Goal: Use online tool/utility: Utilize a website feature to perform a specific function

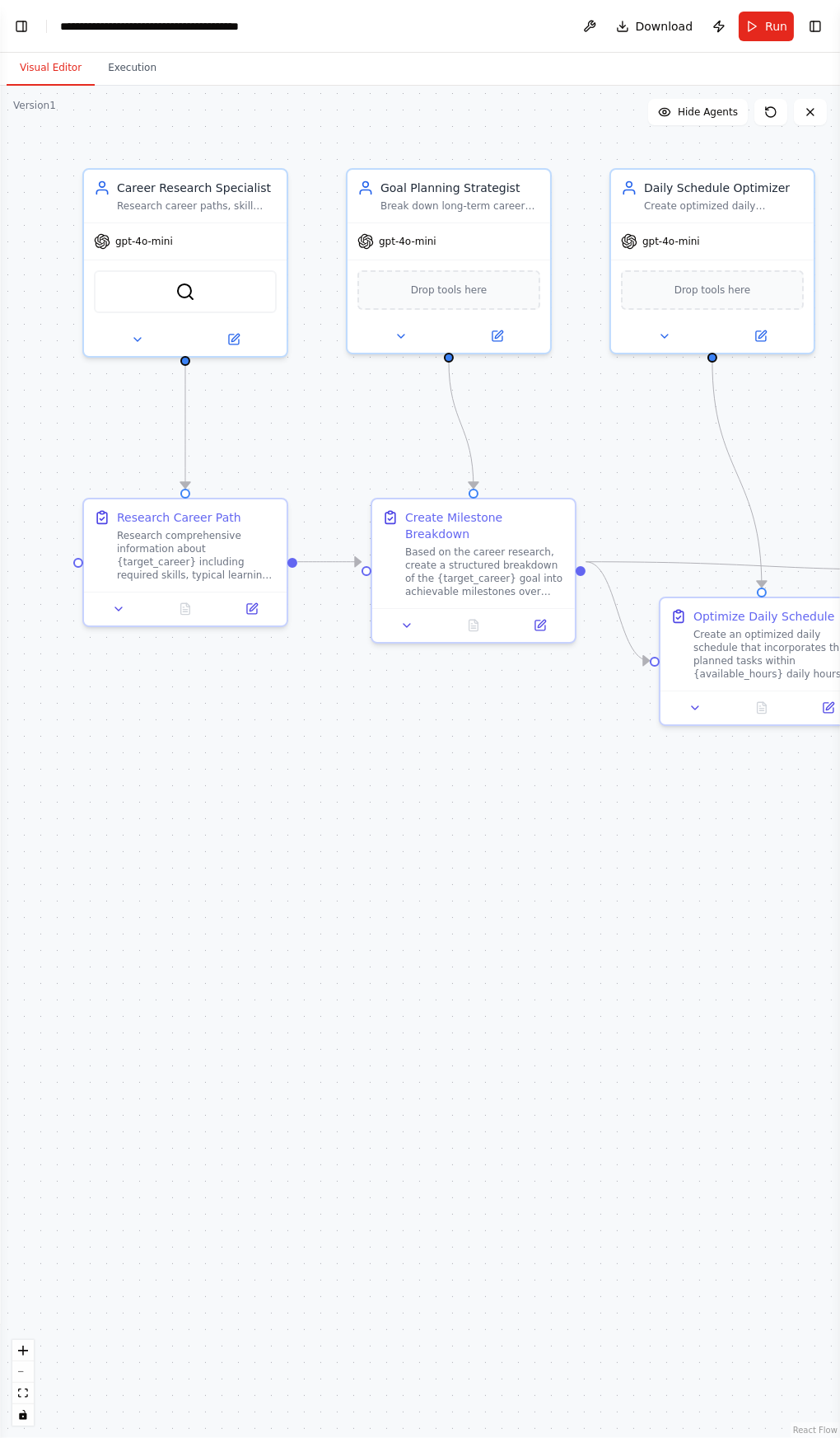
click at [777, 25] on span "Run" at bounding box center [776, 25] width 22 height 16
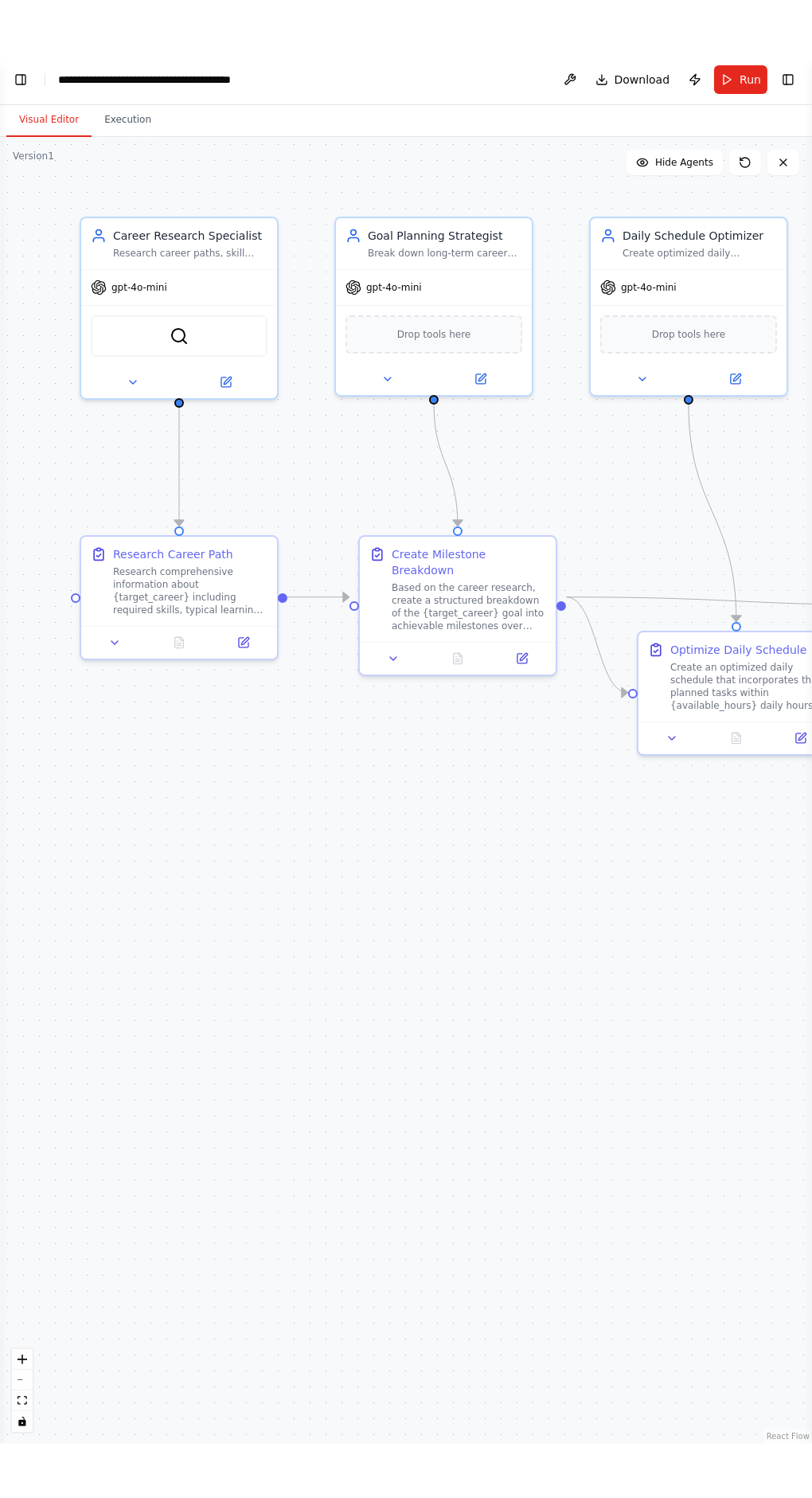
scroll to position [821, 0]
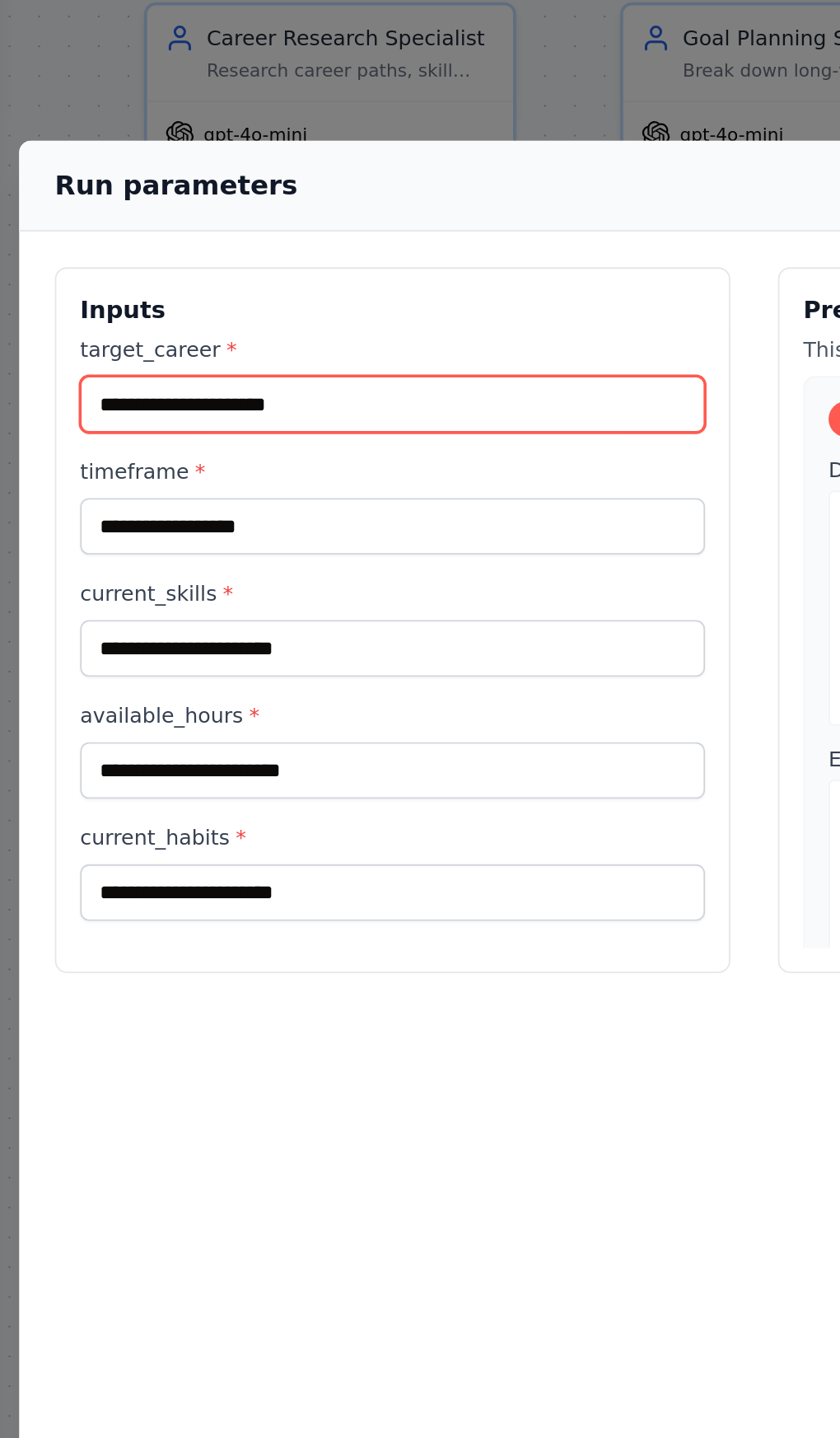
click at [265, 375] on input "target_career *" at bounding box center [219, 390] width 346 height 31
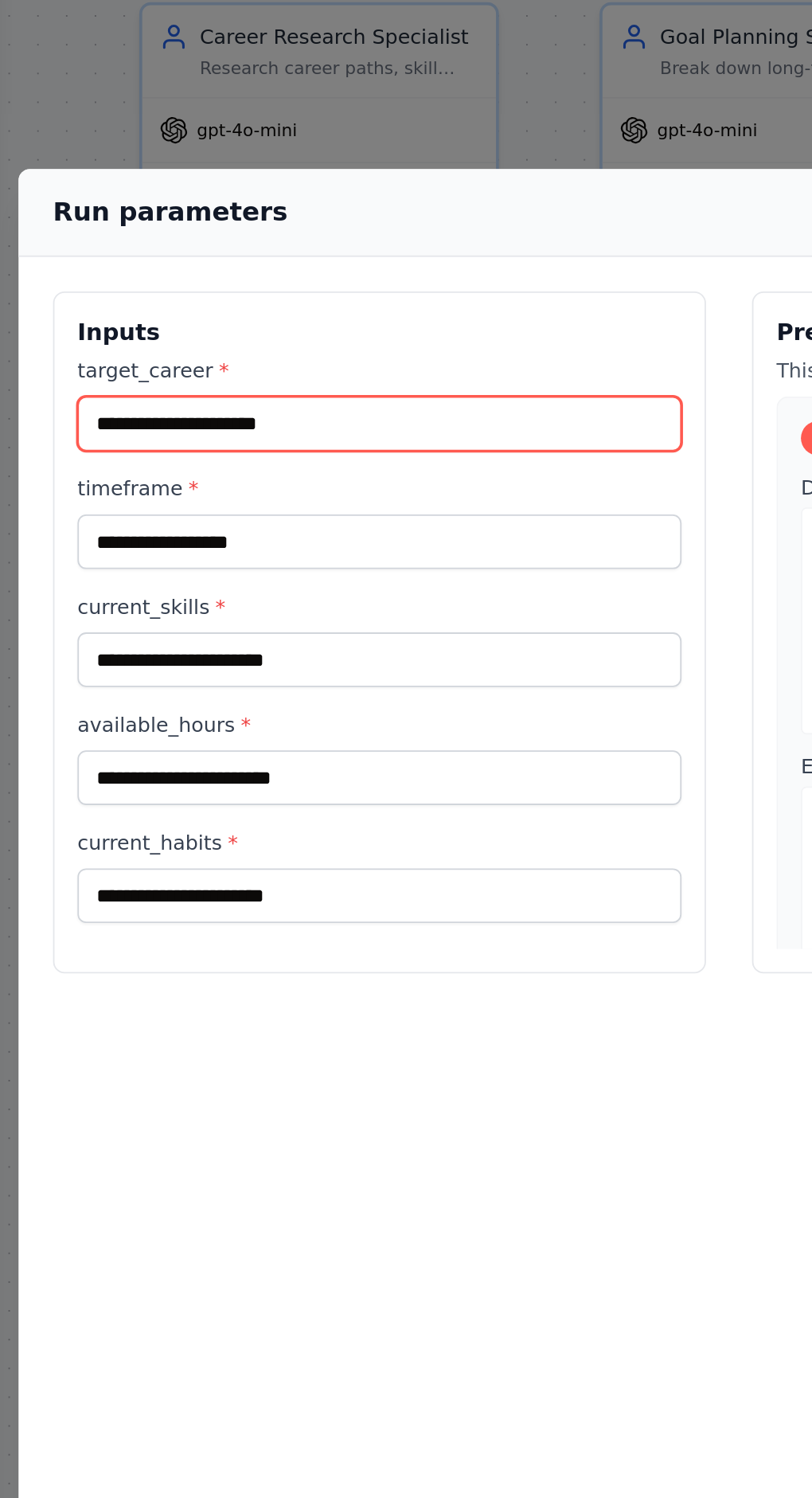
type input "*"
type input "**********"
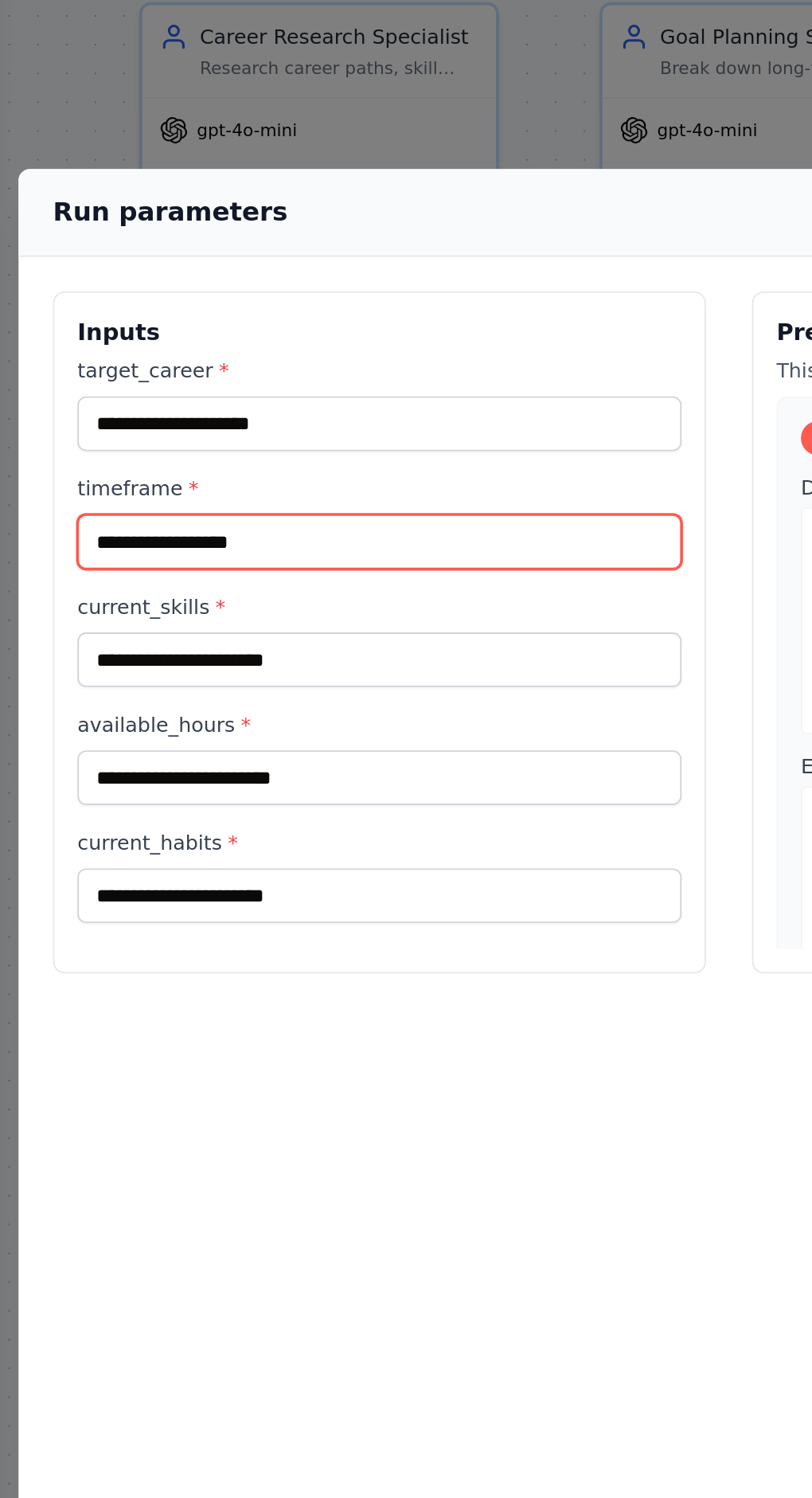
click at [58, 446] on input "timeframe *" at bounding box center [212, 461] width 334 height 30
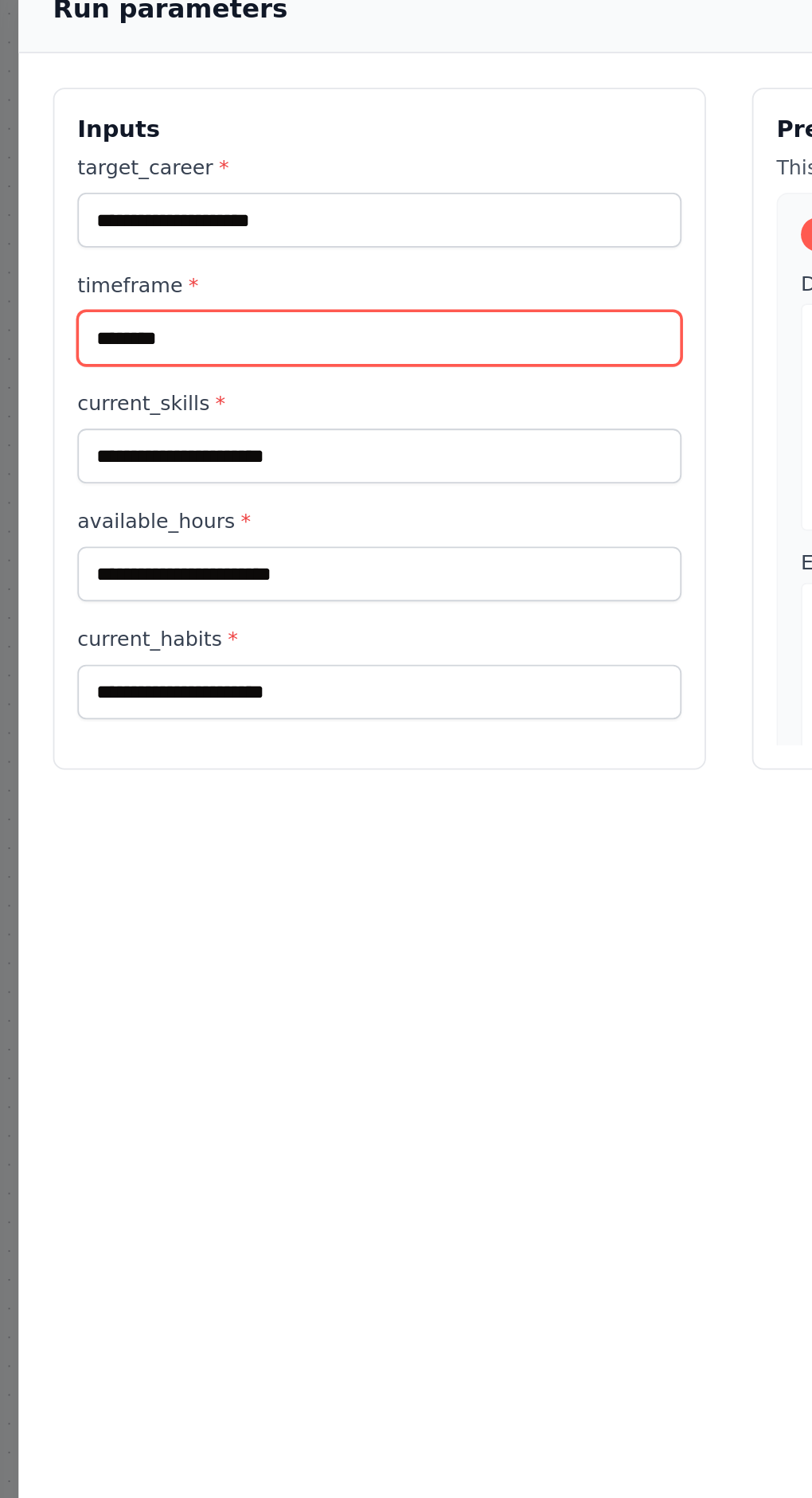
type input "********"
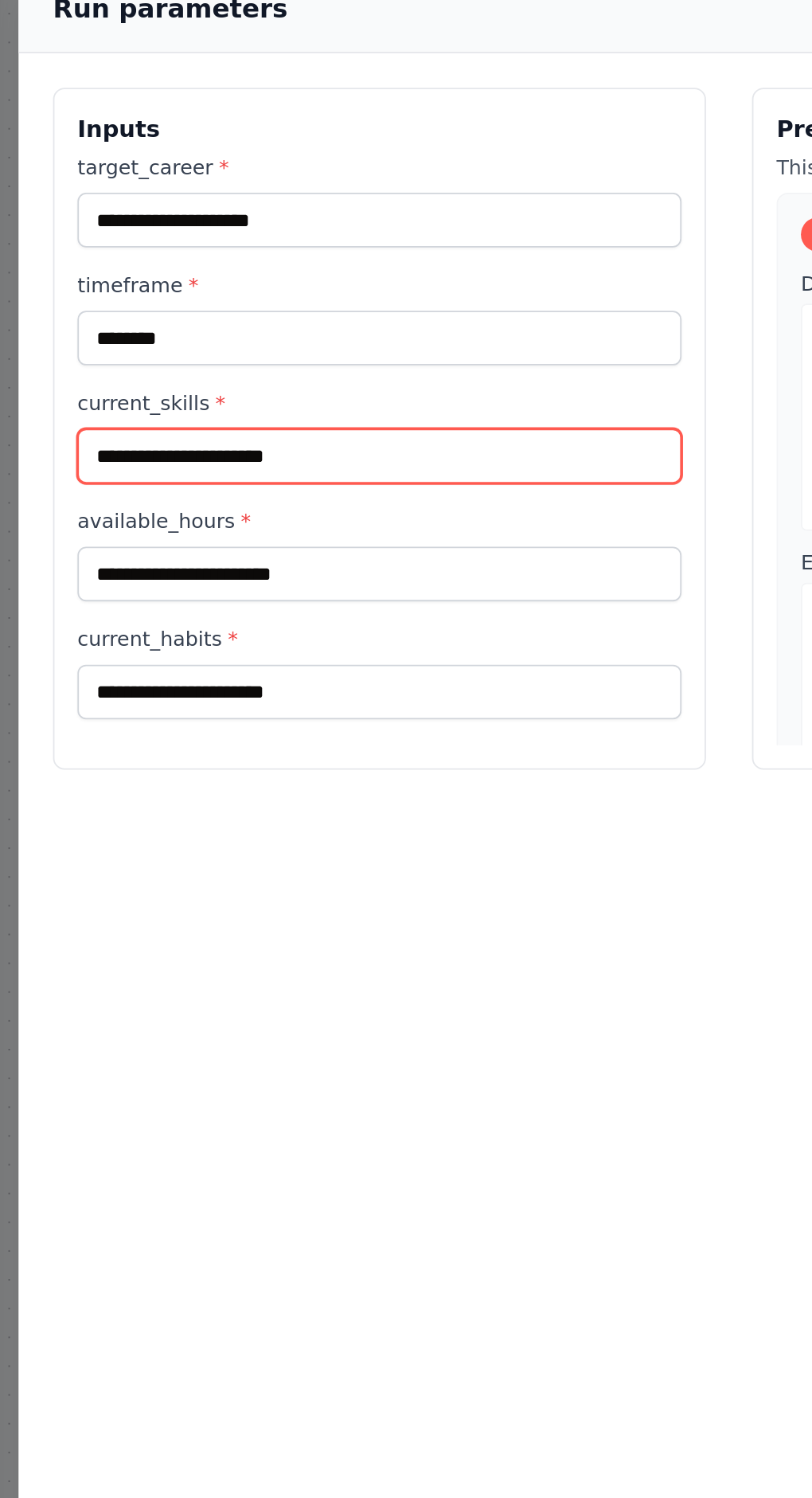
click at [49, 511] on input "current_skills *" at bounding box center [212, 526] width 334 height 30
type input "******"
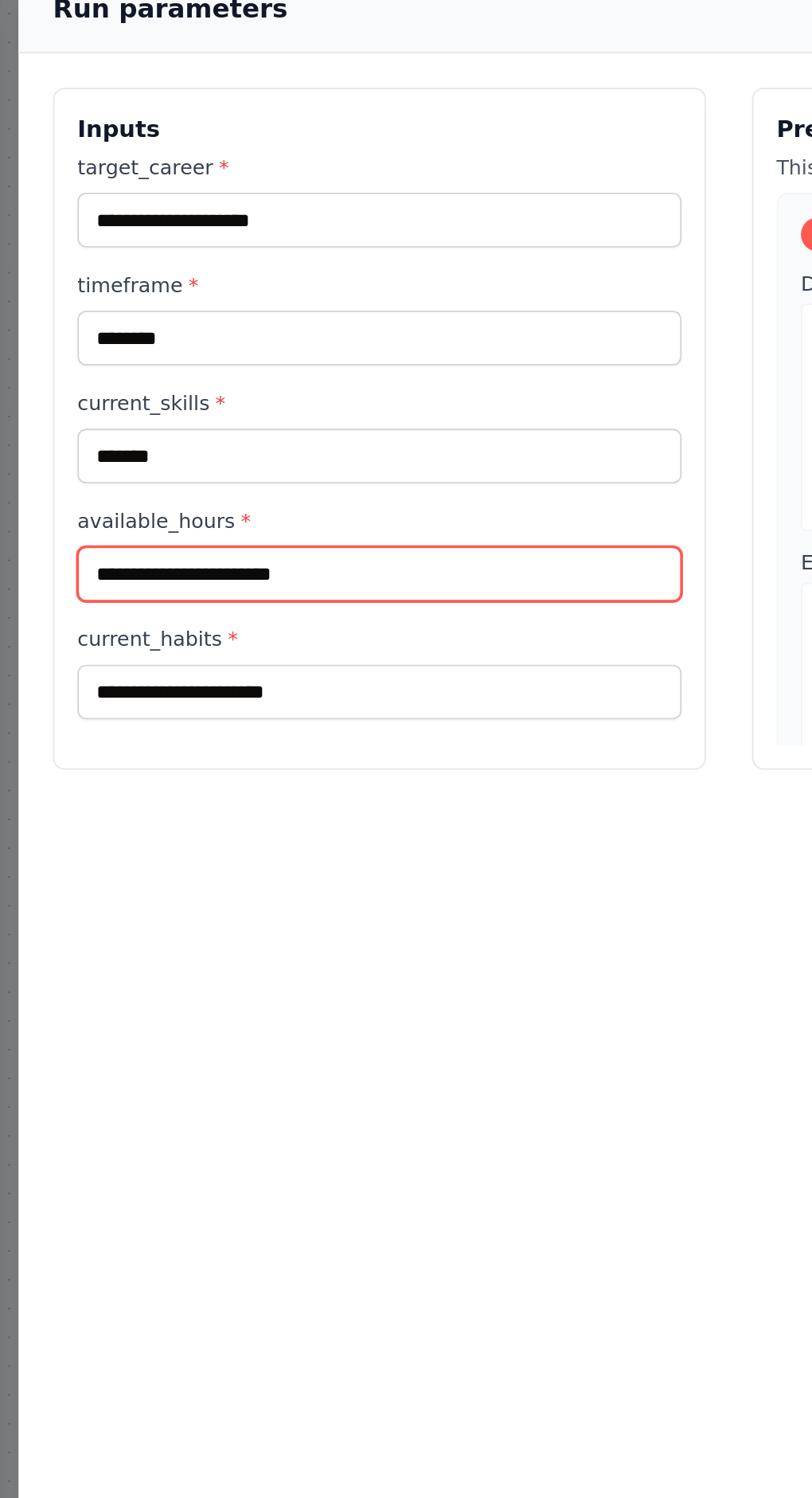
click at [61, 577] on input "available_hours *" at bounding box center [212, 592] width 334 height 30
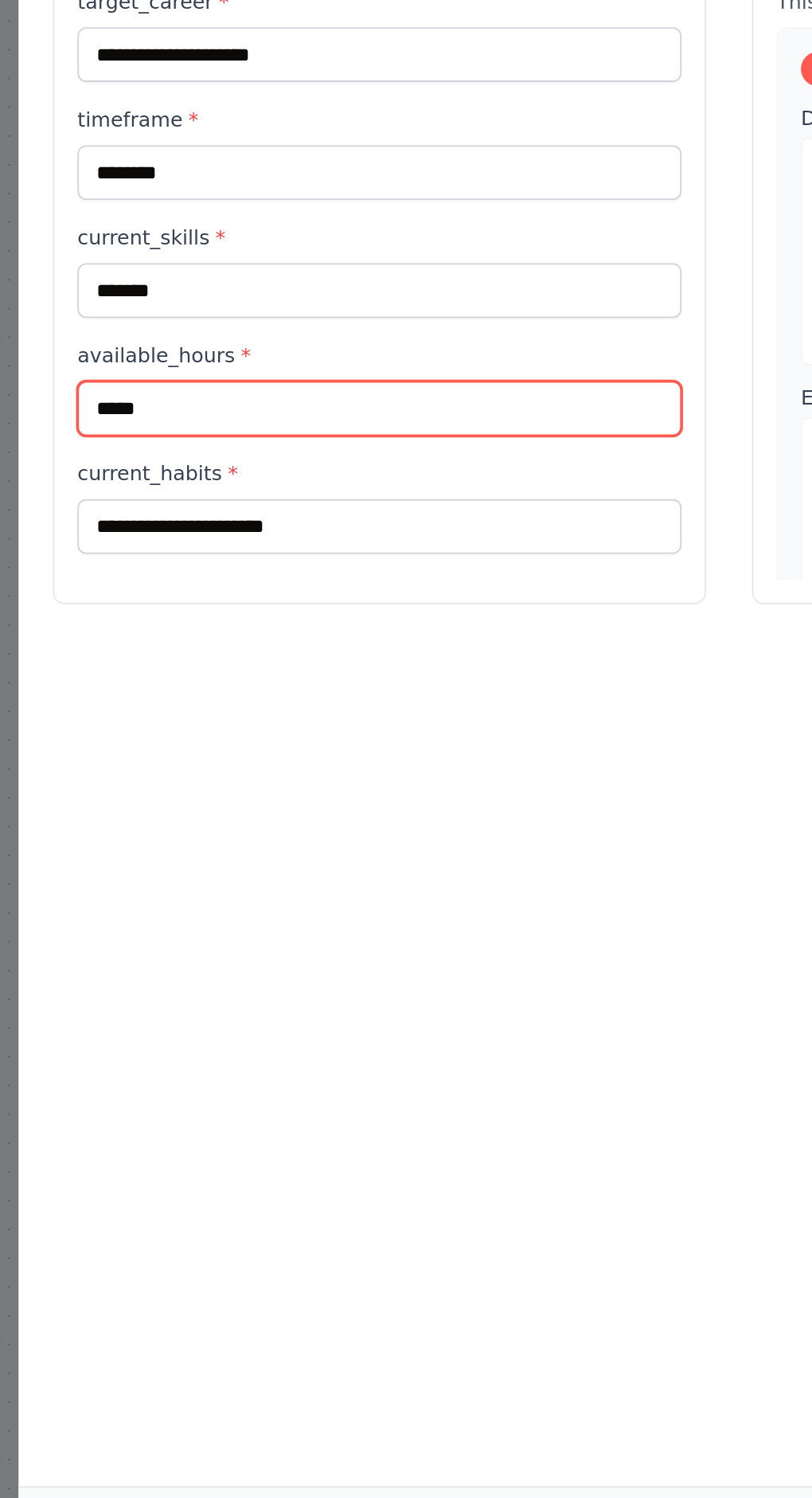
type input "*****"
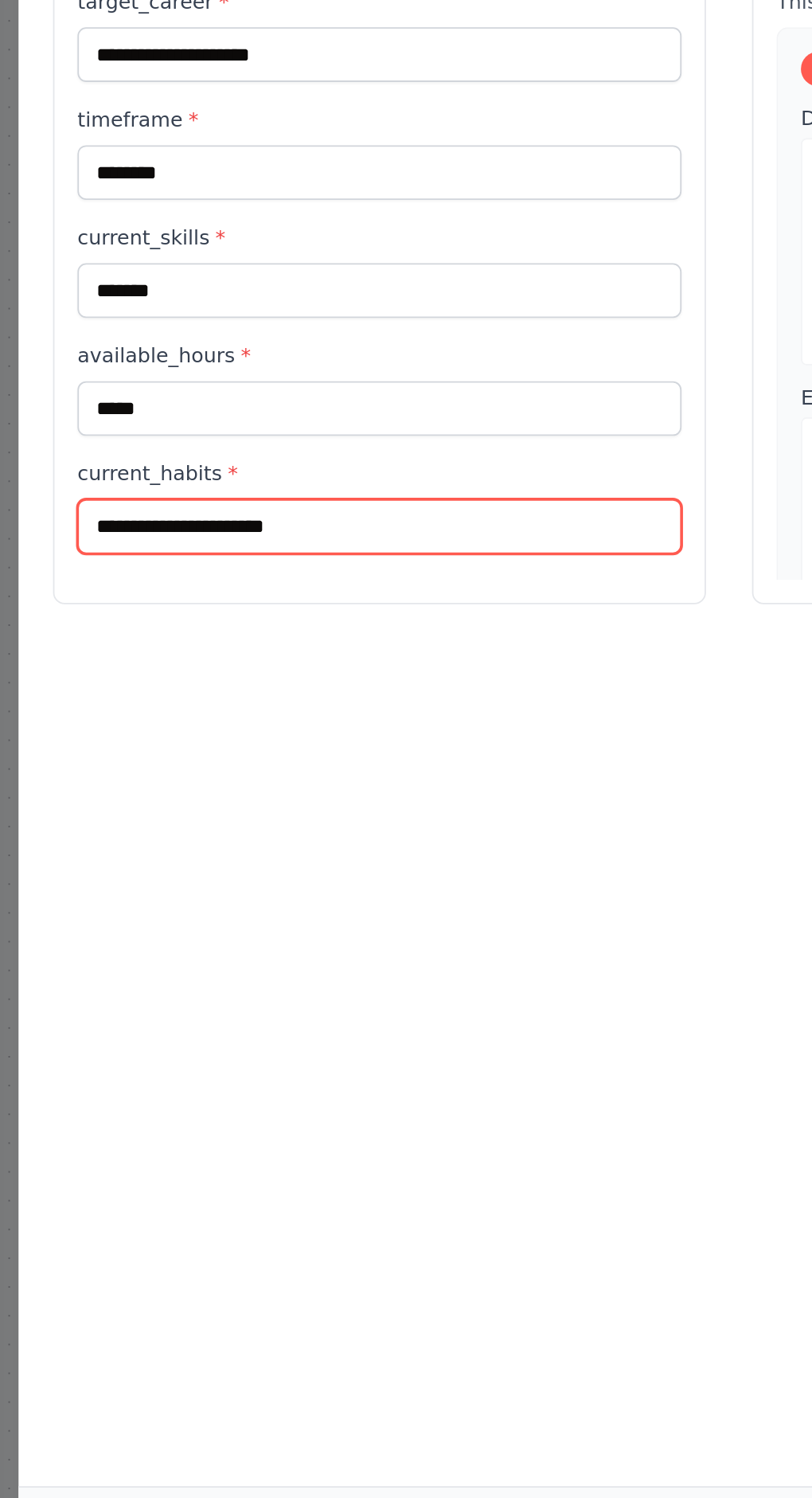
click at [65, 642] on input "current_habits *" at bounding box center [212, 657] width 334 height 30
type input "**********"
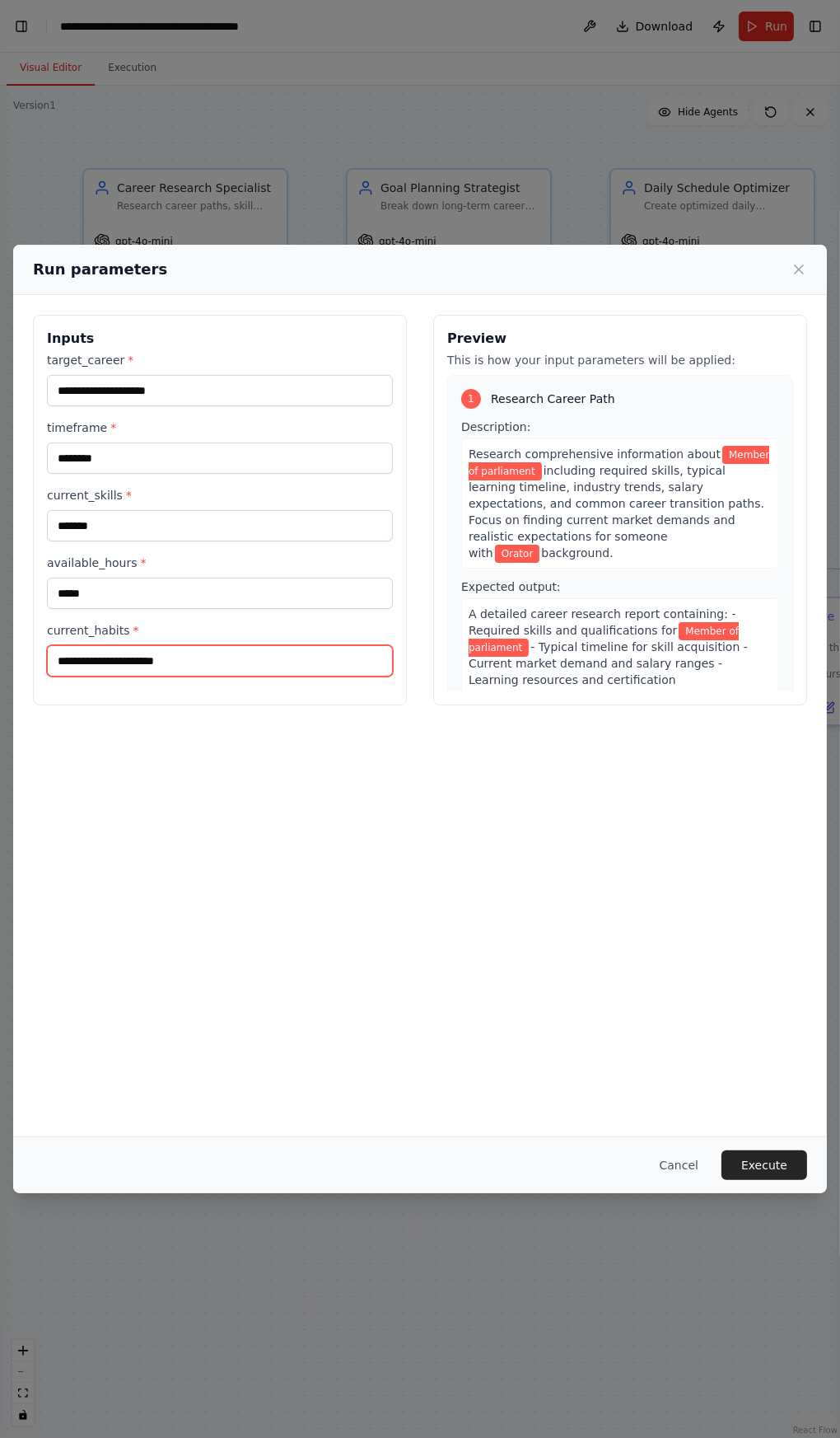
scroll to position [4, 0]
click at [792, 1180] on button "Execute" at bounding box center [764, 1165] width 85 height 30
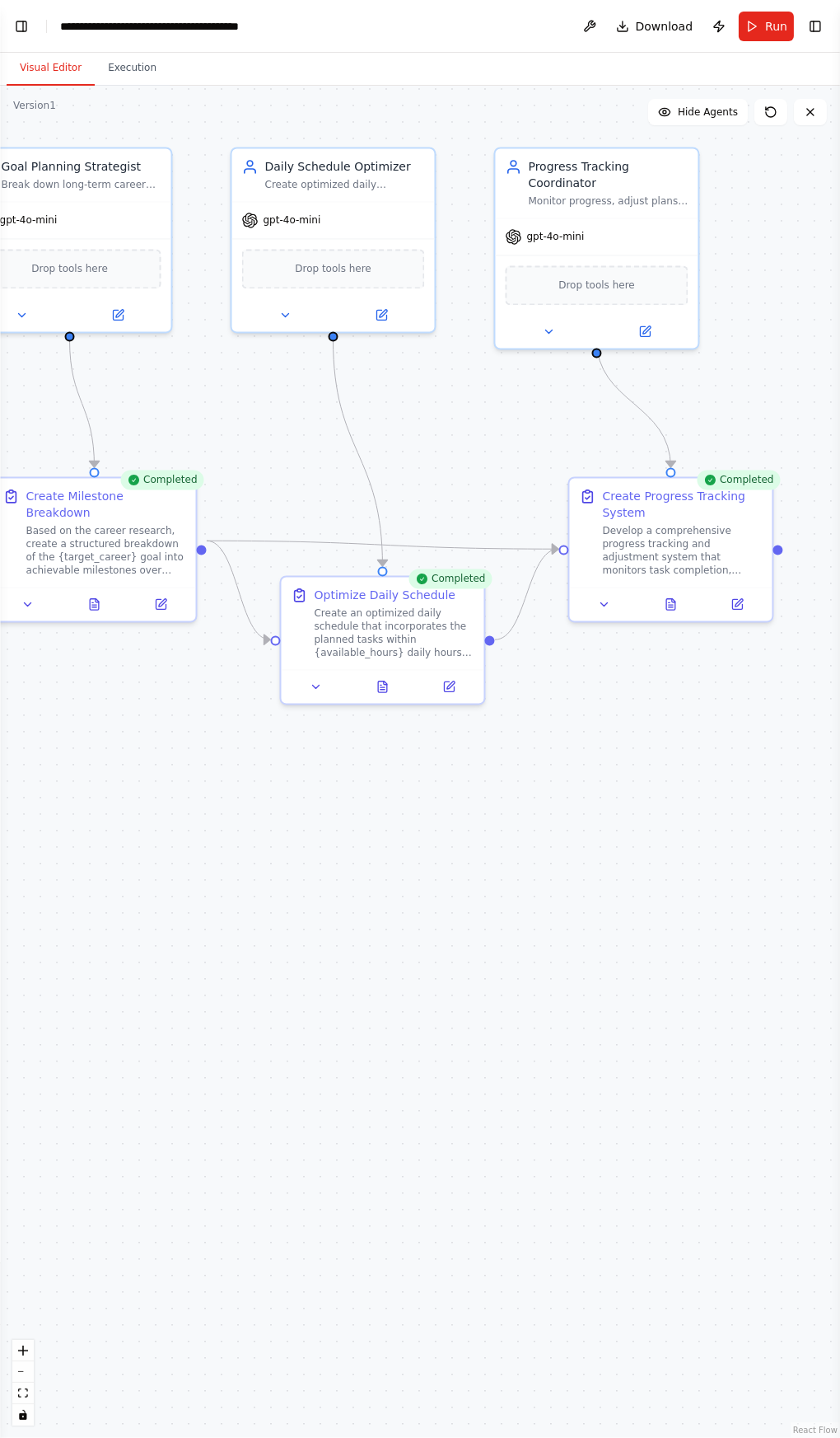
scroll to position [862, 0]
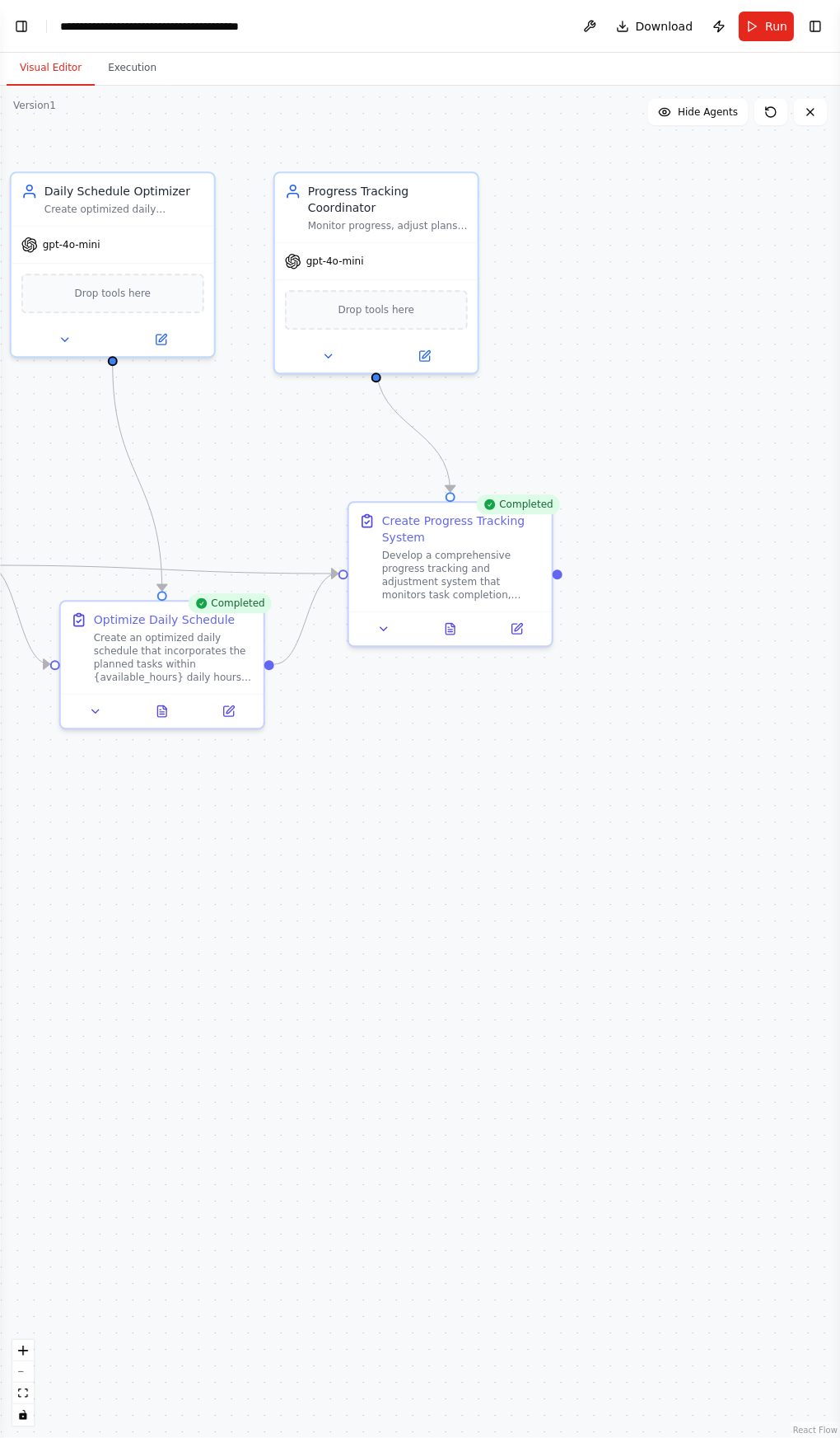
click at [814, 30] on button "Toggle Right Sidebar" at bounding box center [815, 26] width 23 height 23
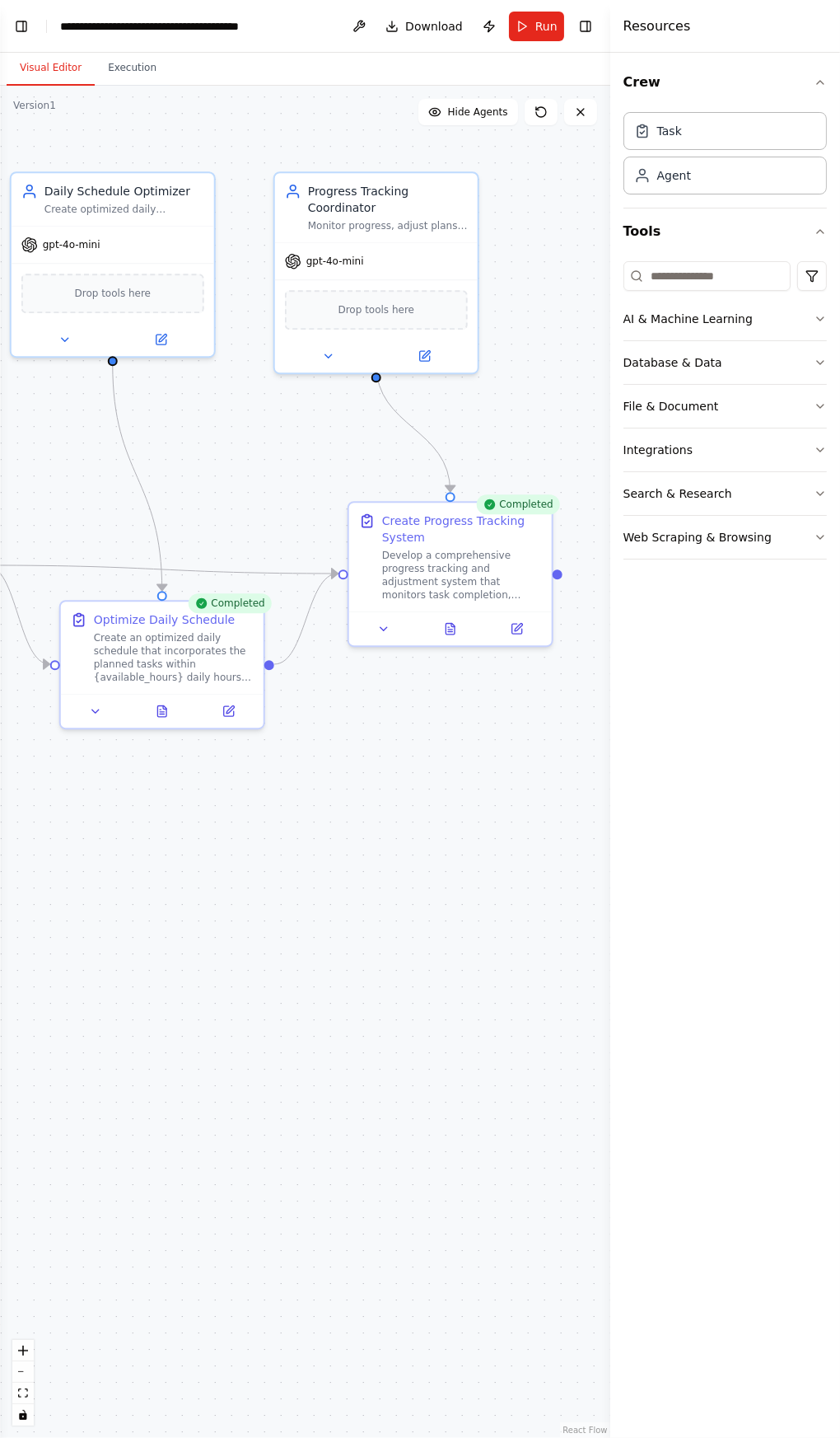
scroll to position [667, 0]
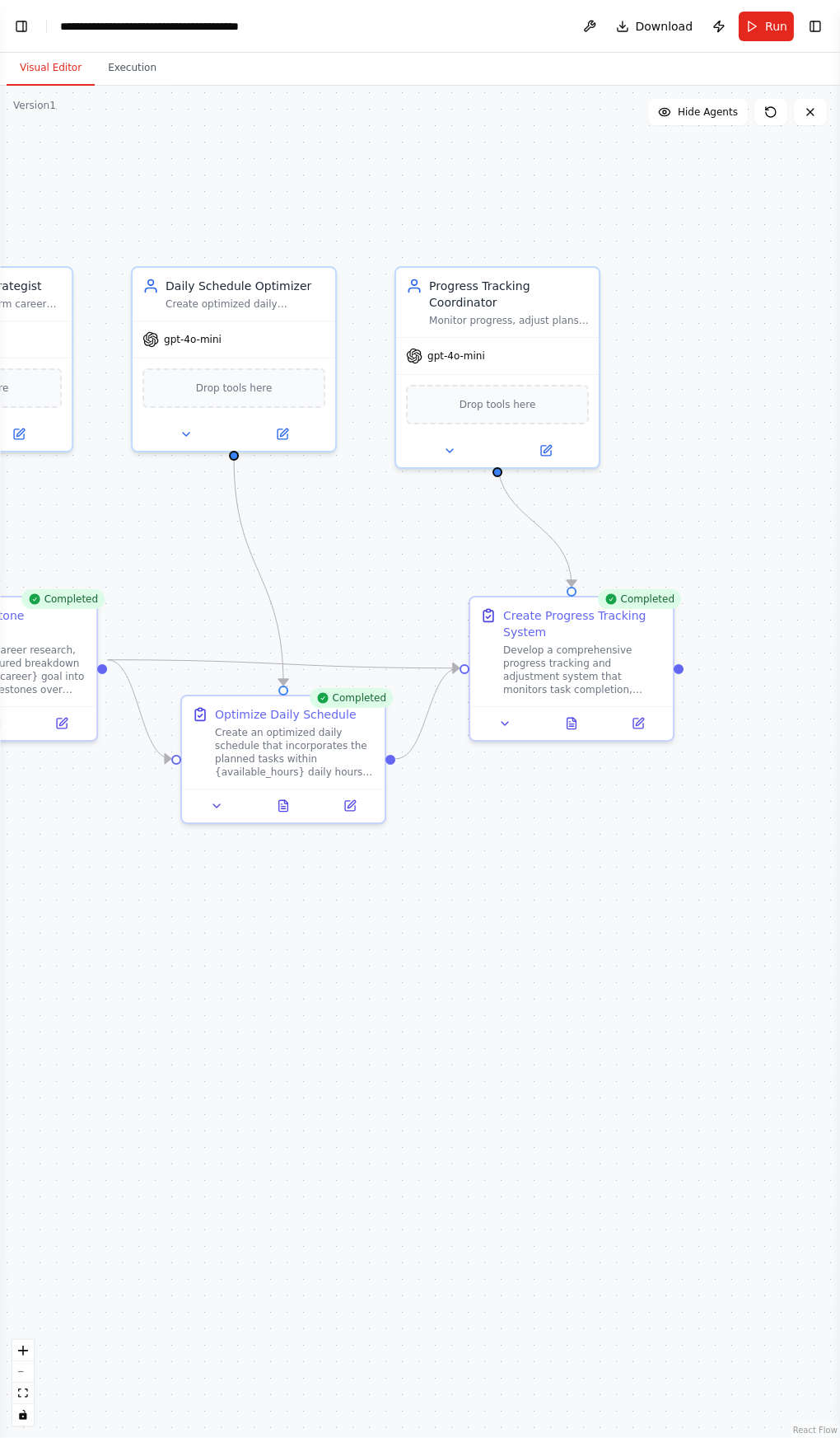
click at [22, 25] on button "Toggle Left Sidebar" at bounding box center [21, 26] width 23 height 23
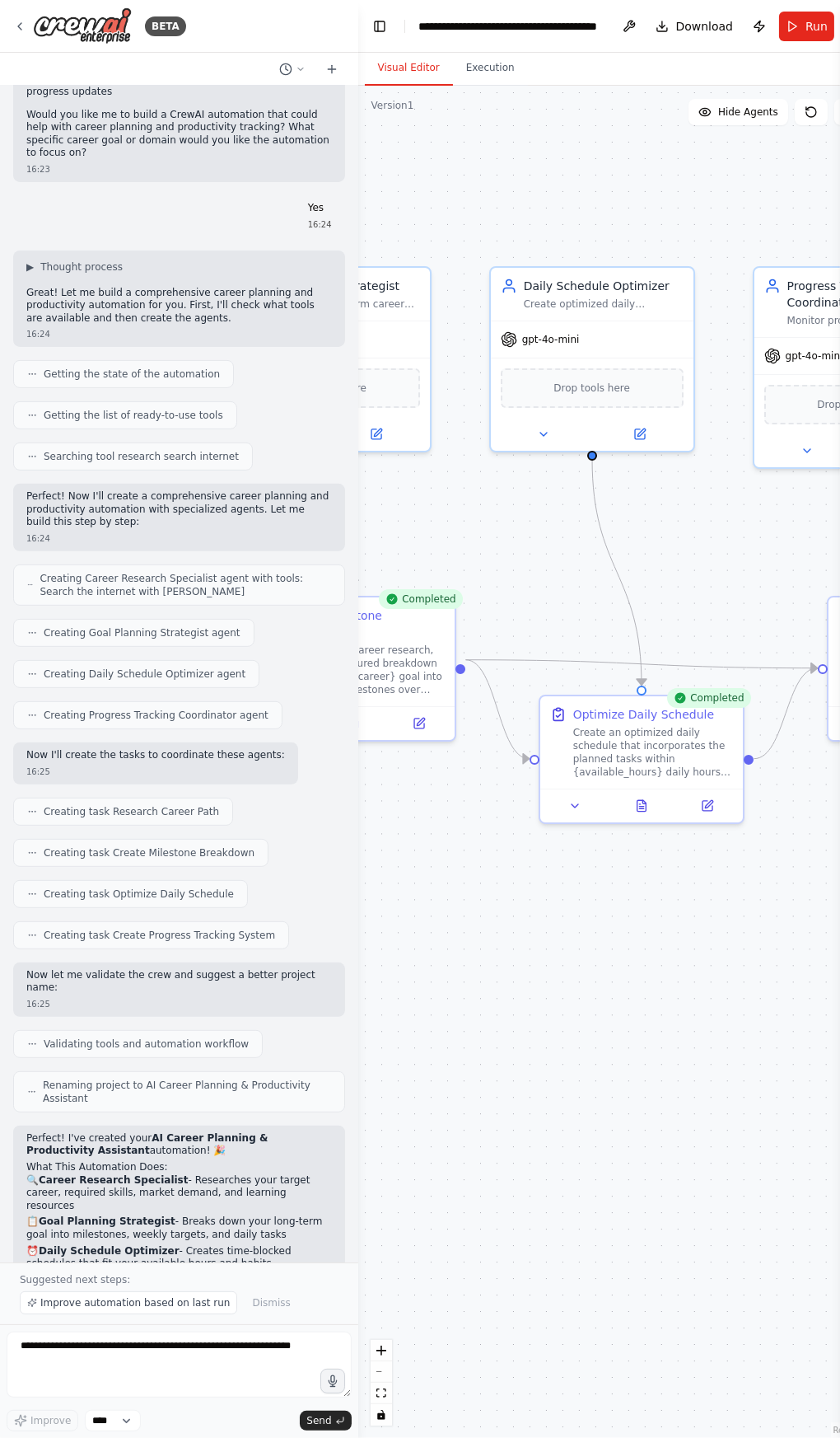
click at [686, 1181] on div ".deletable-edge-delete-btn { width: 20px; height: 20px; border: 0px solid #ffff…" at bounding box center [618, 761] width 522 height 1352
click at [477, 76] on button "Execution" at bounding box center [490, 68] width 75 height 35
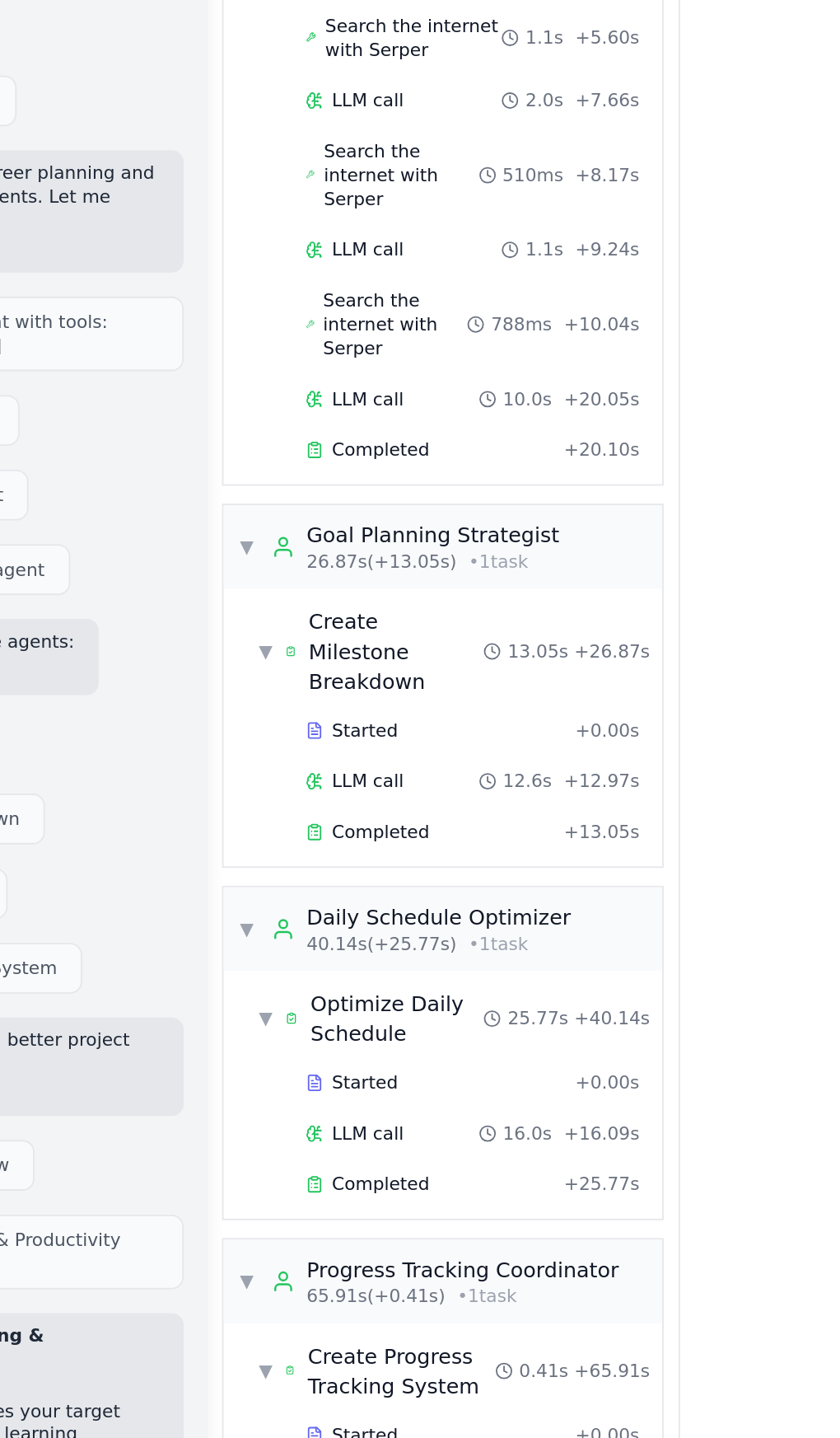
click at [488, 1242] on div "Completed" at bounding box center [484, 1249] width 142 height 14
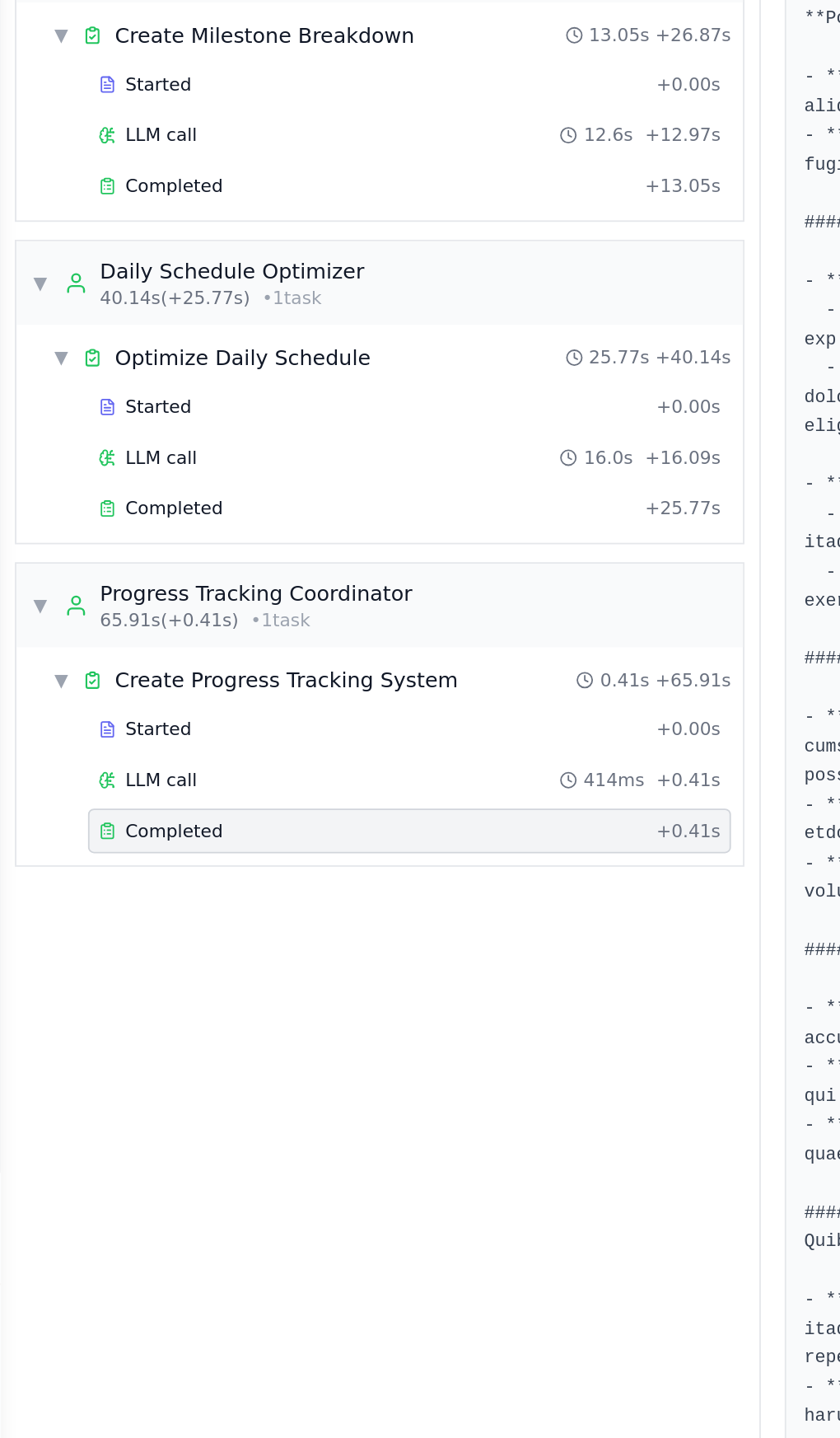
scroll to position [862, 0]
click at [294, 1256] on div "▼ Career Research Specialist 6.77s (+20.10s) • 1 task ▼ Research Career Path 20…" at bounding box center [209, 799] width 419 height 1278
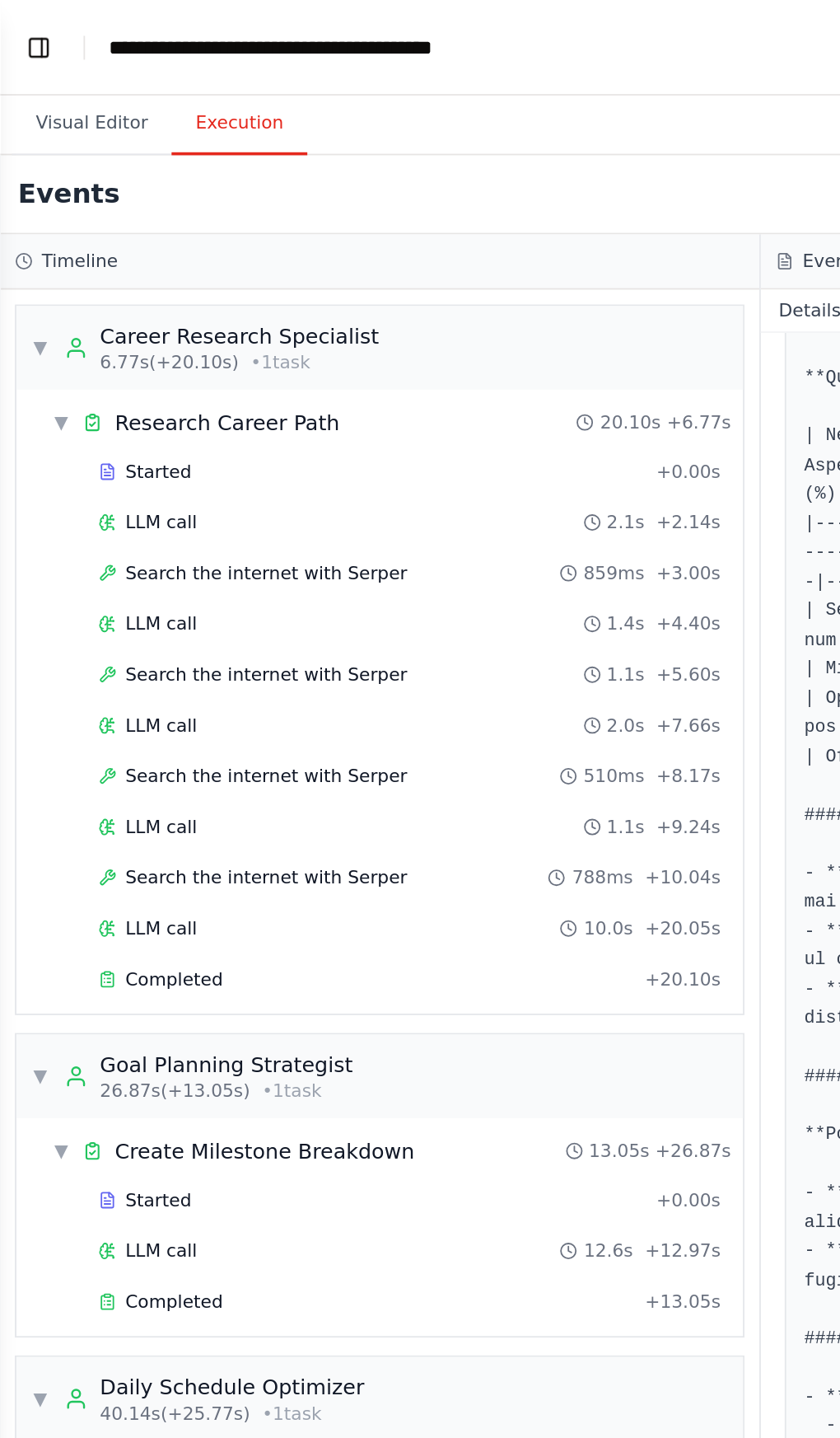
scroll to position [0, 0]
click at [26, 63] on button "Visual Editor" at bounding box center [51, 68] width 88 height 35
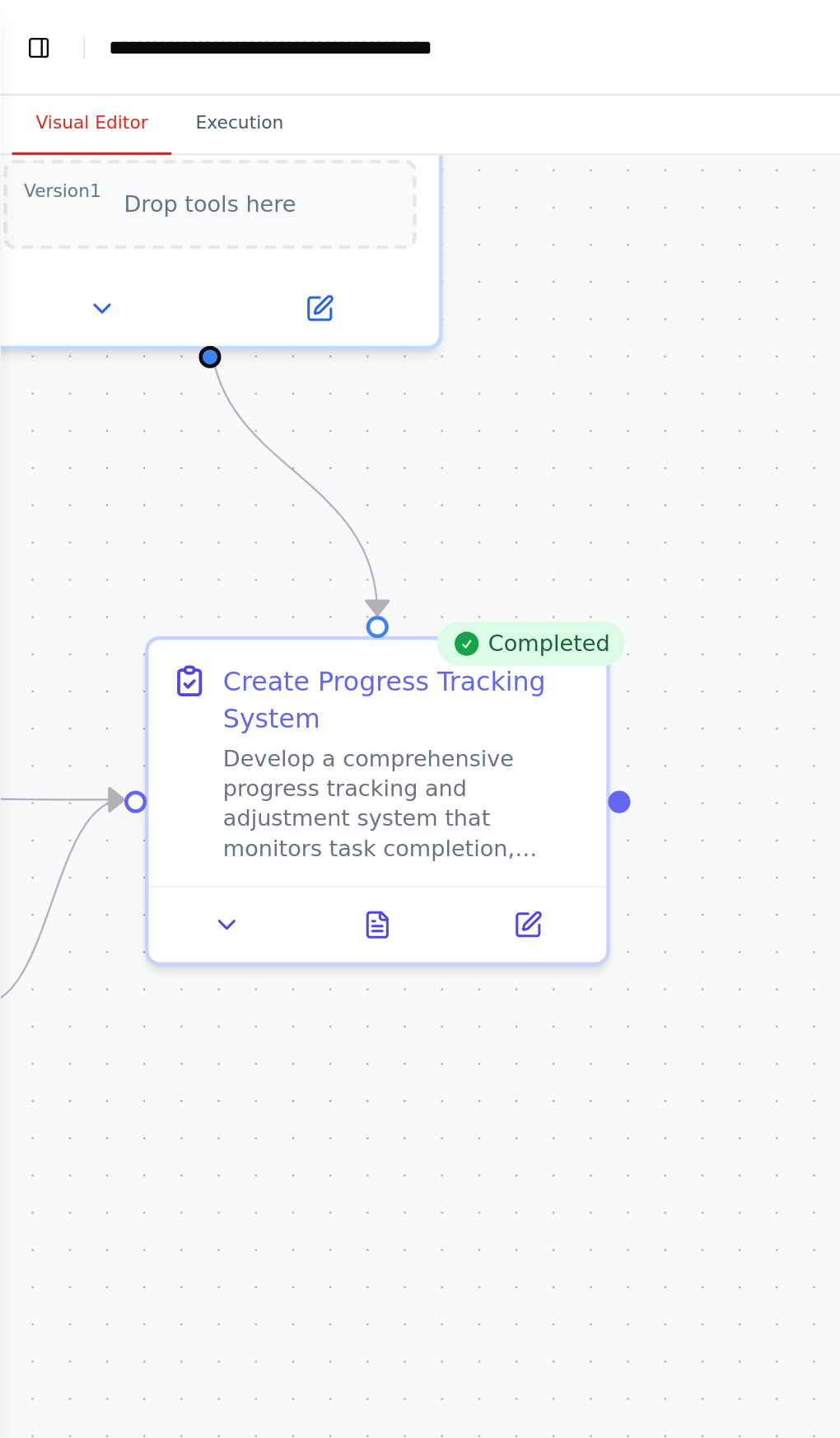
click at [221, 515] on button at bounding box center [208, 510] width 87 height 25
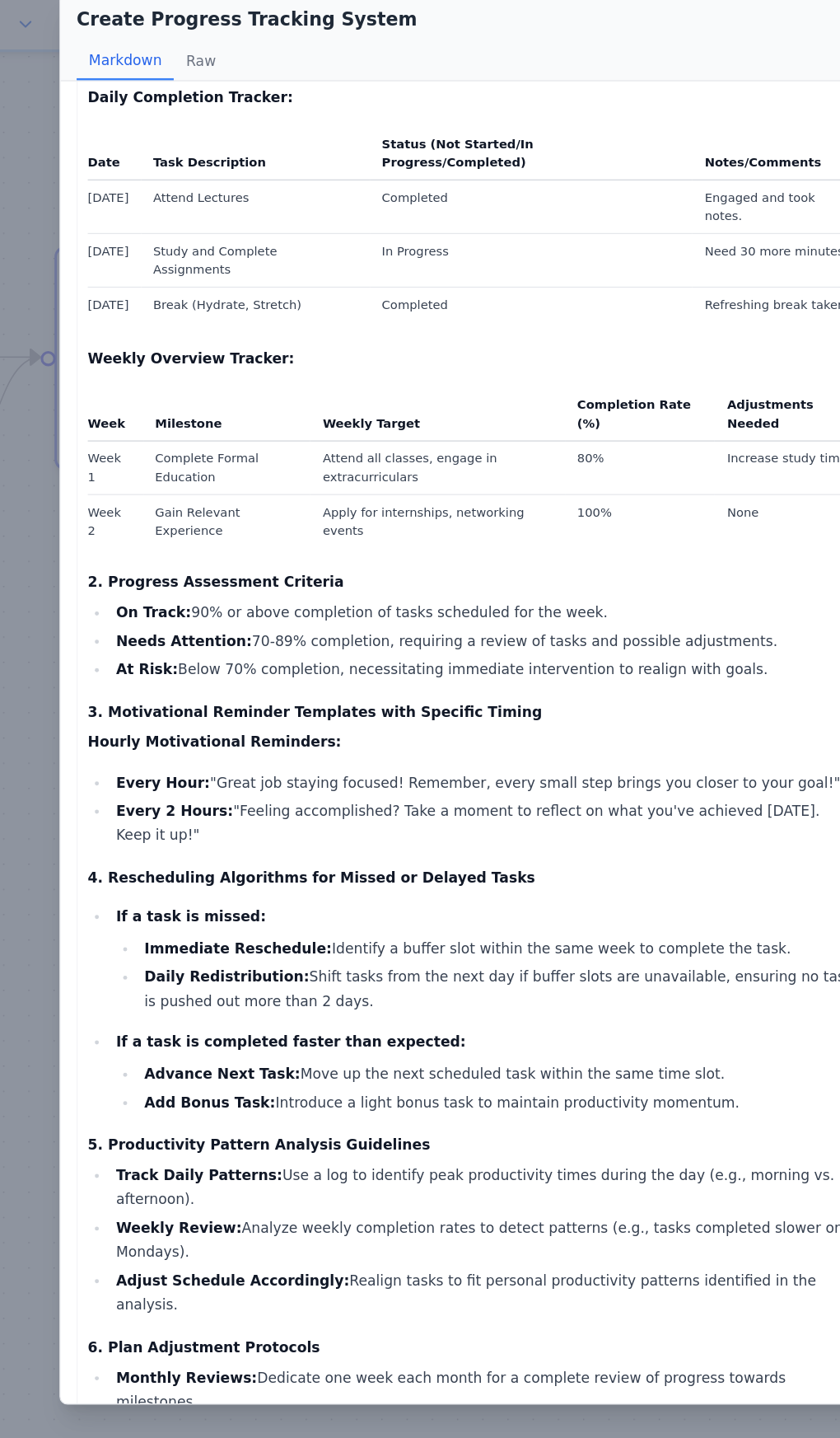
scroll to position [667, 0]
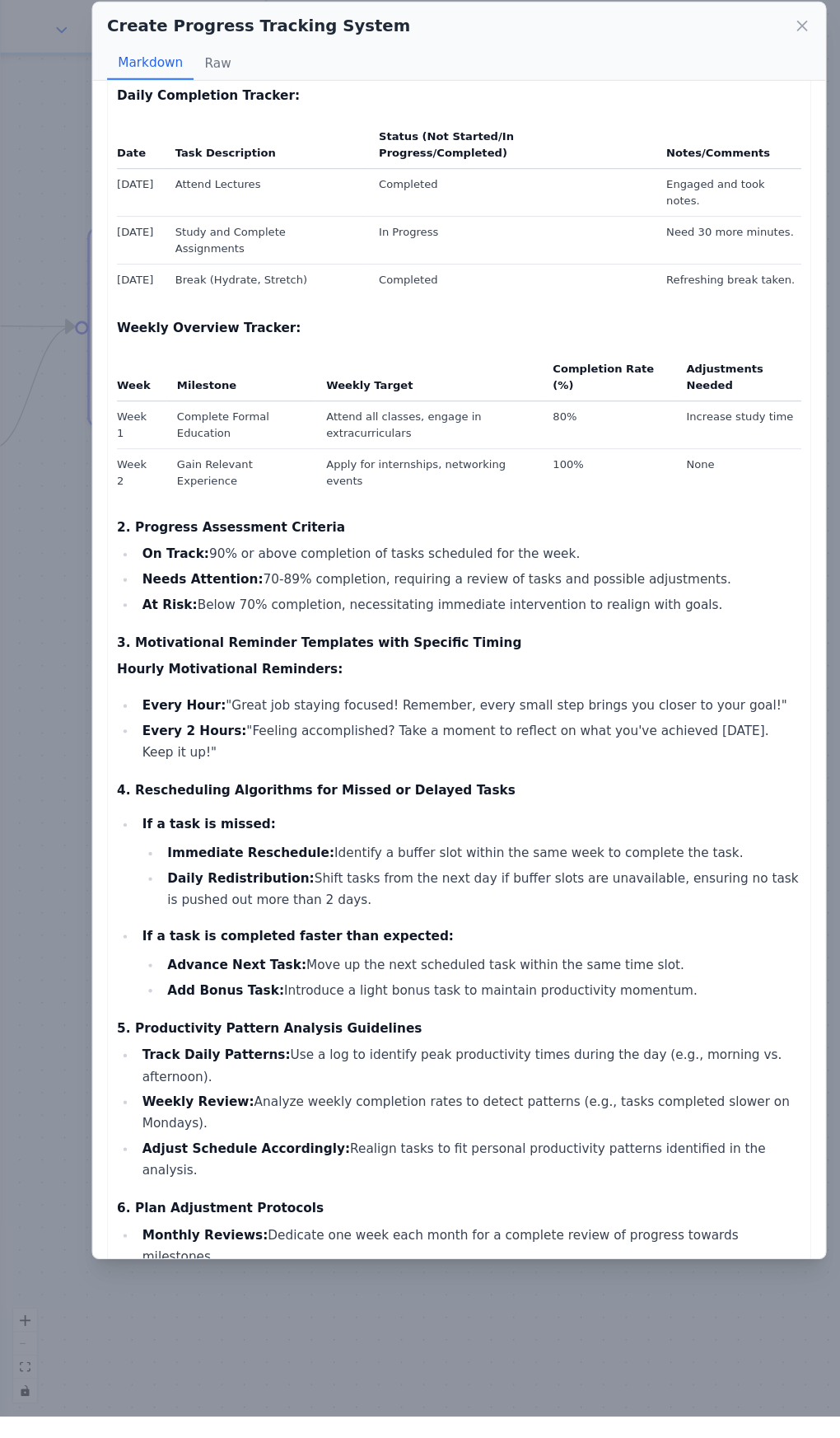
click at [453, 1437] on div "Create Progress Tracking System Markdown Raw Comprehensive Progress Tracking an…" at bounding box center [420, 719] width 840 height 1438
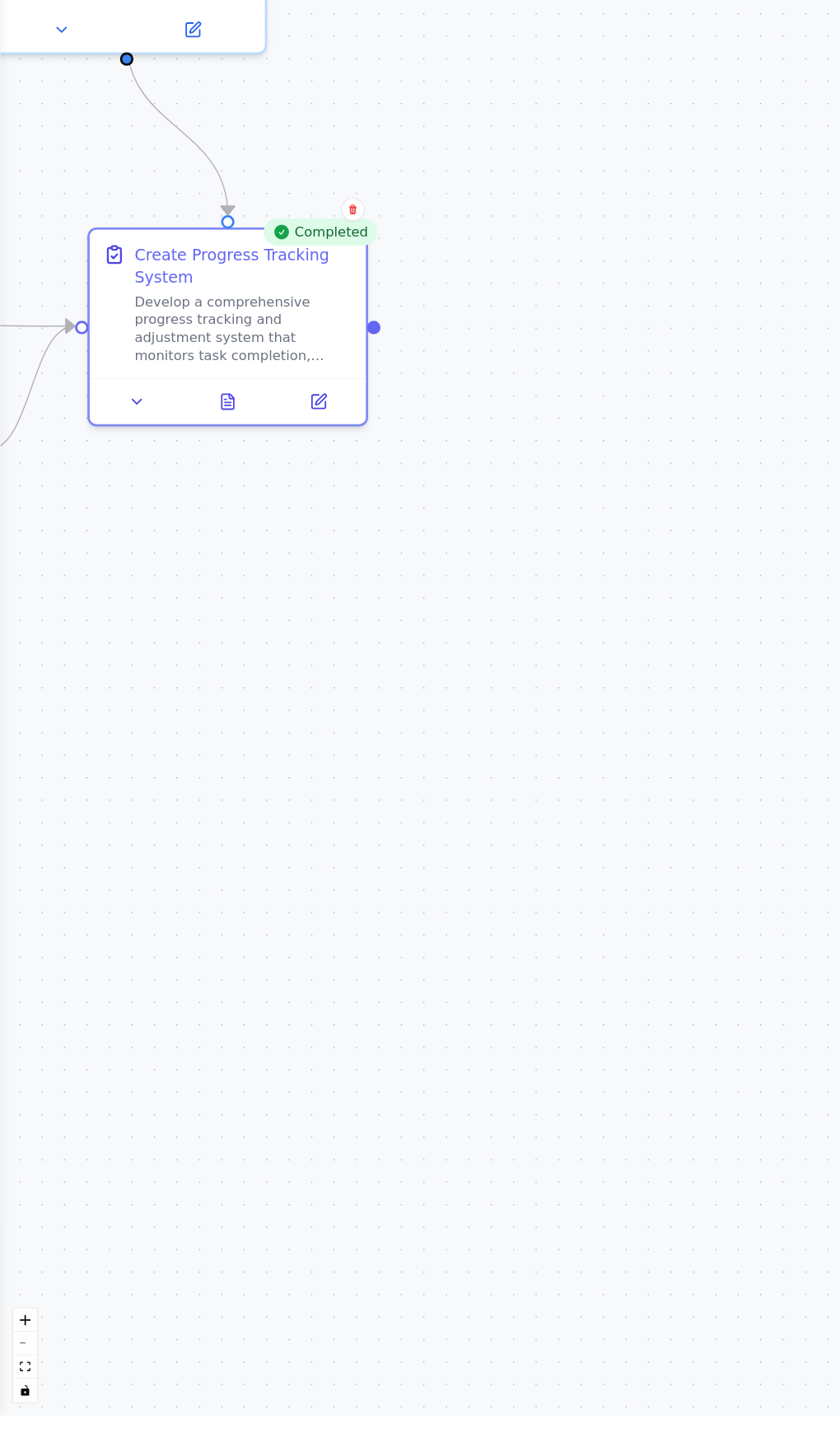
click at [127, 509] on icon at bounding box center [125, 510] width 8 height 4
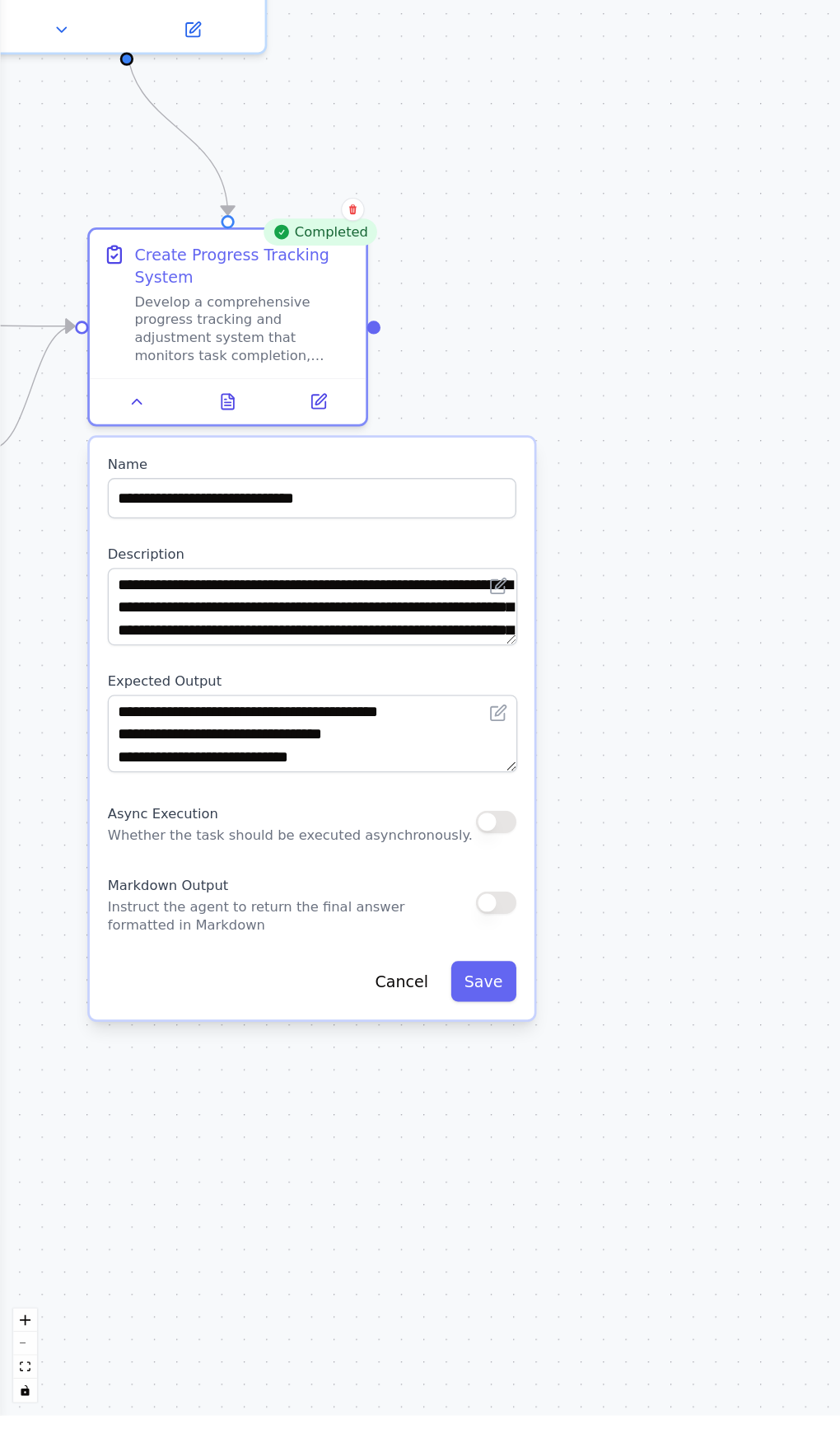
click at [441, 1244] on div ".deletable-edge-delete-btn { width: 20px; height: 20px; border: 0px solid #ffff…" at bounding box center [420, 761] width 840 height 1352
click at [467, 956] on div "Markdown Output Instruct the agent to return the final answer formatted in [GEO…" at bounding box center [286, 969] width 374 height 58
click at [457, 965] on button "button" at bounding box center [454, 968] width 37 height 20
click at [457, 1034] on button "Save" at bounding box center [442, 1041] width 60 height 37
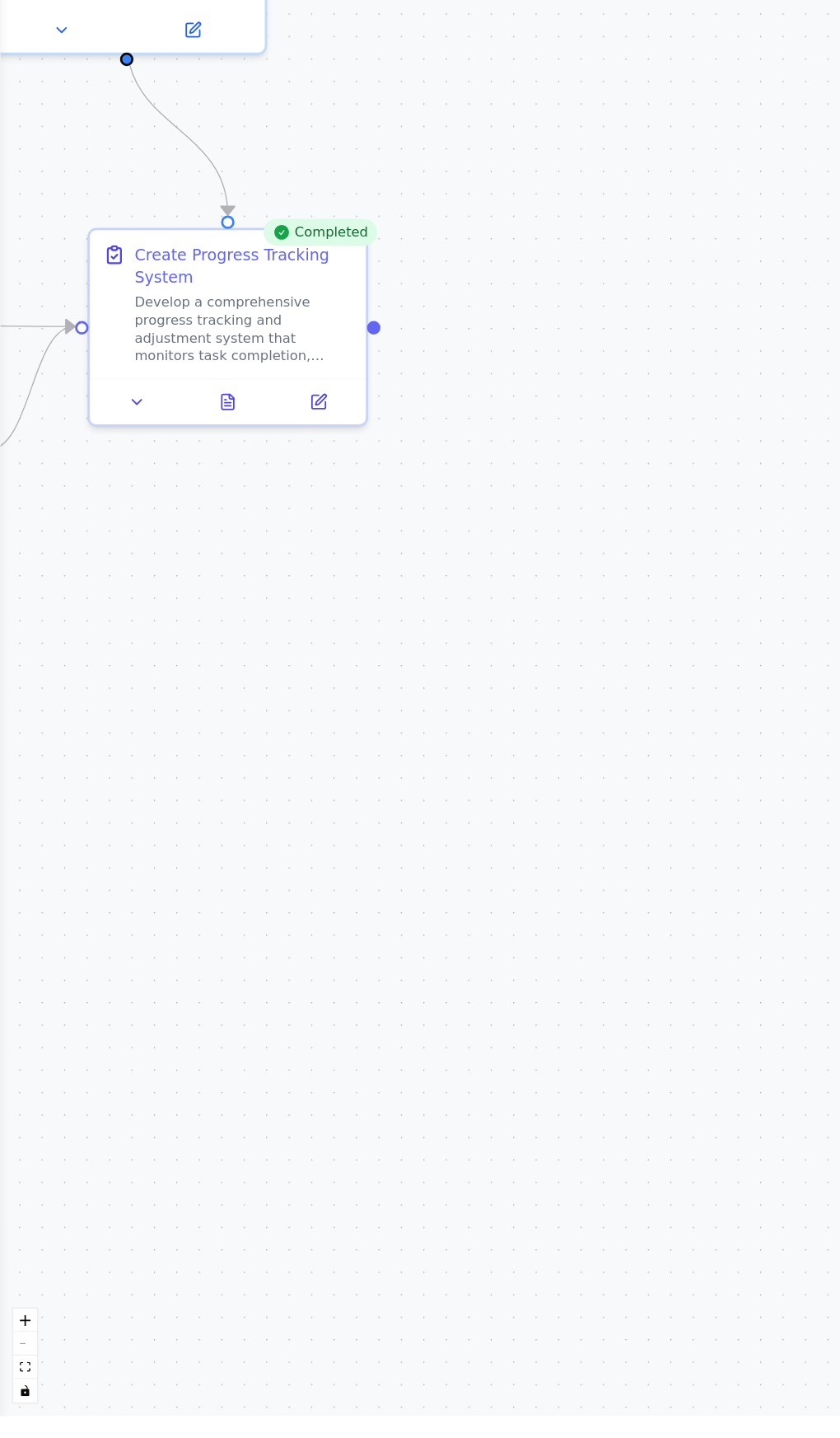
click at [283, 516] on icon at bounding box center [291, 510] width 16 height 16
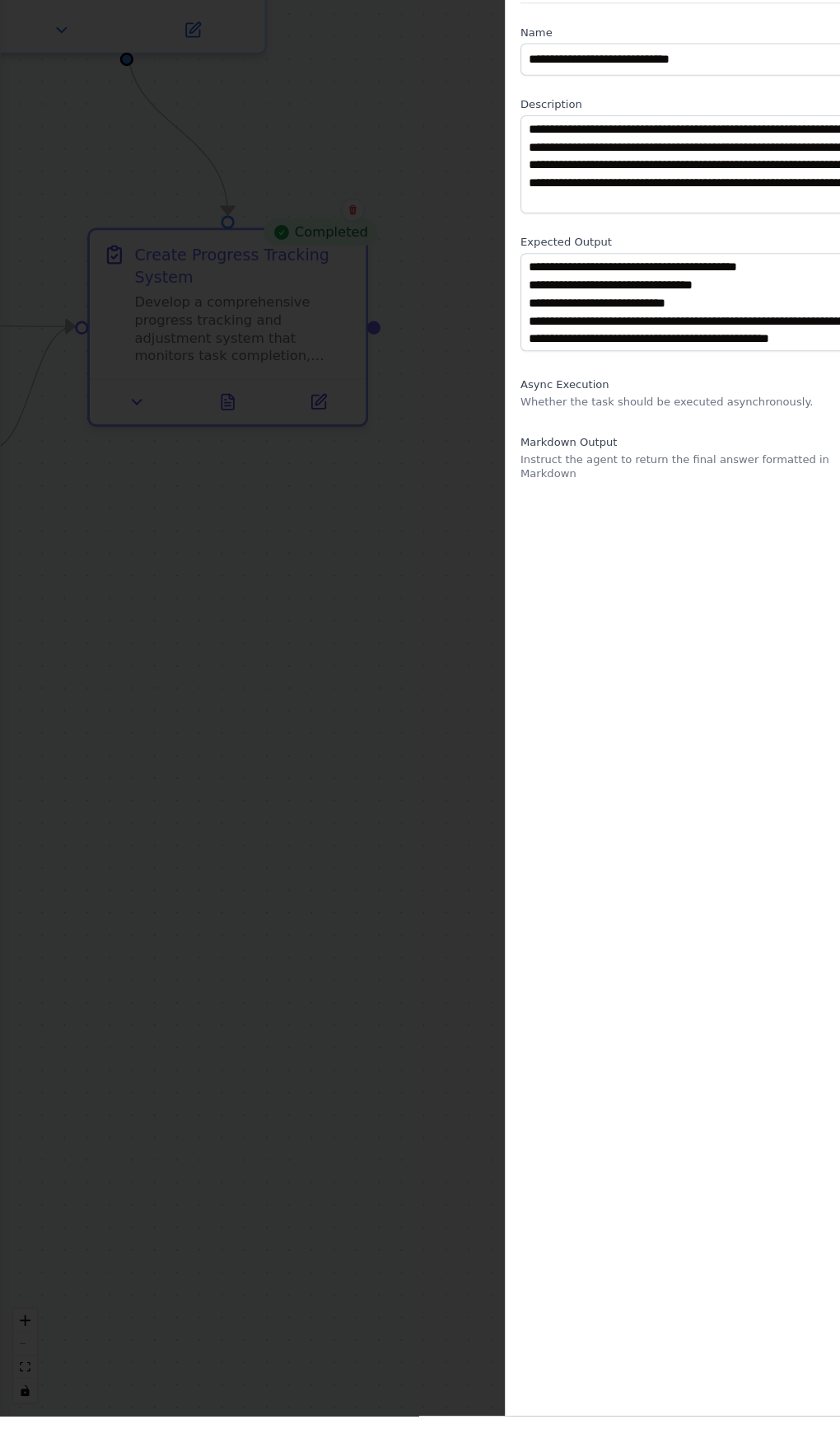
click at [301, 1309] on div at bounding box center [420, 719] width 840 height 1438
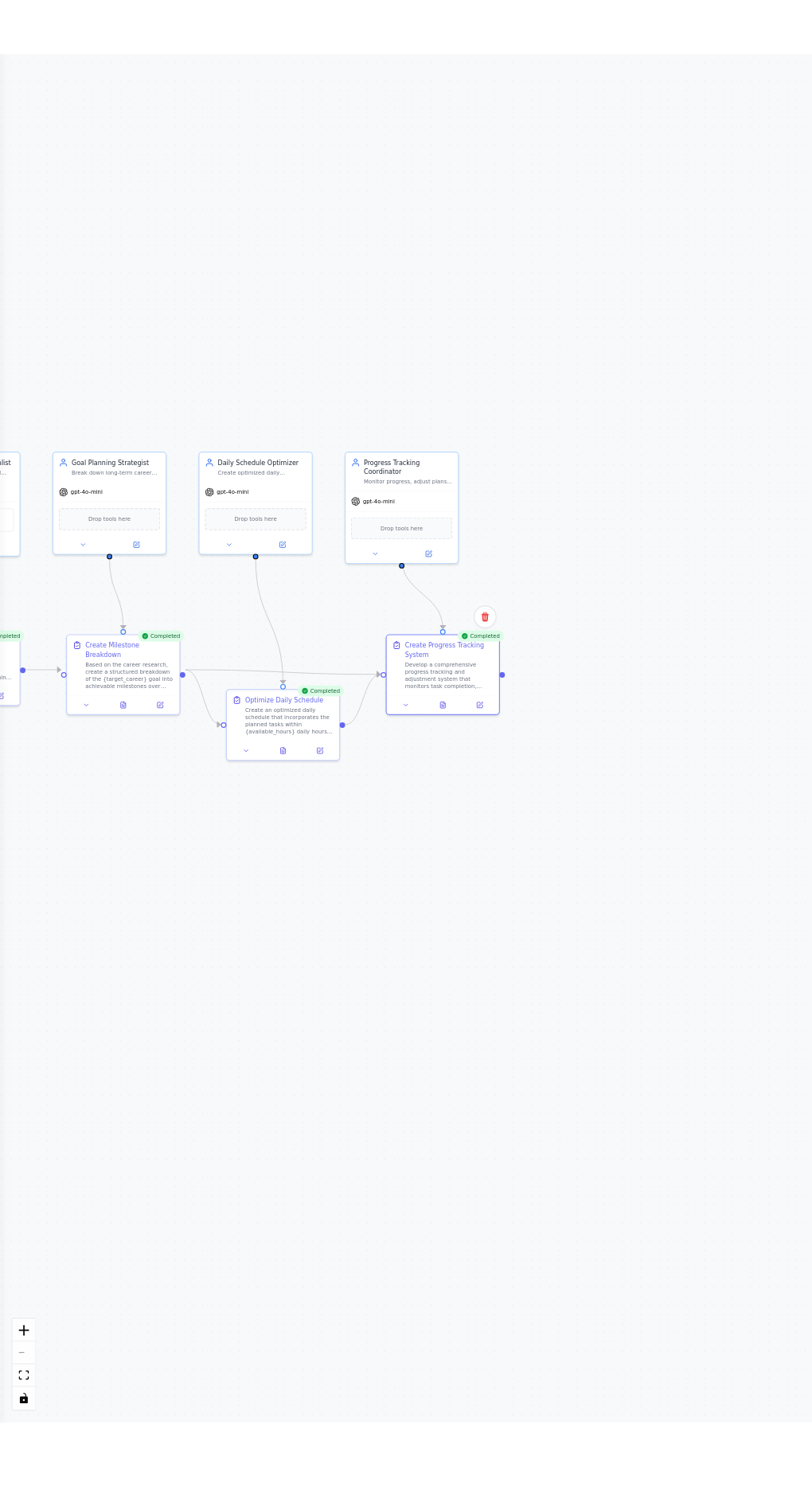
scroll to position [0, 0]
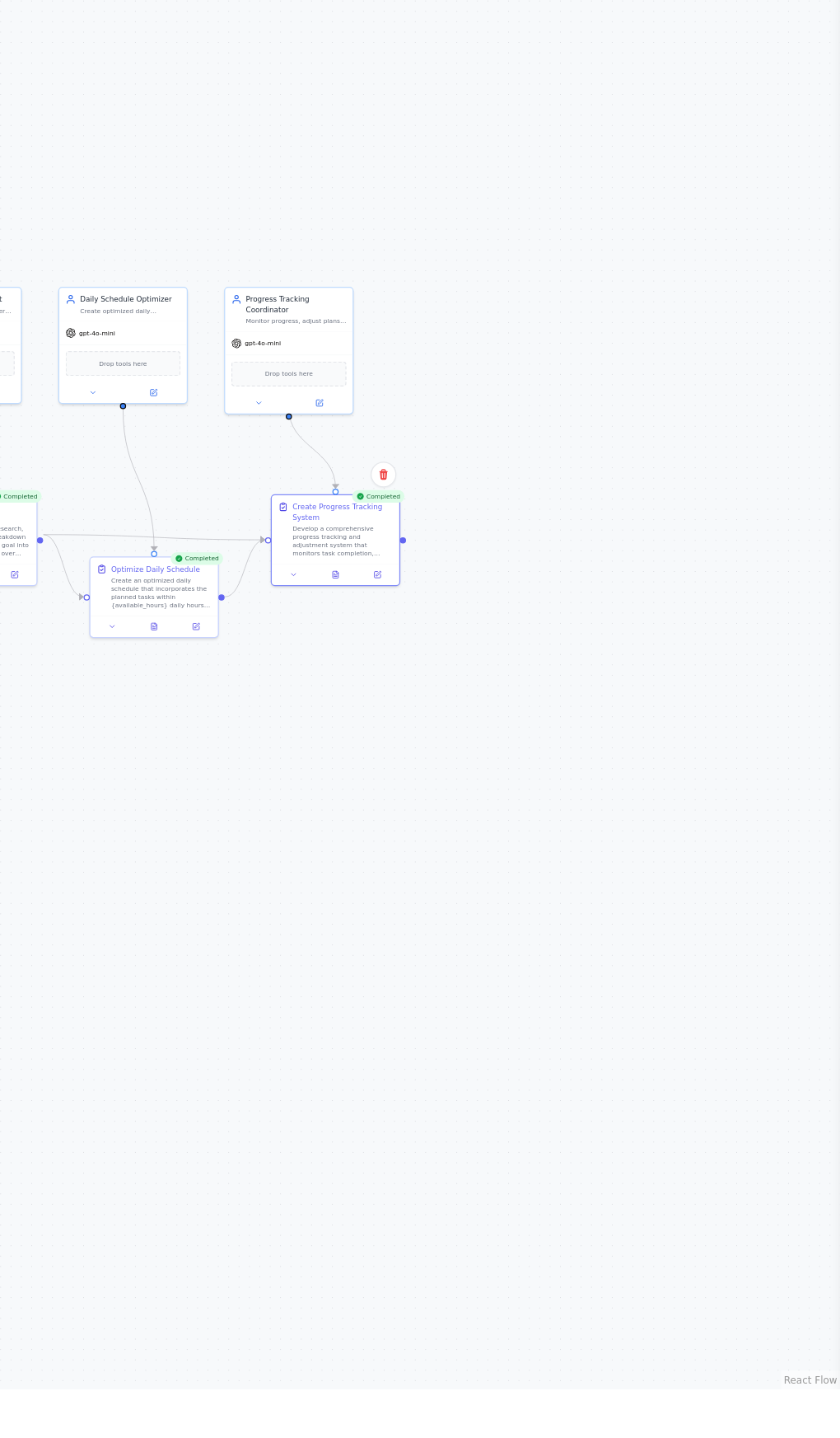
click at [689, 1167] on div ".deletable-edge-delete-btn { width: 20px; height: 20px; border: 0px solid #ffff…" at bounding box center [420, 761] width 840 height 1352
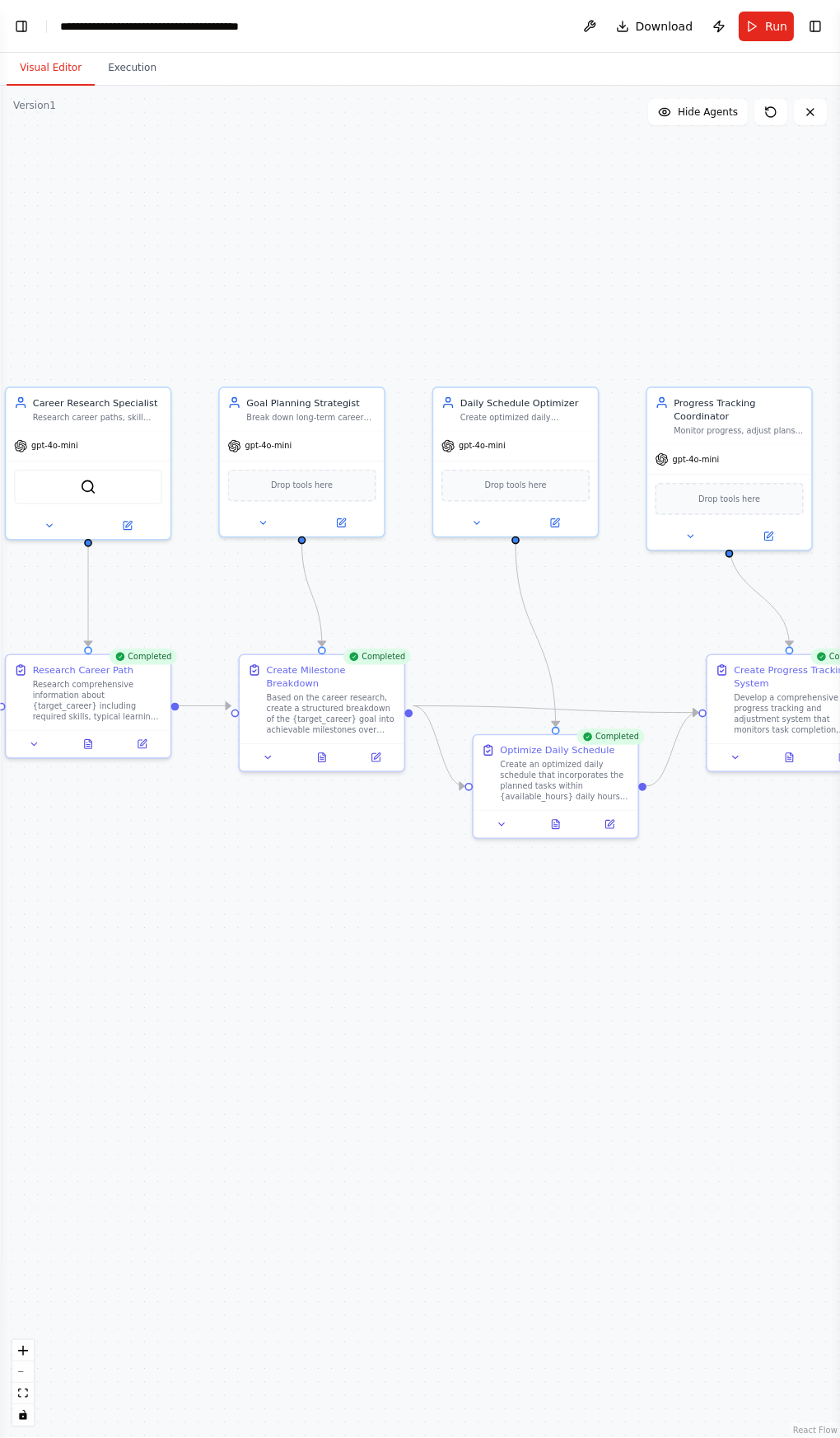
click at [25, 22] on button "Toggle Left Sidebar" at bounding box center [21, 26] width 23 height 23
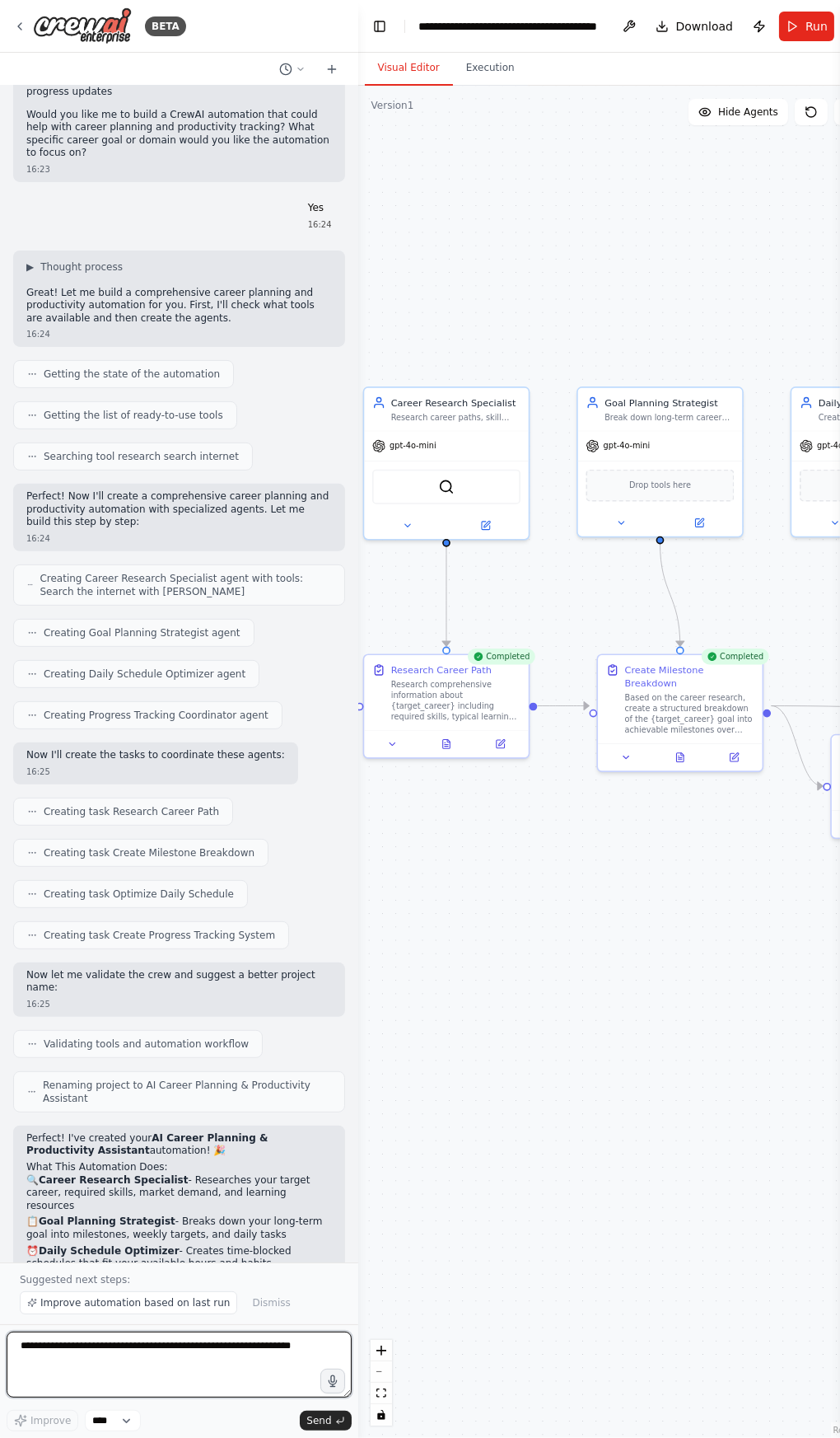
click at [195, 1397] on textarea at bounding box center [179, 1364] width 345 height 66
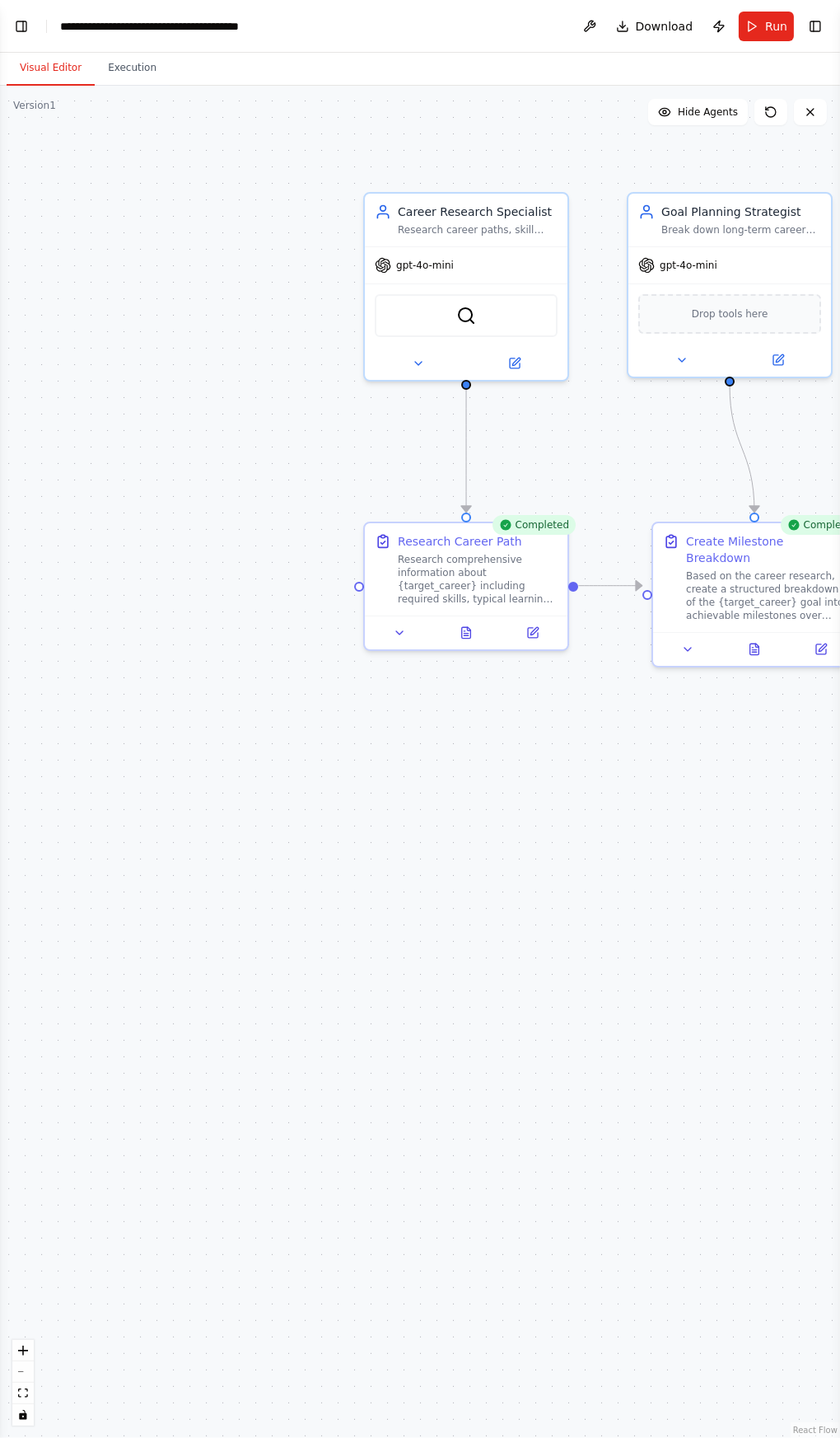
click at [561, 1147] on div ".deletable-edge-delete-btn { width: 20px; height: 20px; border: 0px solid #ffff…" at bounding box center [420, 761] width 840 height 1352
click at [19, 18] on button "Toggle Left Sidebar" at bounding box center [21, 26] width 23 height 23
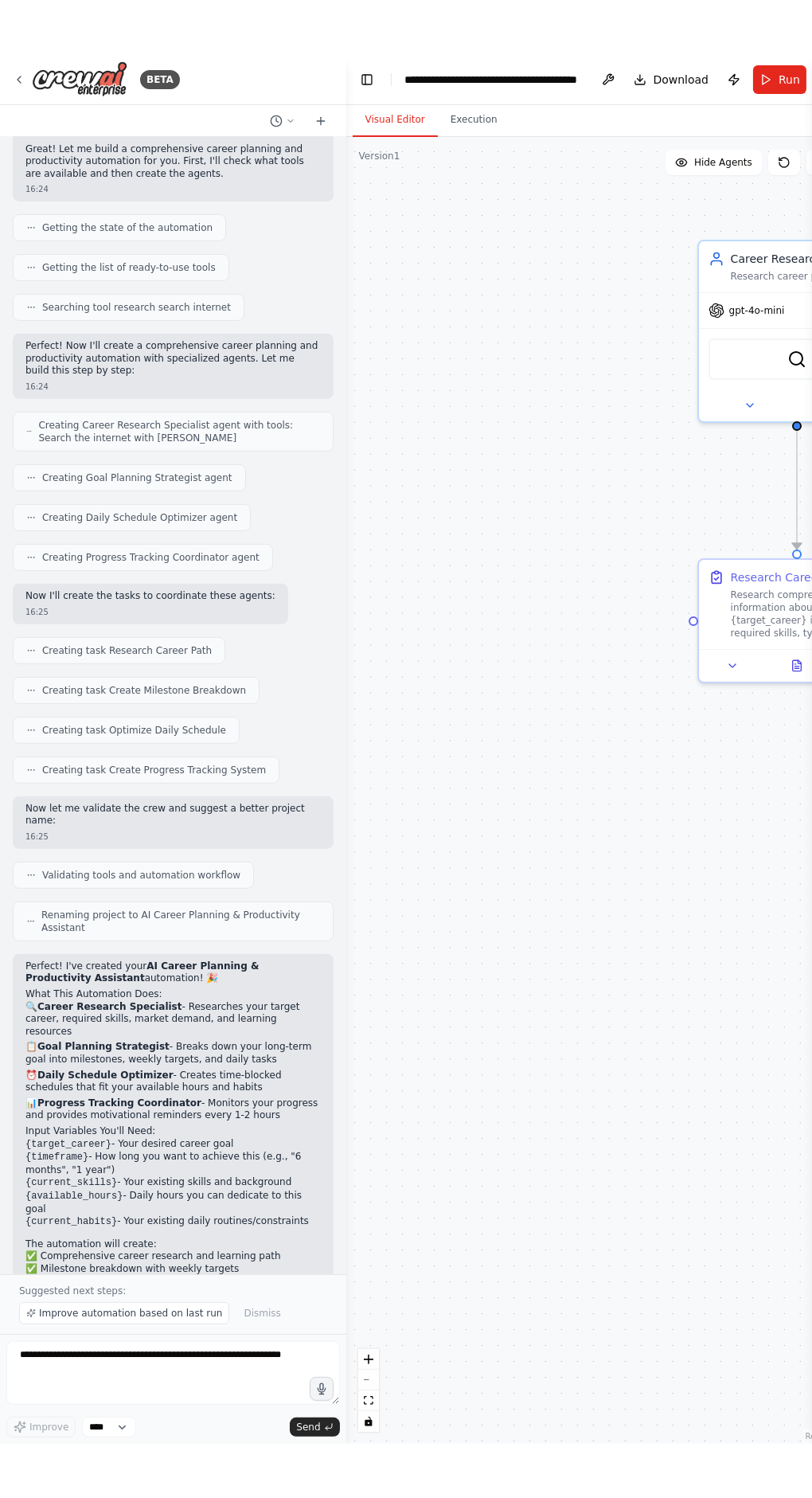
scroll to position [879, 0]
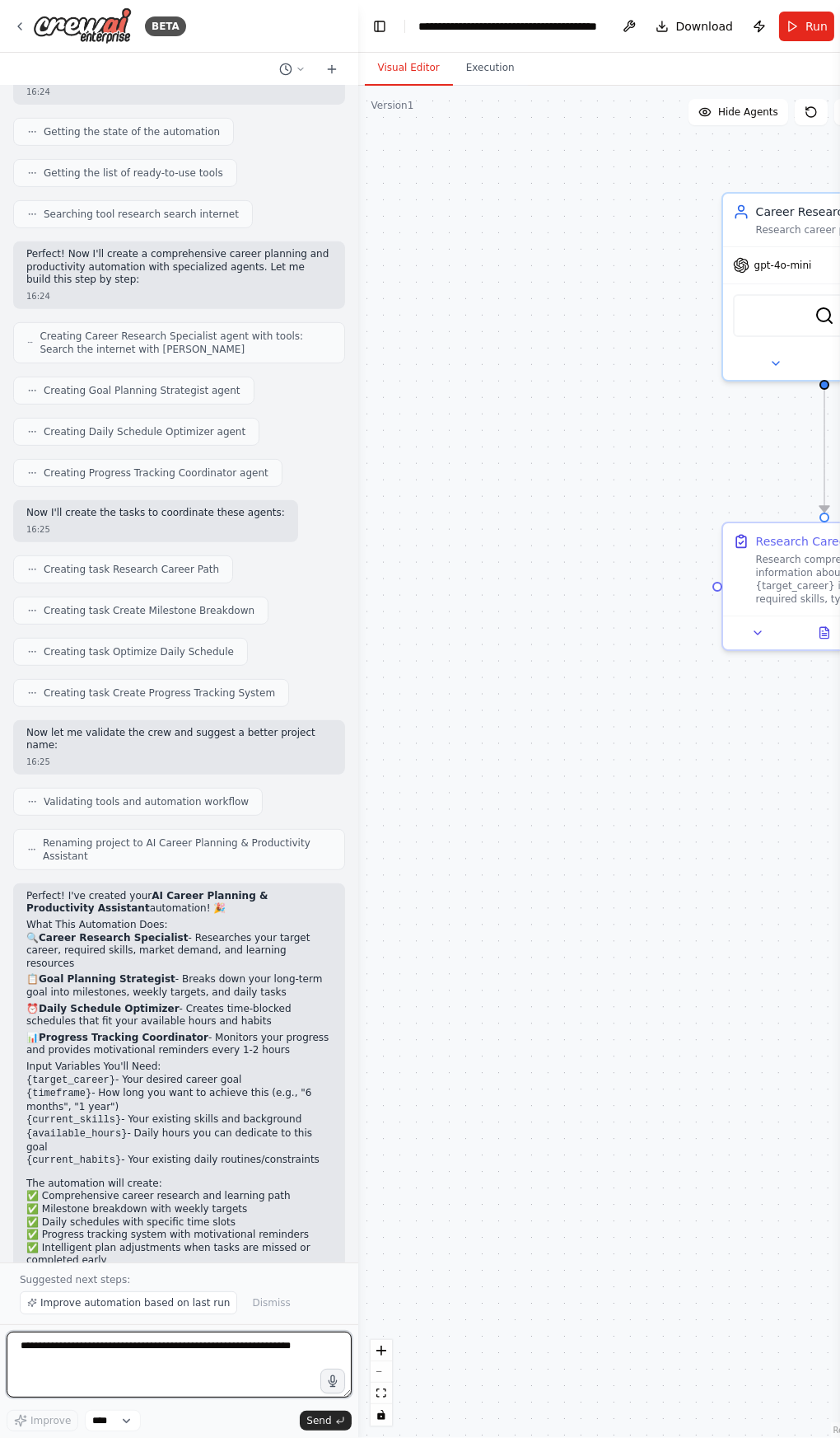
click at [163, 1347] on textarea at bounding box center [179, 1364] width 345 height 66
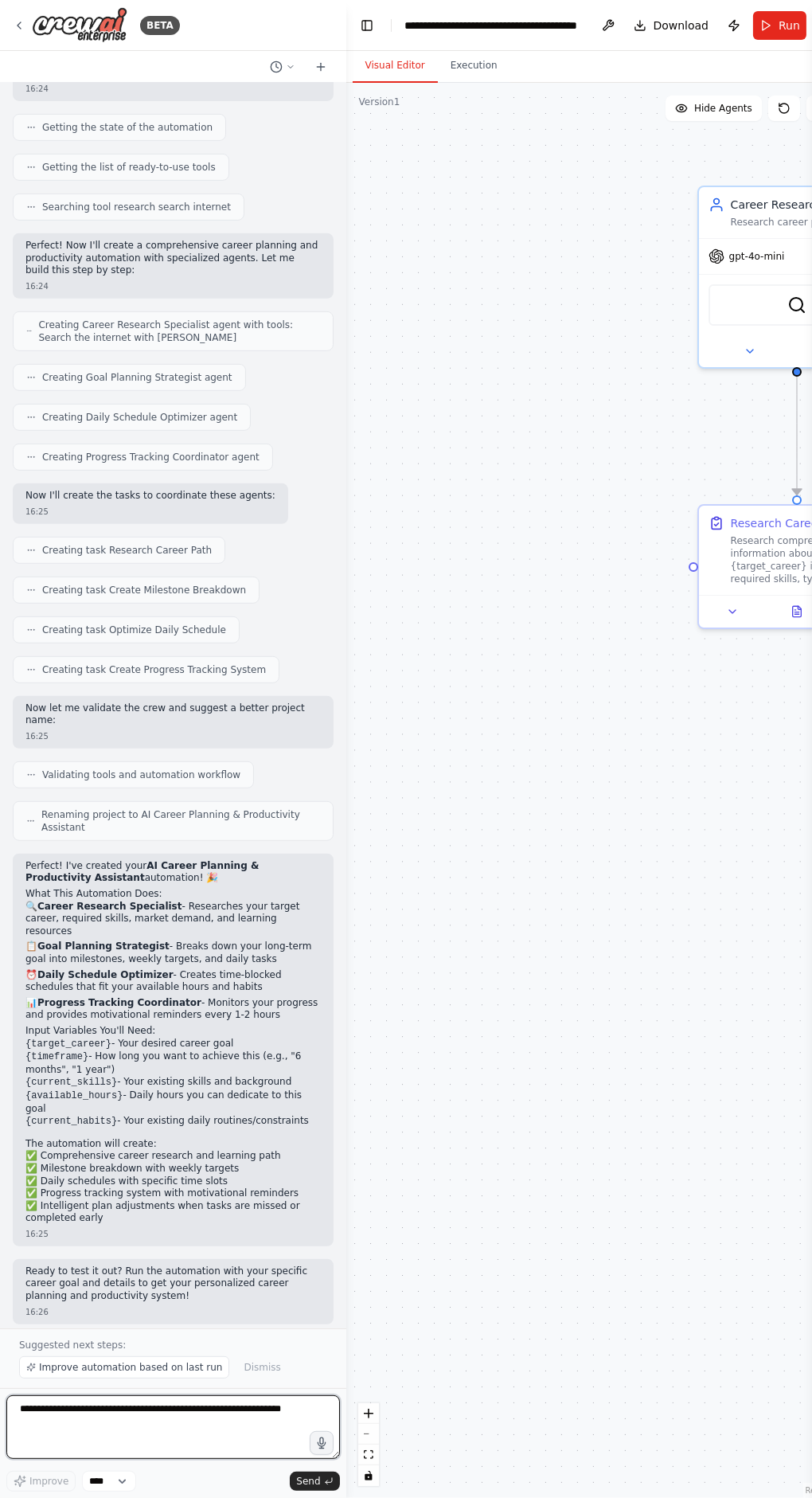
scroll to position [771, 0]
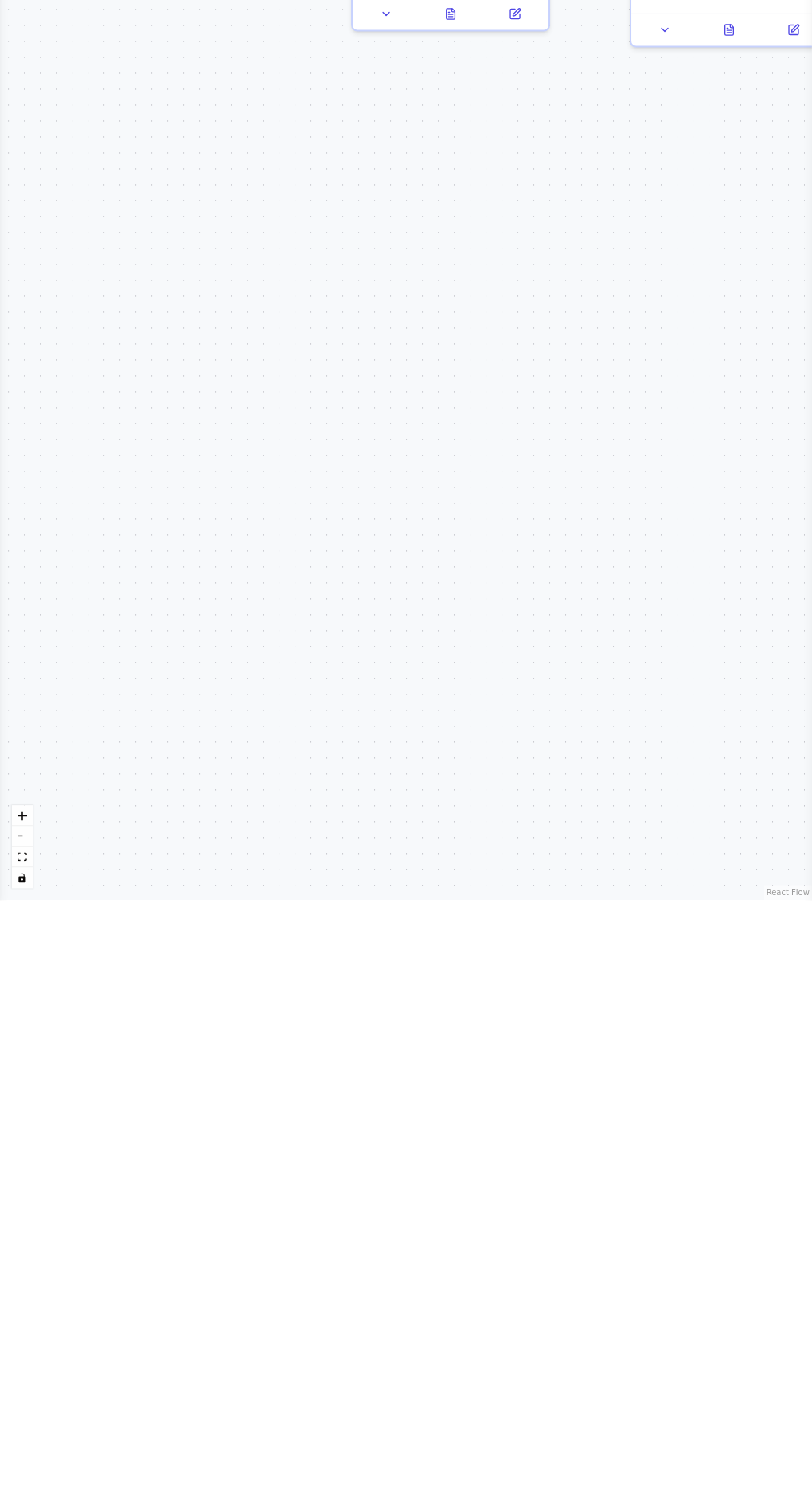
type textarea "**********"
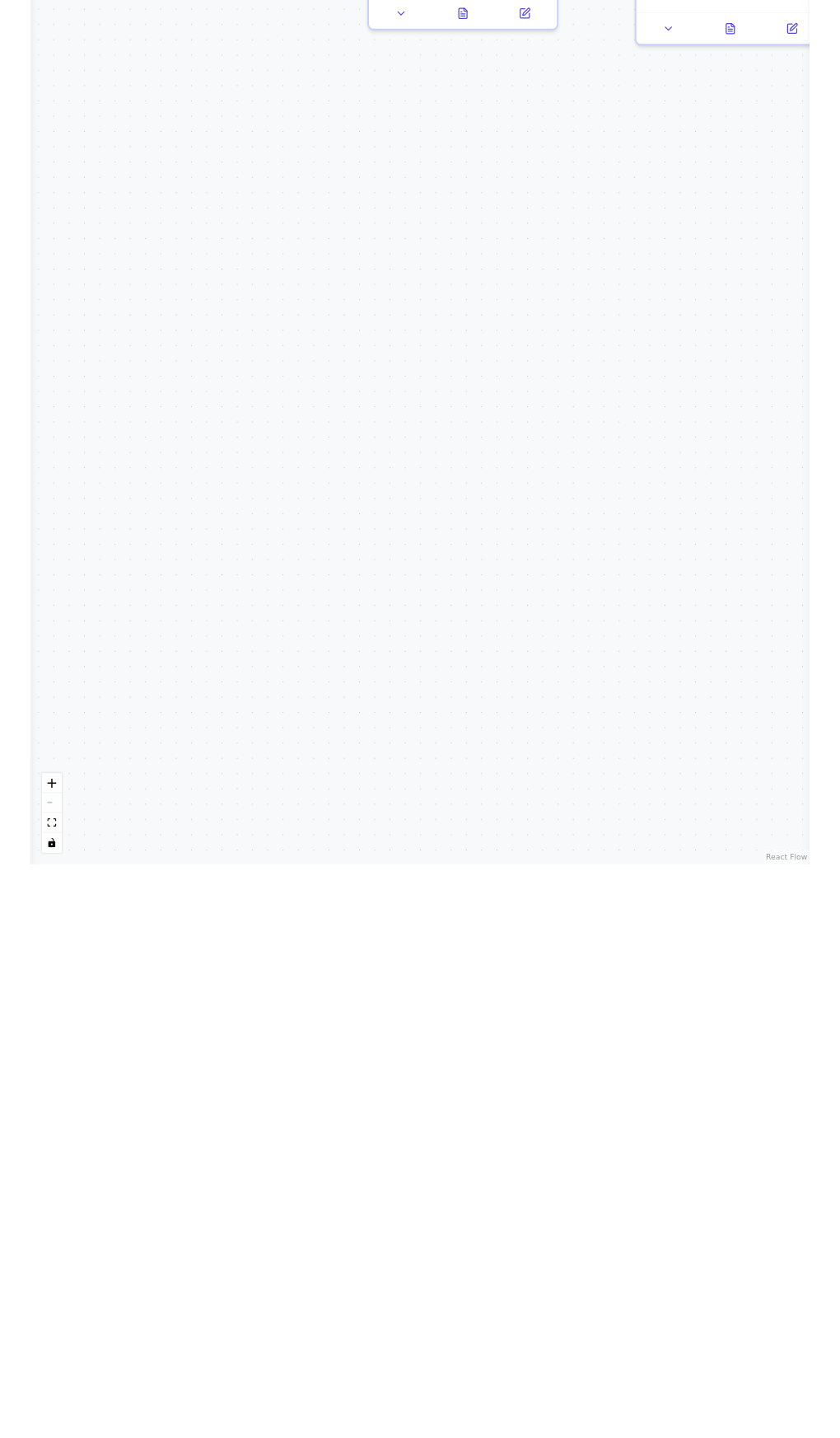
scroll to position [910, 0]
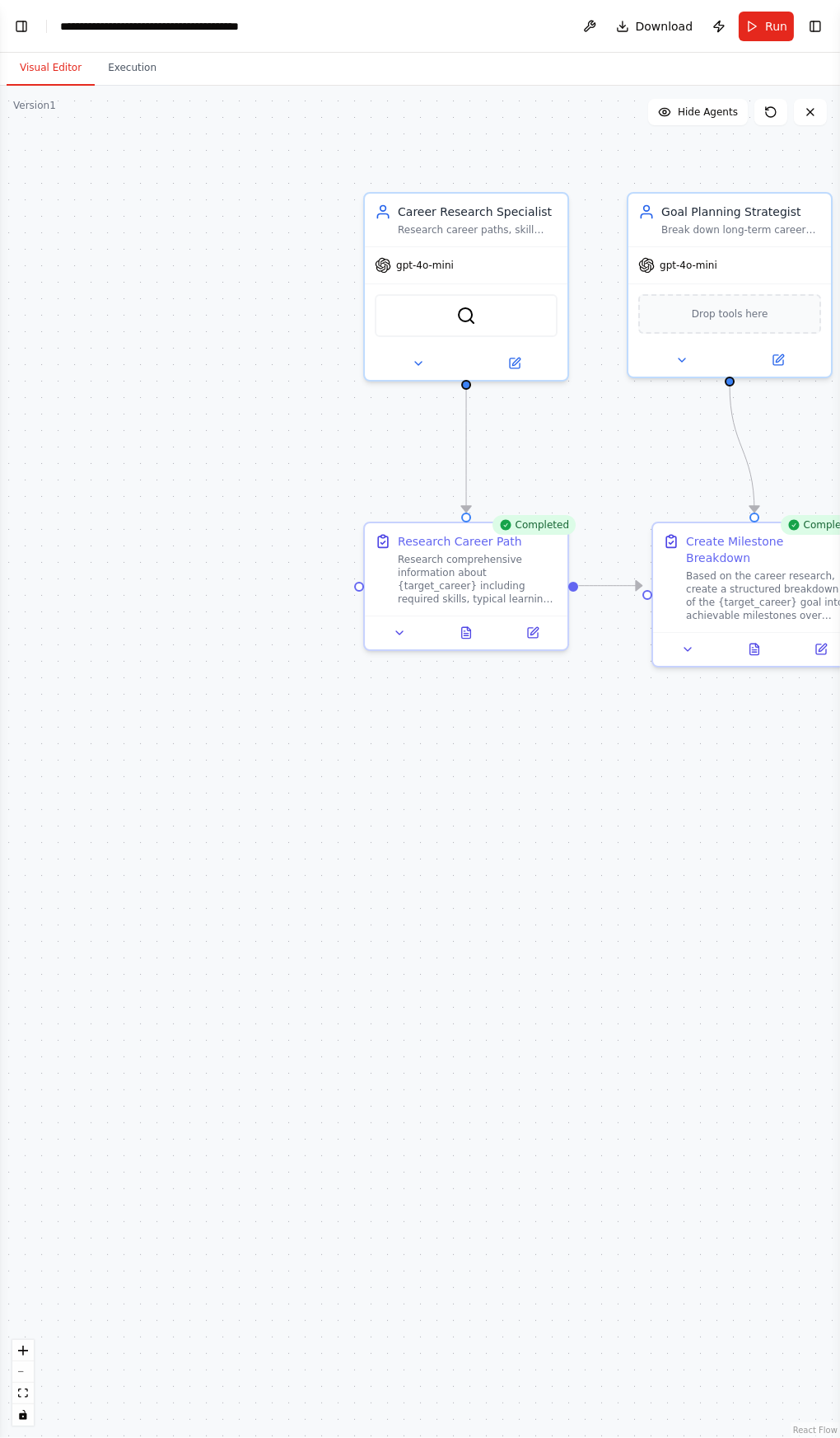
click at [23, 26] on button "Toggle Left Sidebar" at bounding box center [21, 26] width 23 height 23
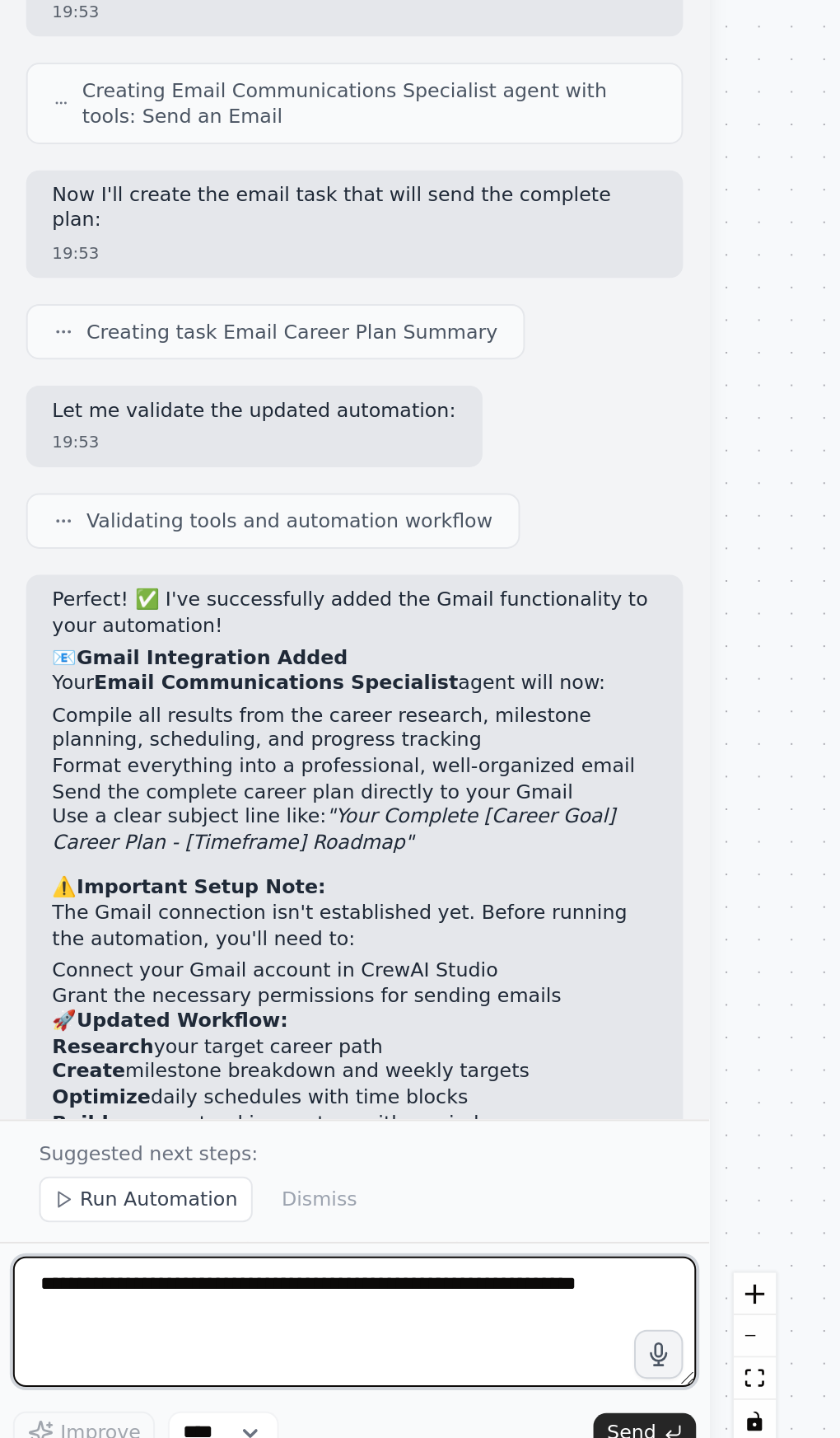
scroll to position [2, 0]
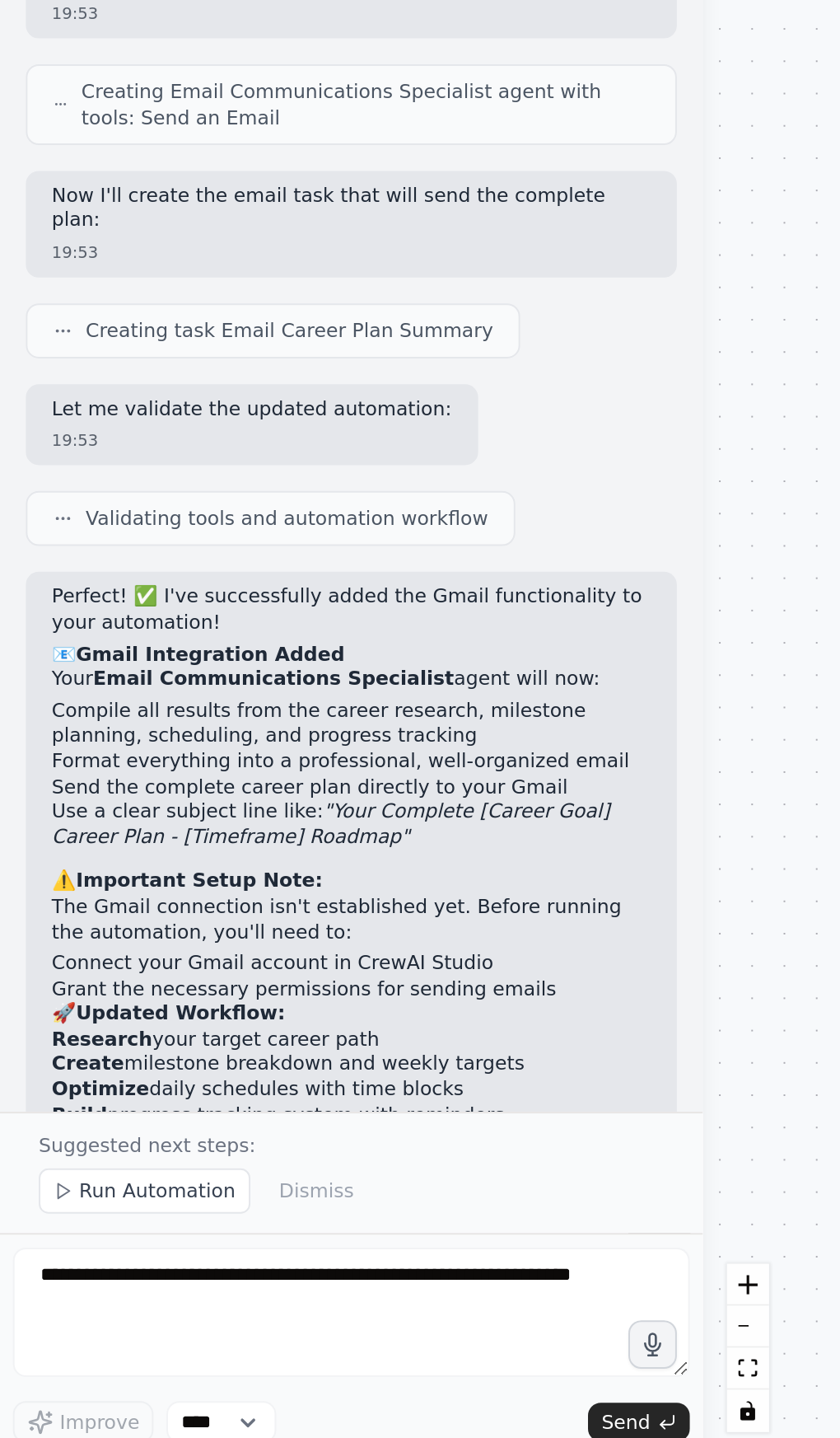
click at [94, 1303] on span "Run Automation" at bounding box center [80, 1303] width 80 height 14
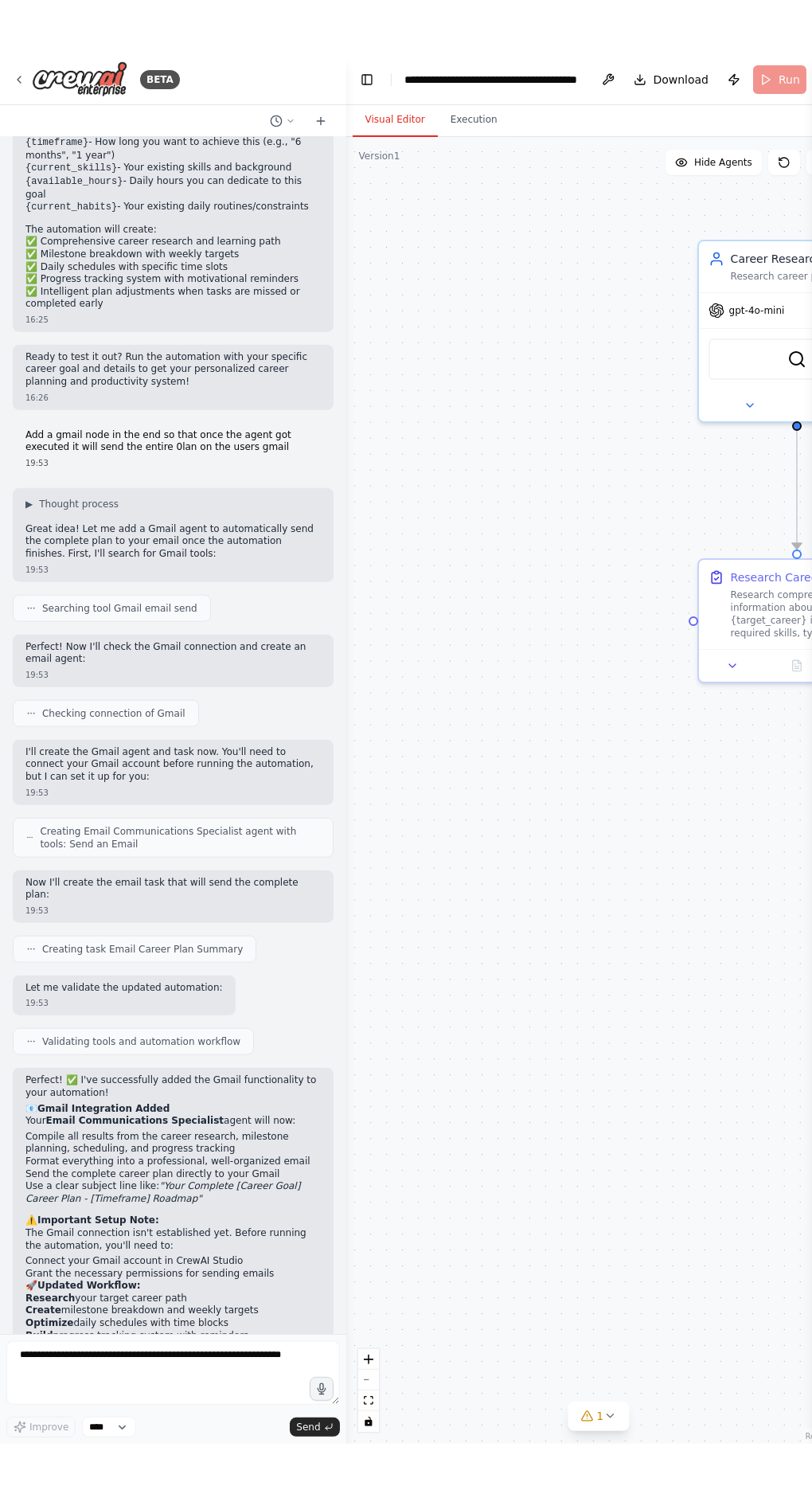
scroll to position [0, 0]
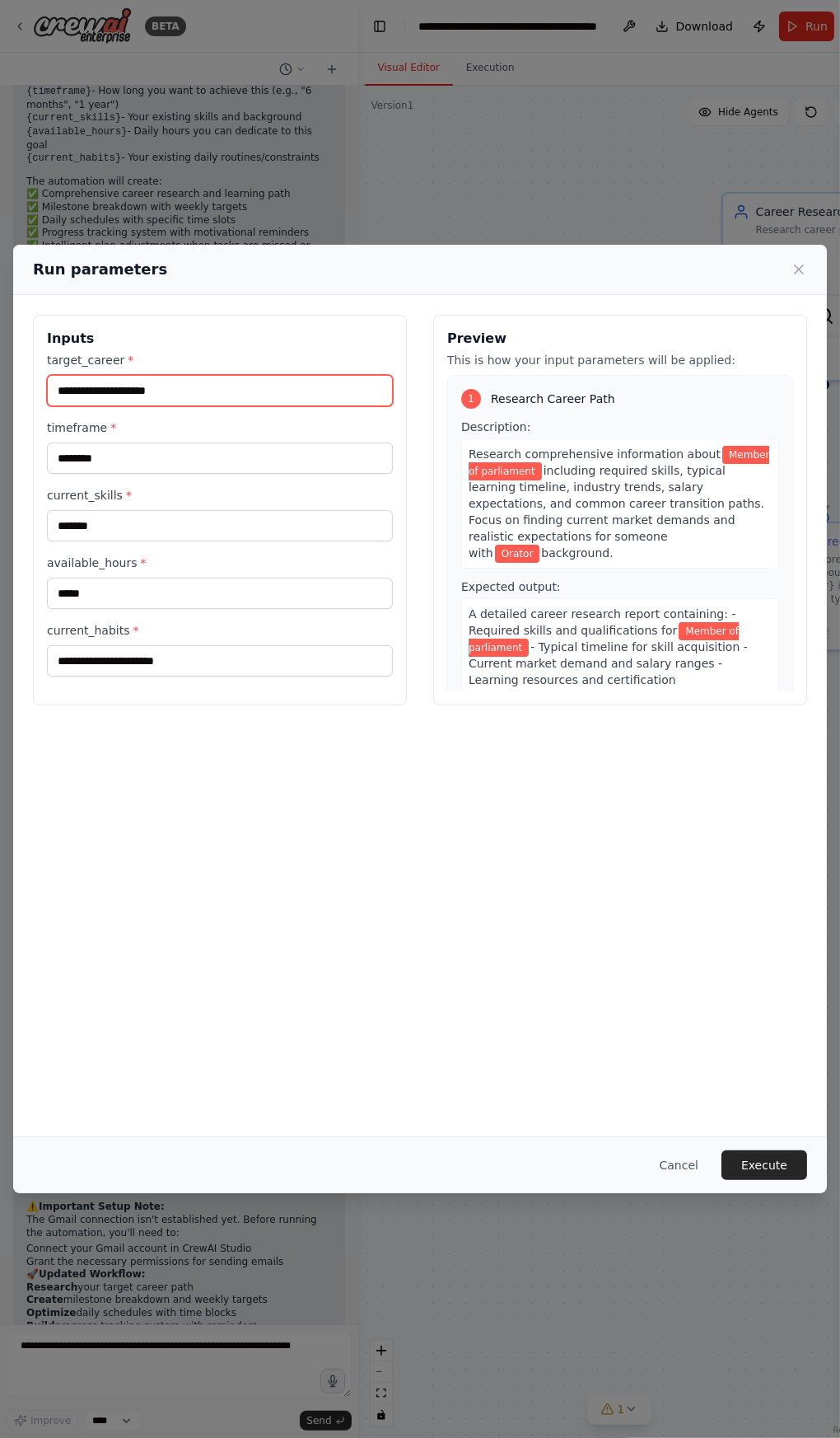
click at [124, 375] on input "**********" at bounding box center [219, 390] width 346 height 31
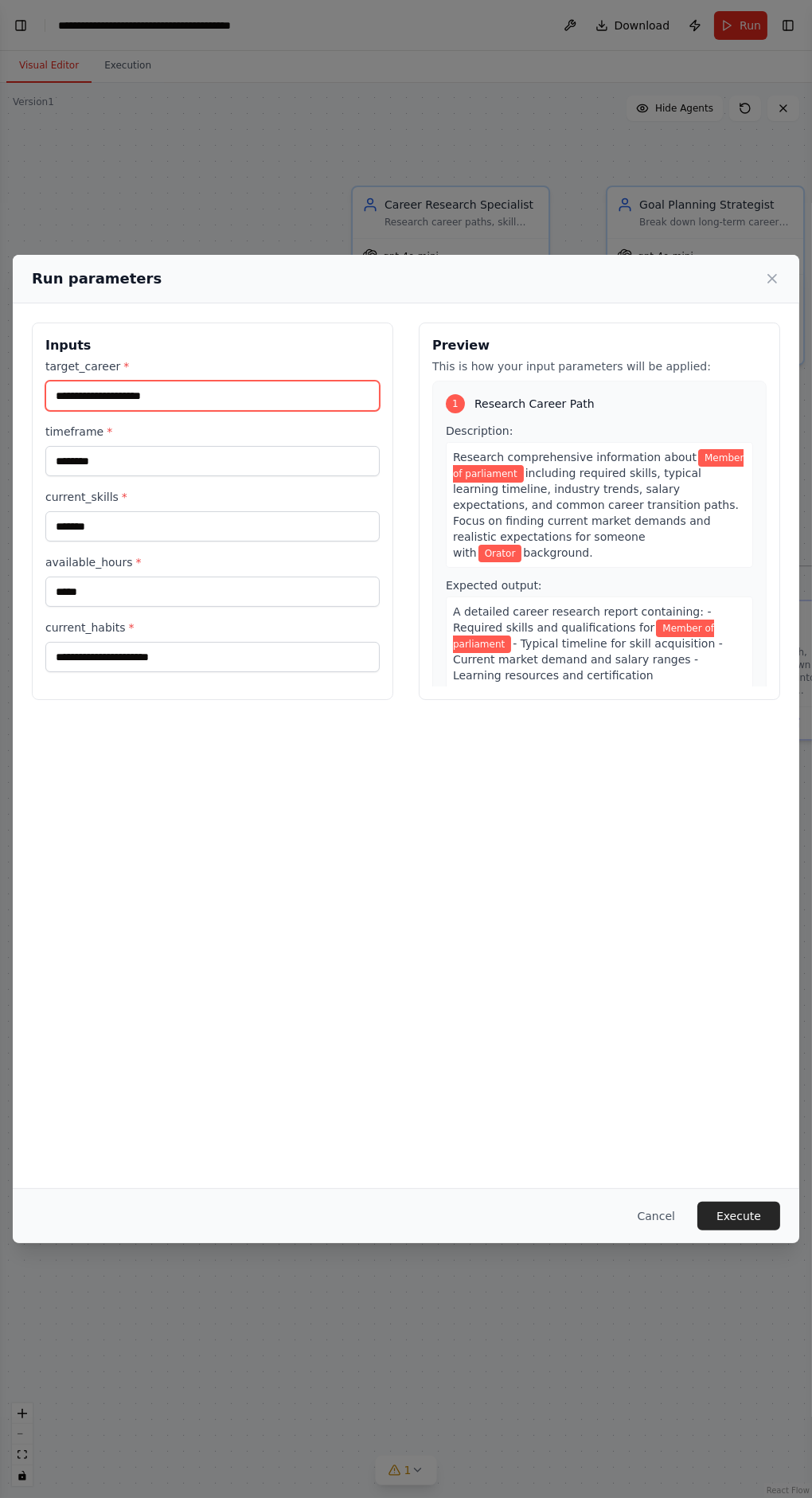
scroll to position [1847, 0]
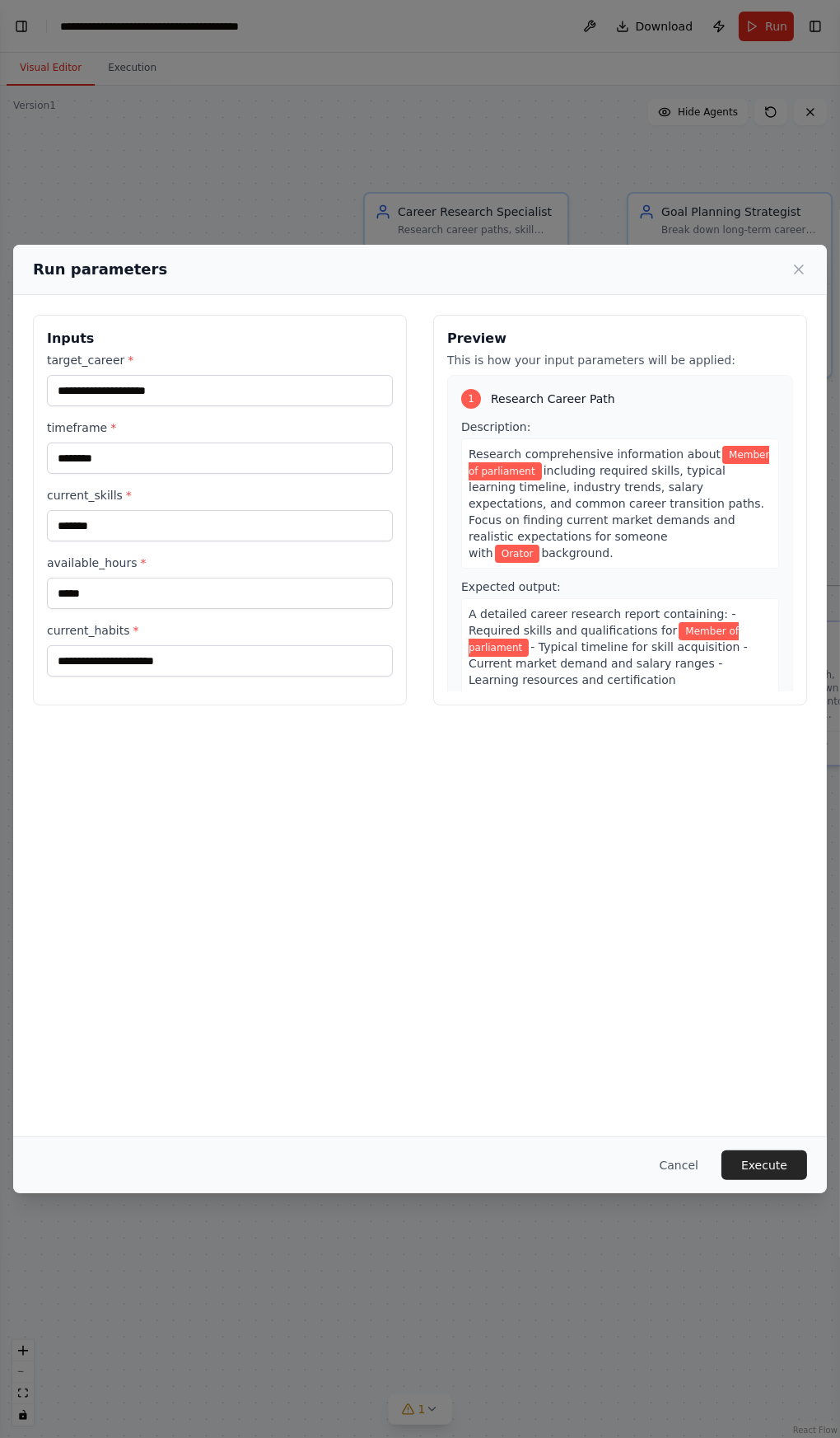
click at [767, 1180] on button "Execute" at bounding box center [764, 1165] width 85 height 30
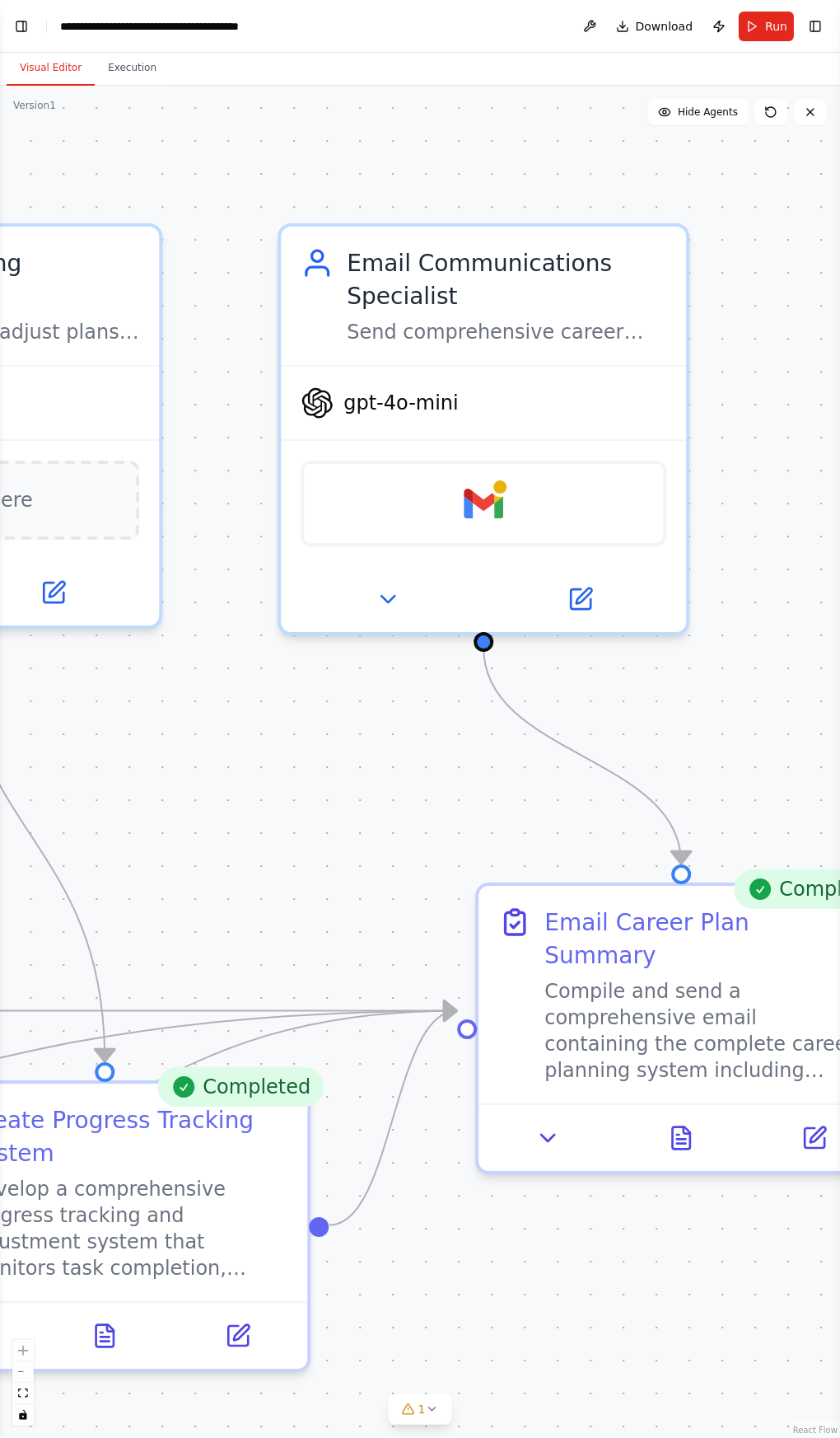
click at [491, 504] on img at bounding box center [483, 503] width 40 height 40
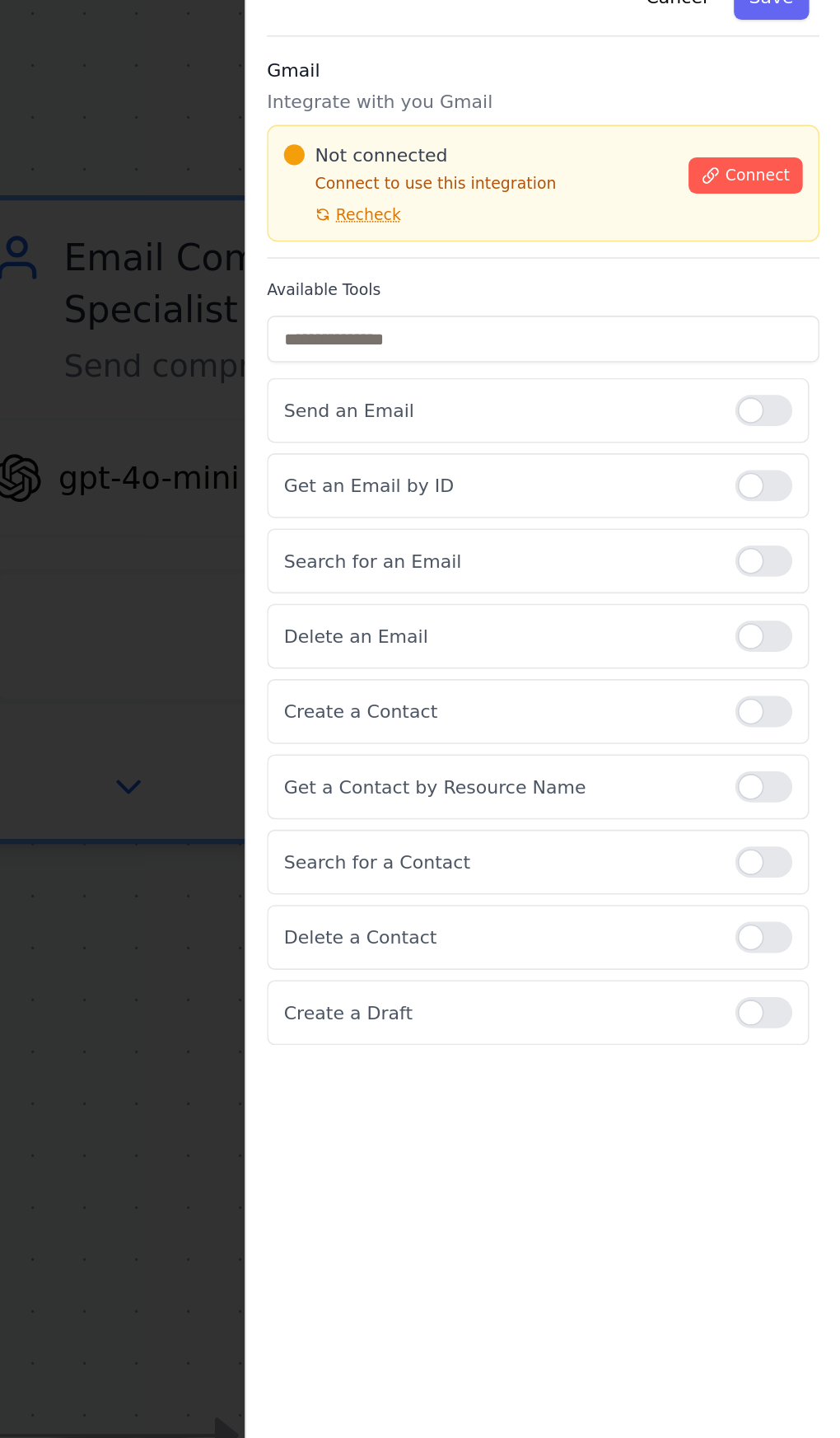
click at [777, 207] on span "Connect" at bounding box center [787, 211] width 41 height 14
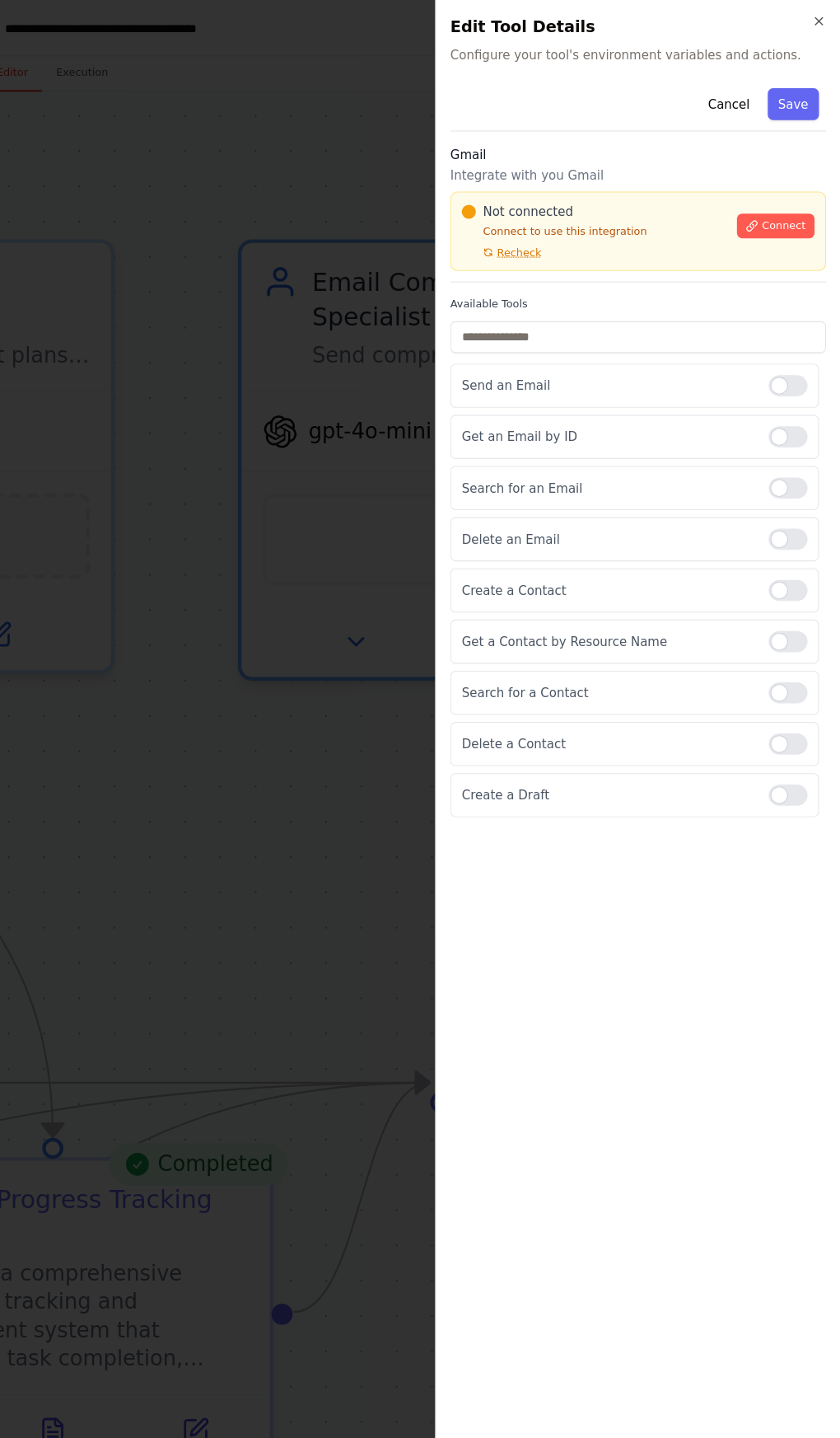
scroll to position [0, 0]
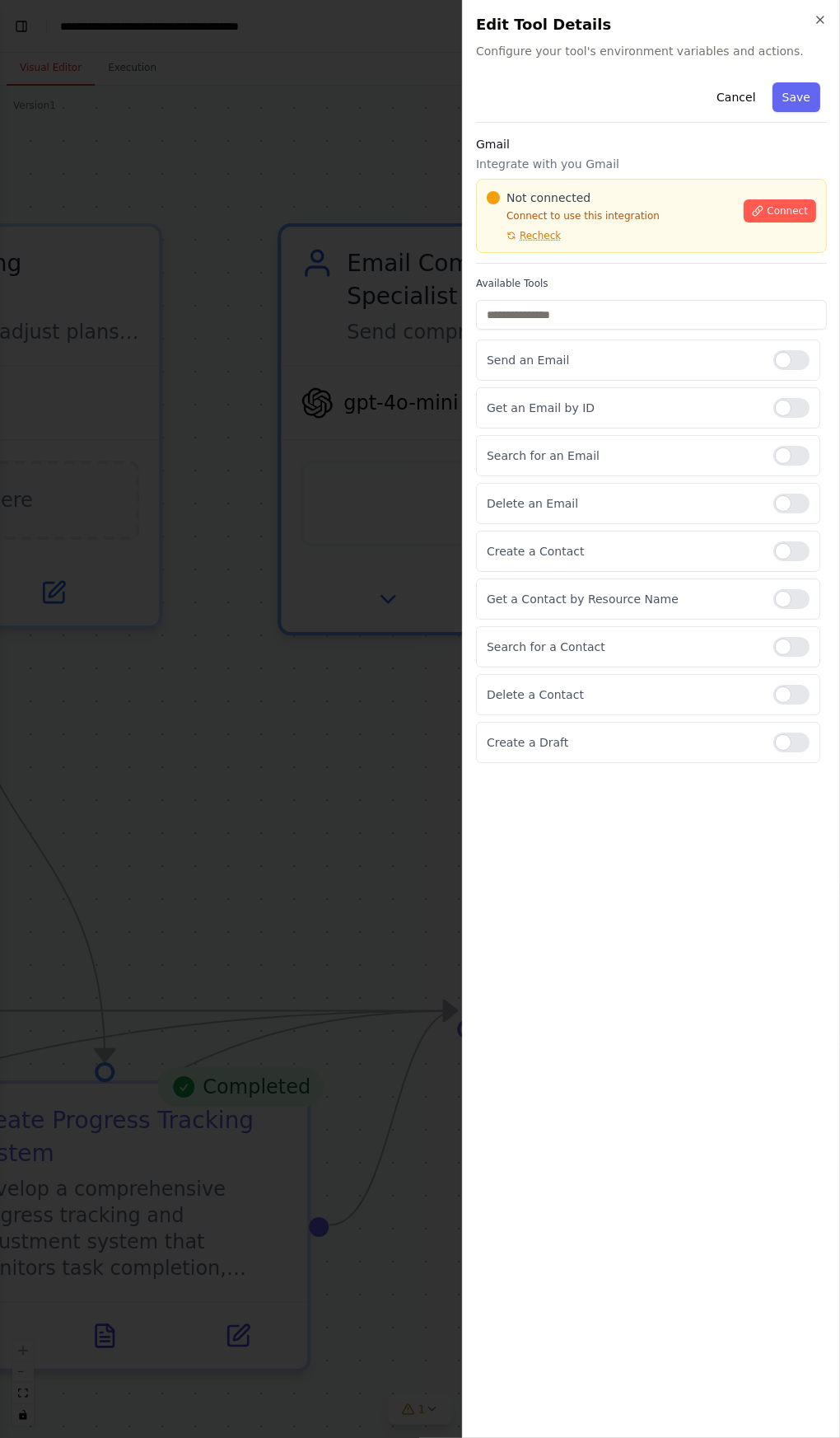
click at [584, 686] on p "Delete a Contact" at bounding box center [623, 694] width 273 height 16
click at [586, 686] on p "Delete a Contact" at bounding box center [623, 694] width 273 height 16
click at [602, 686] on p "Delete a Contact" at bounding box center [623, 694] width 273 height 16
click at [313, 777] on div at bounding box center [420, 719] width 840 height 1438
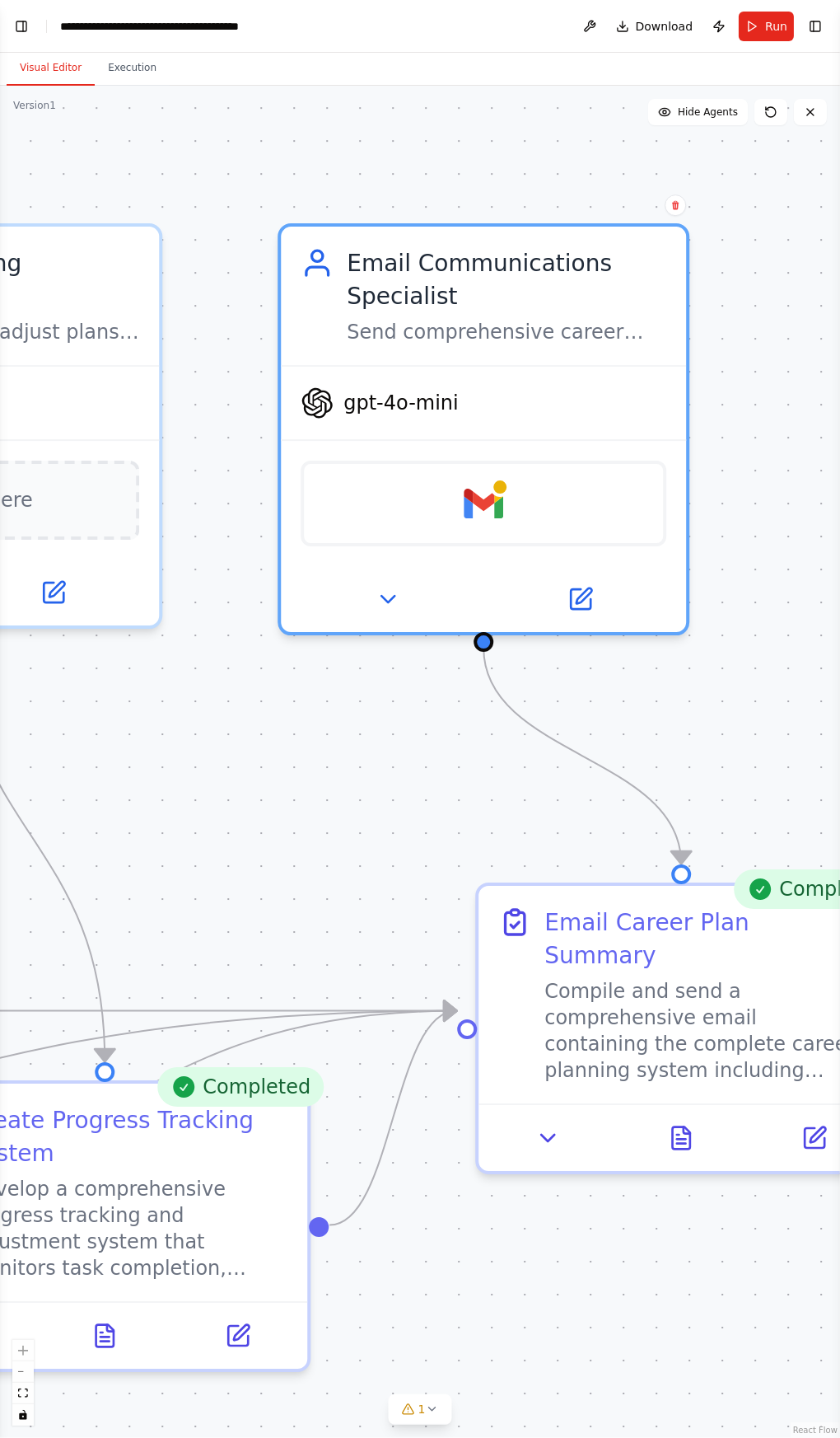
click at [376, 592] on icon at bounding box center [387, 598] width 26 height 26
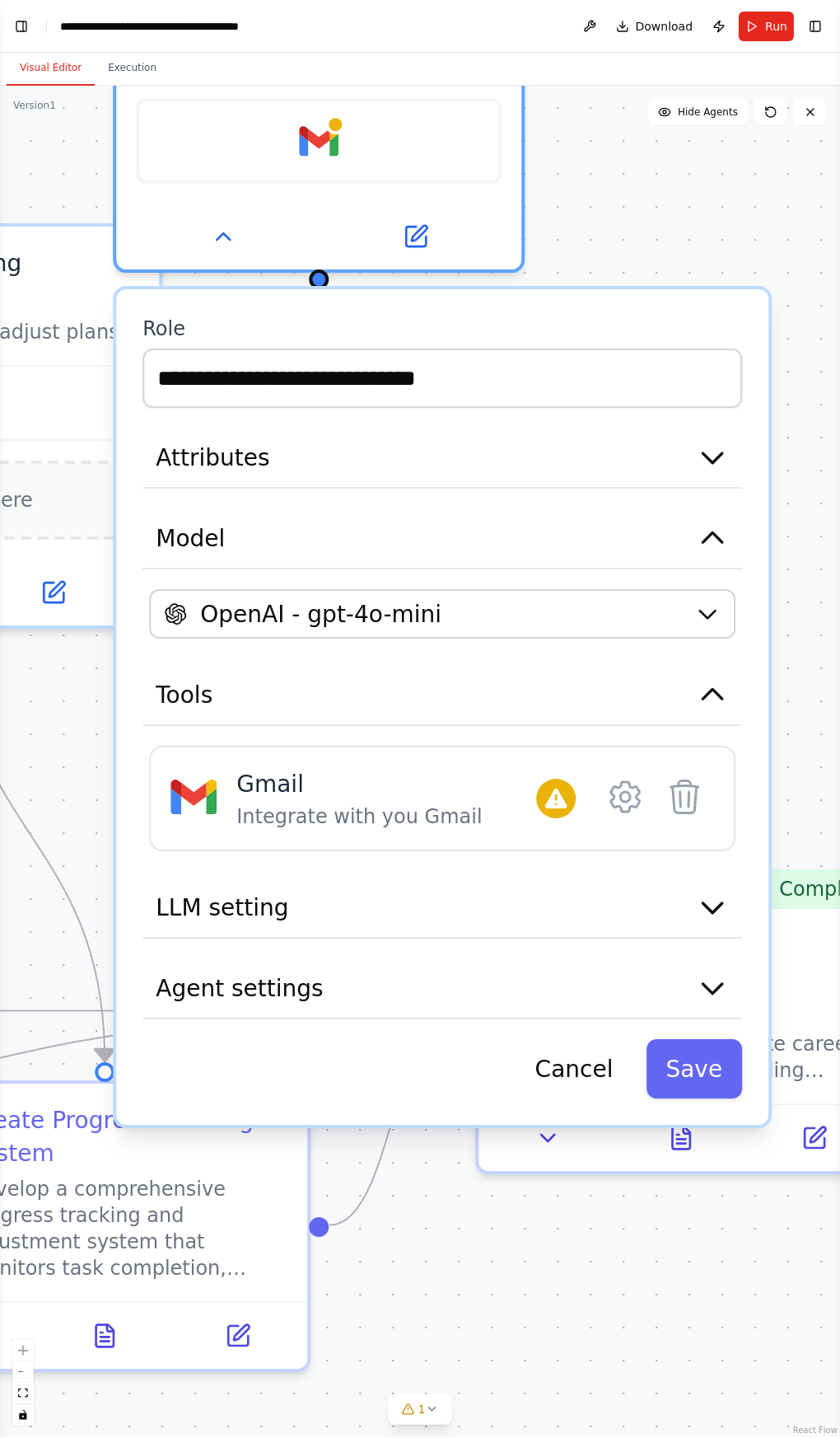
click at [620, 788] on icon at bounding box center [624, 796] width 28 height 30
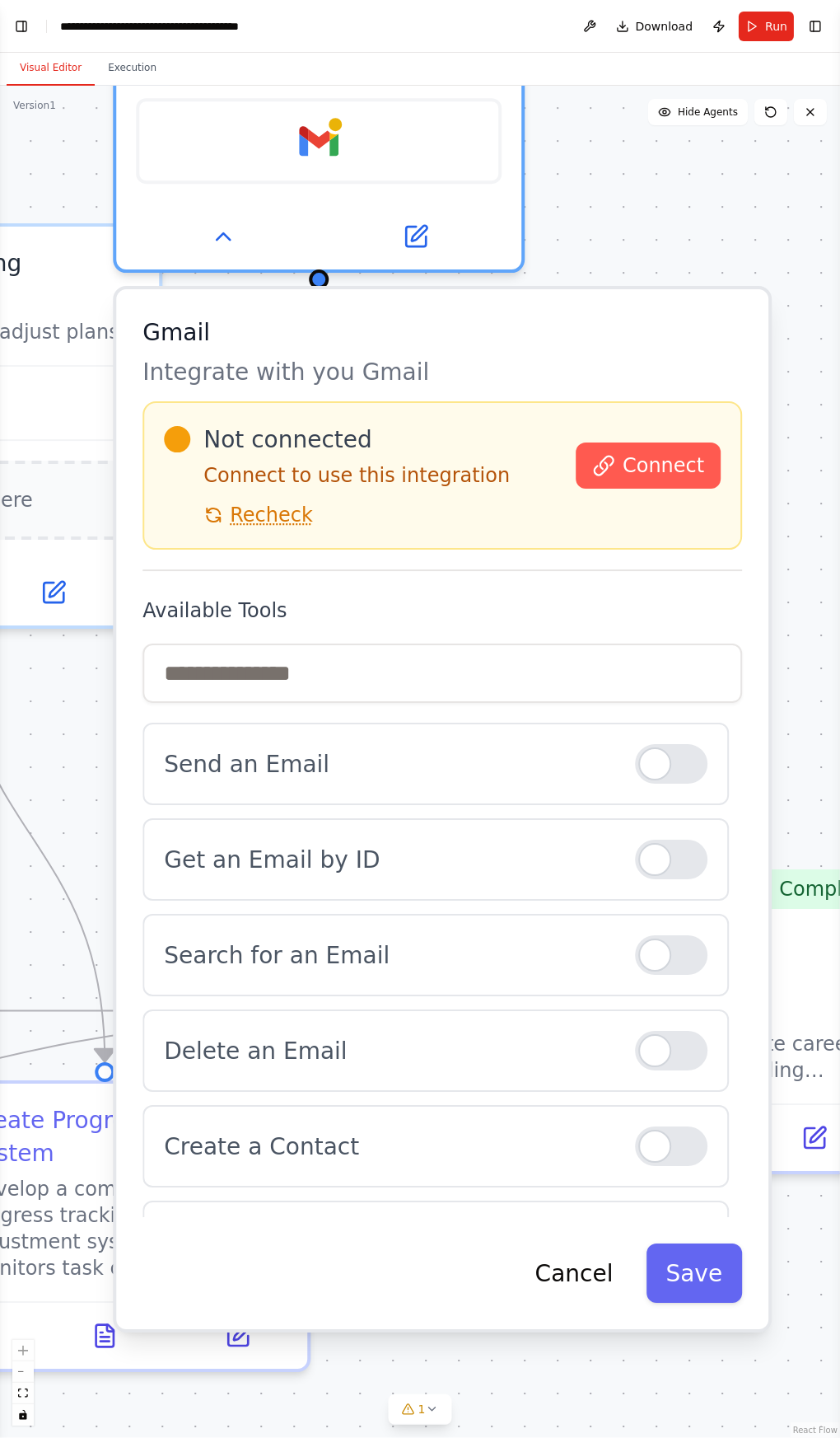
click at [665, 855] on div at bounding box center [672, 859] width 73 height 40
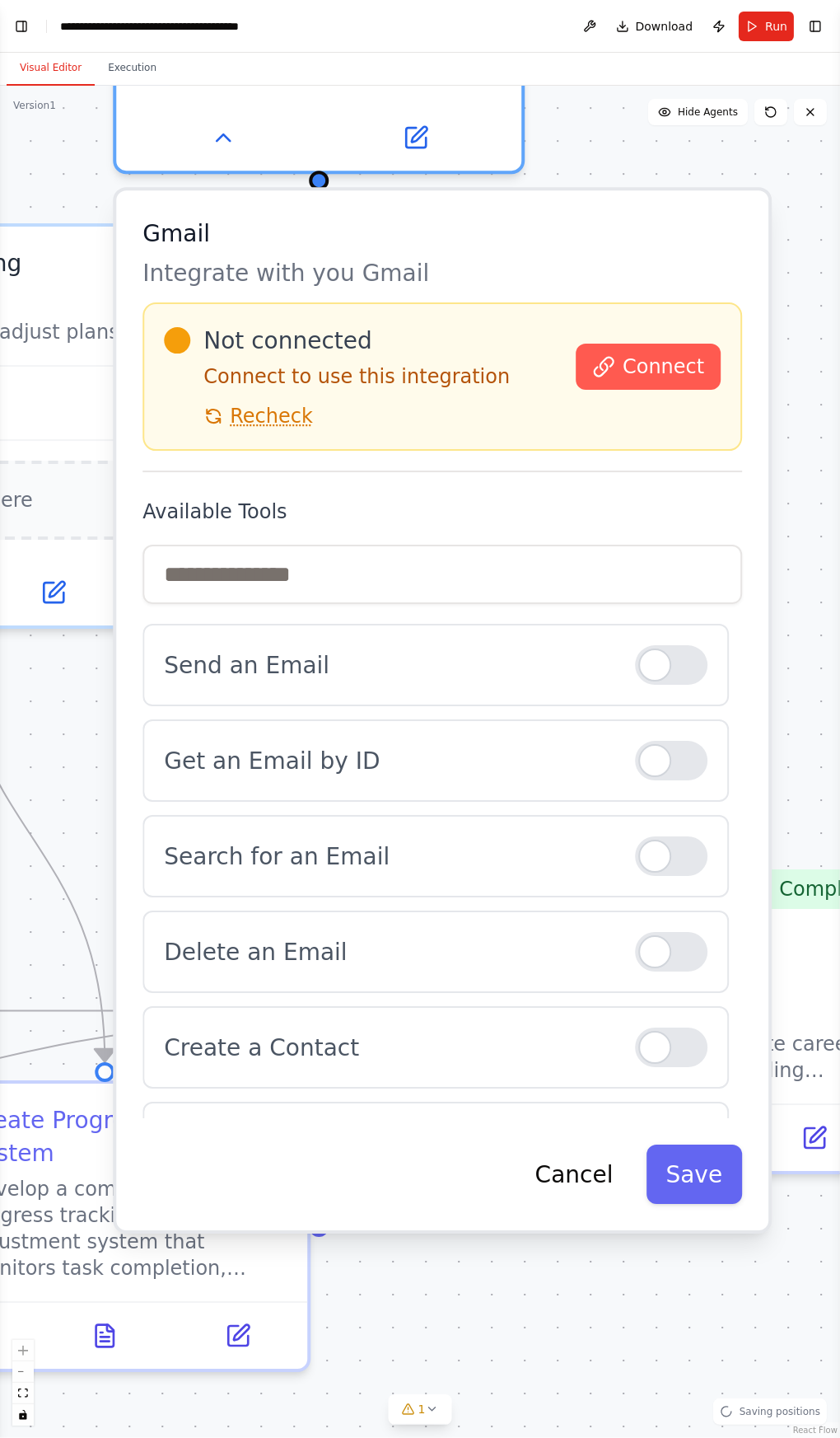
click at [679, 362] on span "Connect" at bounding box center [663, 366] width 81 height 26
click at [247, 410] on span "Recheck" at bounding box center [272, 416] width 83 height 26
click at [702, 1161] on button "Save" at bounding box center [695, 1174] width 96 height 59
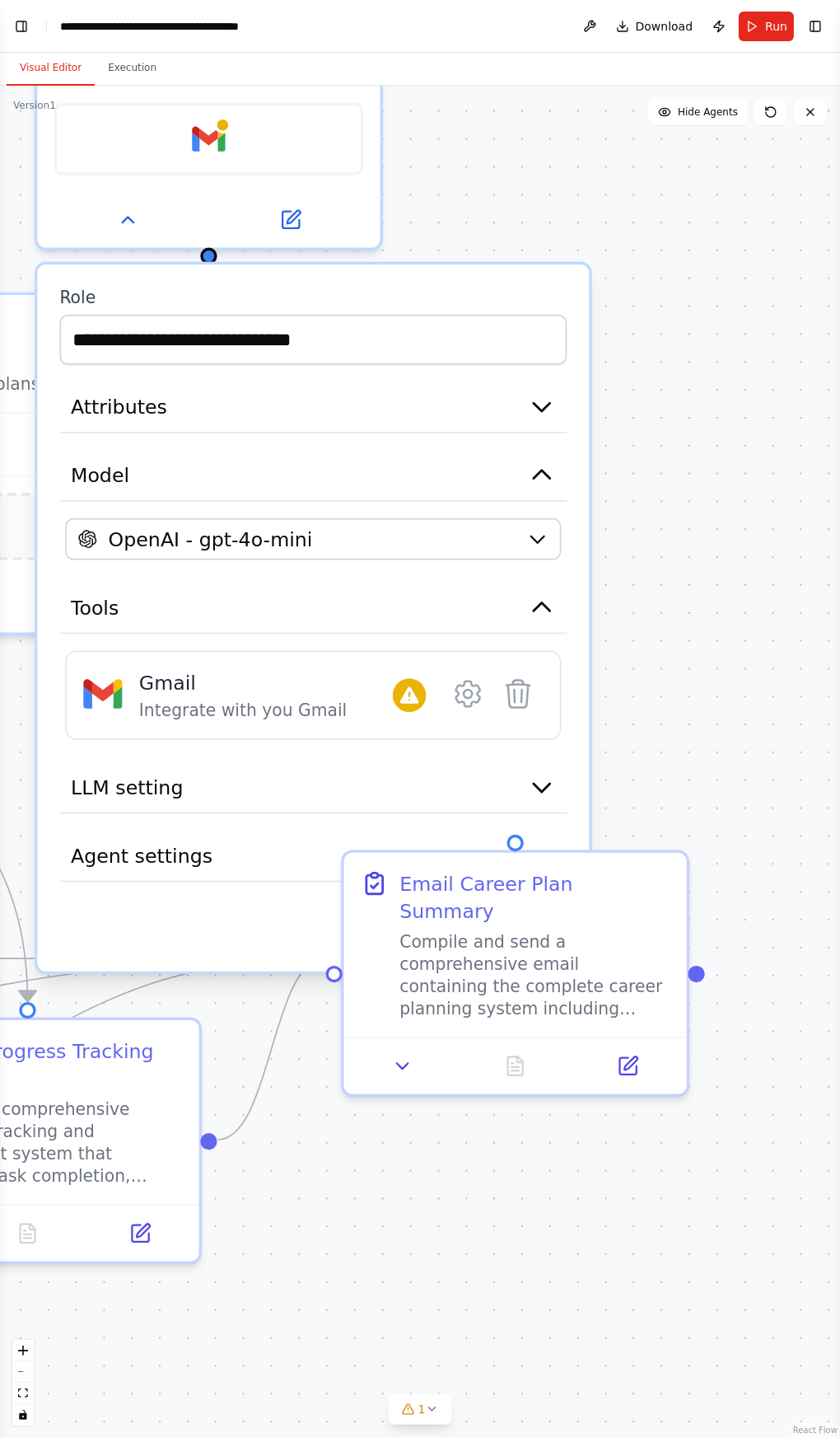
click at [447, 1280] on div ".deletable-edge-delete-btn { width: 20px; height: 20px; border: 0px solid #ffff…" at bounding box center [420, 761] width 840 height 1352
click at [542, 784] on icon "button" at bounding box center [541, 788] width 16 height 8
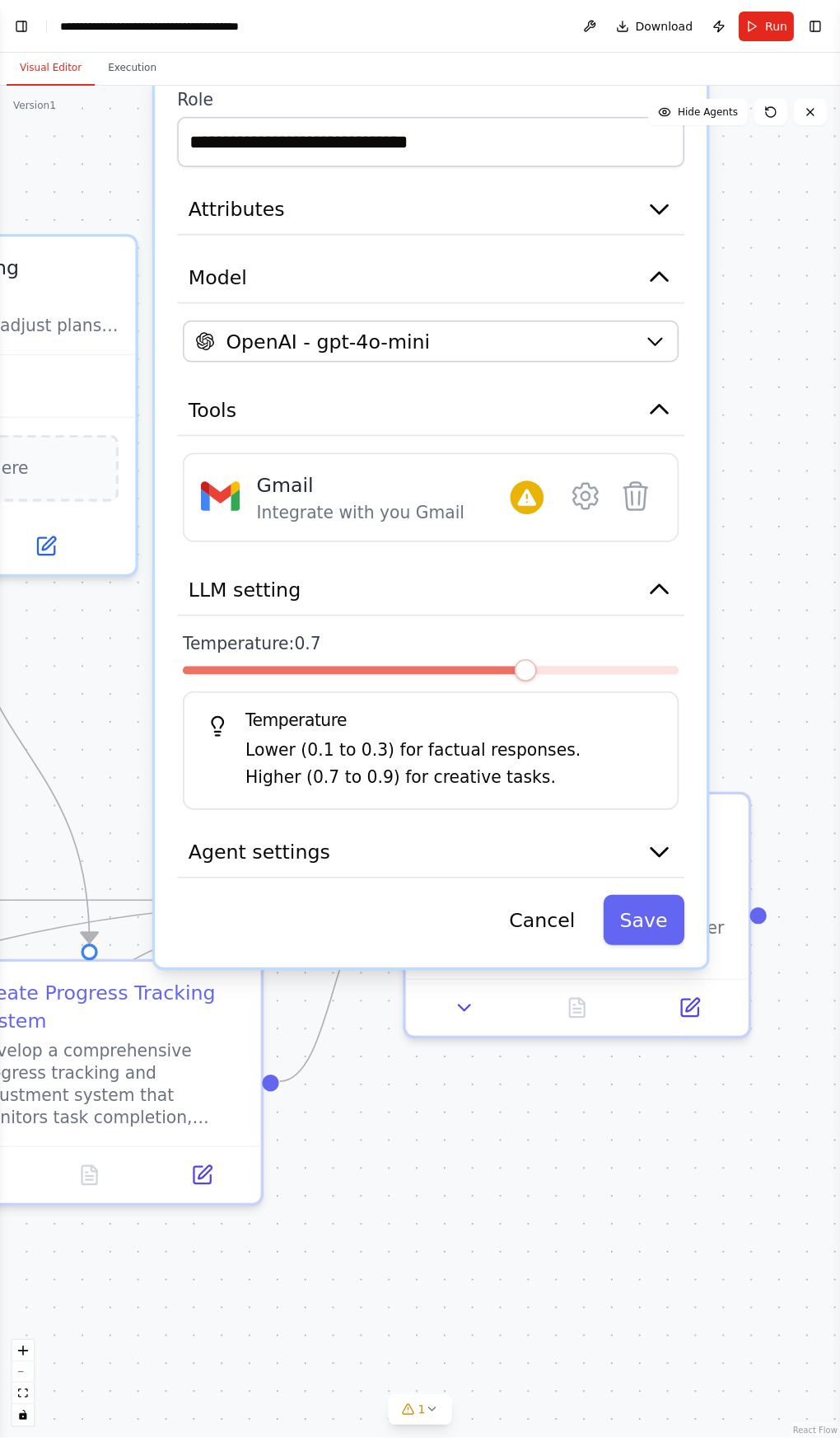
click at [557, 826] on button "Agent settings" at bounding box center [431, 851] width 508 height 52
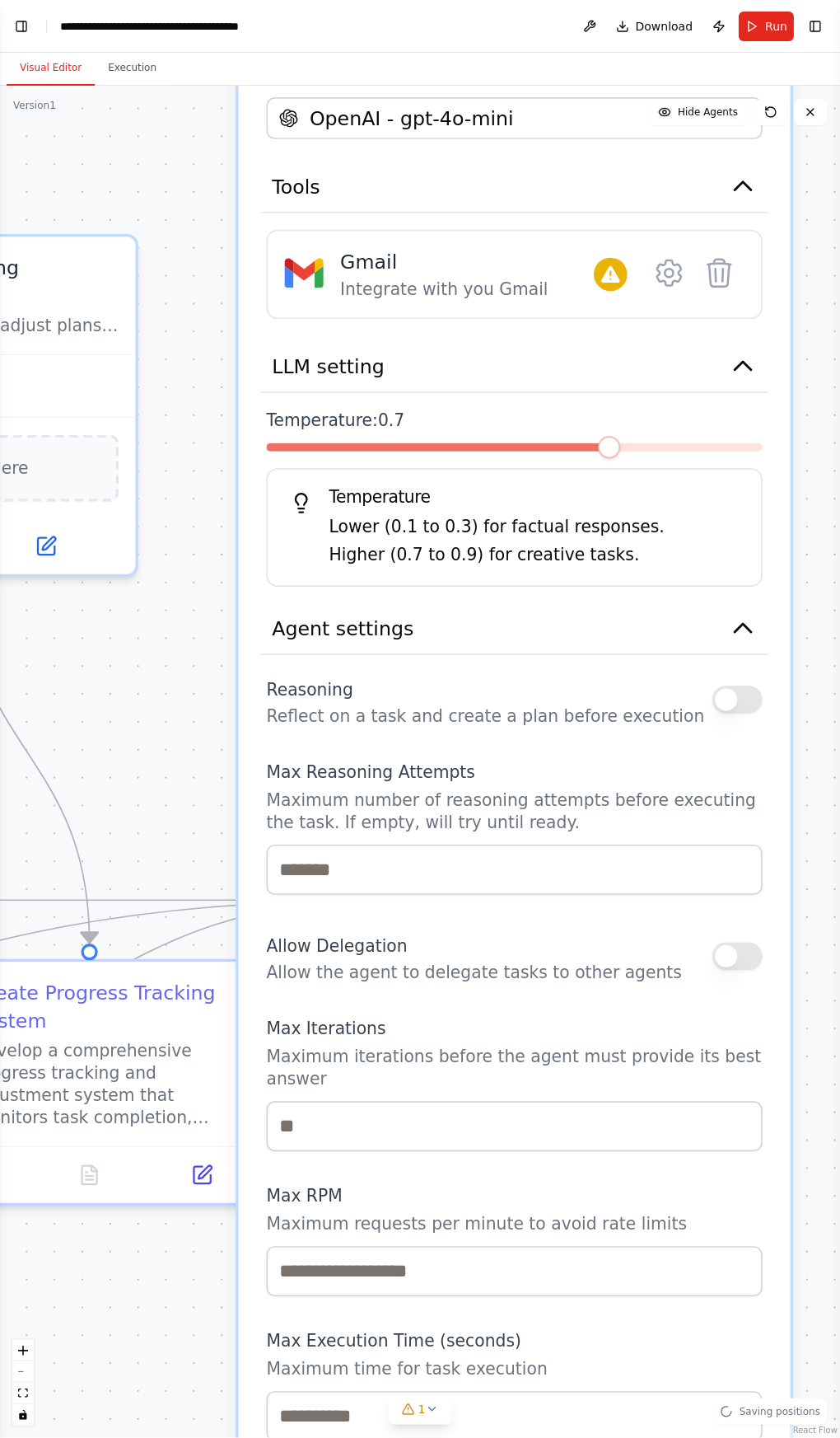
click at [140, 599] on div ".deletable-edge-delete-btn { width: 20px; height: 20px; border: 0px solid #ffff…" at bounding box center [420, 761] width 840 height 1352
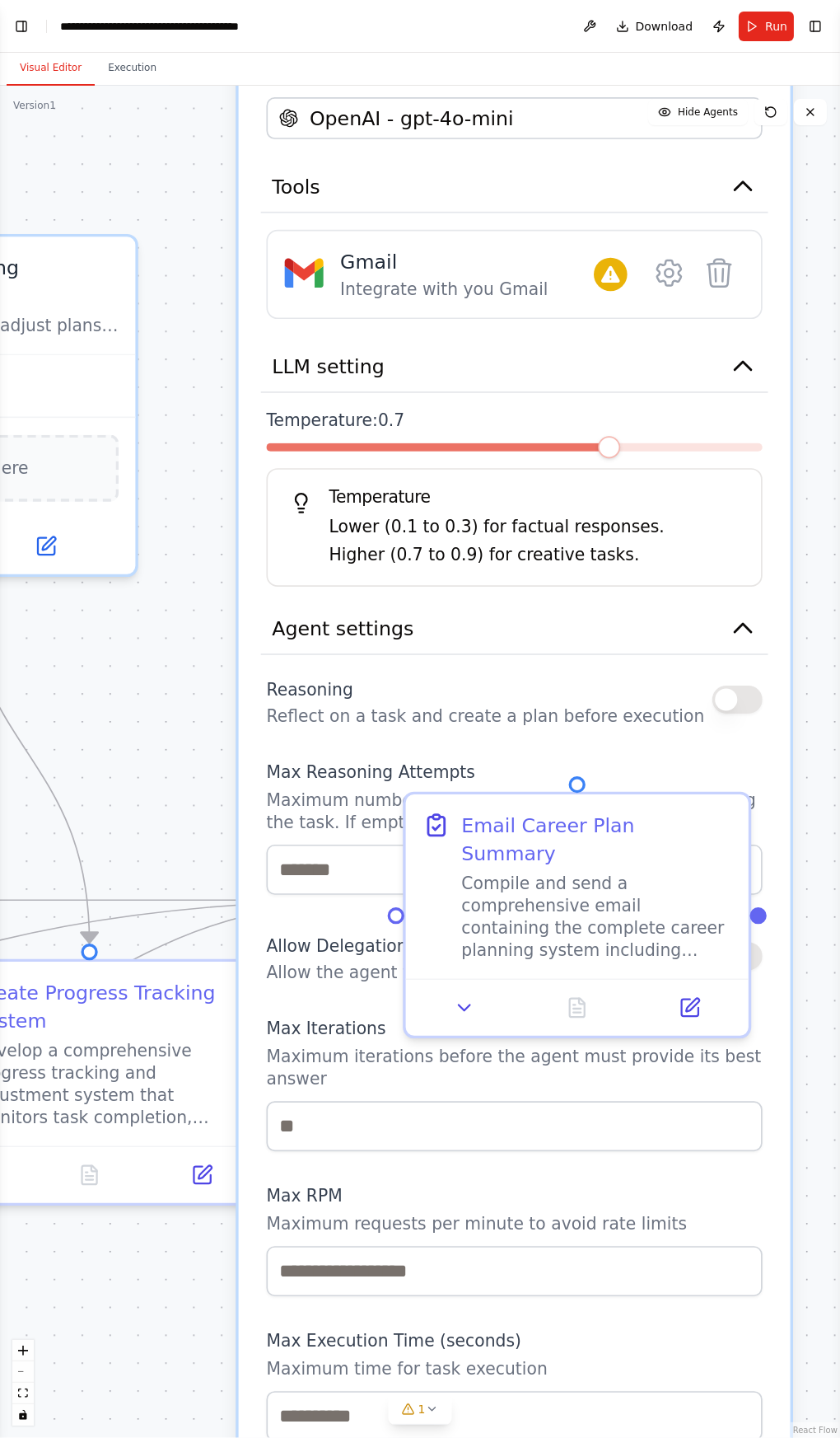
click at [746, 189] on icon "button" at bounding box center [742, 185] width 28 height 28
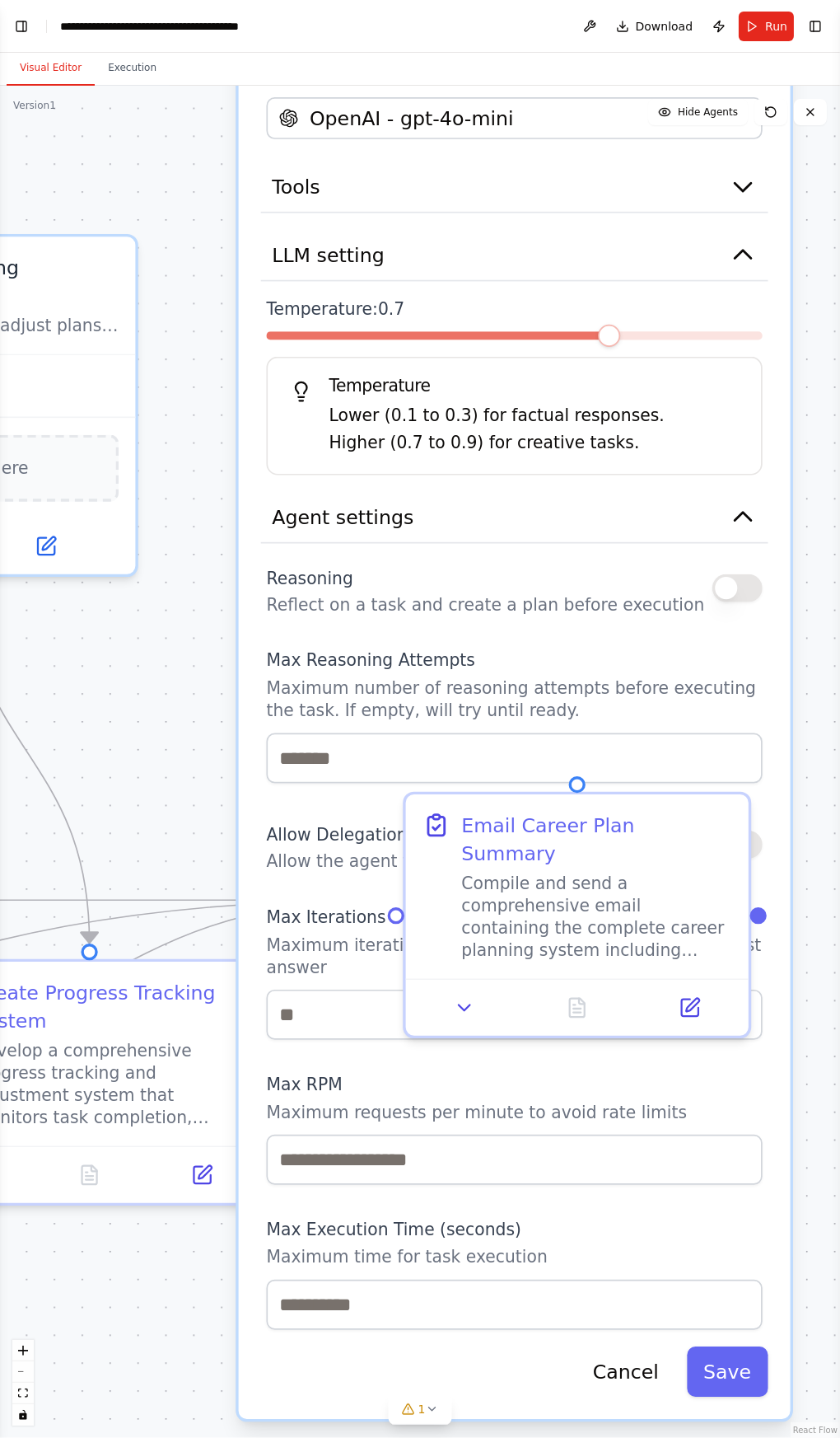
click at [709, 1347] on button "Save" at bounding box center [727, 1371] width 81 height 50
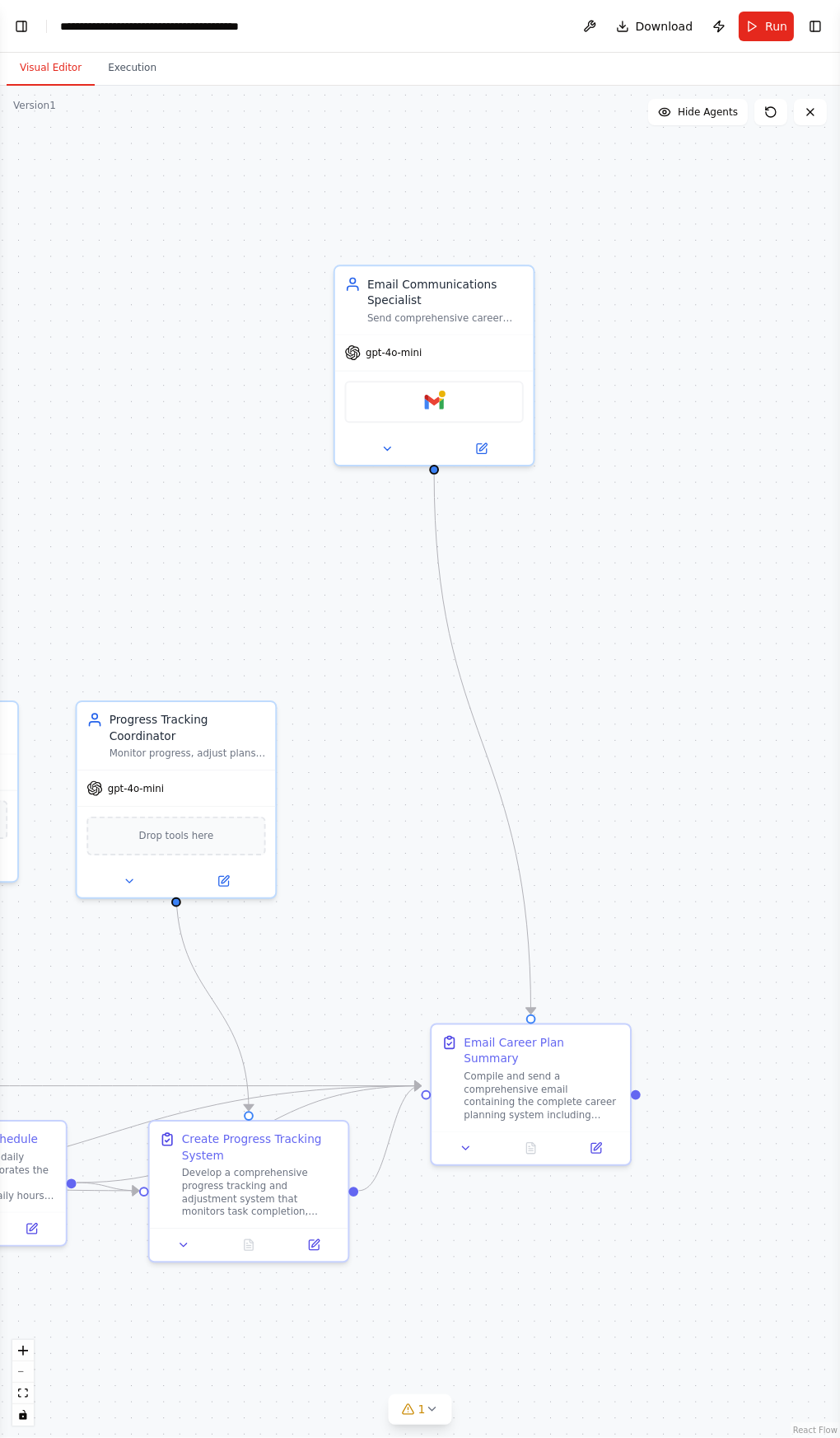
click at [497, 447] on button at bounding box center [481, 449] width 91 height 19
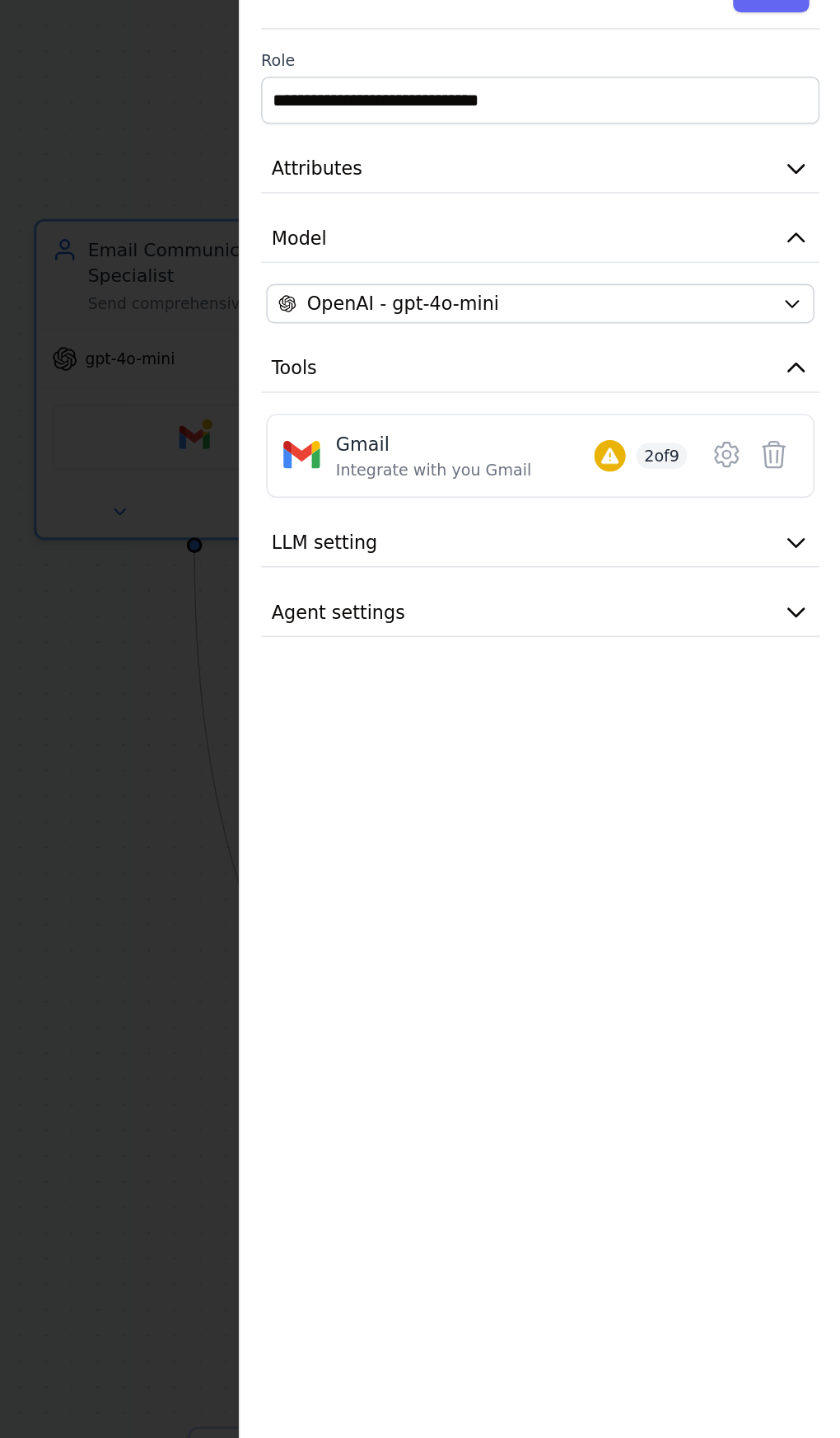
click at [799, 405] on icon at bounding box center [798, 412] width 14 height 16
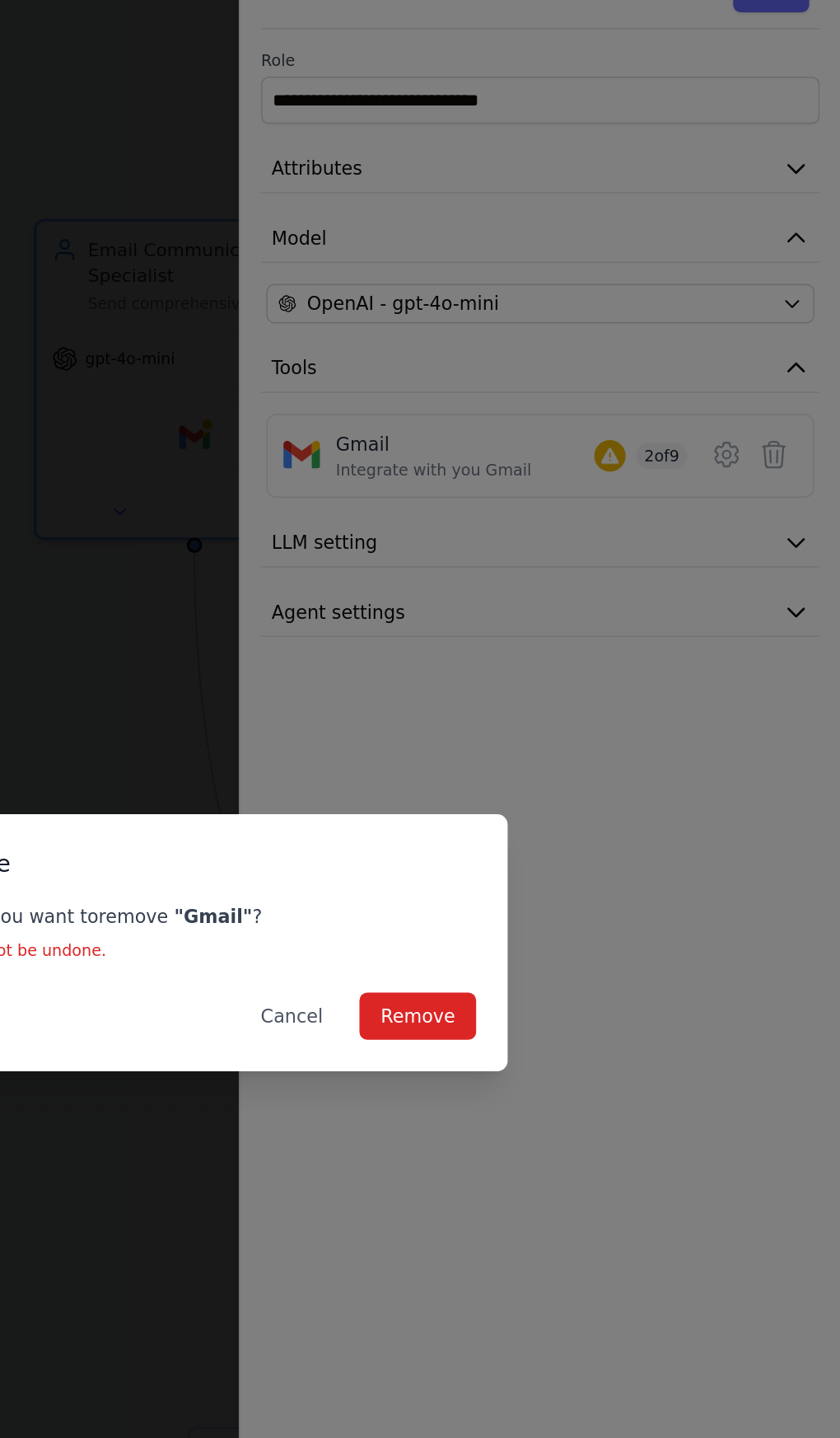
click at [590, 751] on button "Remove" at bounding box center [574, 765] width 74 height 30
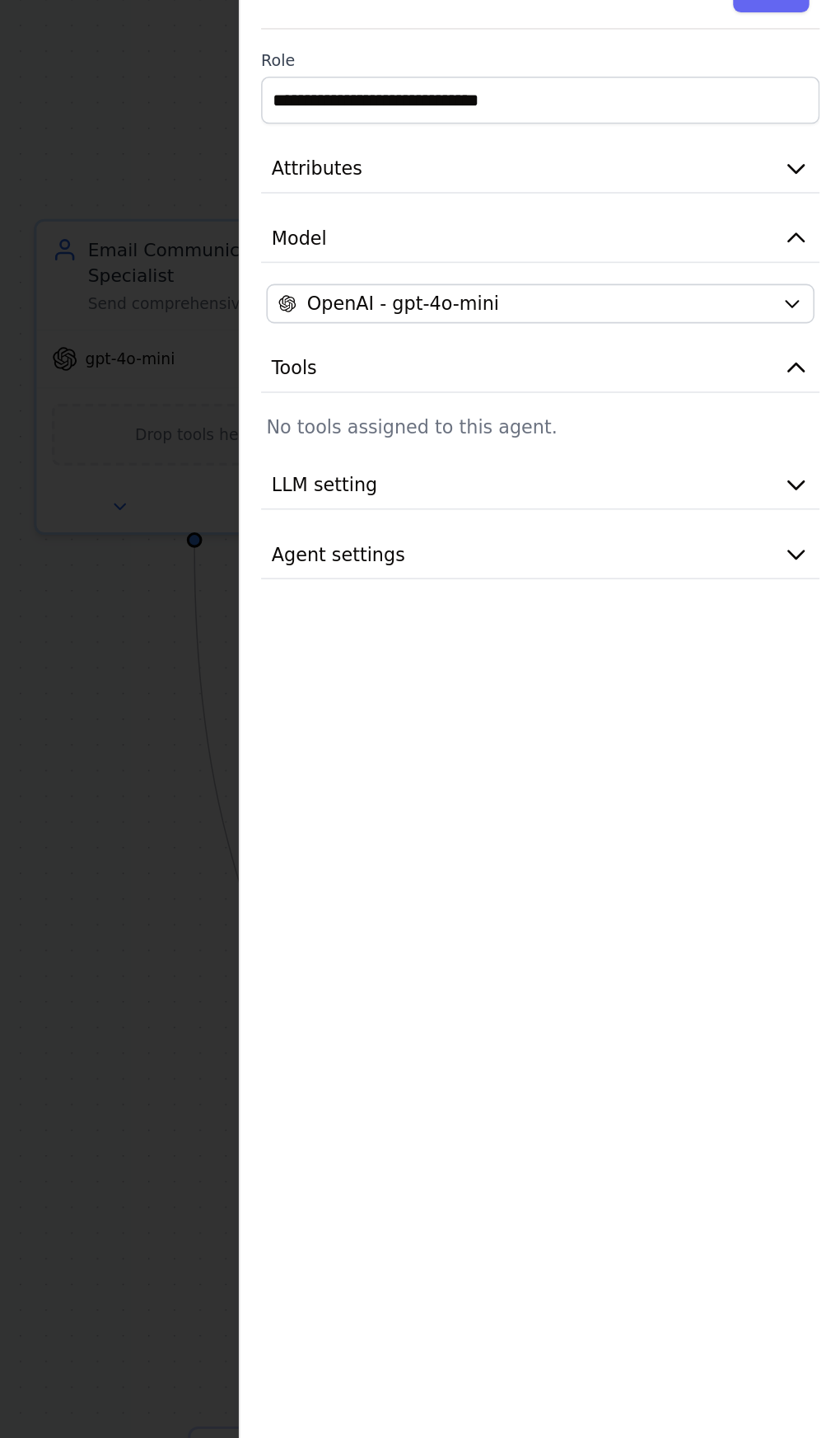
click at [802, 345] on button "Tools" at bounding box center [651, 359] width 351 height 30
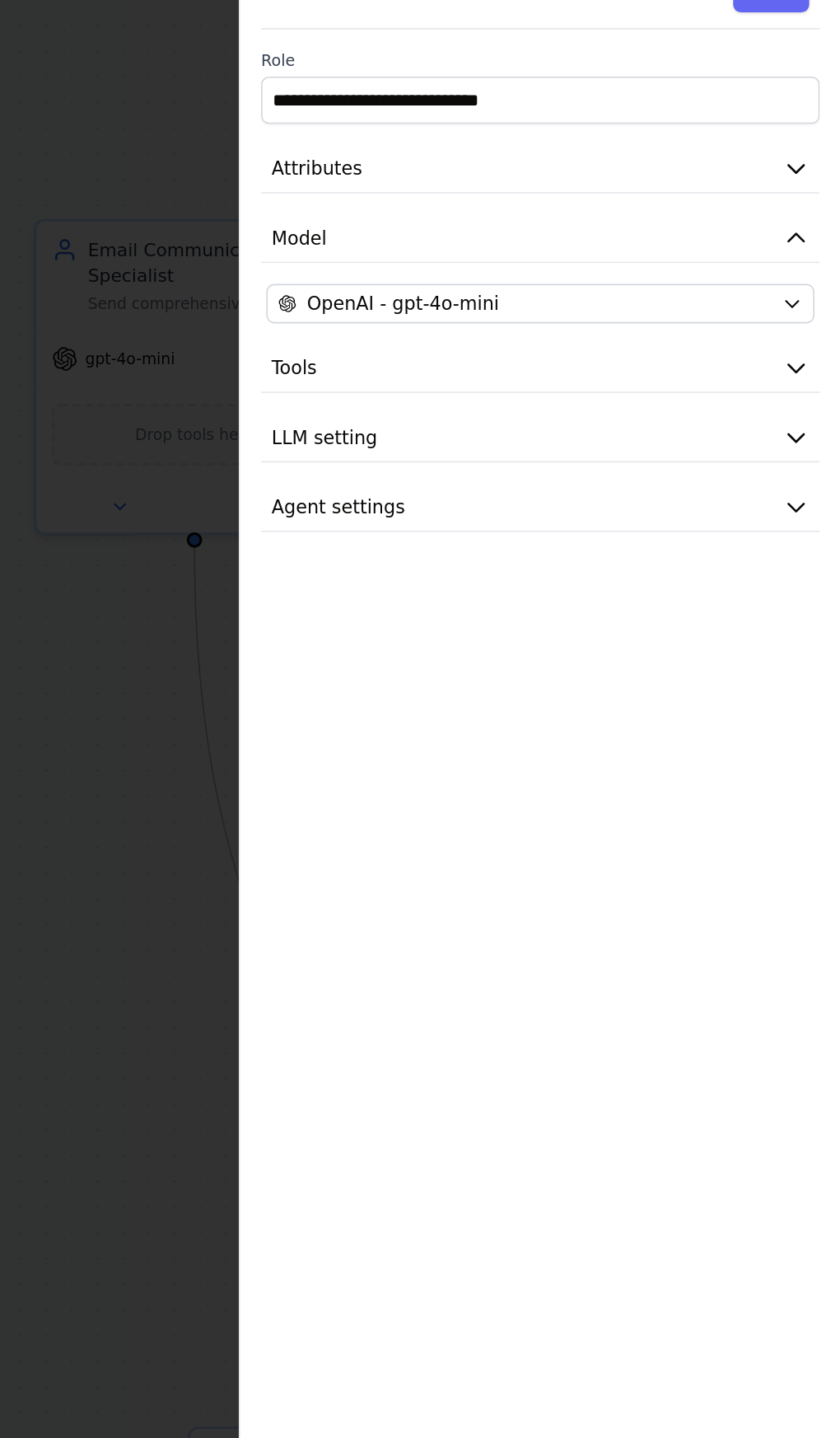
click at [813, 350] on icon "button" at bounding box center [811, 358] width 16 height 16
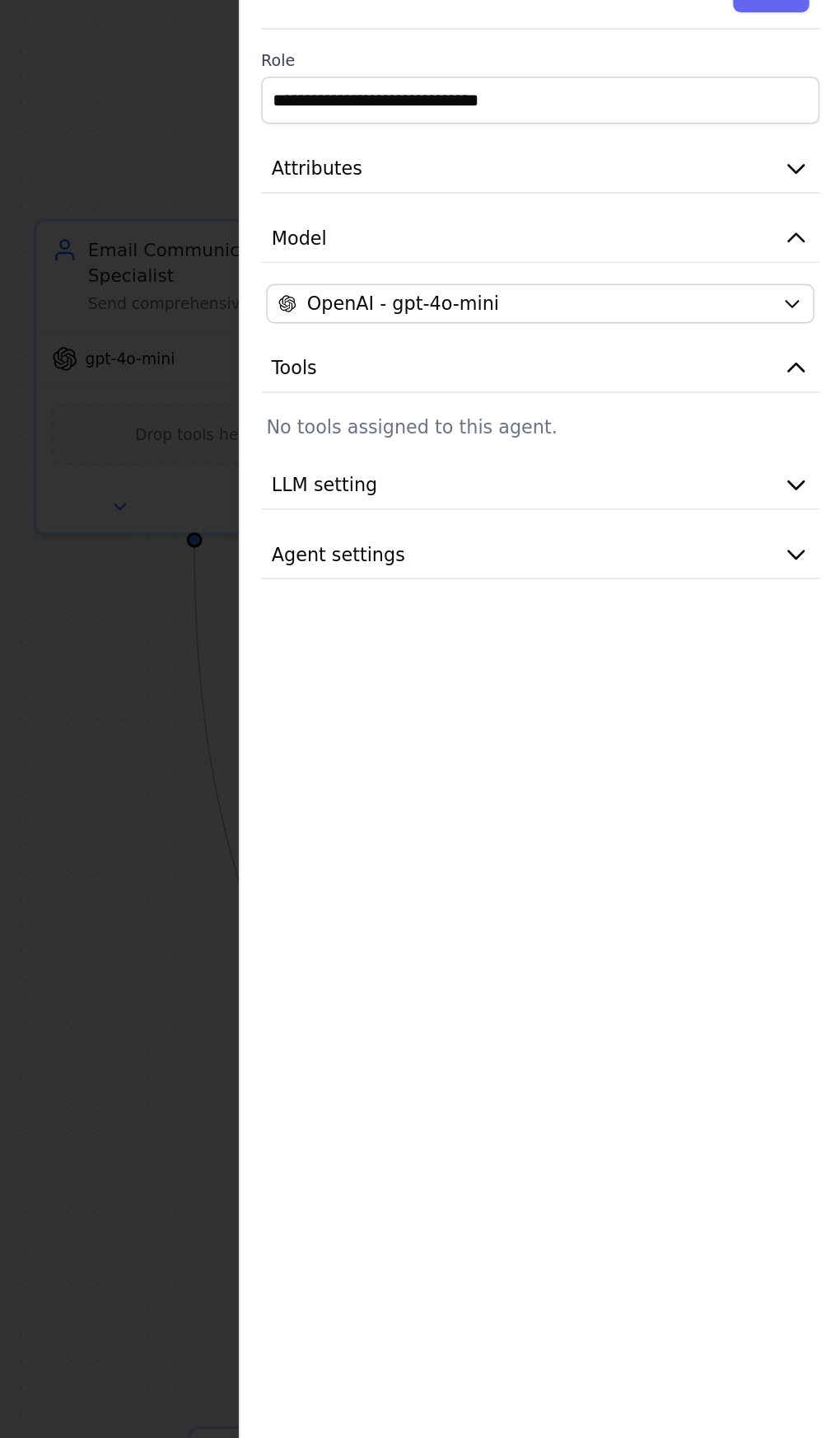
click at [404, 636] on div at bounding box center [420, 719] width 840 height 1438
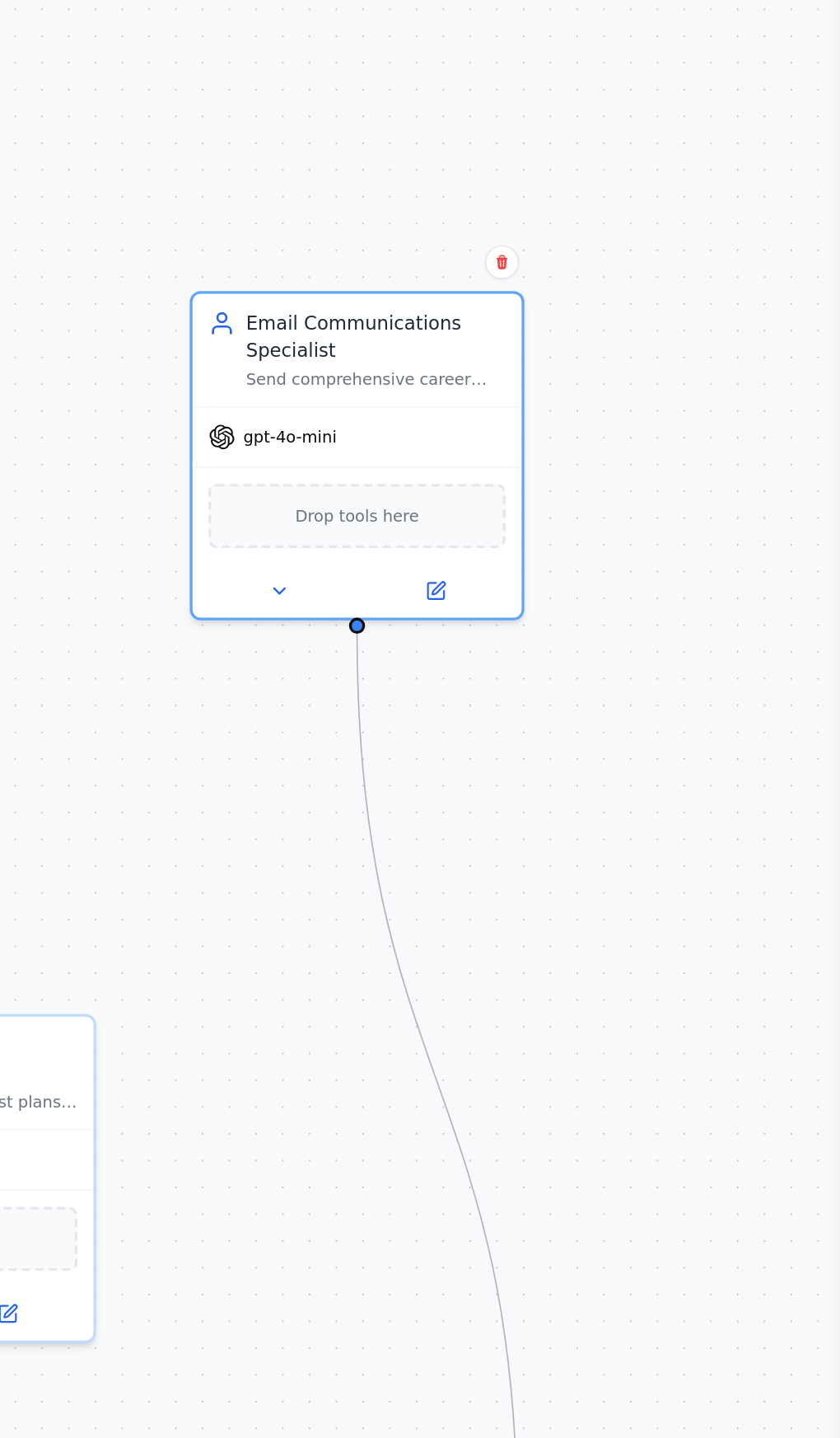
click at [481, 488] on button at bounding box center [487, 498] width 95 height 19
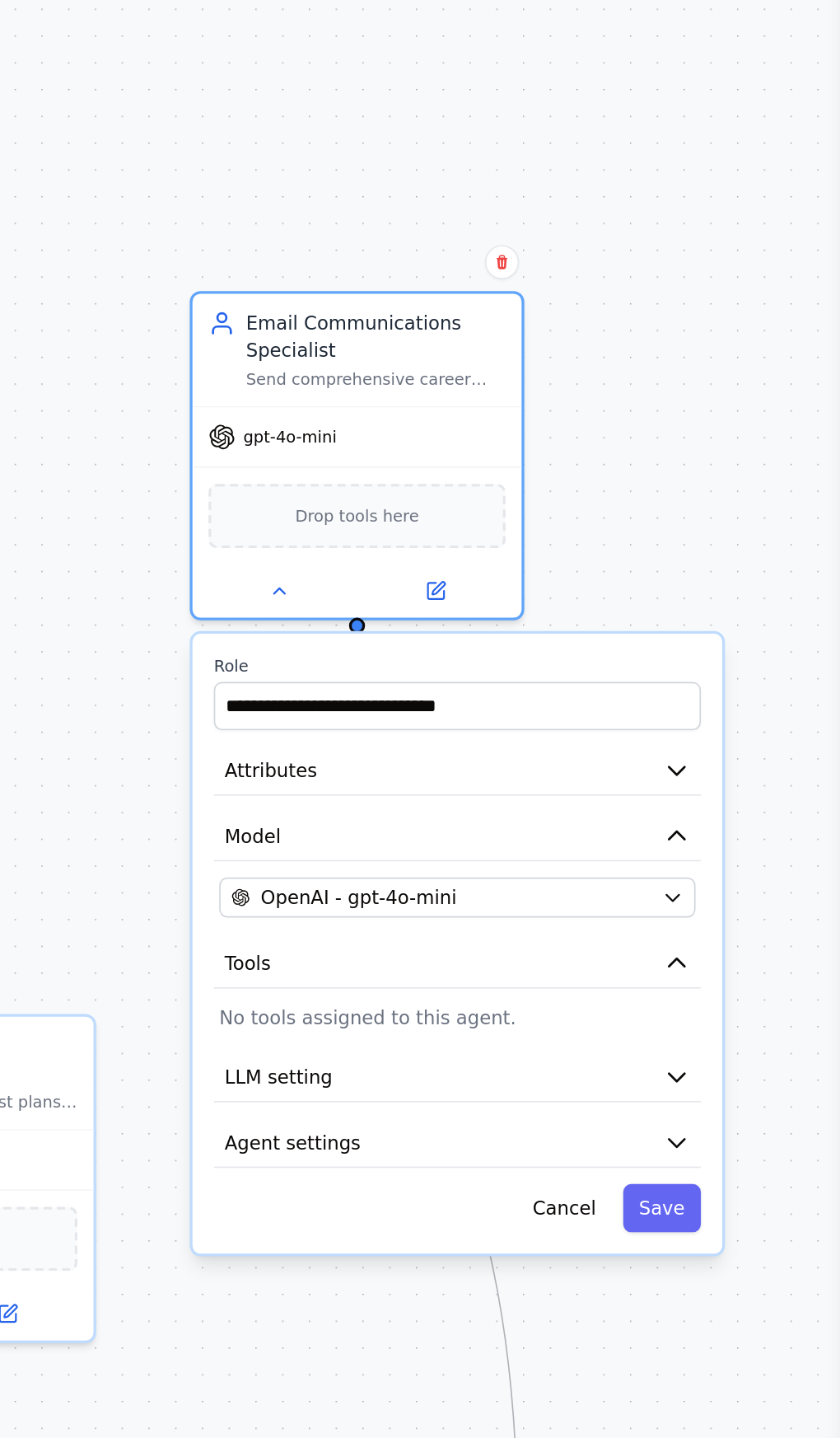
click at [734, 730] on icon "button" at bounding box center [736, 731] width 16 height 16
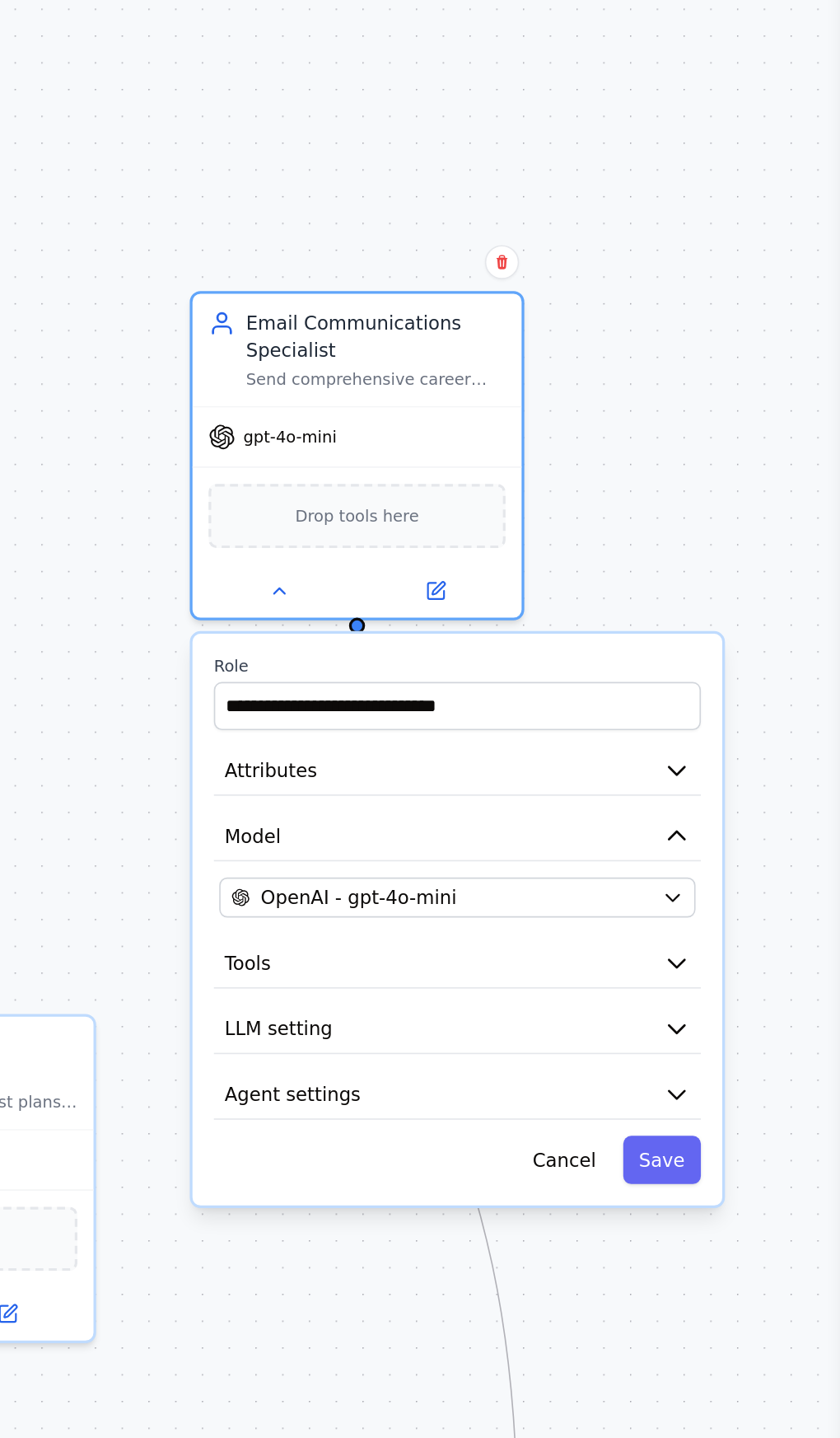
click at [737, 649] on icon "button" at bounding box center [737, 652] width 10 height 5
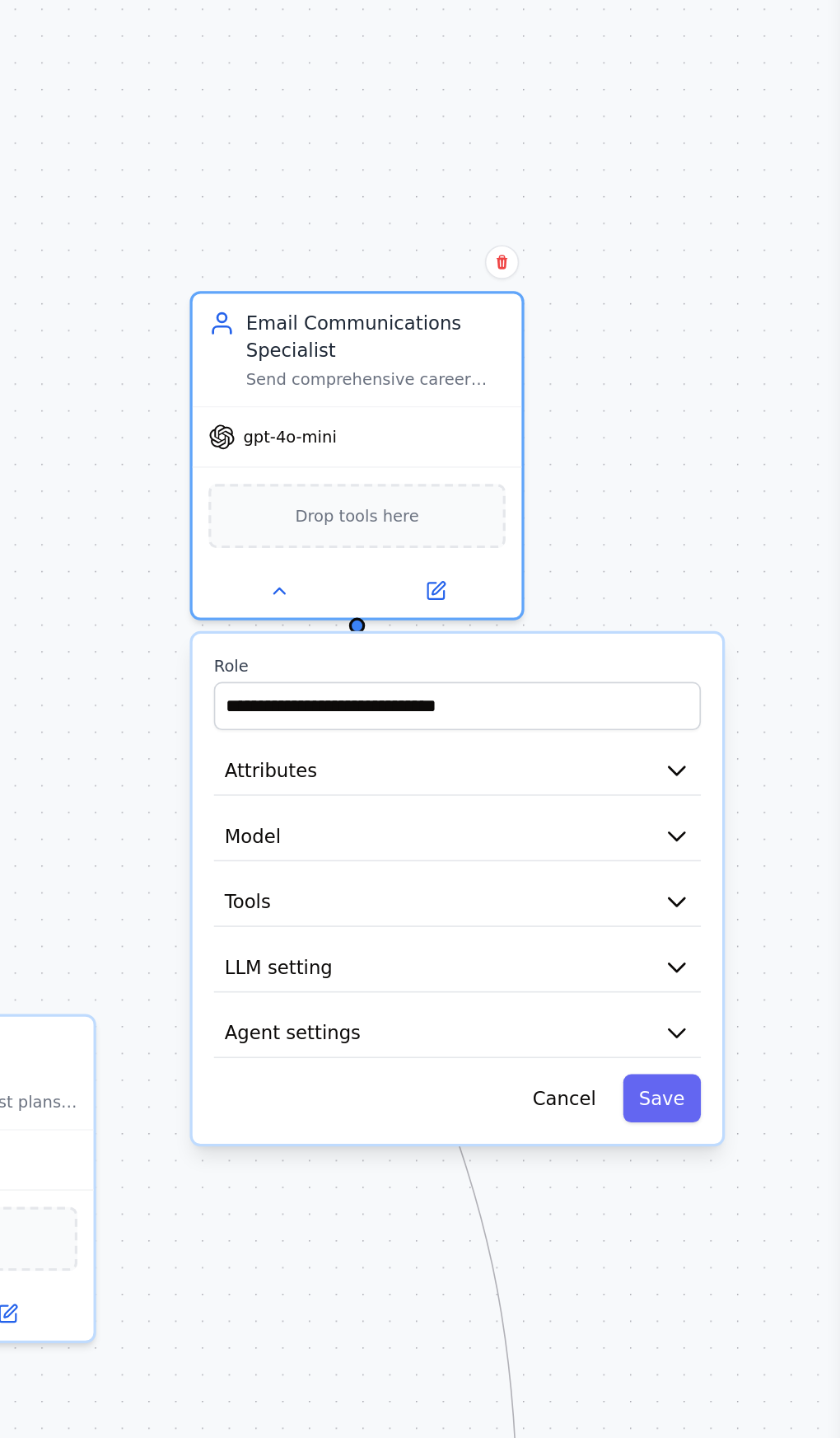
click at [736, 609] on icon "button" at bounding box center [737, 611] width 10 height 5
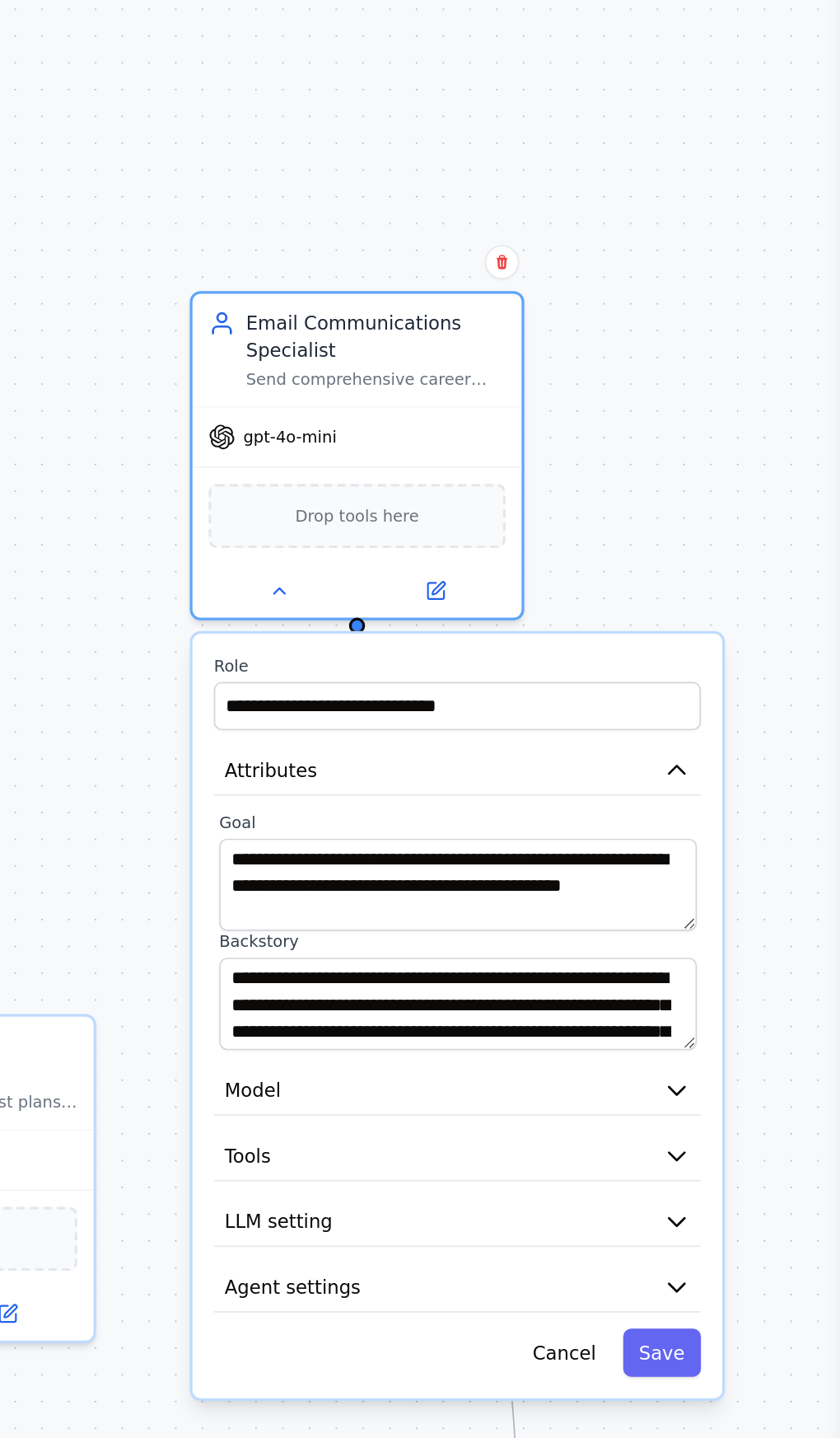
click at [737, 851] on icon "button" at bounding box center [737, 854] width 10 height 5
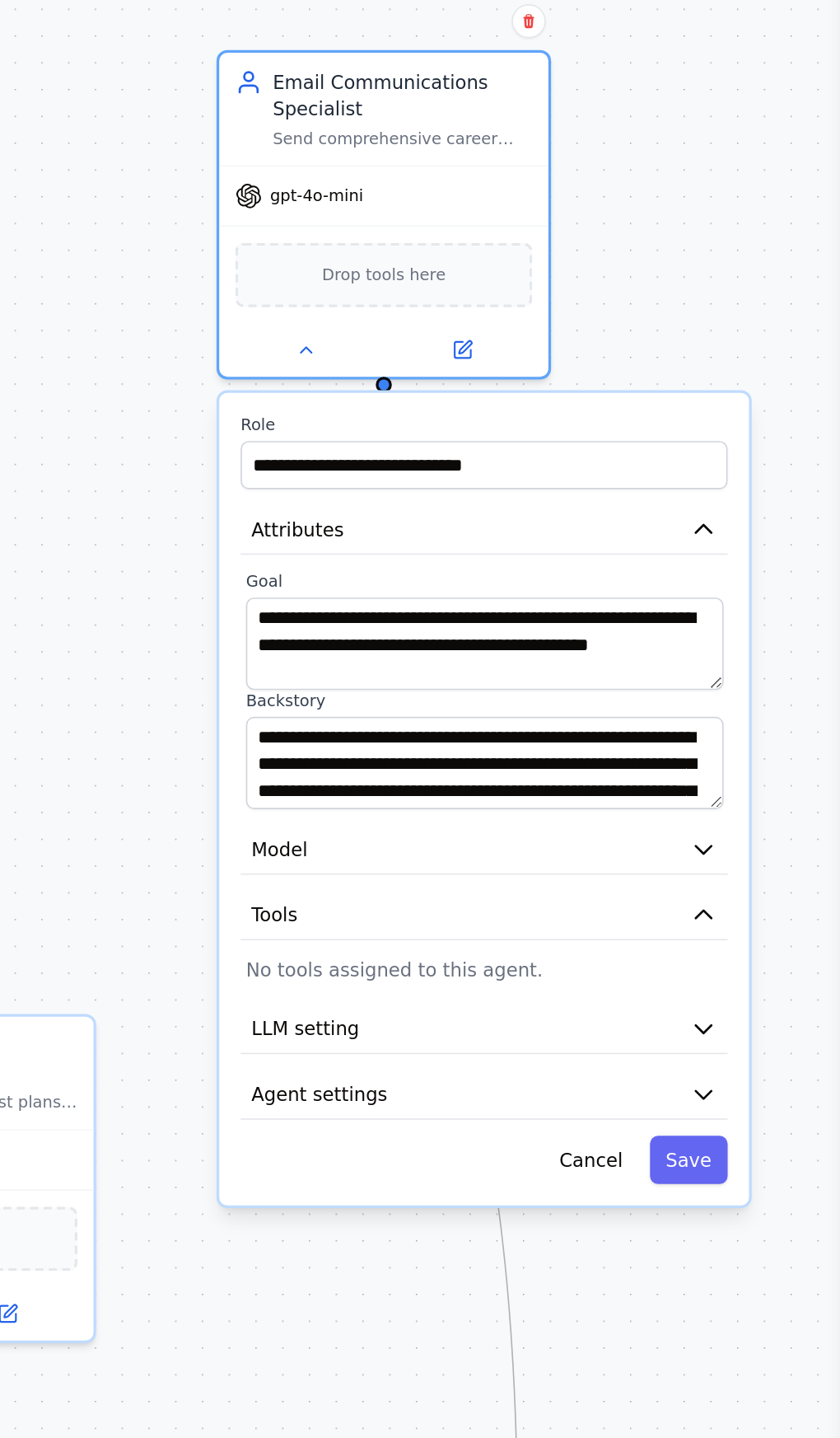
click at [593, 758] on button "LLM setting" at bounding box center [615, 774] width 305 height 31
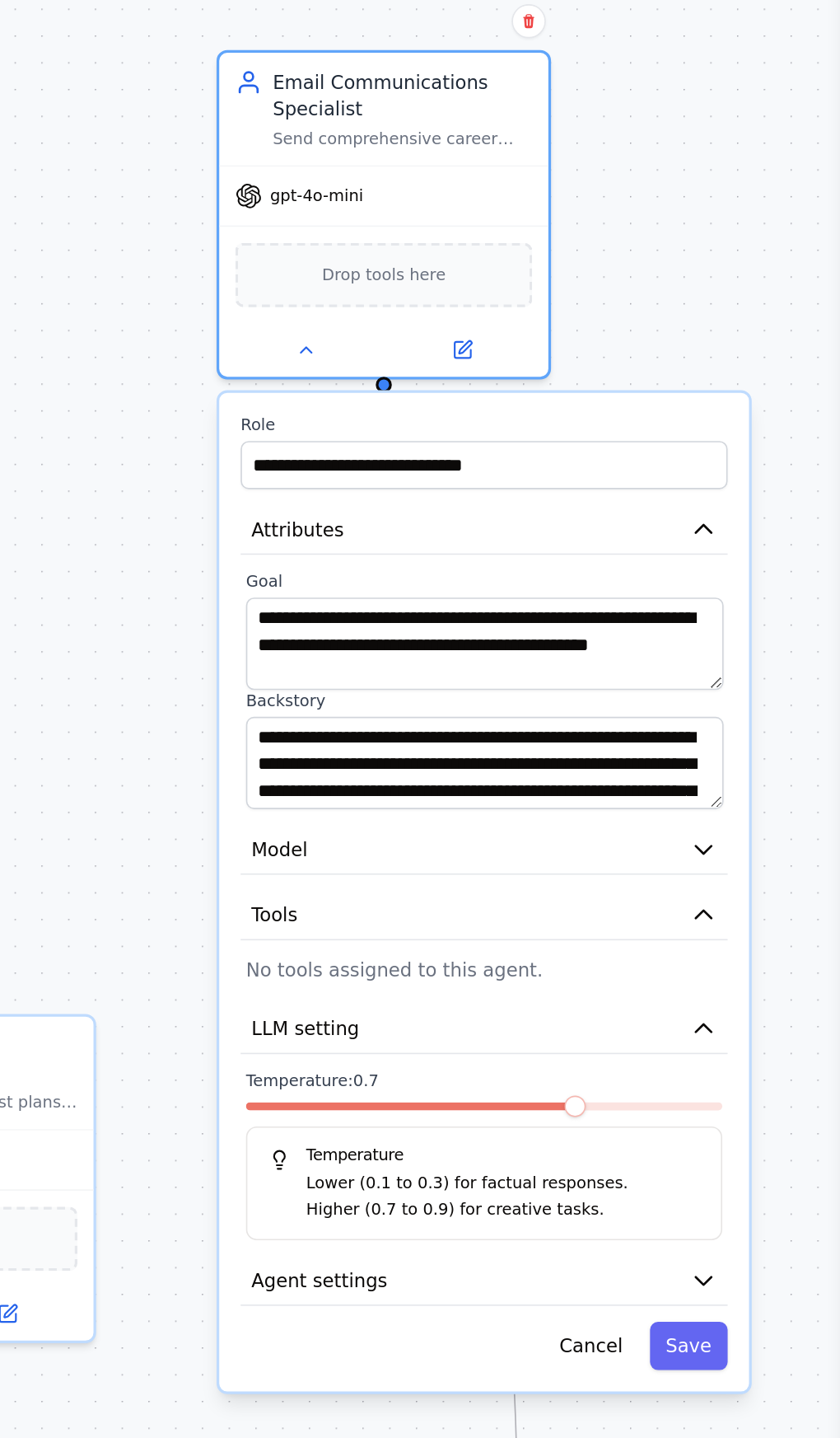
click at [678, 758] on button "LLM setting" at bounding box center [615, 774] width 305 height 31
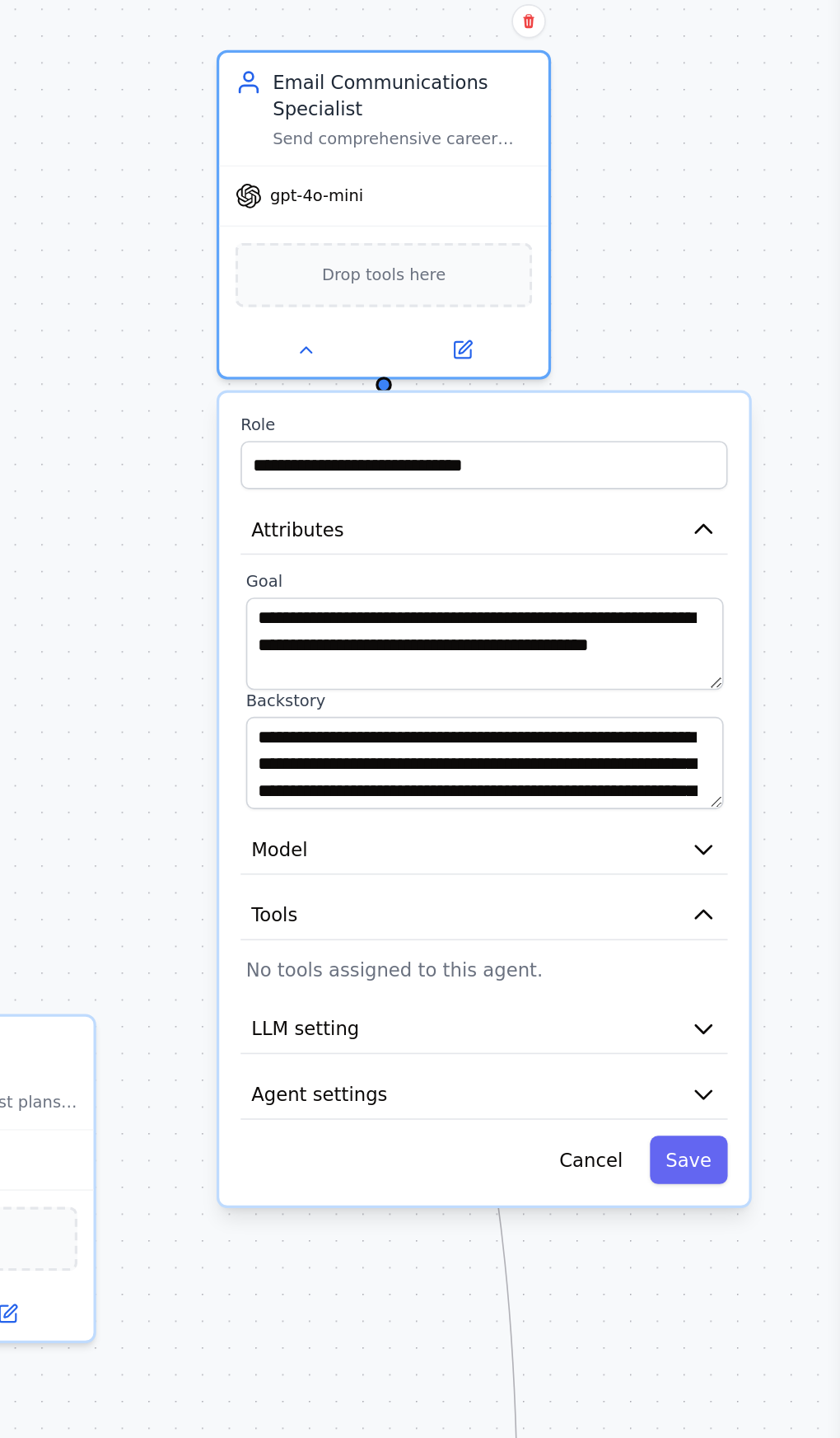
click at [827, 697] on div ".deletable-edge-delete-btn { width: 20px; height: 20px; border: 0px solid #ffff…" at bounding box center [420, 761] width 840 height 1352
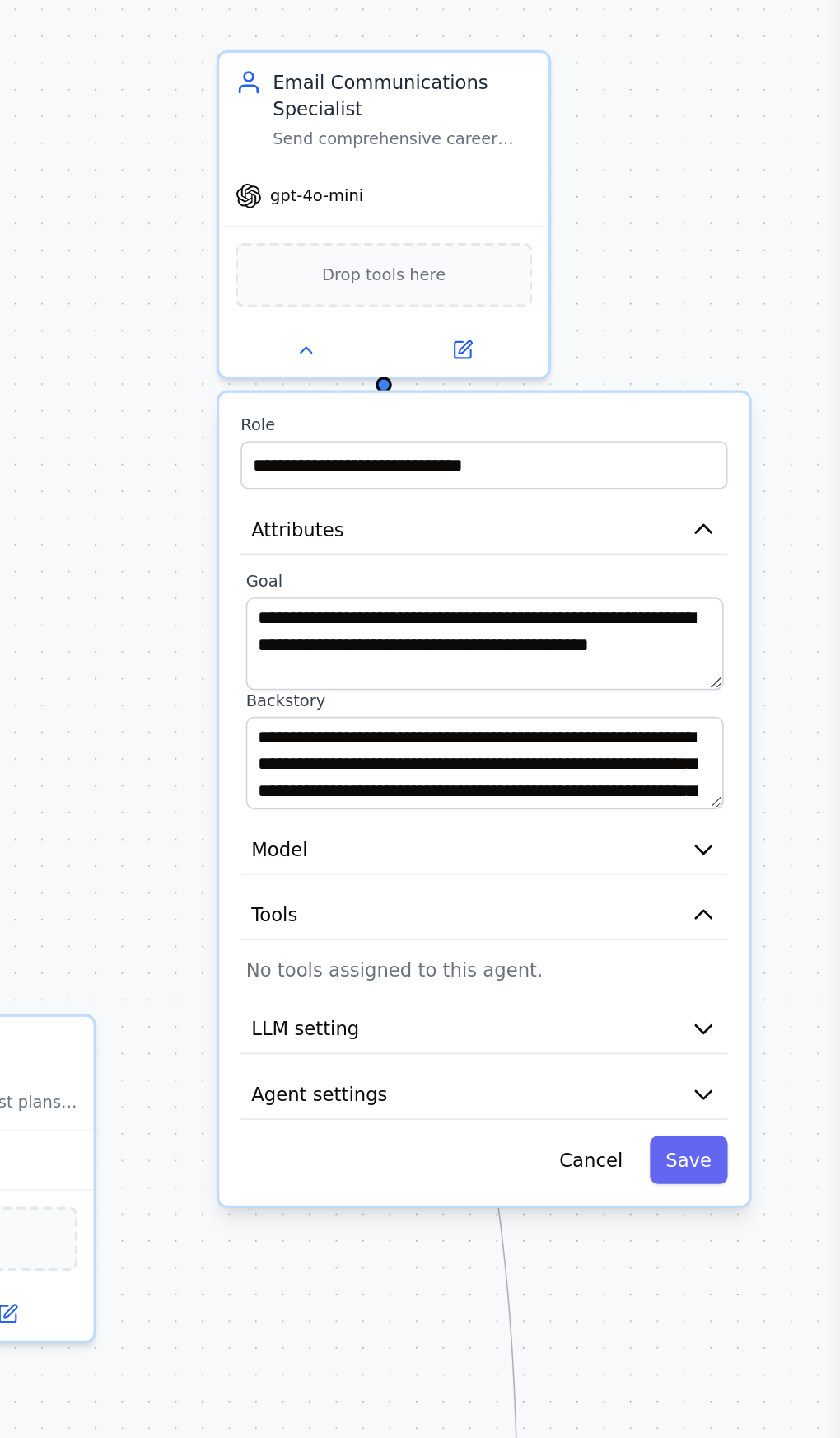
click at [354, 362] on div ".deletable-edge-delete-btn { width: 20px; height: 20px; border: 0px solid #ffff…" at bounding box center [420, 761] width 840 height 1352
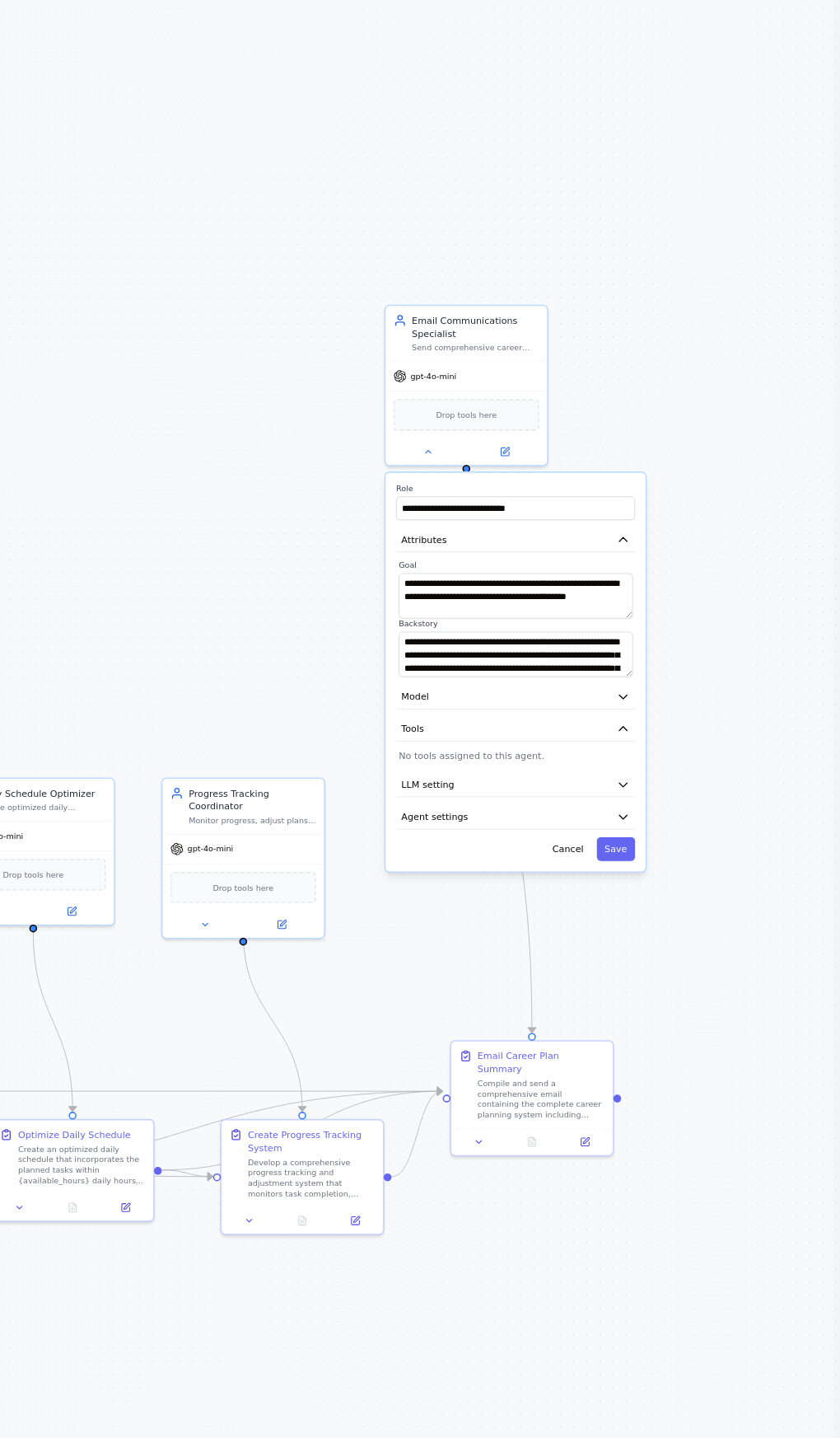
click at [774, 741] on div ".deletable-edge-delete-btn { width: 20px; height: 20px; border: 0px solid #ffff…" at bounding box center [420, 761] width 840 height 1352
click at [745, 728] on div ".deletable-edge-delete-btn { width: 20px; height: 20px; border: 0px solid #ffff…" at bounding box center [420, 761] width 840 height 1352
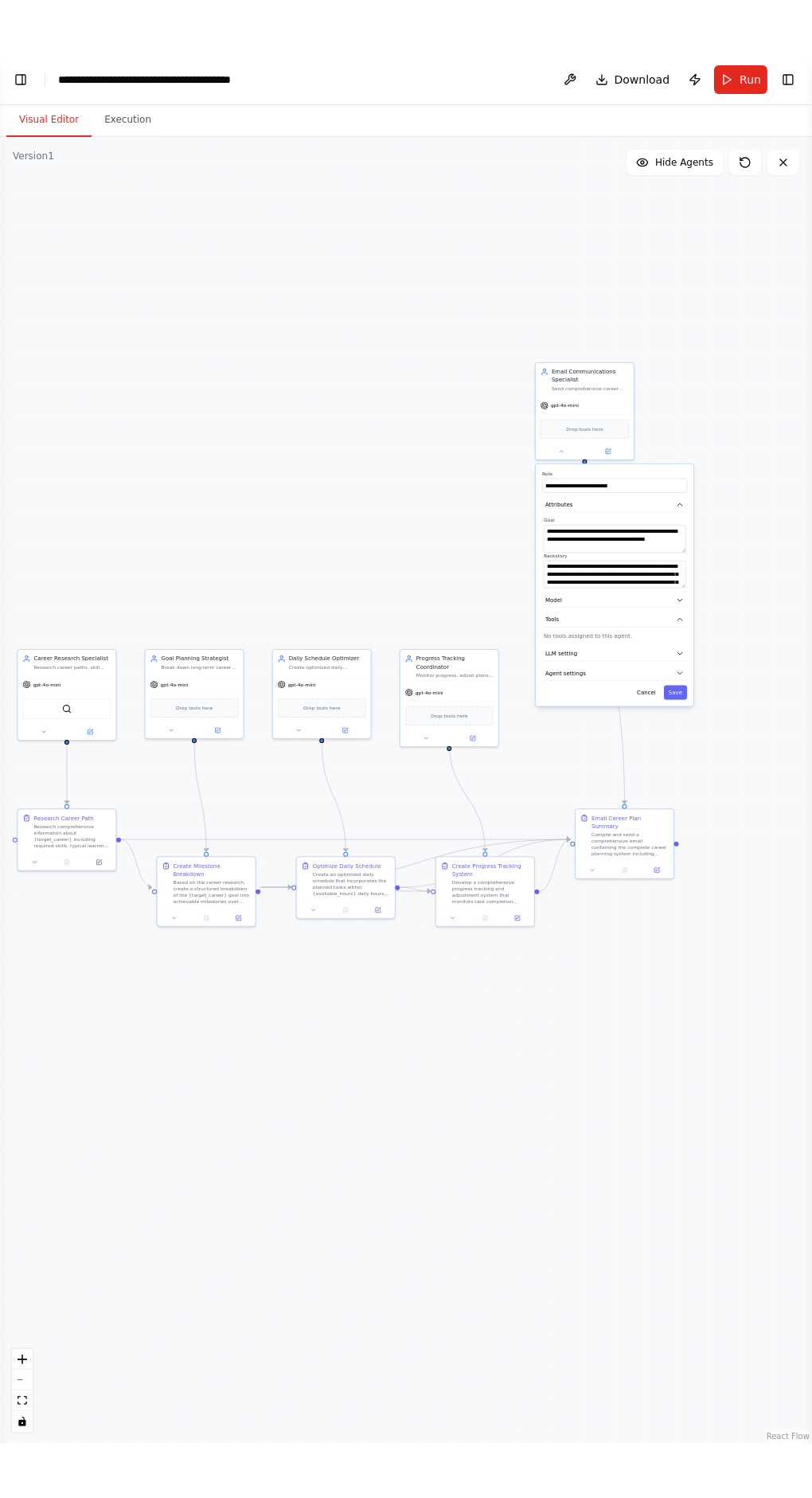
scroll to position [0, 0]
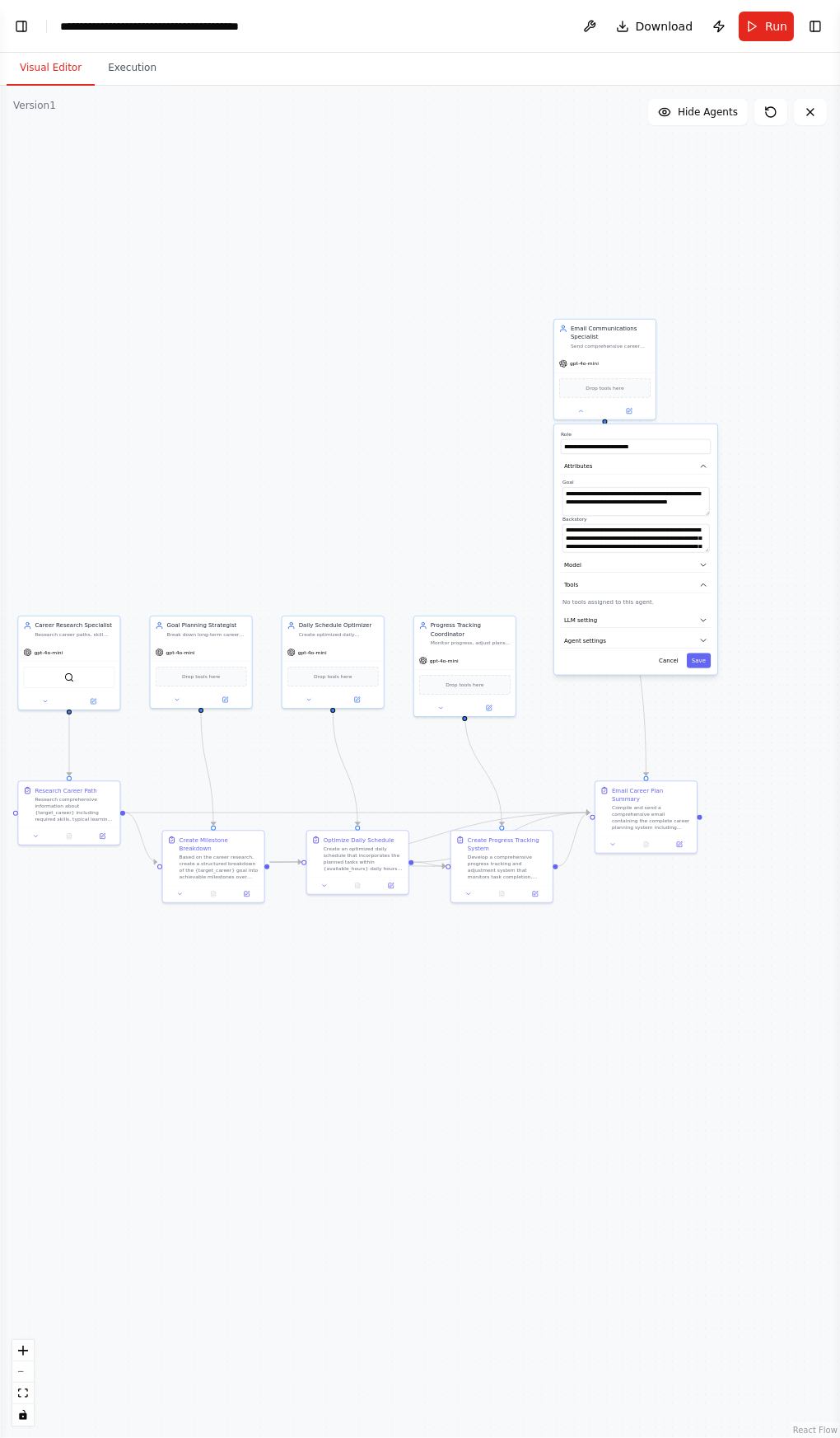
click at [25, 25] on button "Toggle Left Sidebar" at bounding box center [21, 26] width 23 height 23
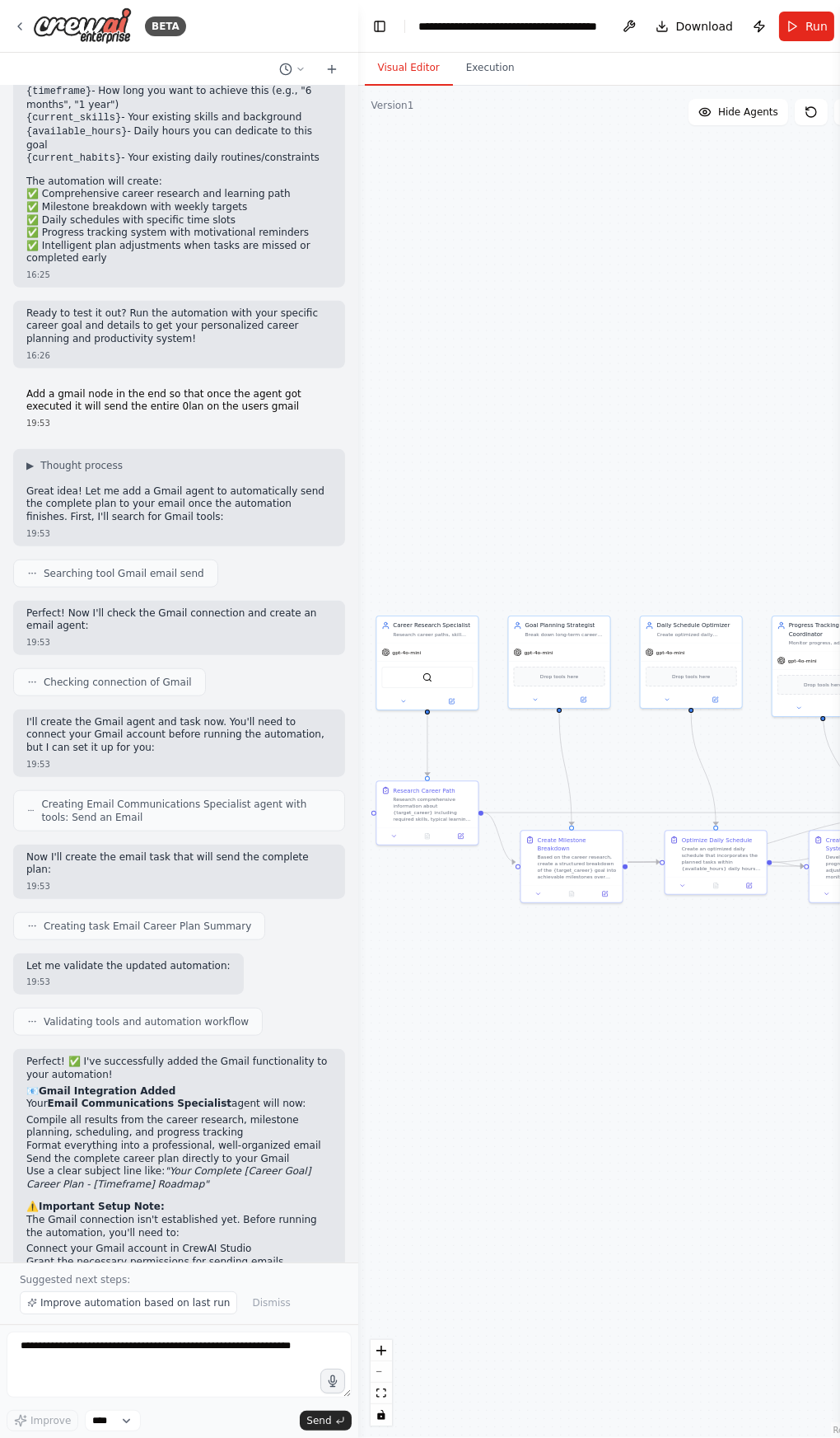
click at [569, 22] on div "**********" at bounding box center [510, 25] width 185 height 16
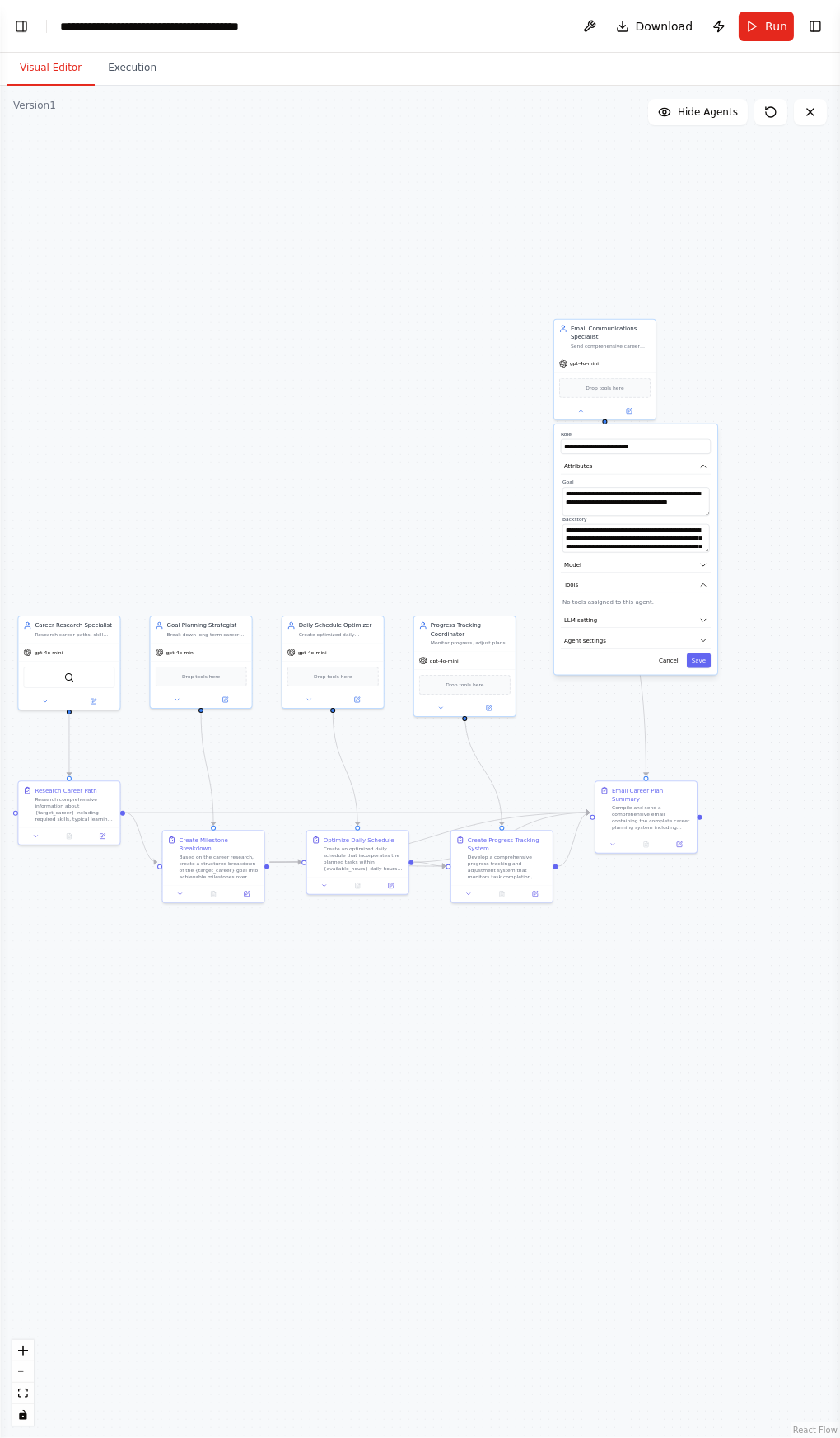
scroll to position [1911, 0]
click at [810, 32] on button "Toggle Right Sidebar" at bounding box center [815, 26] width 23 height 23
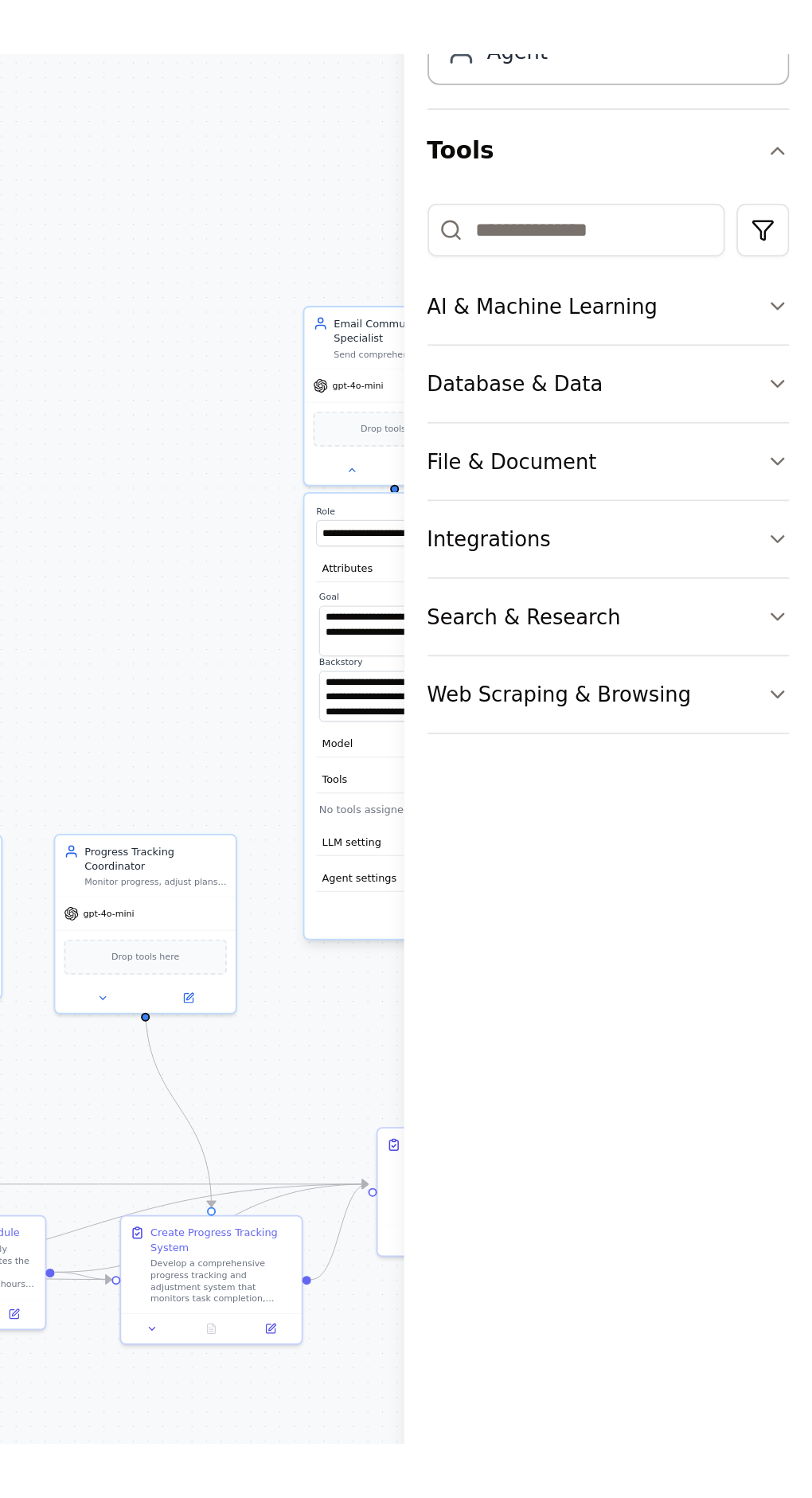
scroll to position [0, 0]
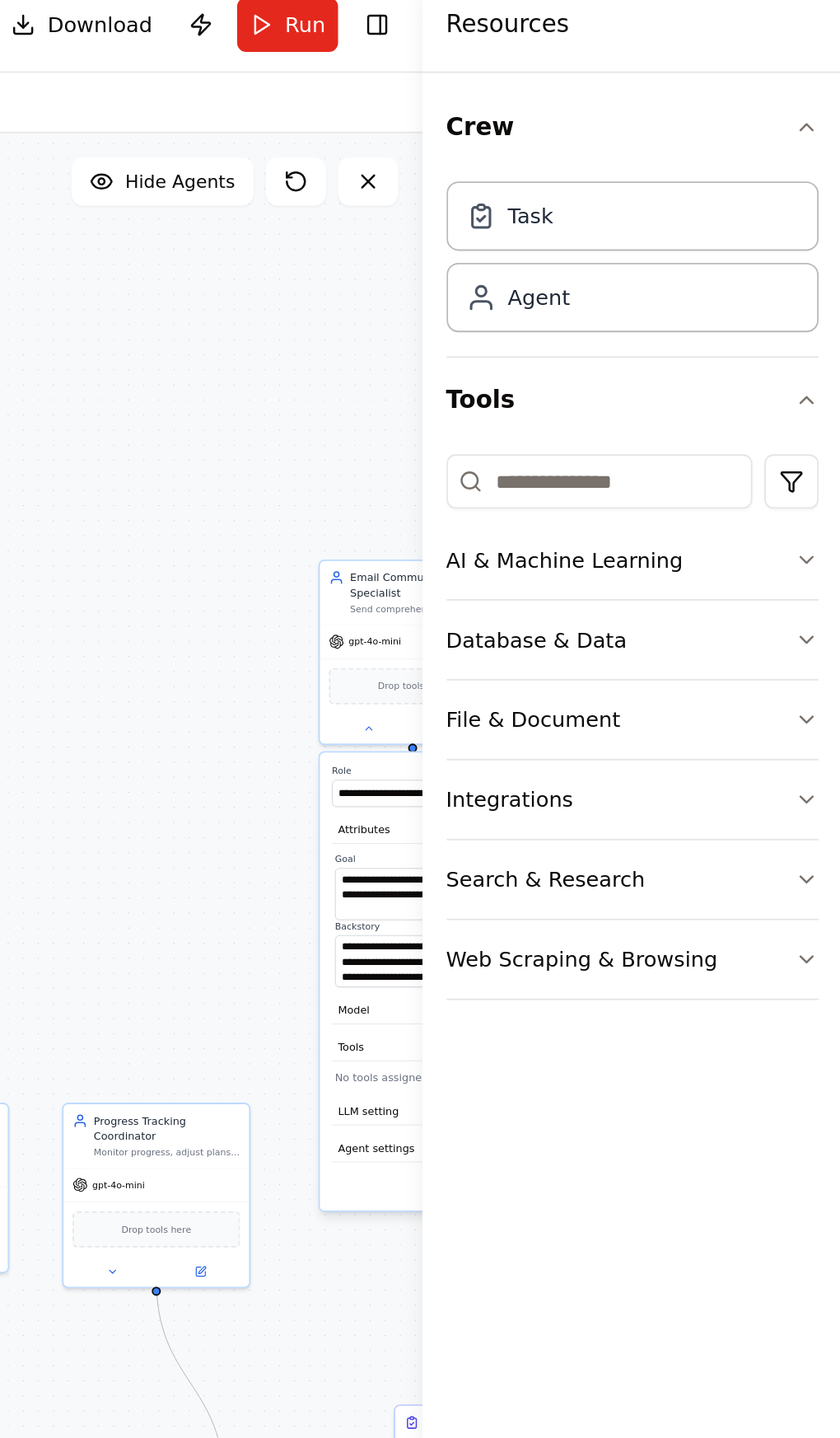
click at [789, 129] on div "Task" at bounding box center [725, 130] width 203 height 38
click at [746, 180] on div "Agent" at bounding box center [725, 175] width 203 height 38
click at [742, 273] on input at bounding box center [707, 276] width 167 height 30
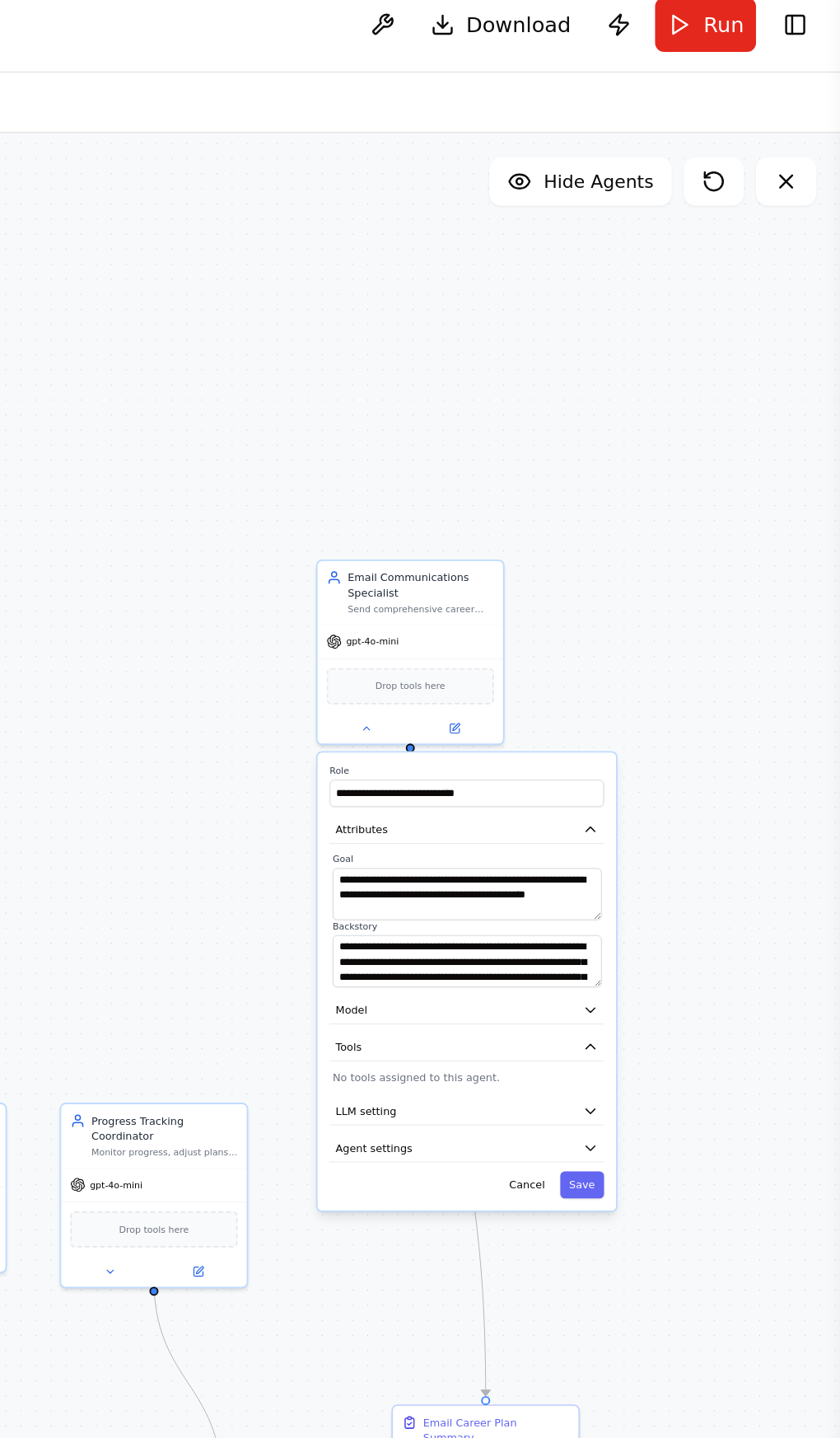
scroll to position [1911, 0]
click at [820, 36] on button "Toggle Right Sidebar" at bounding box center [815, 26] width 23 height 23
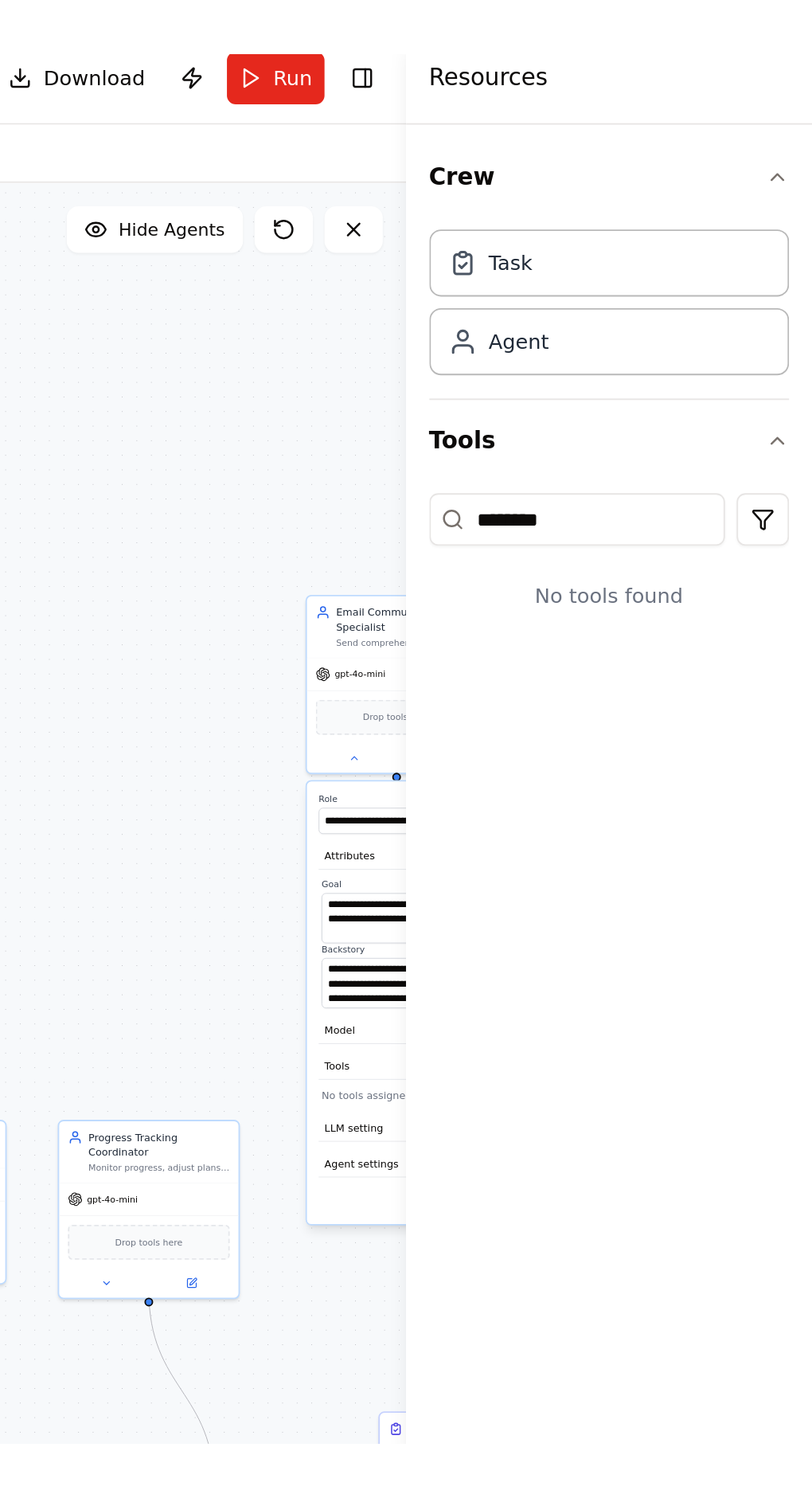
scroll to position [0, 0]
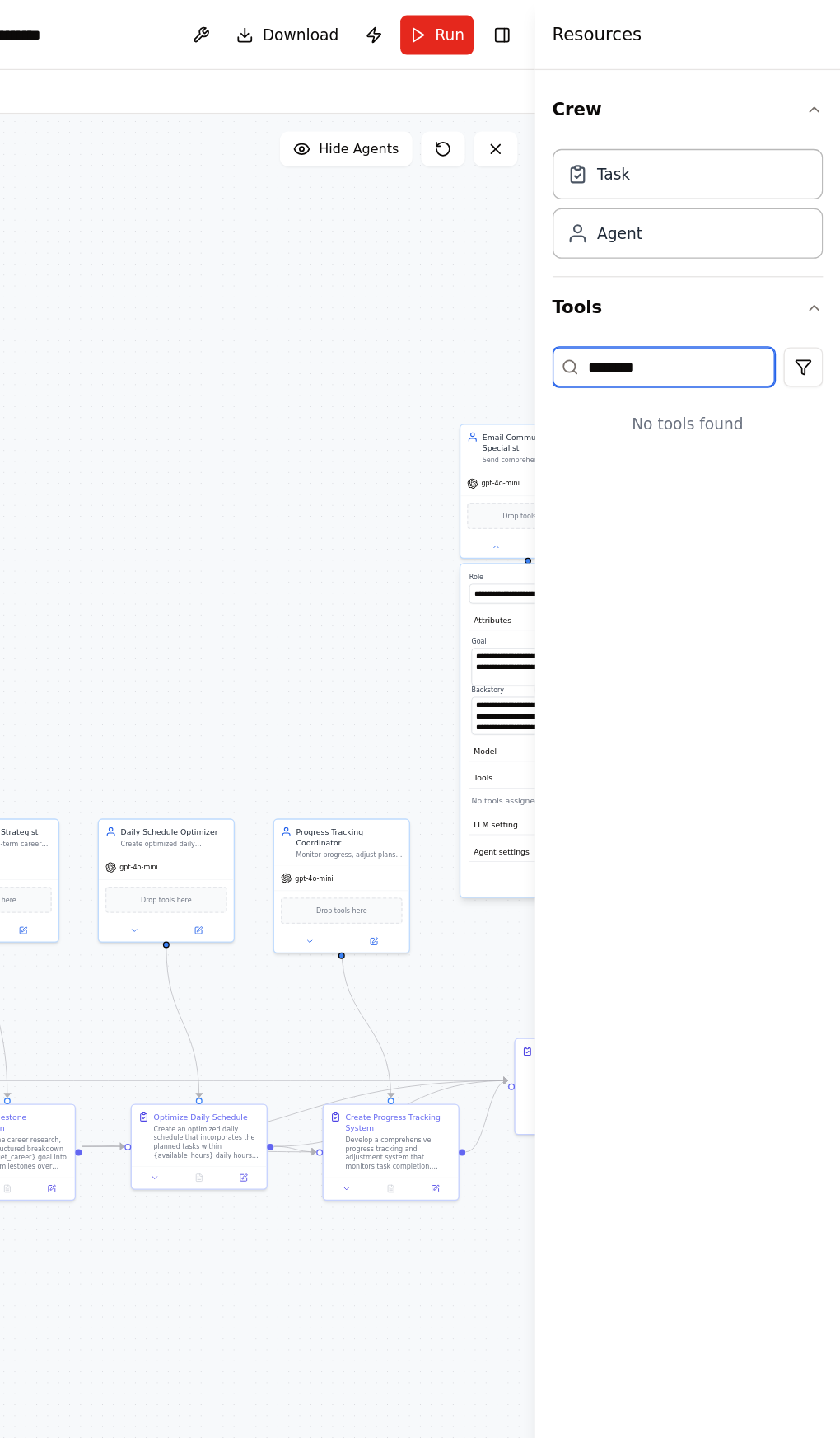
click at [722, 274] on input "*******" at bounding box center [707, 276] width 167 height 30
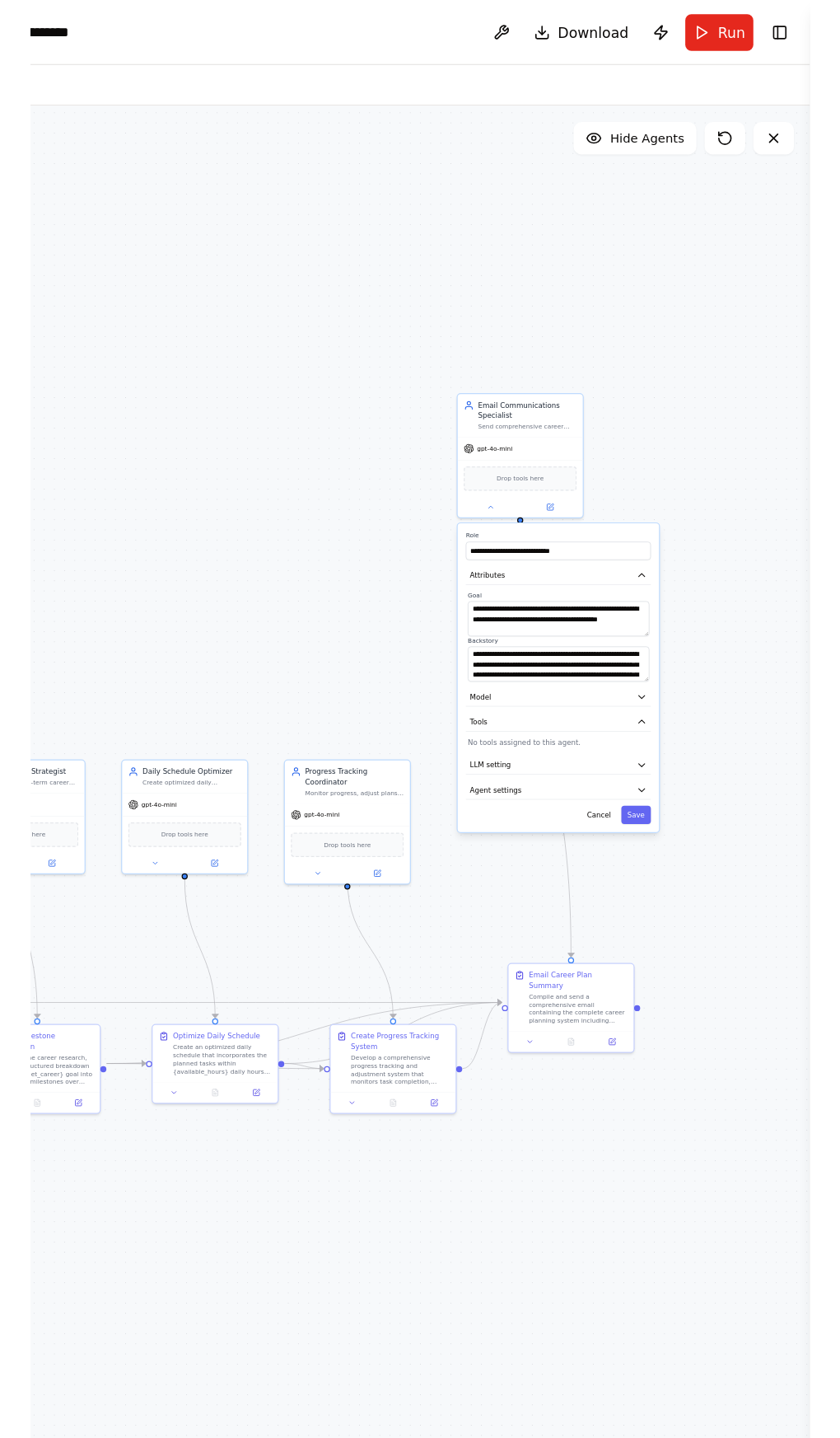
scroll to position [1861, 0]
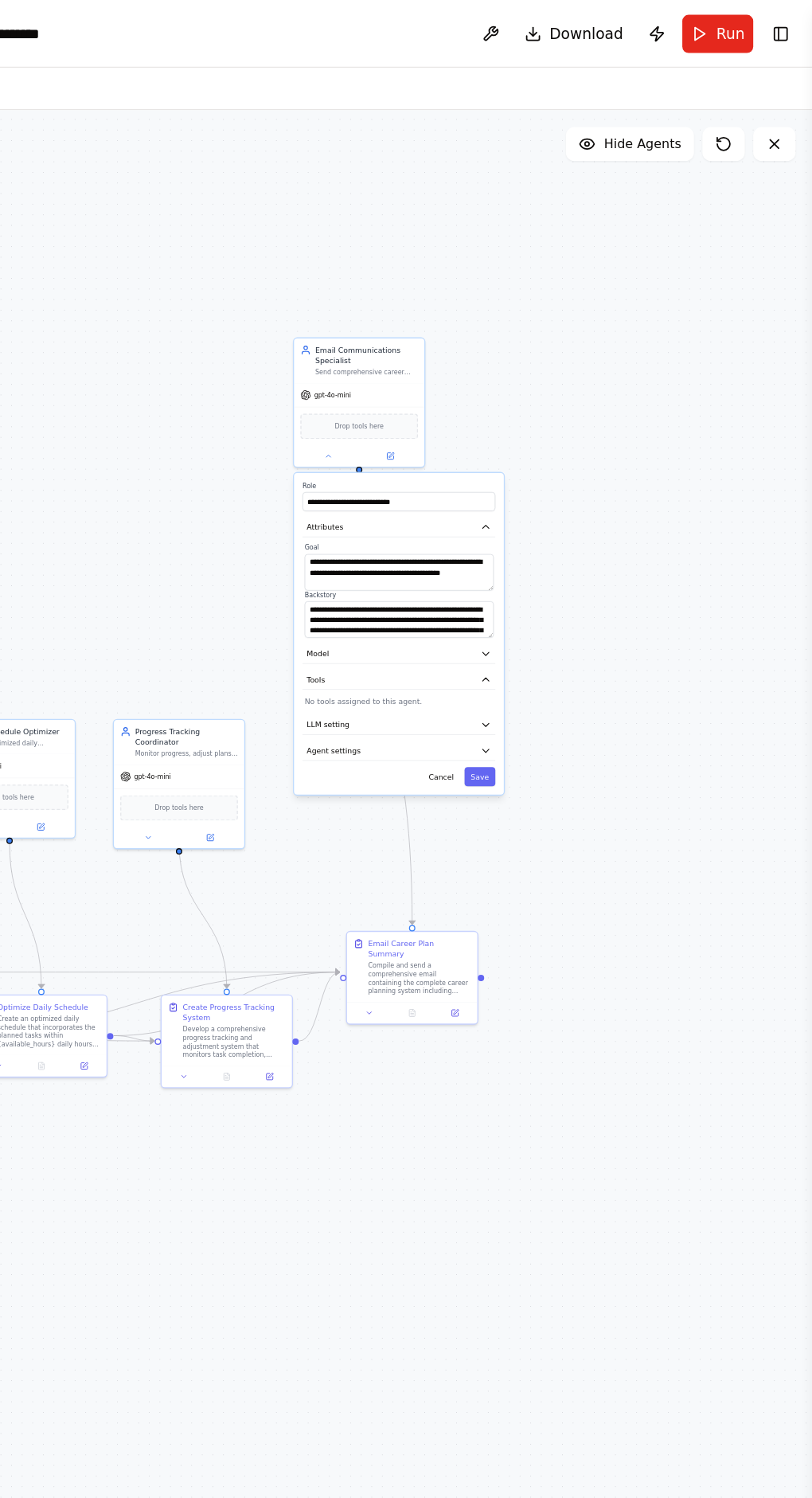
click at [785, 20] on button "Toggle Right Sidebar" at bounding box center [787, 25] width 22 height 22
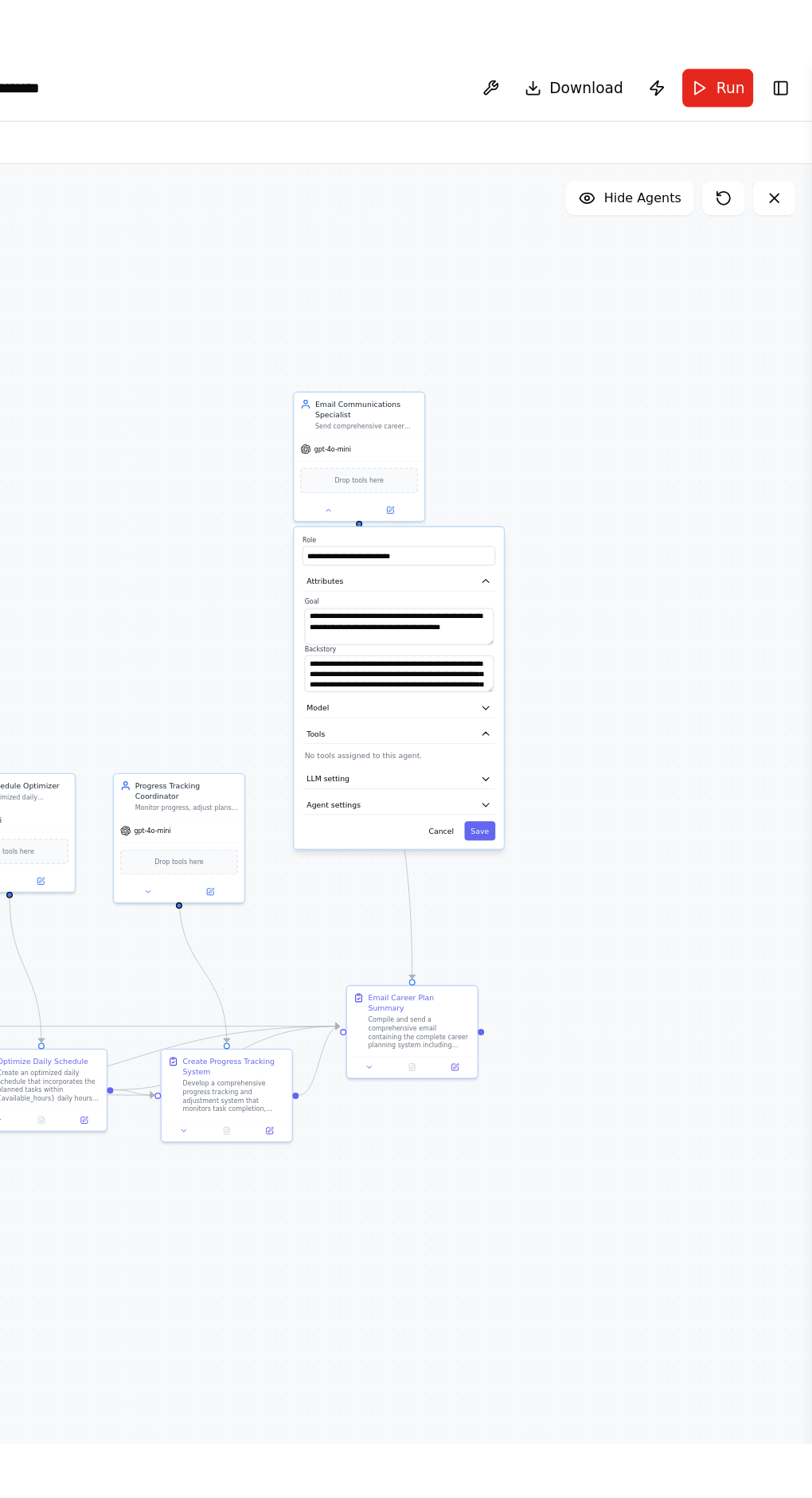
scroll to position [1847, 0]
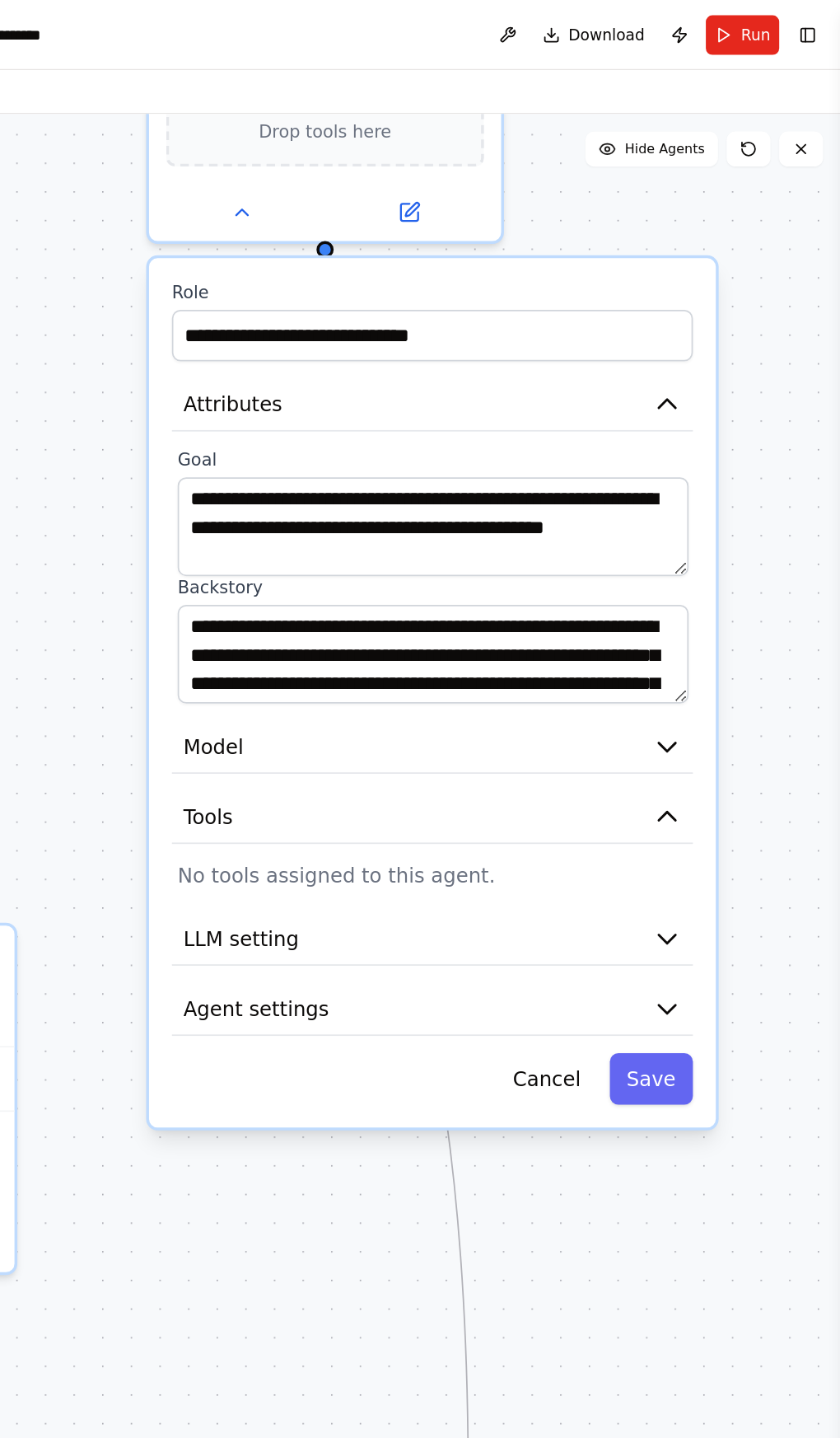
click at [703, 603] on icon "button" at bounding box center [709, 614] width 21 height 21
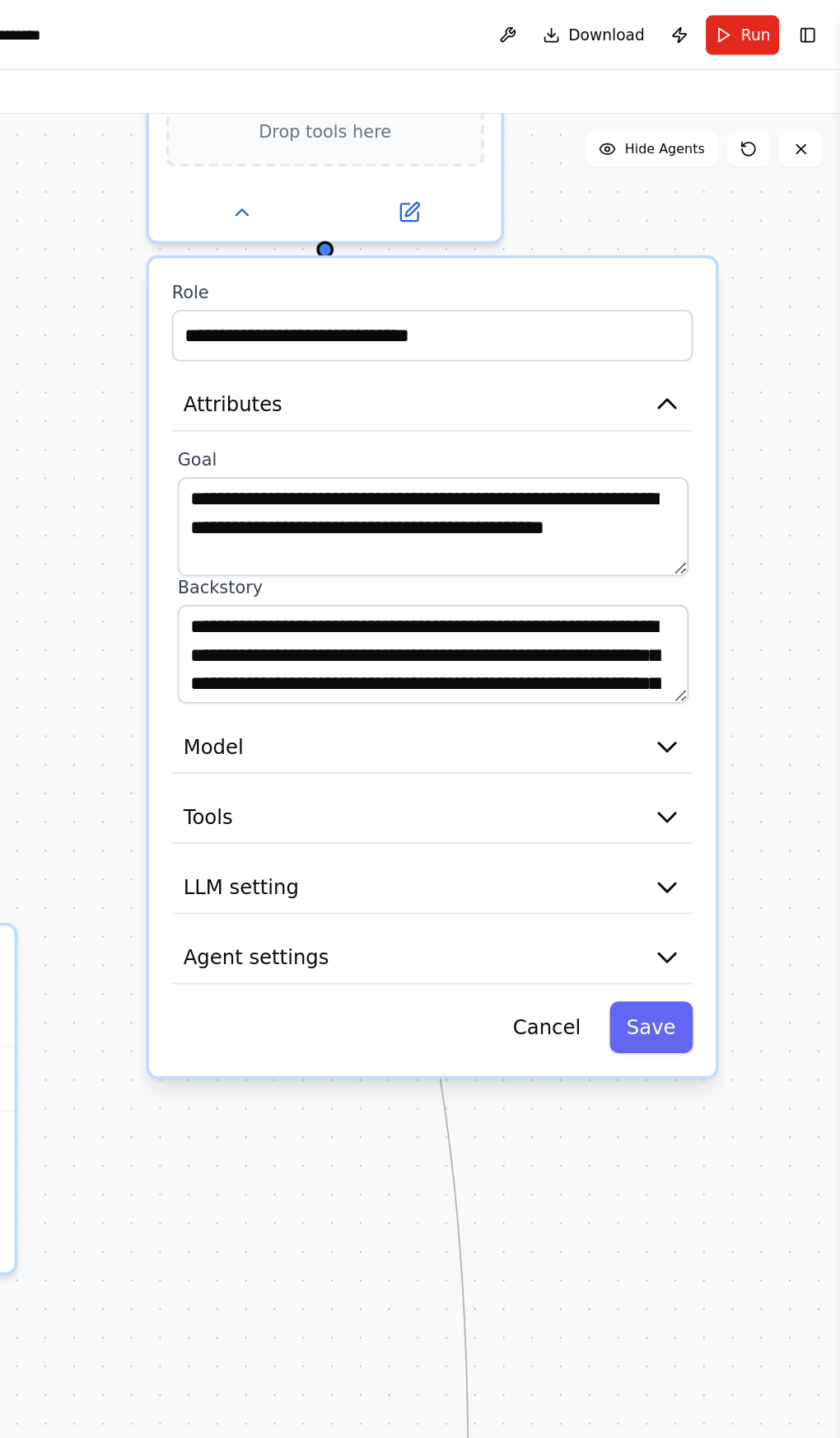
click at [820, 28] on button "Toggle Right Sidebar" at bounding box center [815, 26] width 23 height 23
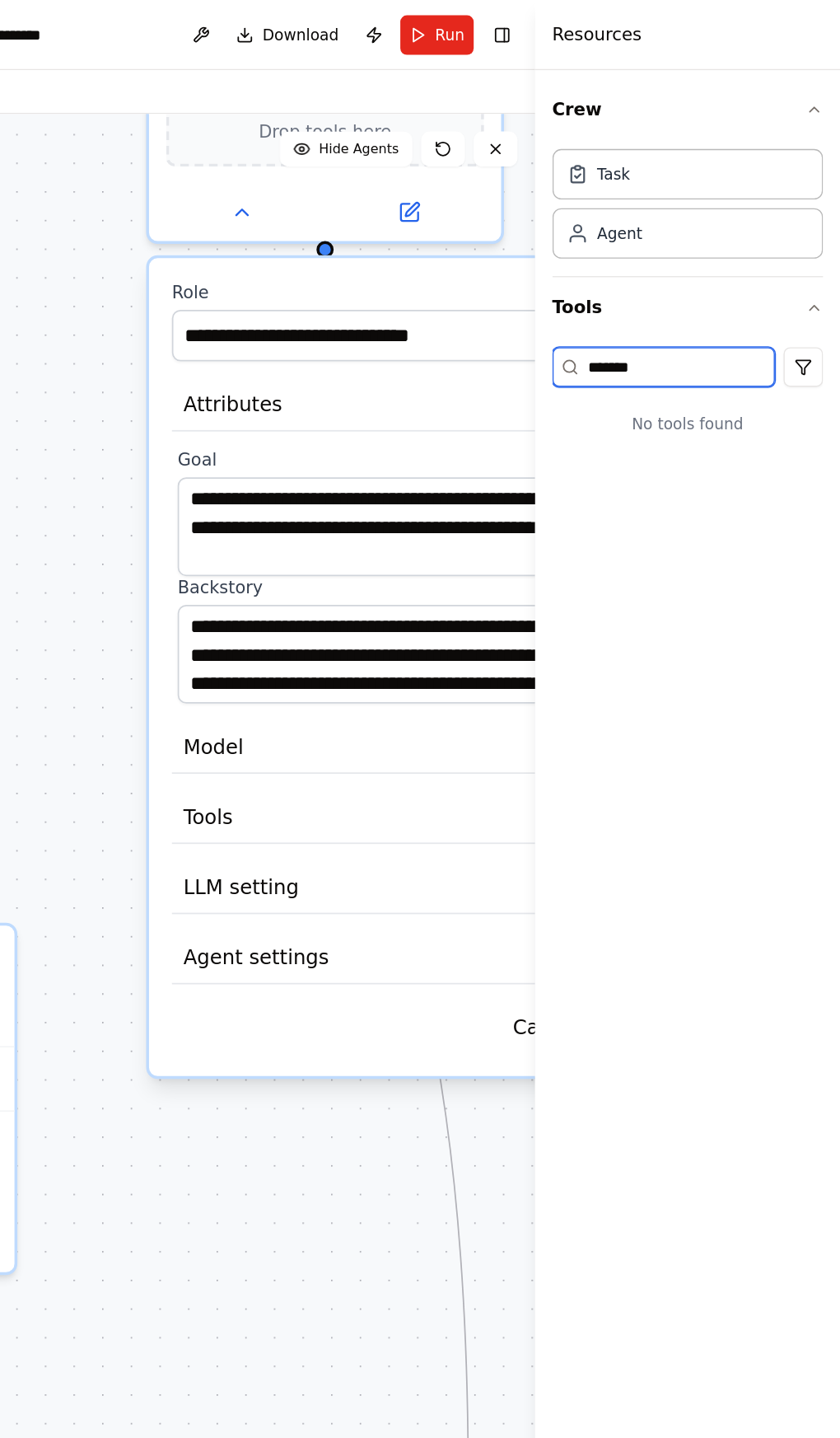
click at [744, 276] on input "*******" at bounding box center [707, 276] width 167 height 30
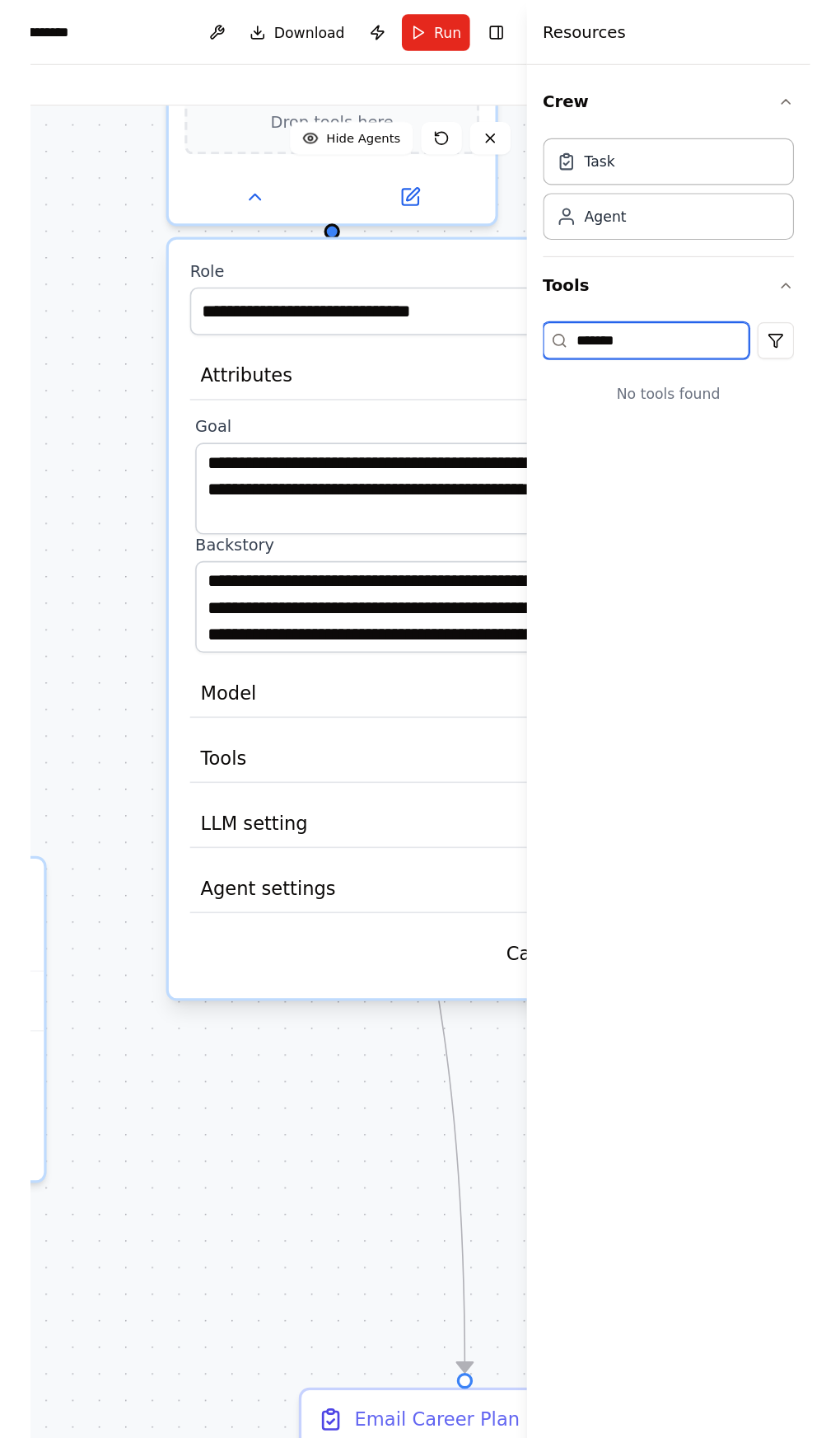
scroll to position [1861, 0]
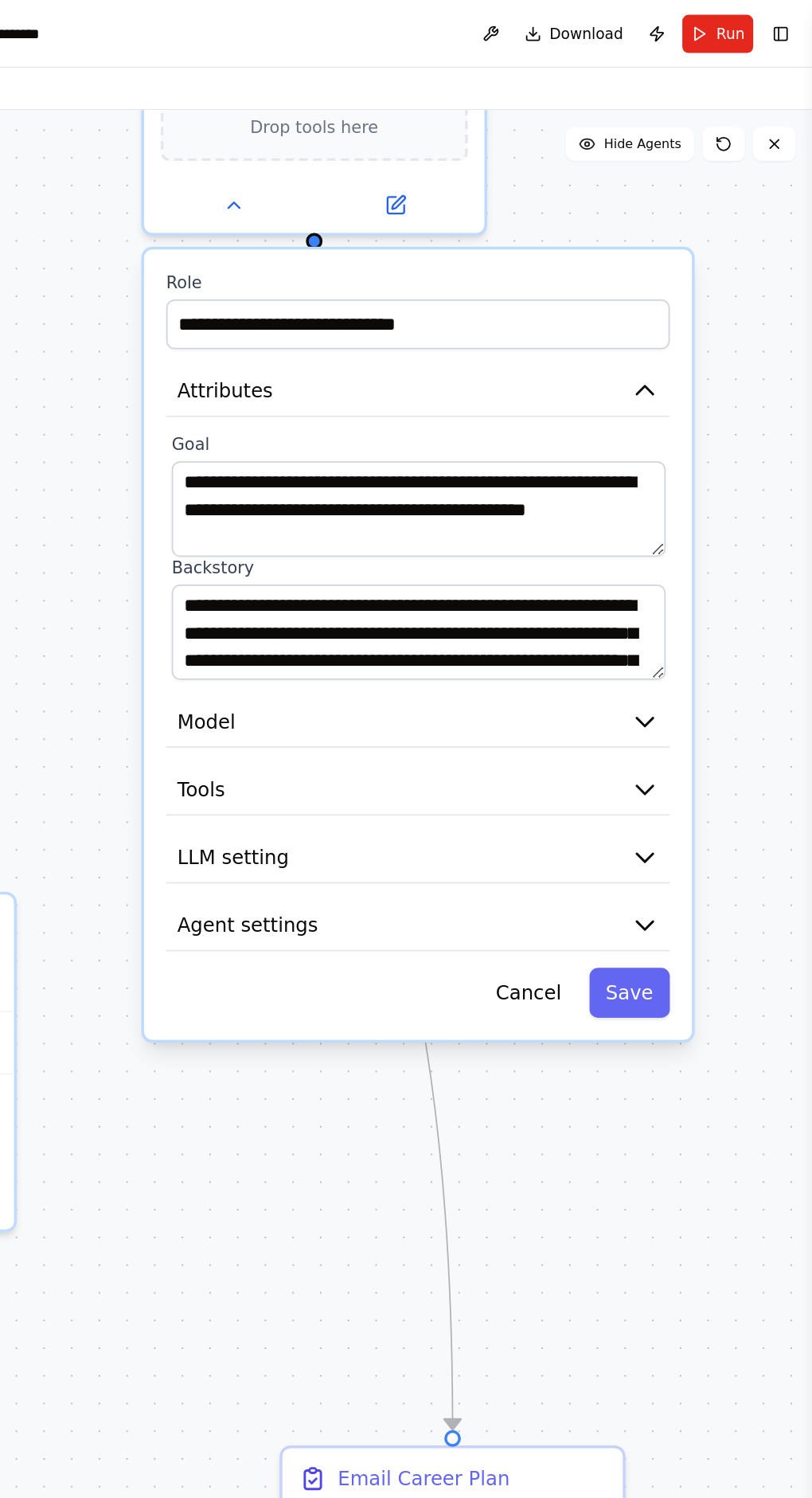
type input "*"
click at [787, 32] on button "Toggle Right Sidebar" at bounding box center [787, 25] width 22 height 22
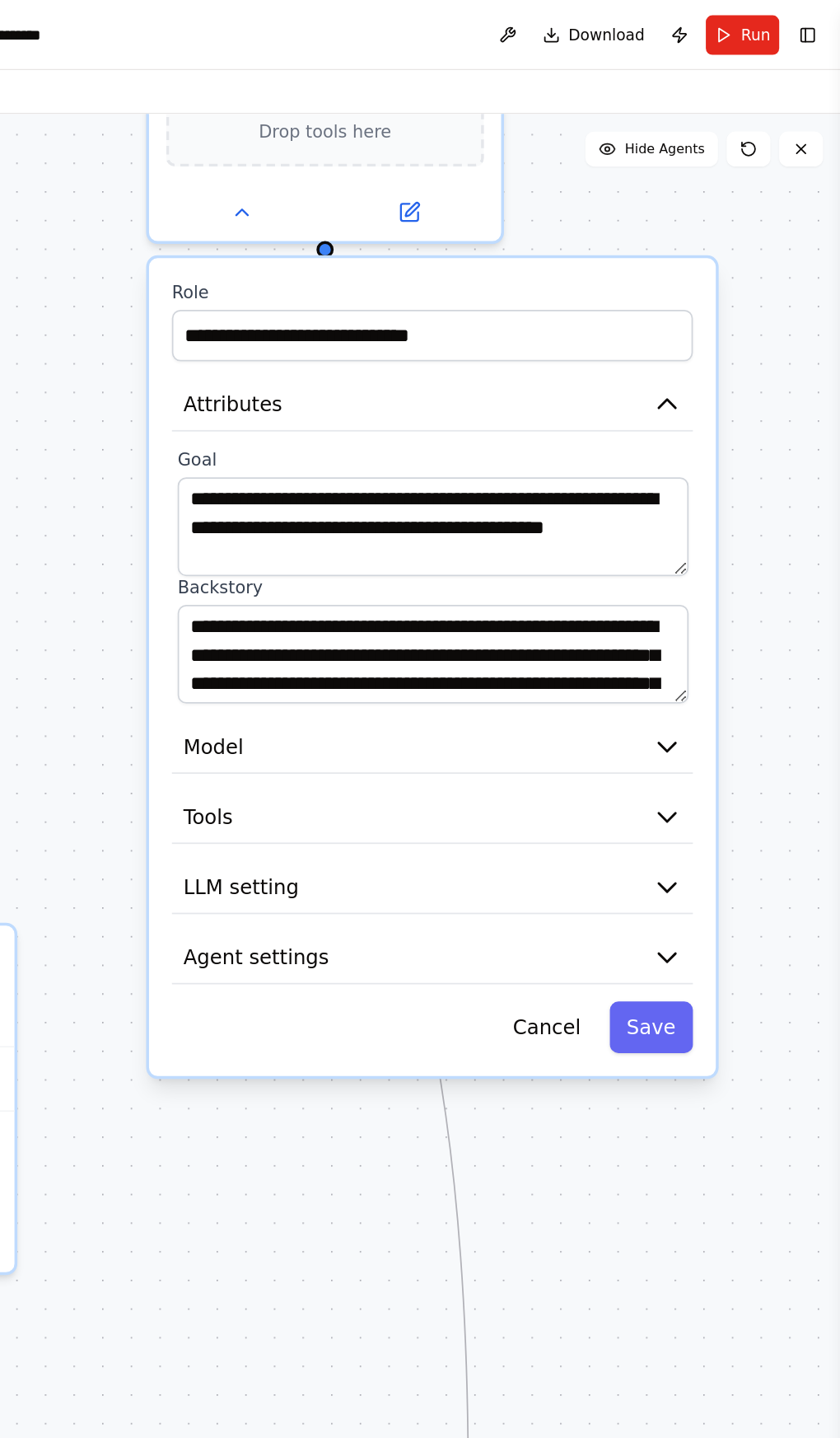
scroll to position [1911, 0]
click at [818, 33] on button "Toggle Right Sidebar" at bounding box center [815, 26] width 23 height 23
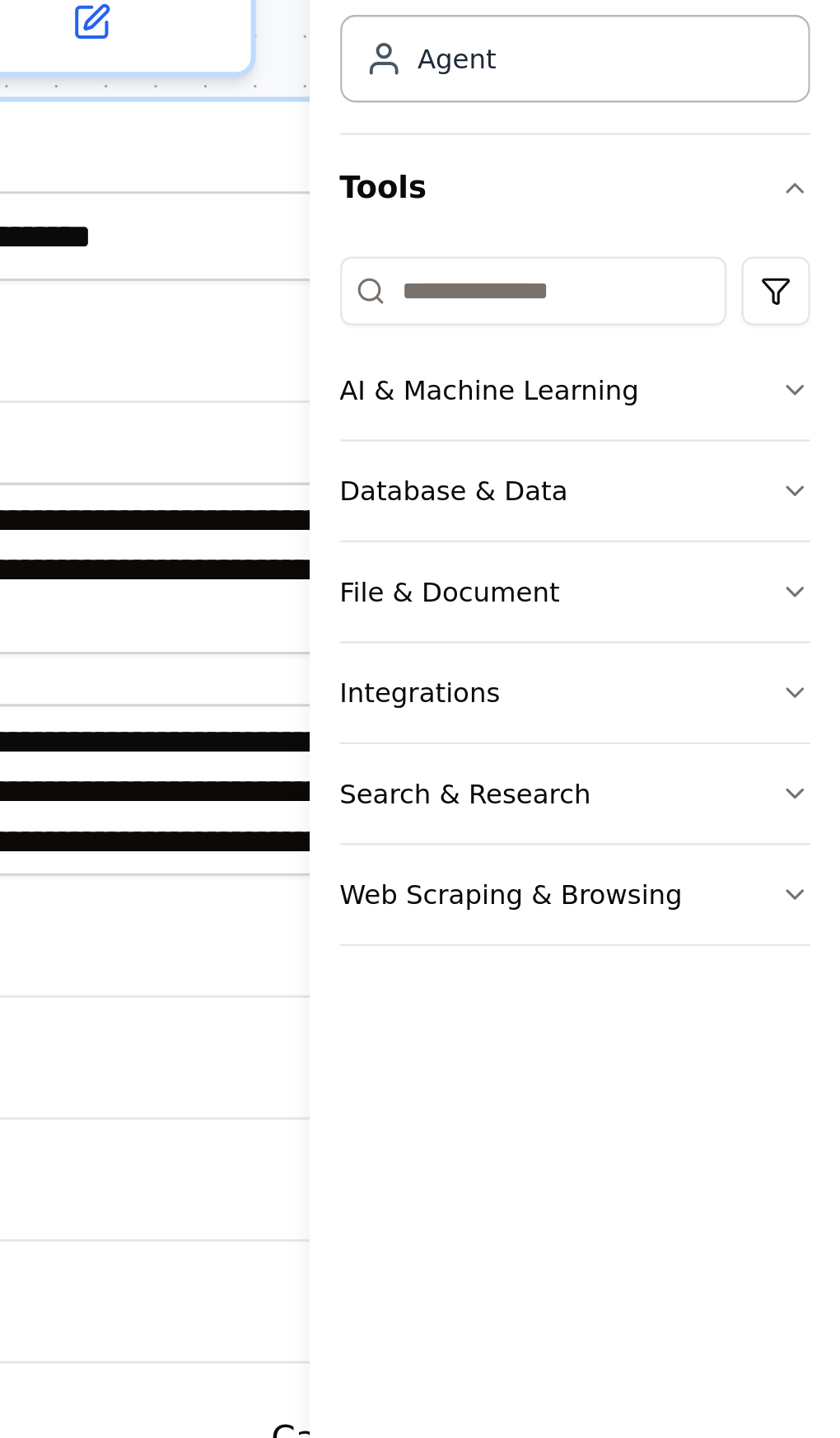
scroll to position [0, 0]
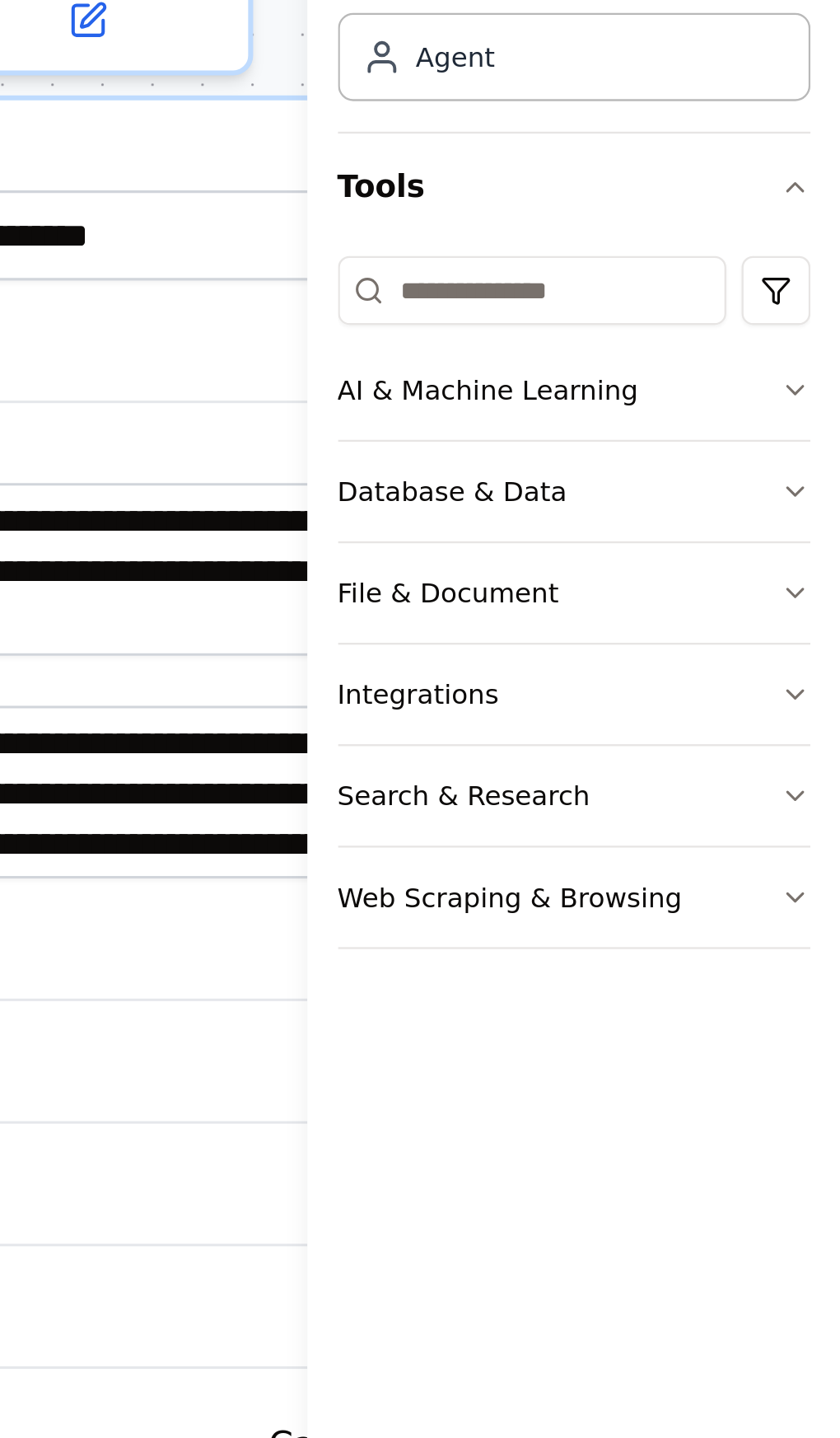
click at [815, 449] on icon "button" at bounding box center [821, 450] width 14 height 14
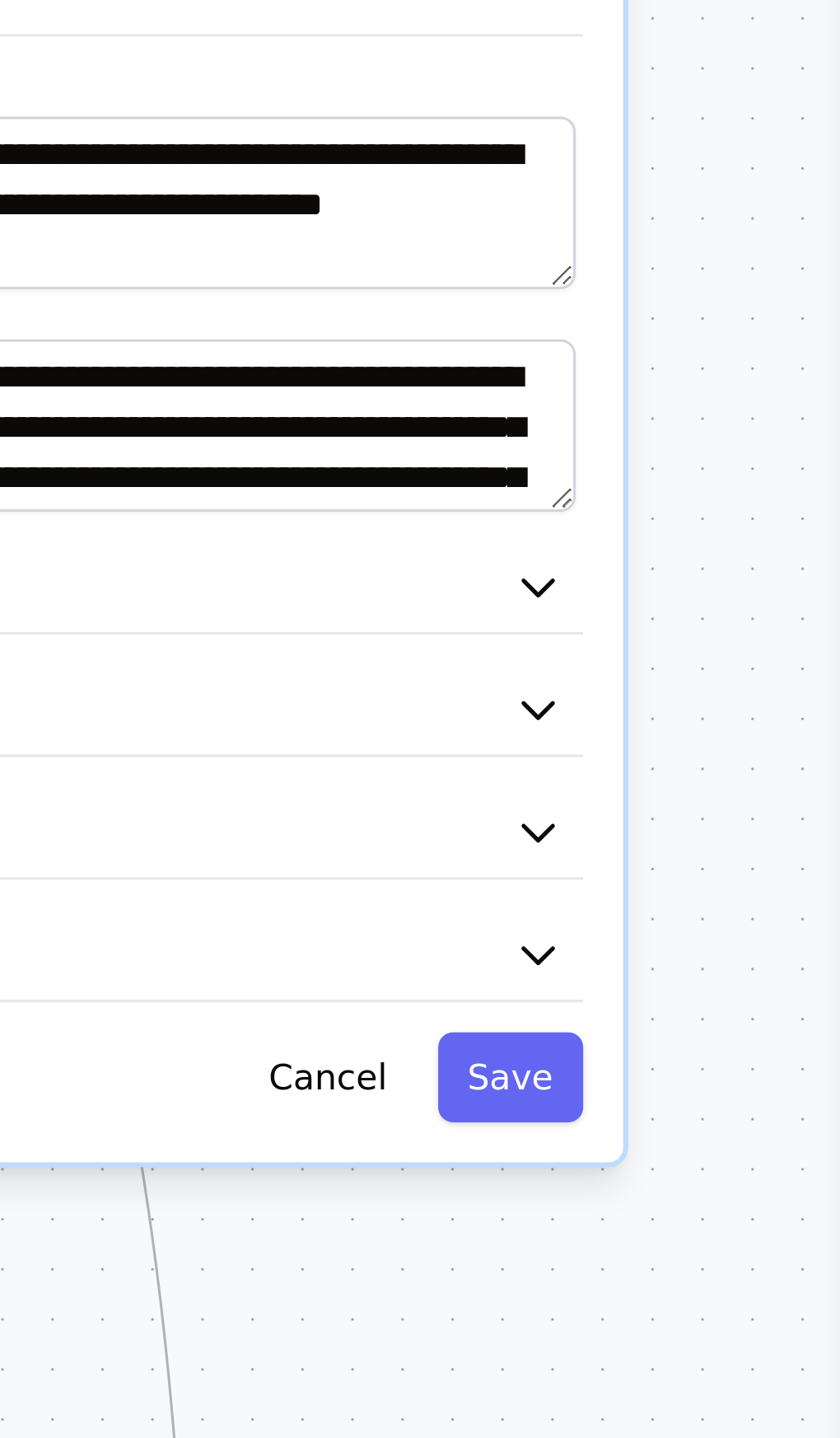
scroll to position [107, 0]
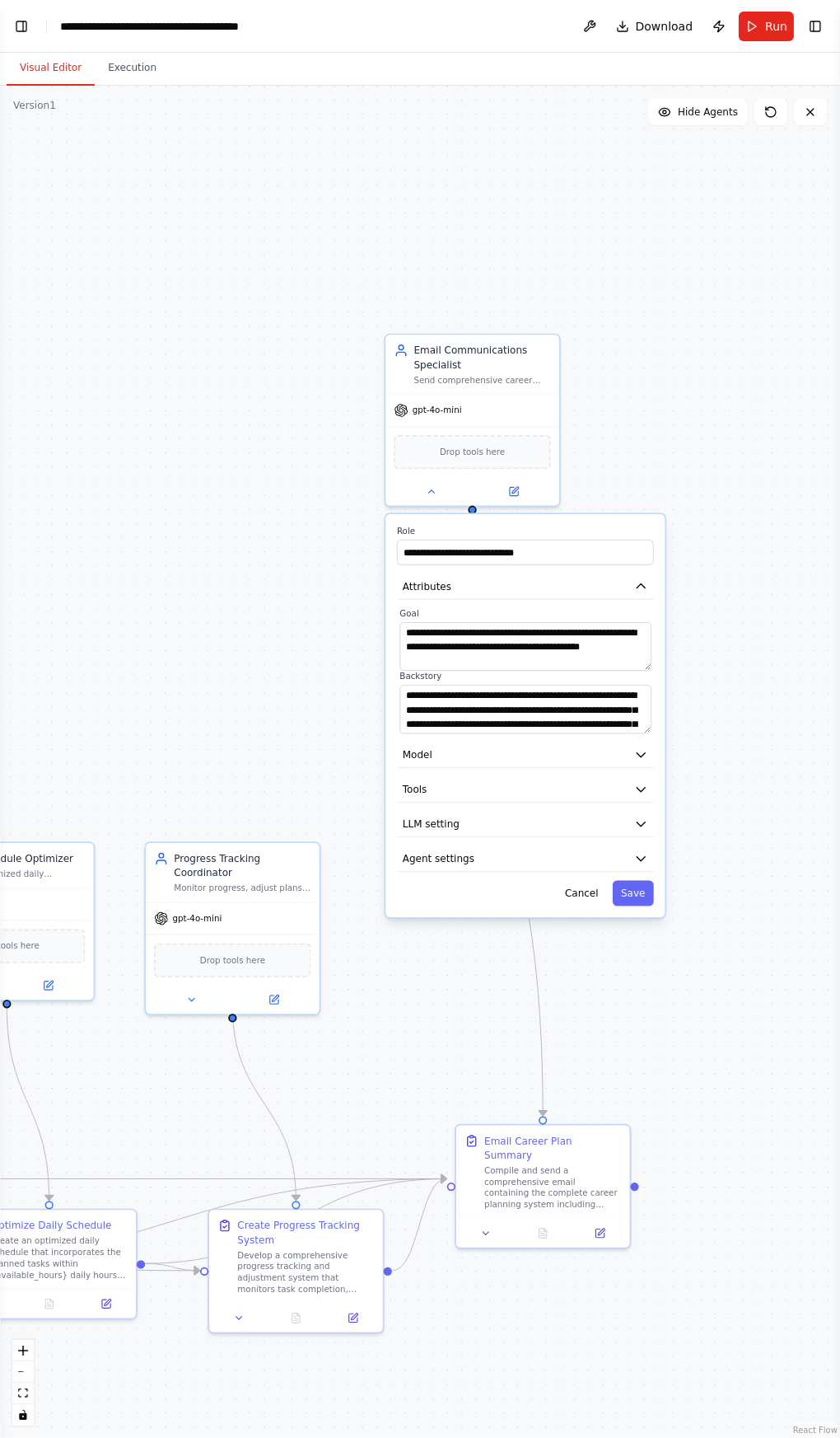
click at [825, 17] on button "Toggle Right Sidebar" at bounding box center [815, 26] width 23 height 23
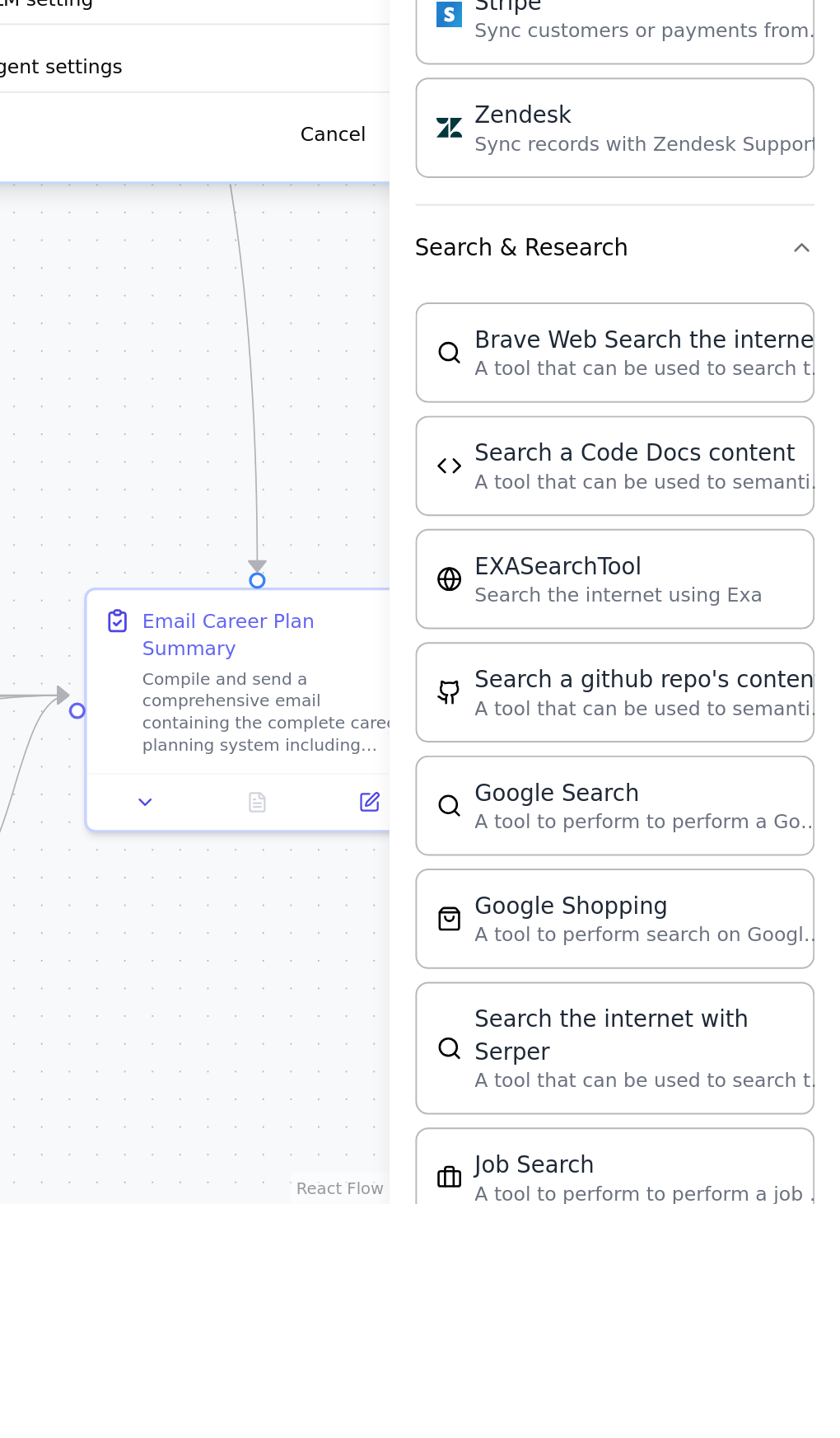
scroll to position [934, 0]
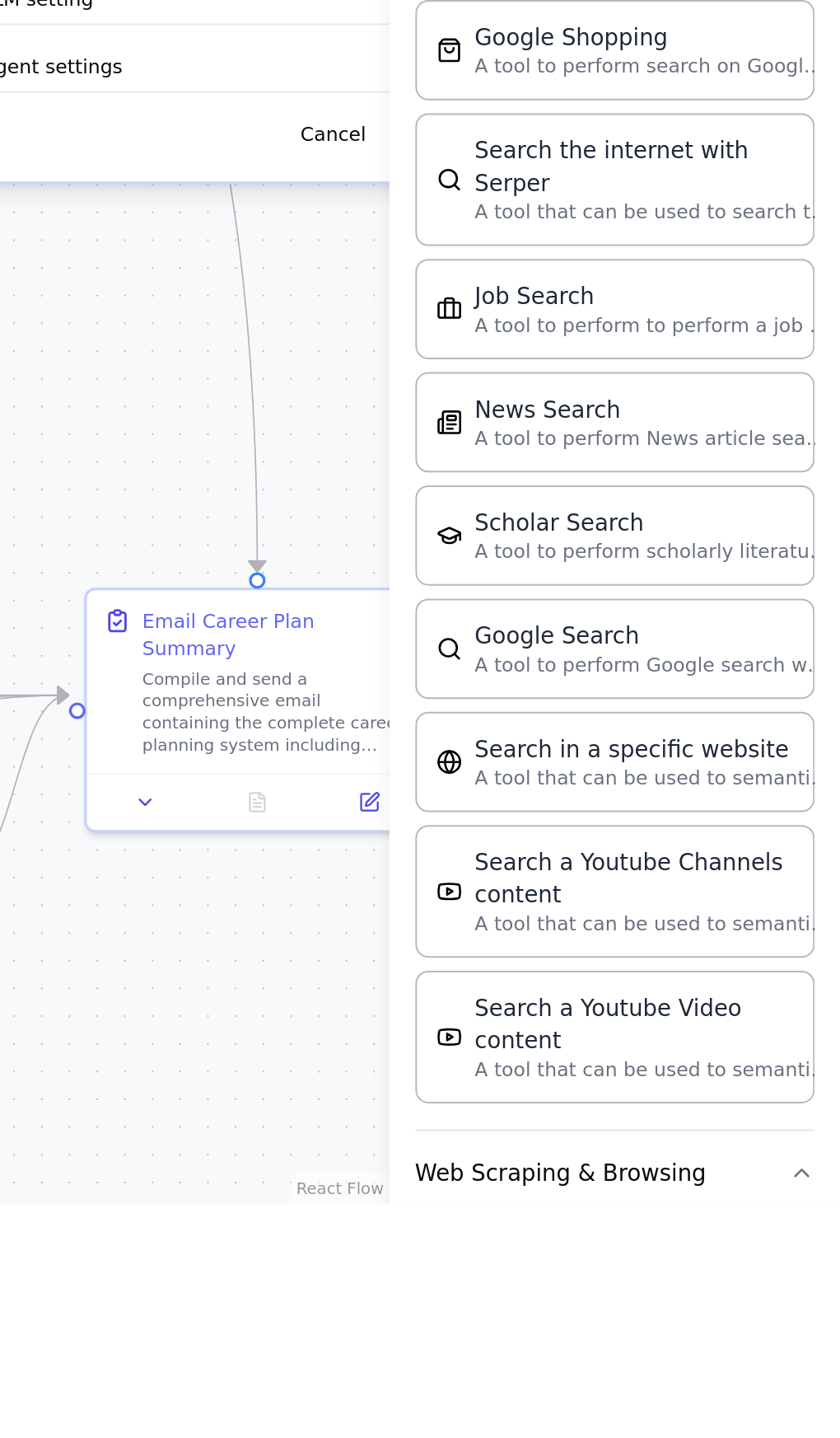
scroll to position [1211, 0]
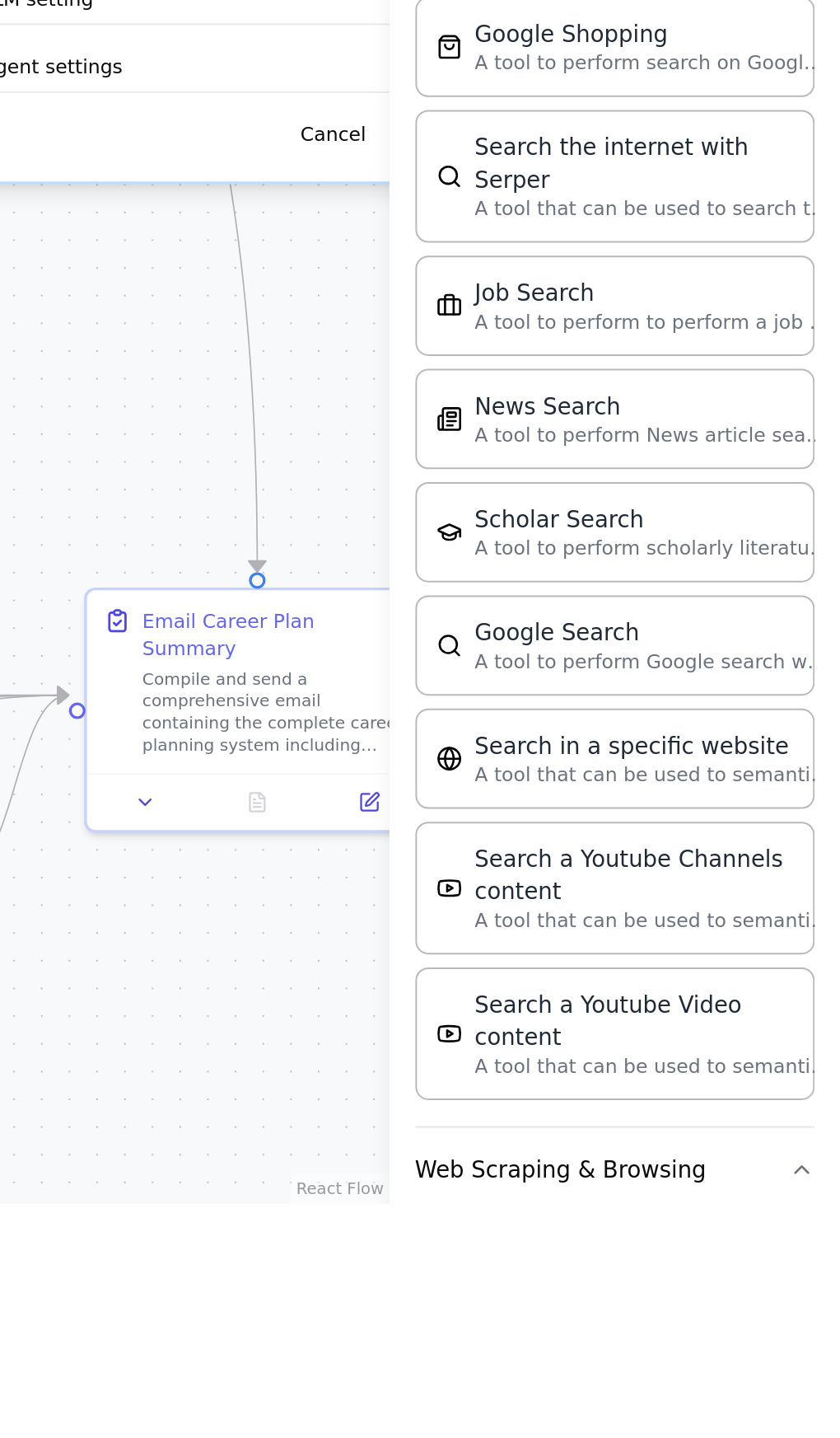
click at [804, 1399] on button "Web Scraping & Browsing" at bounding box center [725, 1420] width 203 height 43
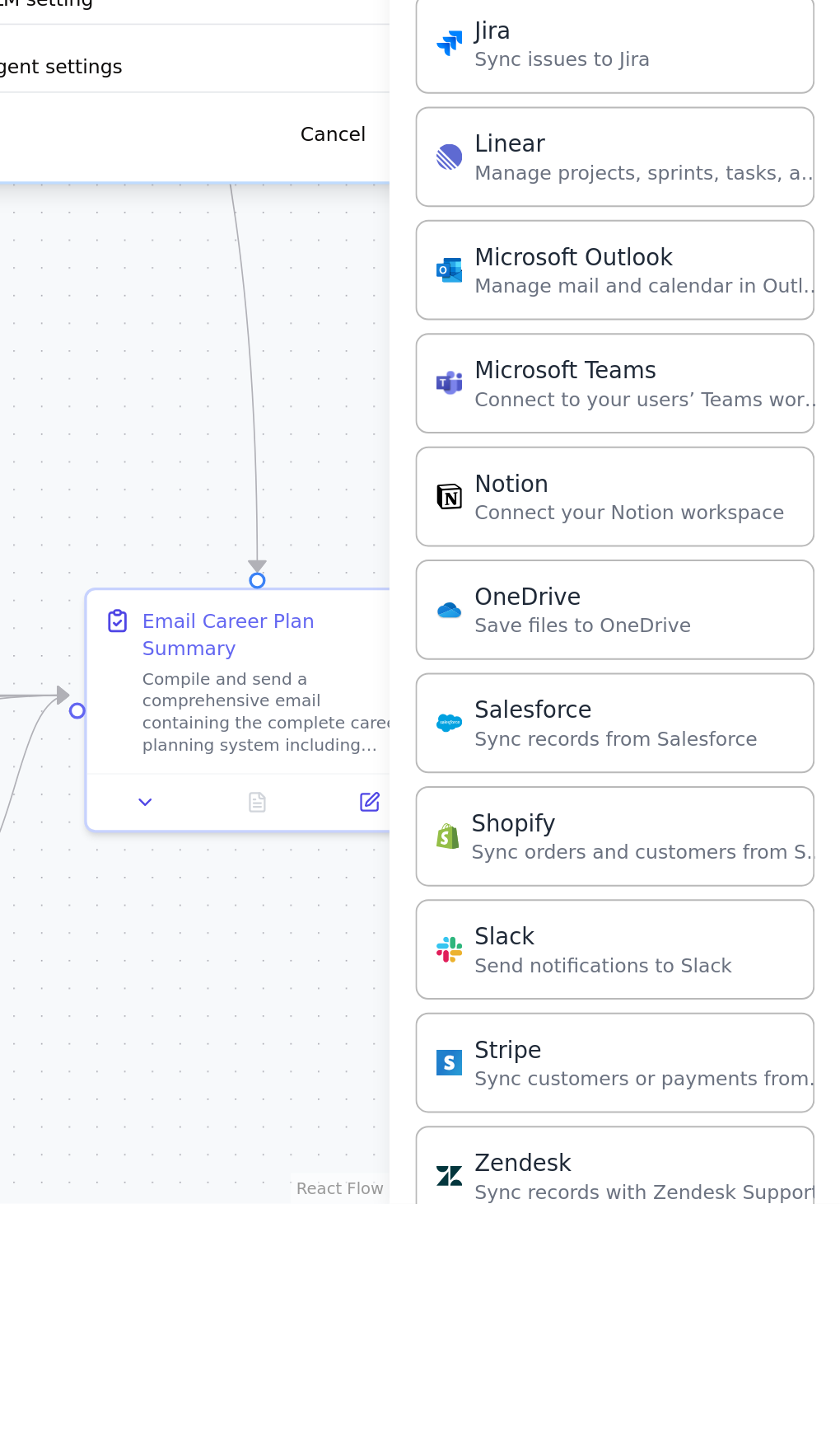
scroll to position [246, 0]
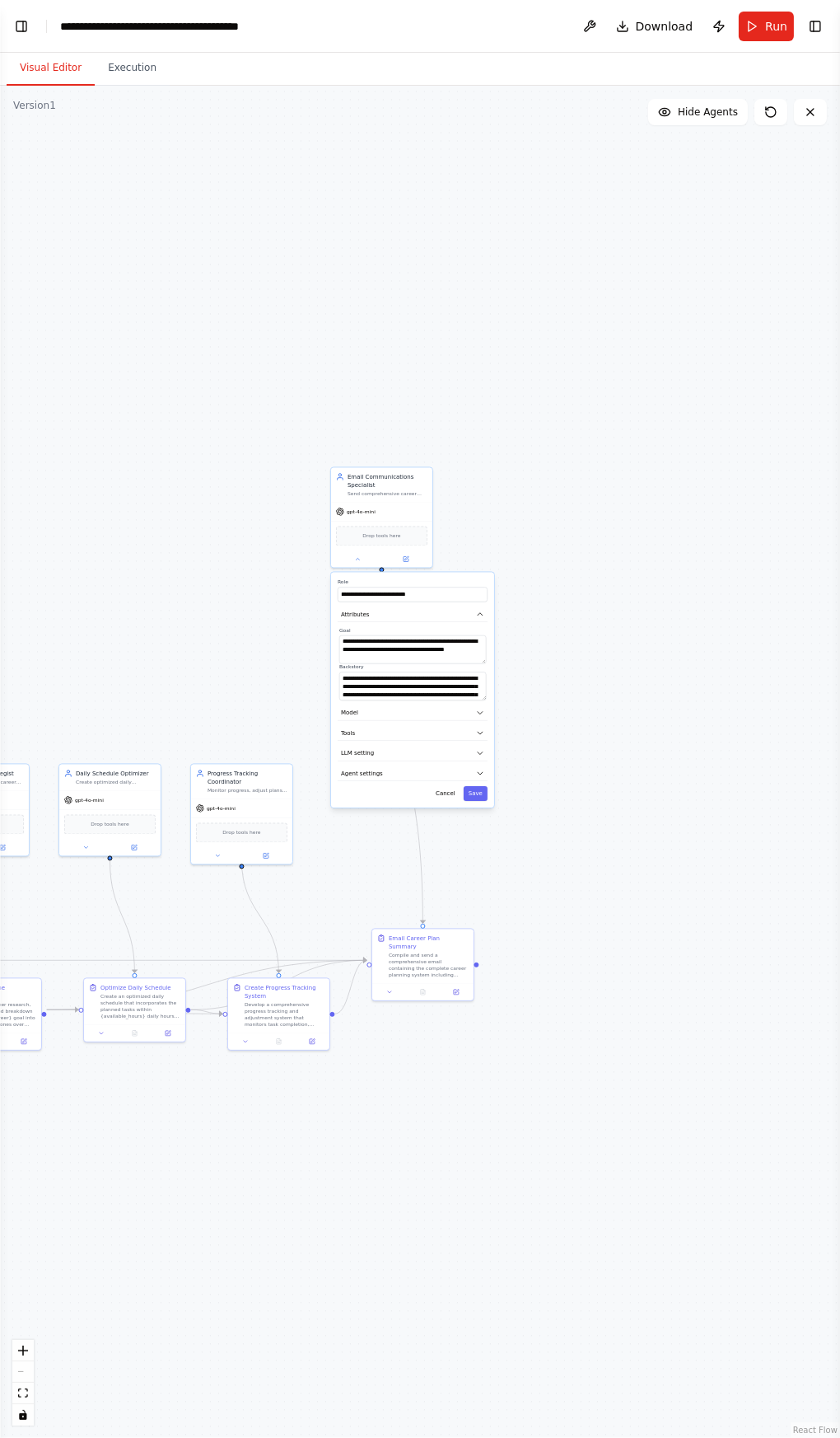
scroll to position [11, 0]
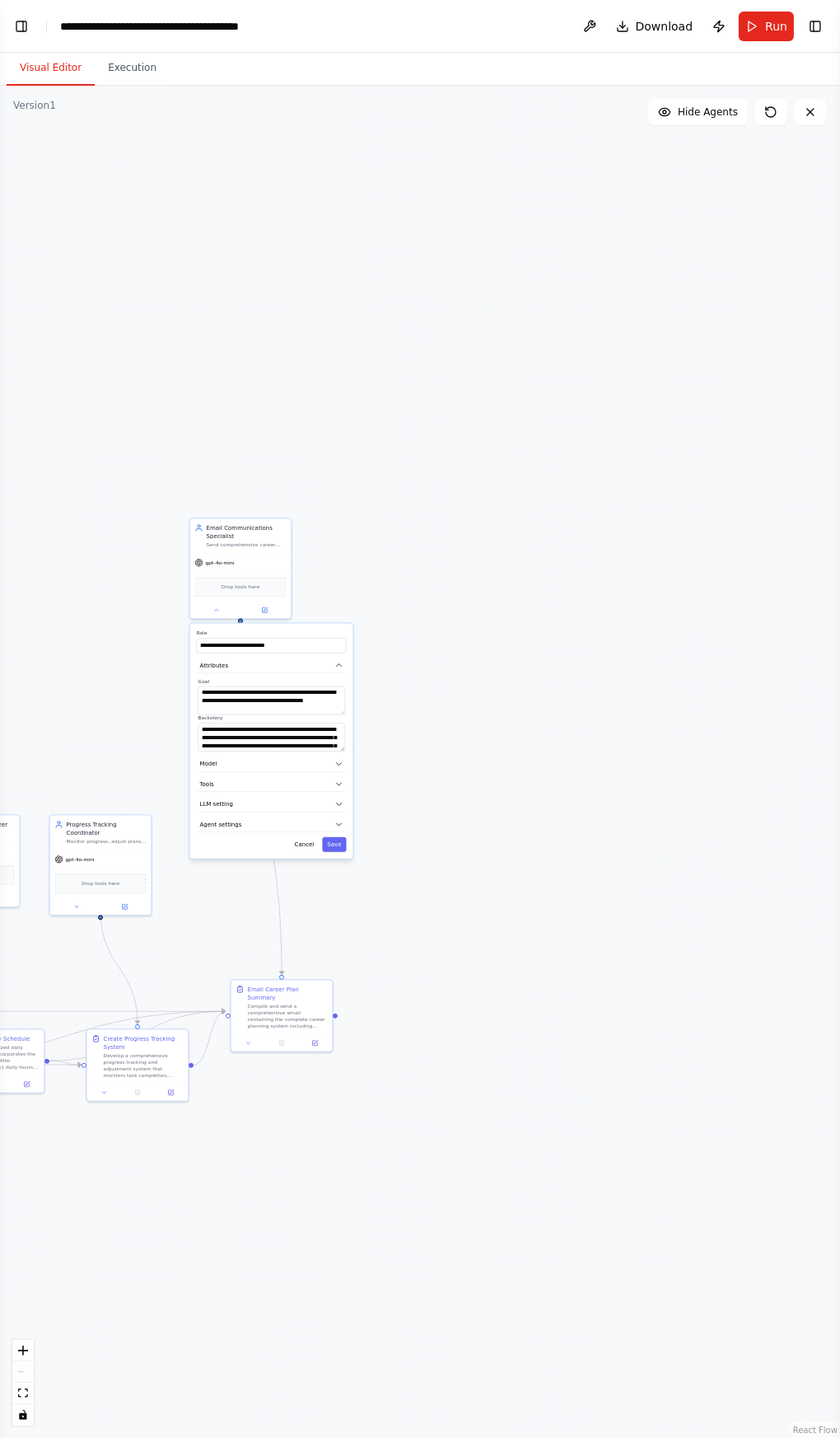
click at [810, 20] on button "Toggle Right Sidebar" at bounding box center [815, 26] width 23 height 23
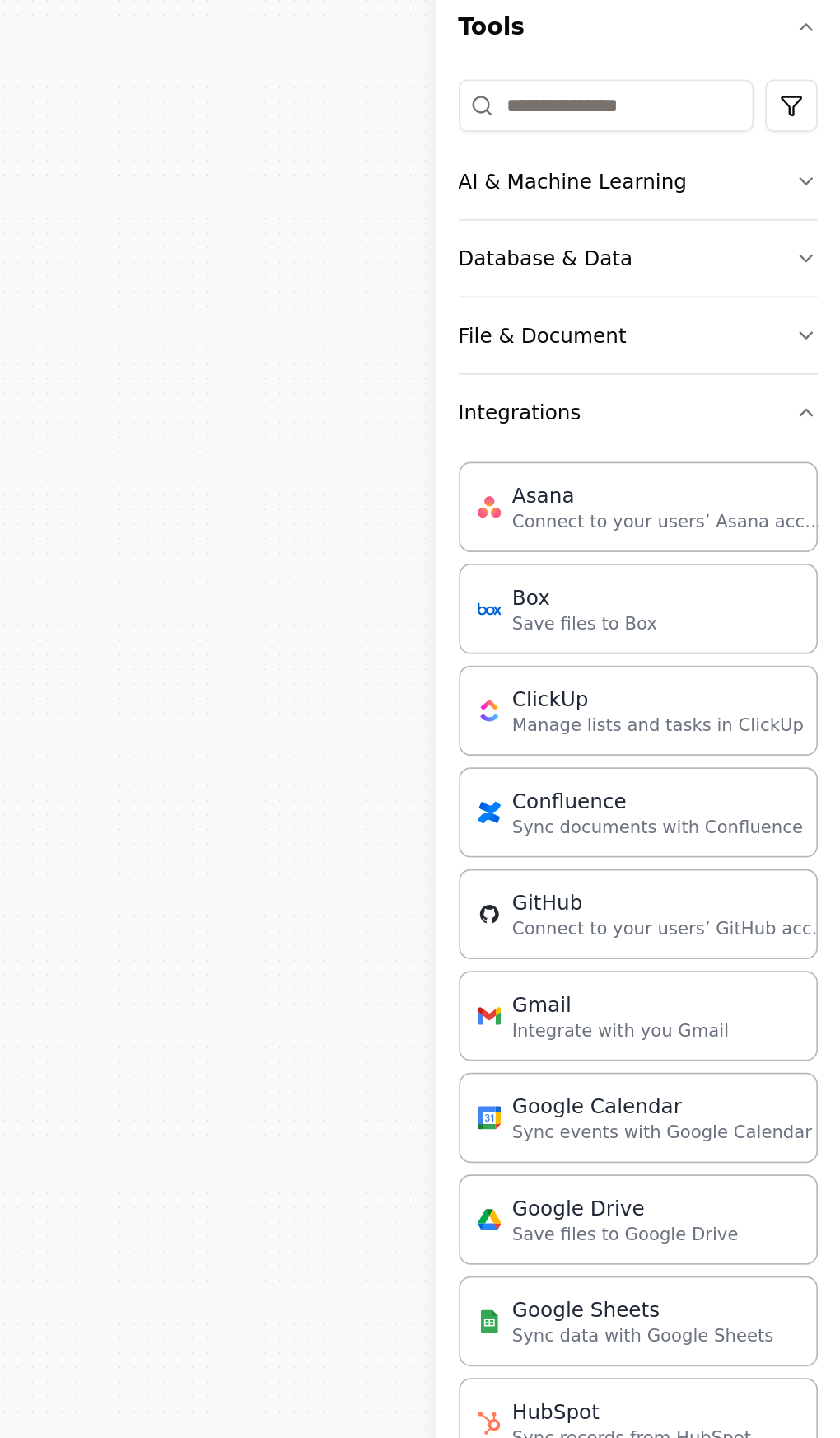
scroll to position [6, 0]
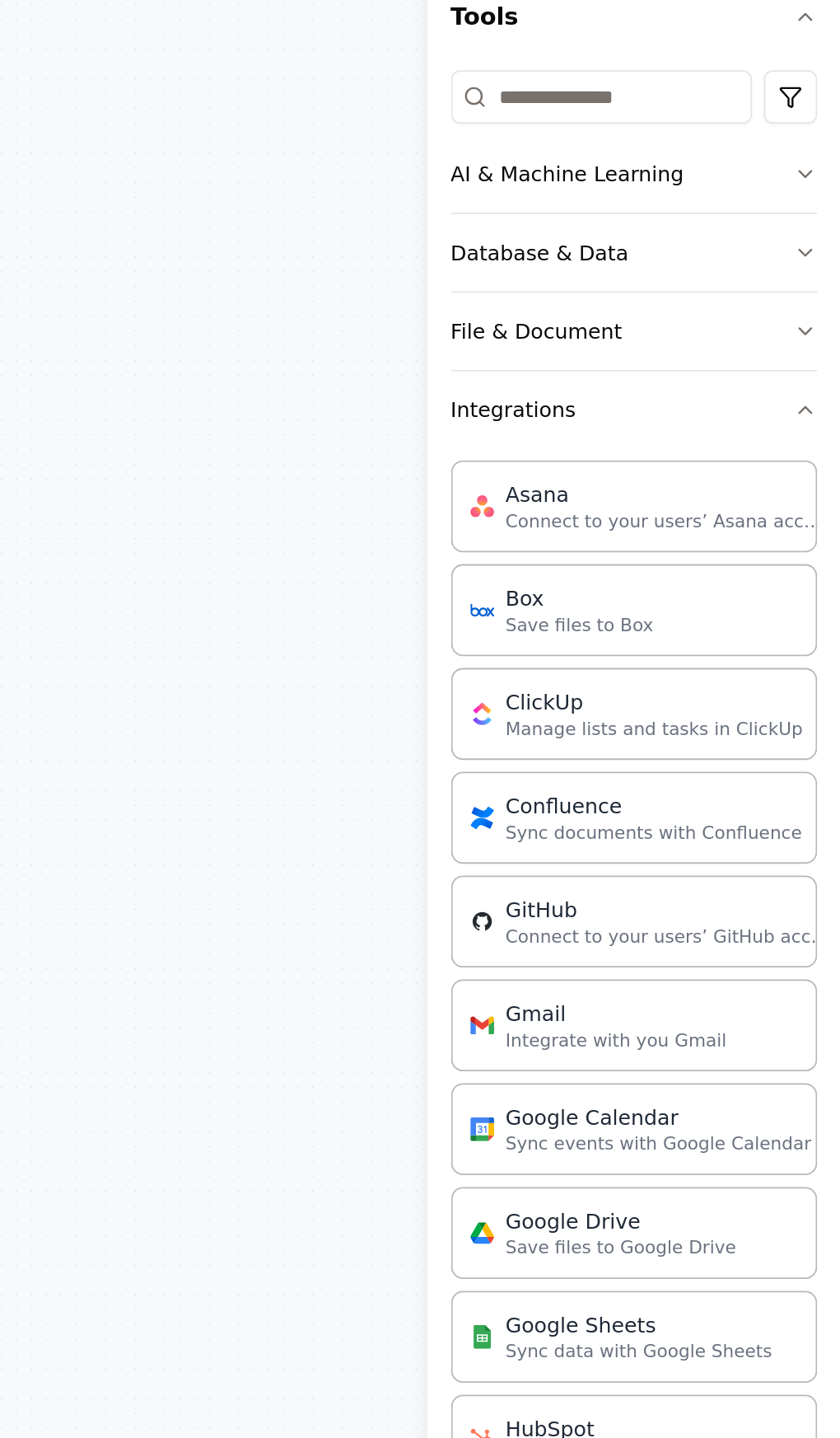
click at [818, 361] on icon "button" at bounding box center [821, 363] width 14 height 14
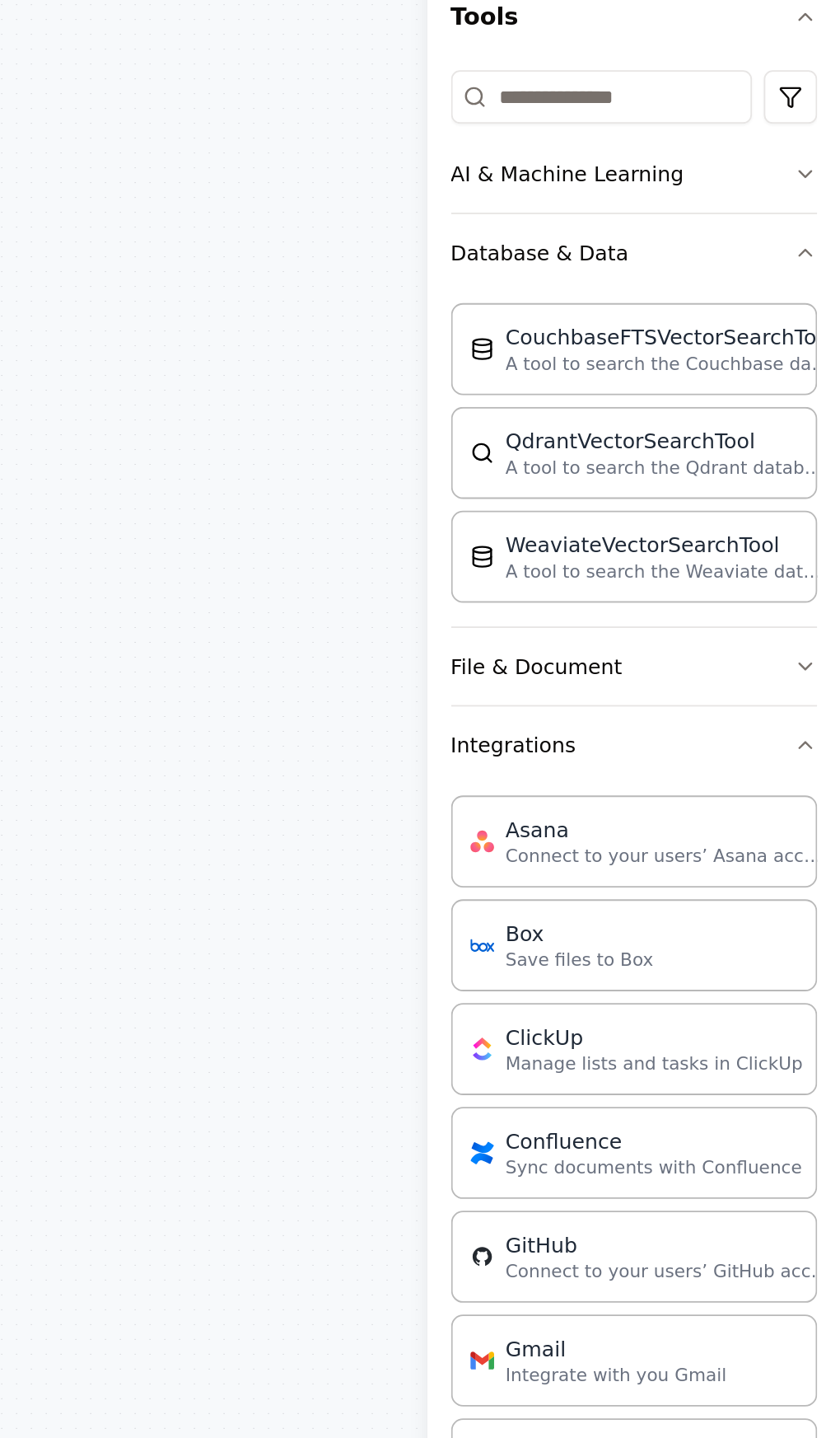
click at [821, 571] on button "File & Document" at bounding box center [725, 592] width 203 height 43
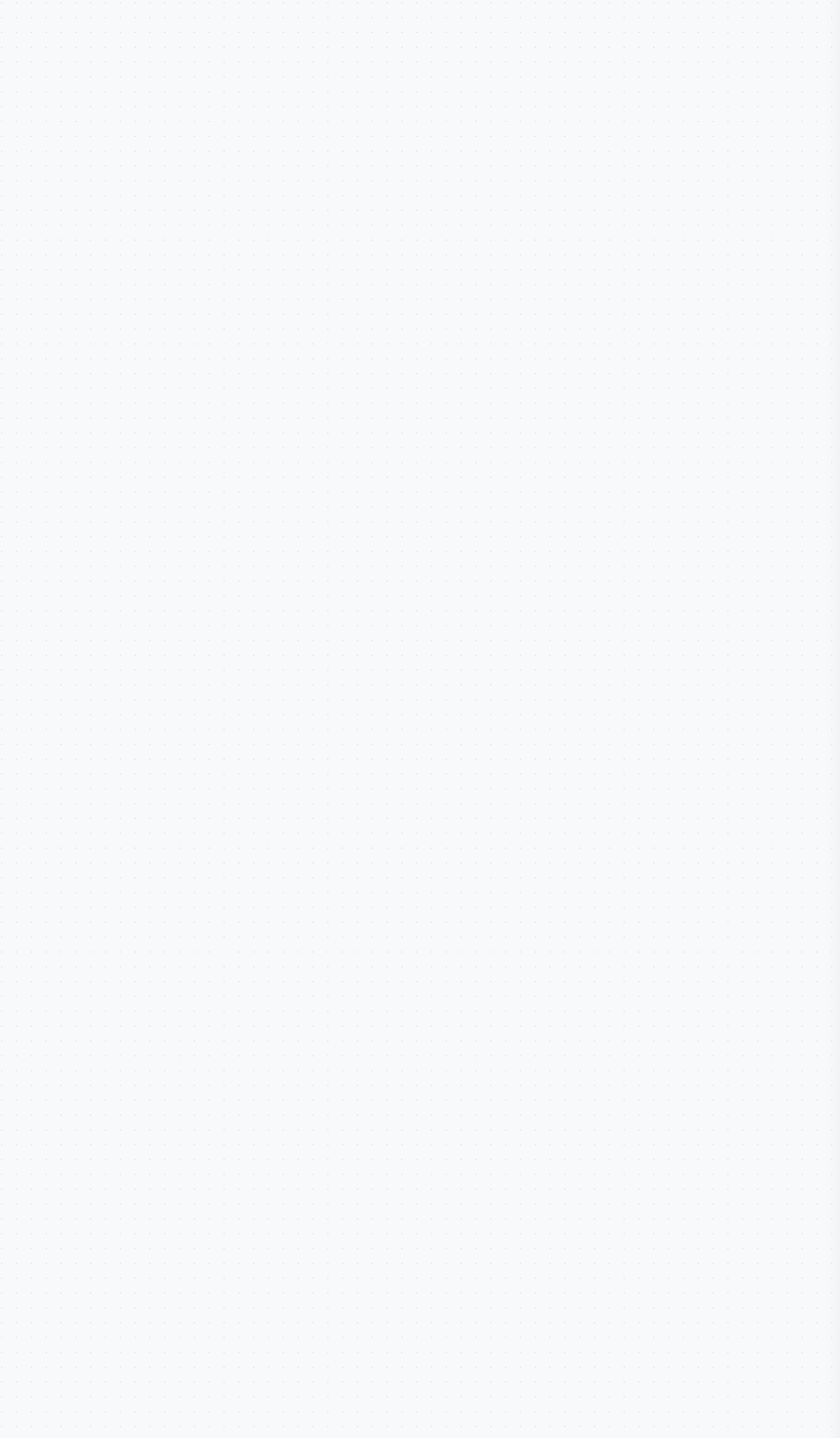
scroll to position [759, 0]
click at [736, 584] on div ".deletable-edge-delete-btn { width: 20px; height: 20px; border: 0px solid #ffff…" at bounding box center [420, 761] width 840 height 1352
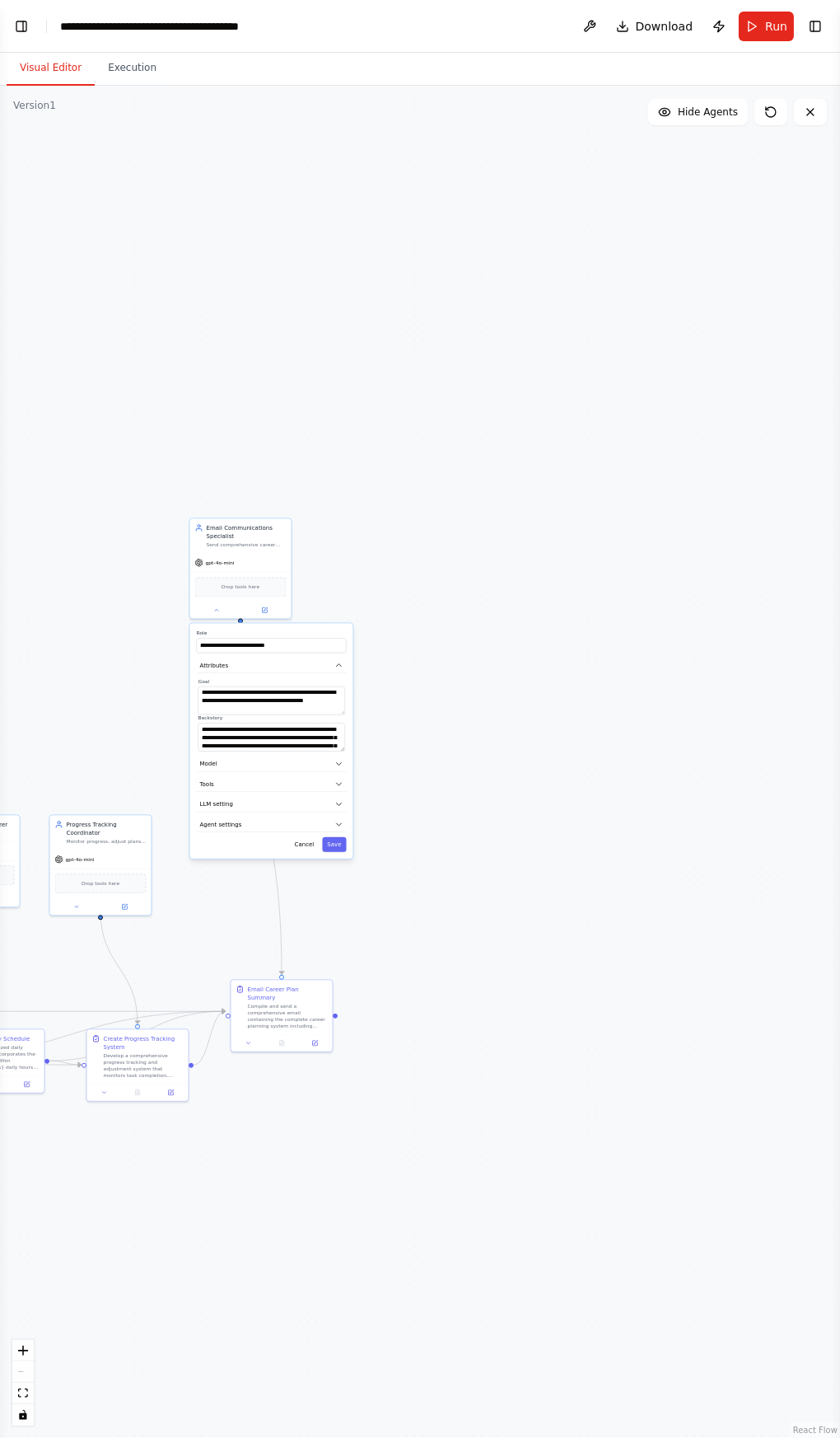
click at [815, 25] on button "Toggle Right Sidebar" at bounding box center [815, 26] width 23 height 23
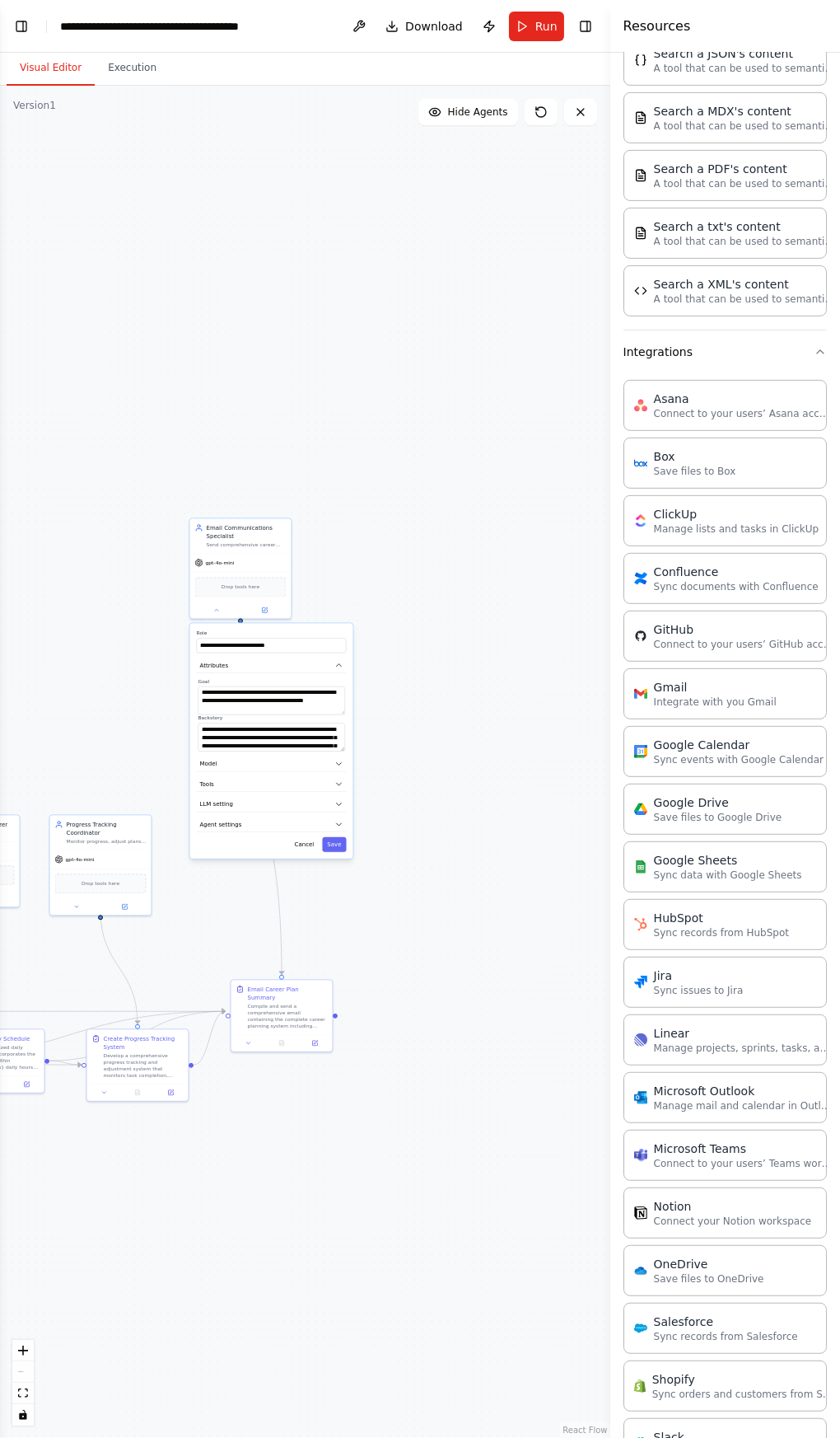
click at [733, 1215] on p "Connect your Notion workspace" at bounding box center [733, 1221] width 158 height 14
click at [712, 1215] on p "Connect your Notion workspace" at bounding box center [733, 1221] width 158 height 14
click at [726, 1215] on p "Connect your Notion workspace" at bounding box center [733, 1221] width 158 height 14
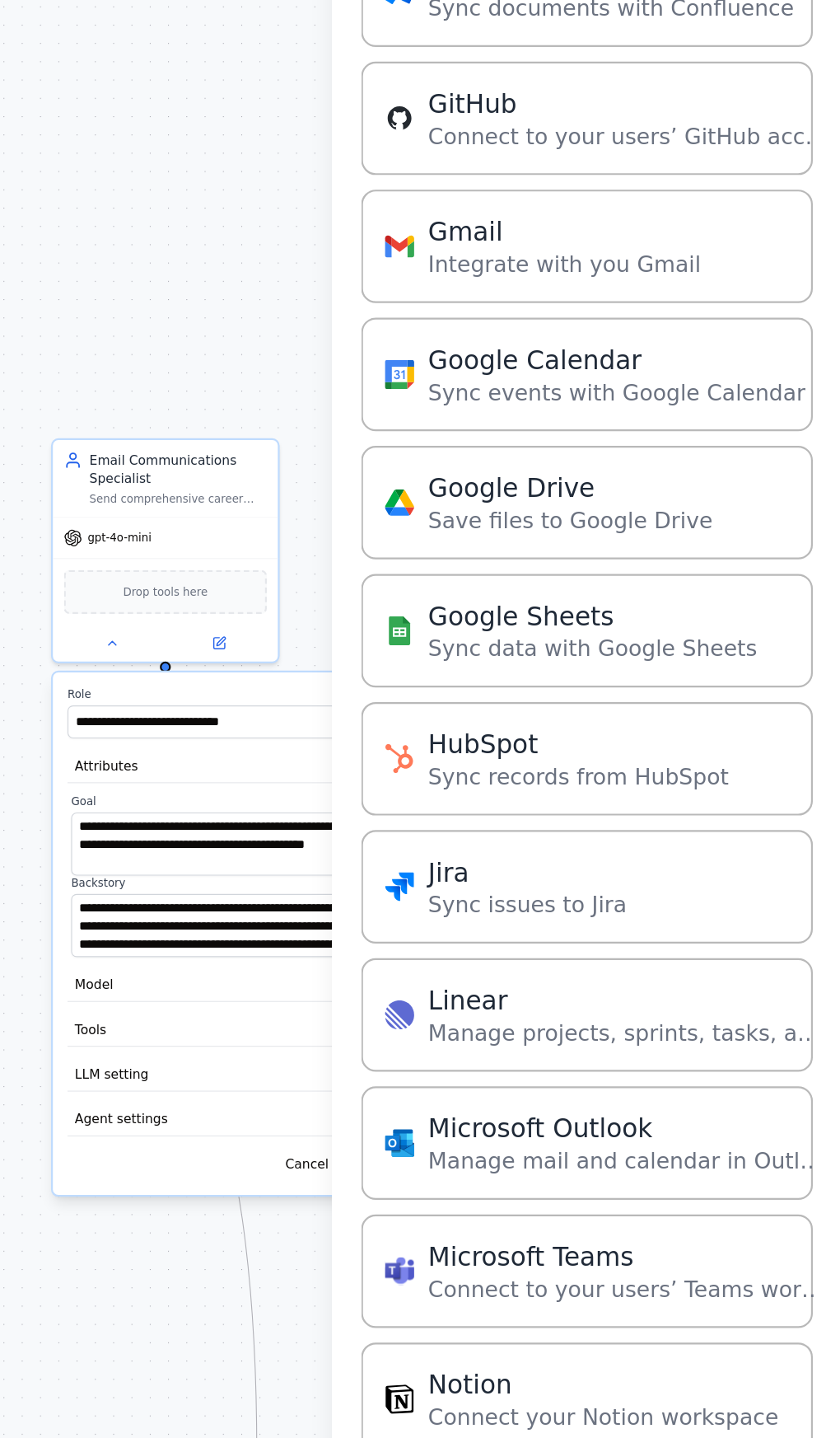
click at [561, 807] on div "Send comprehensive career plans and progress updates via email with professiona…" at bounding box center [541, 807] width 80 height 7
click at [549, 846] on span "Drop tools here" at bounding box center [535, 850] width 38 height 8
click at [552, 1147] on div ".deletable-edge-delete-btn { width: 20px; height: 20px; border: 0px solid #ffff…" at bounding box center [305, 761] width 610 height 1352
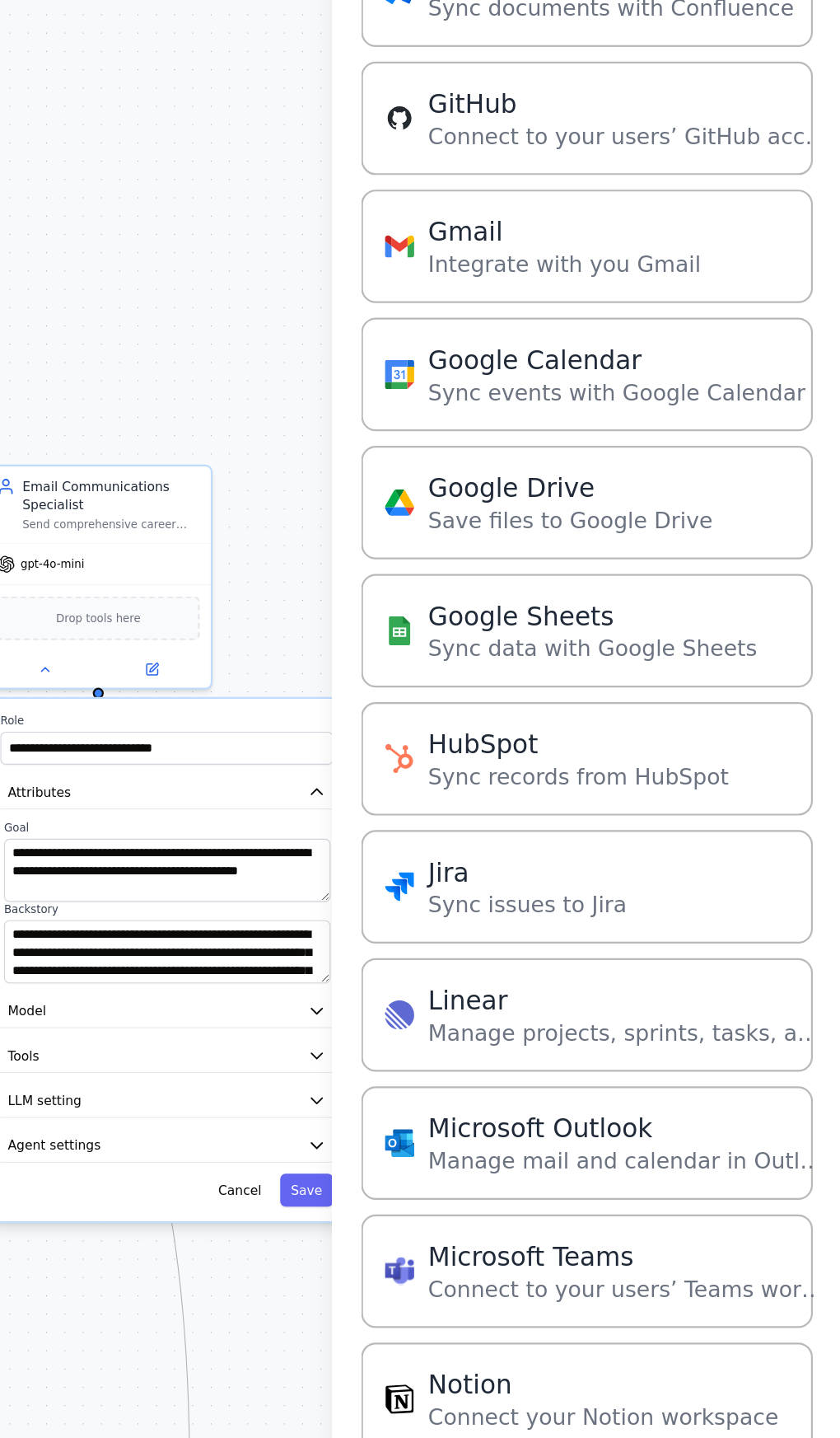
click at [571, 1116] on button "Cancel" at bounding box center [568, 1119] width 30 height 15
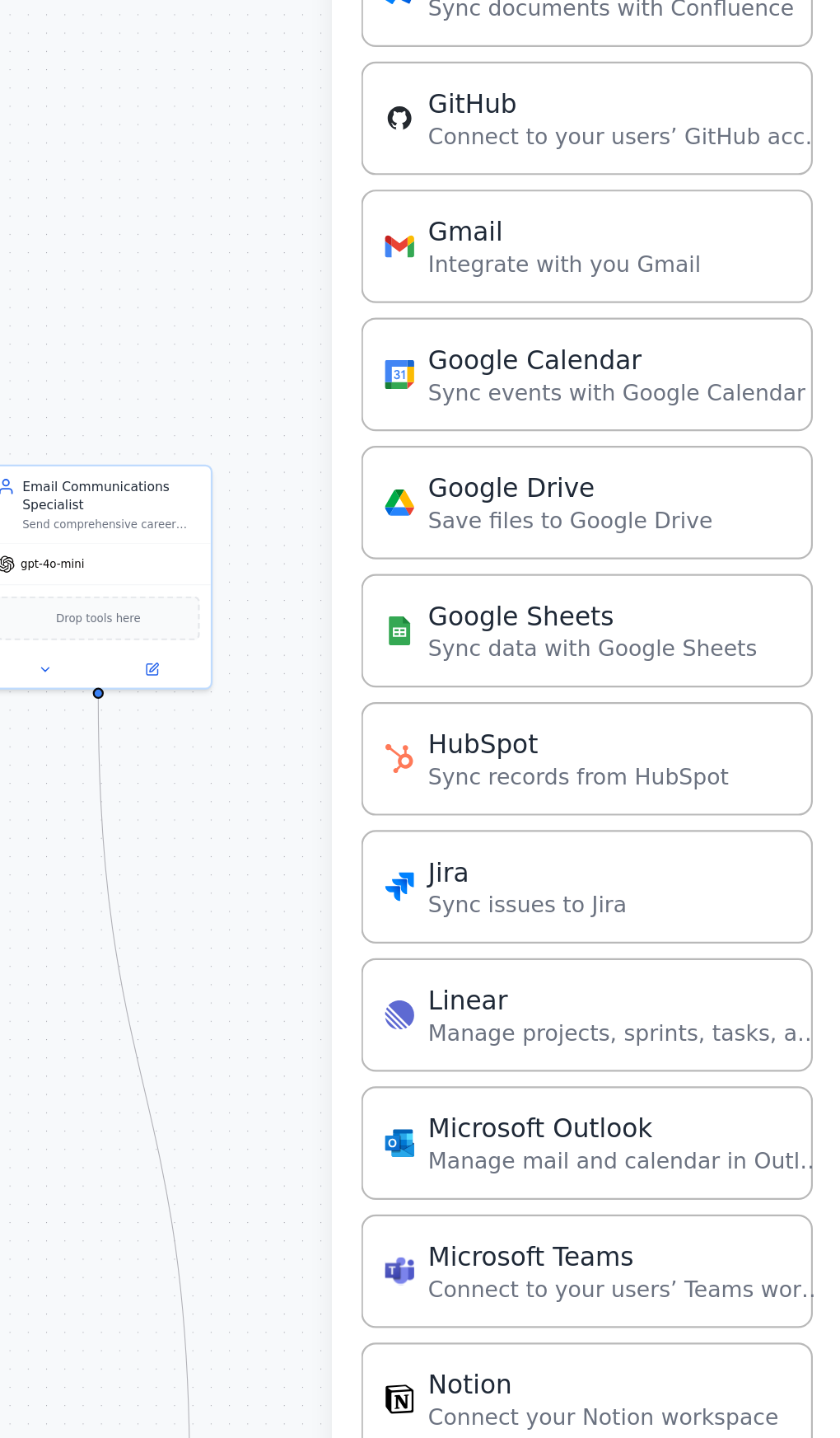
click at [542, 857] on div "Drop tools here" at bounding box center [505, 861] width 91 height 19
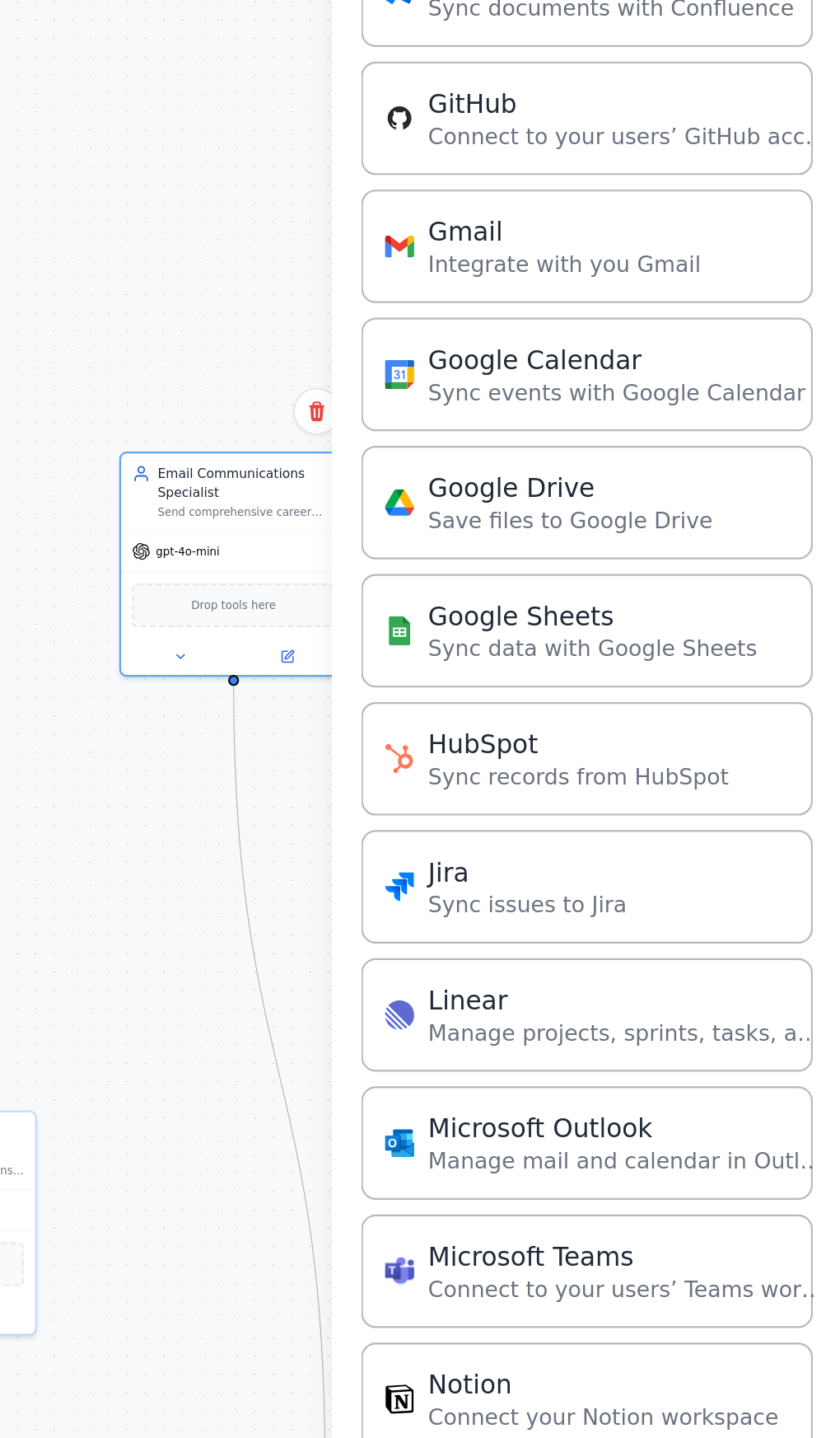
click at [541, 878] on icon at bounding box center [542, 879] width 3 height 2
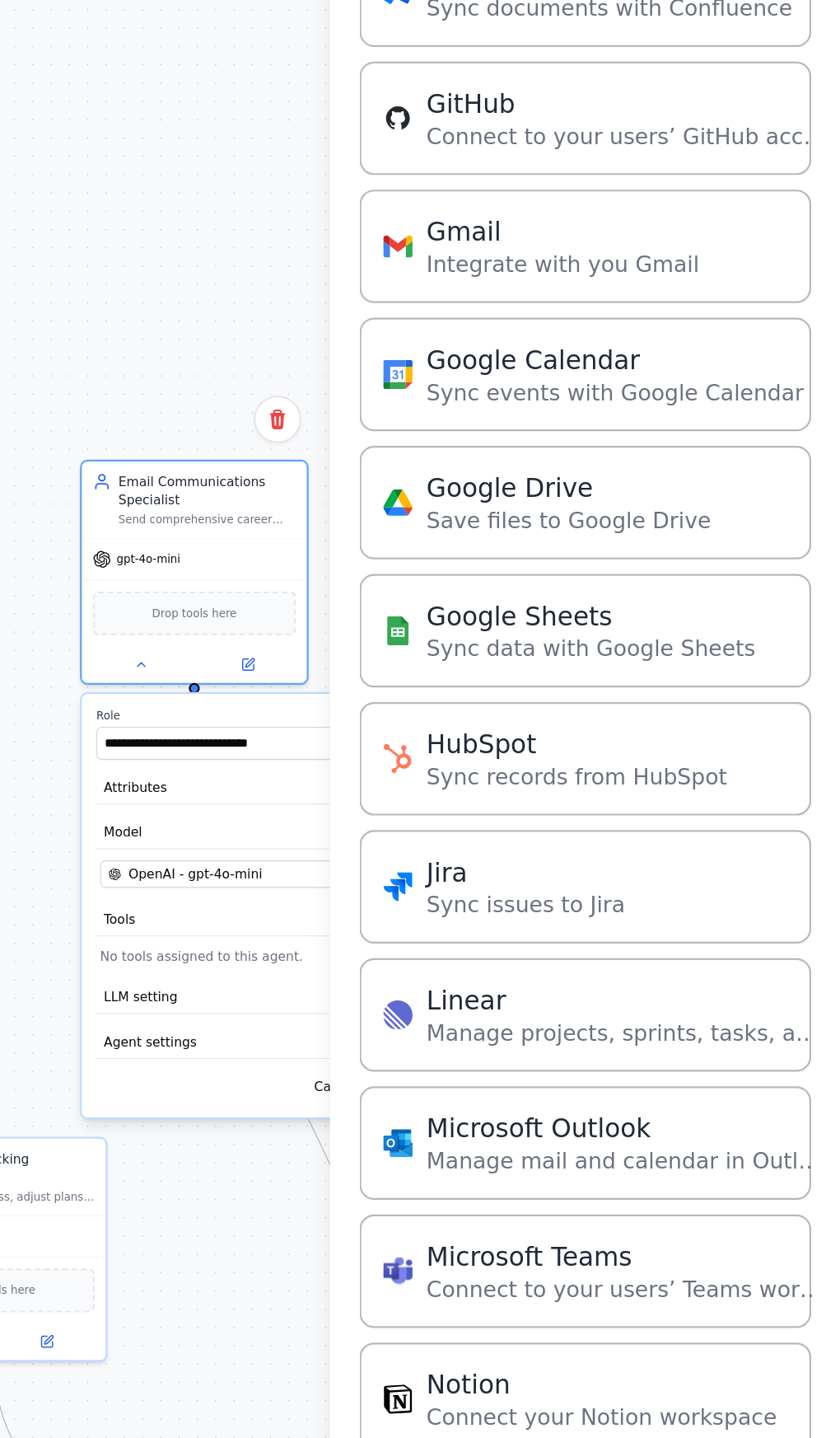
click at [562, 859] on span "Drop tools here" at bounding box center [549, 858] width 38 height 8
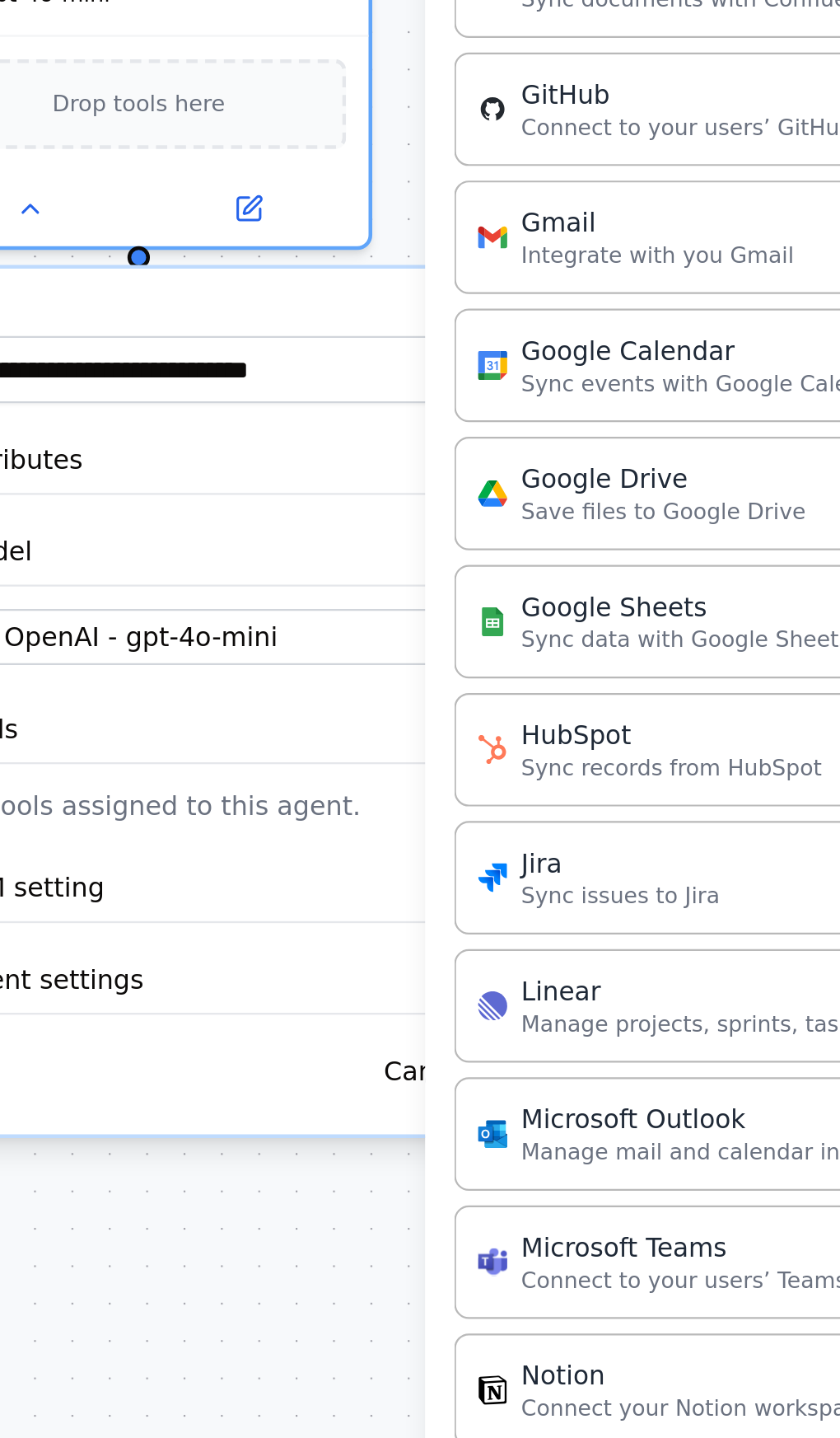
click at [507, 1190] on div ".deletable-edge-delete-btn { width: 20px; height: 20px; border: 0px solid #ffff…" at bounding box center [305, 761] width 610 height 1352
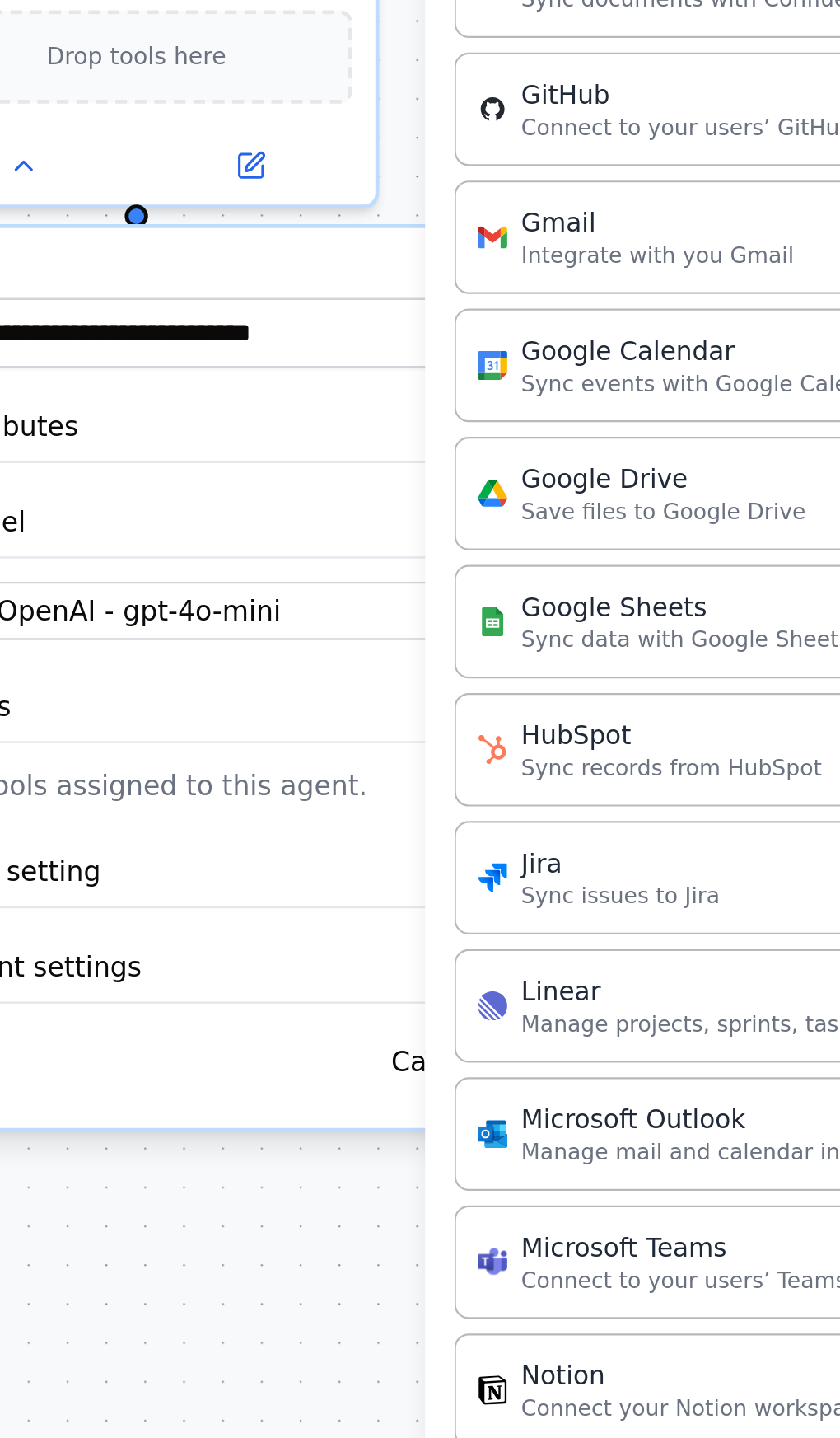
click at [507, 1164] on div ".deletable-edge-delete-btn { width: 20px; height: 20px; border: 0px solid #ffff…" at bounding box center [305, 761] width 610 height 1352
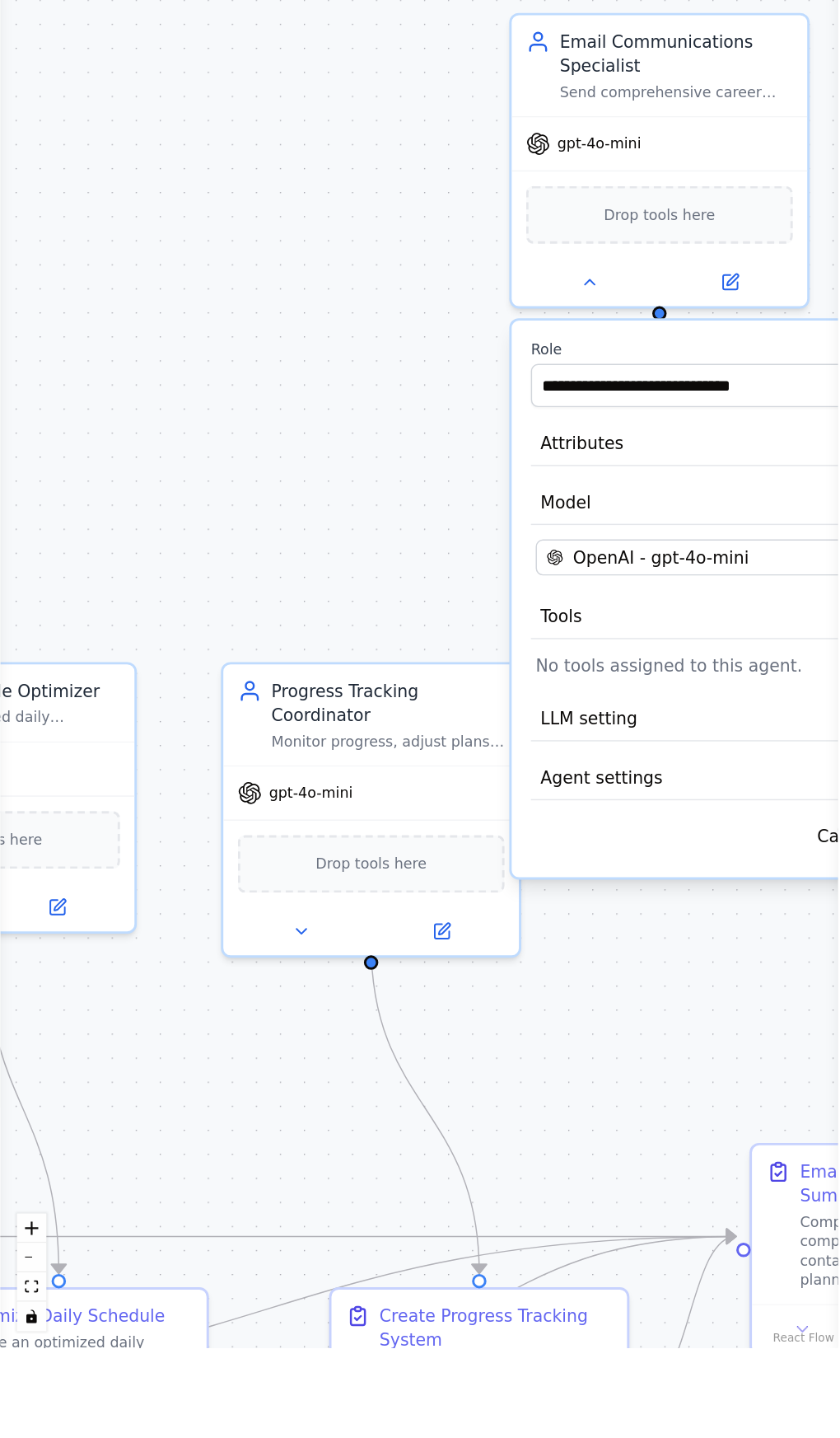
click at [173, 1403] on div ".deletable-edge-delete-btn { width: 20px; height: 20px; border: 0px solid #ffff…" at bounding box center [305, 761] width 610 height 1352
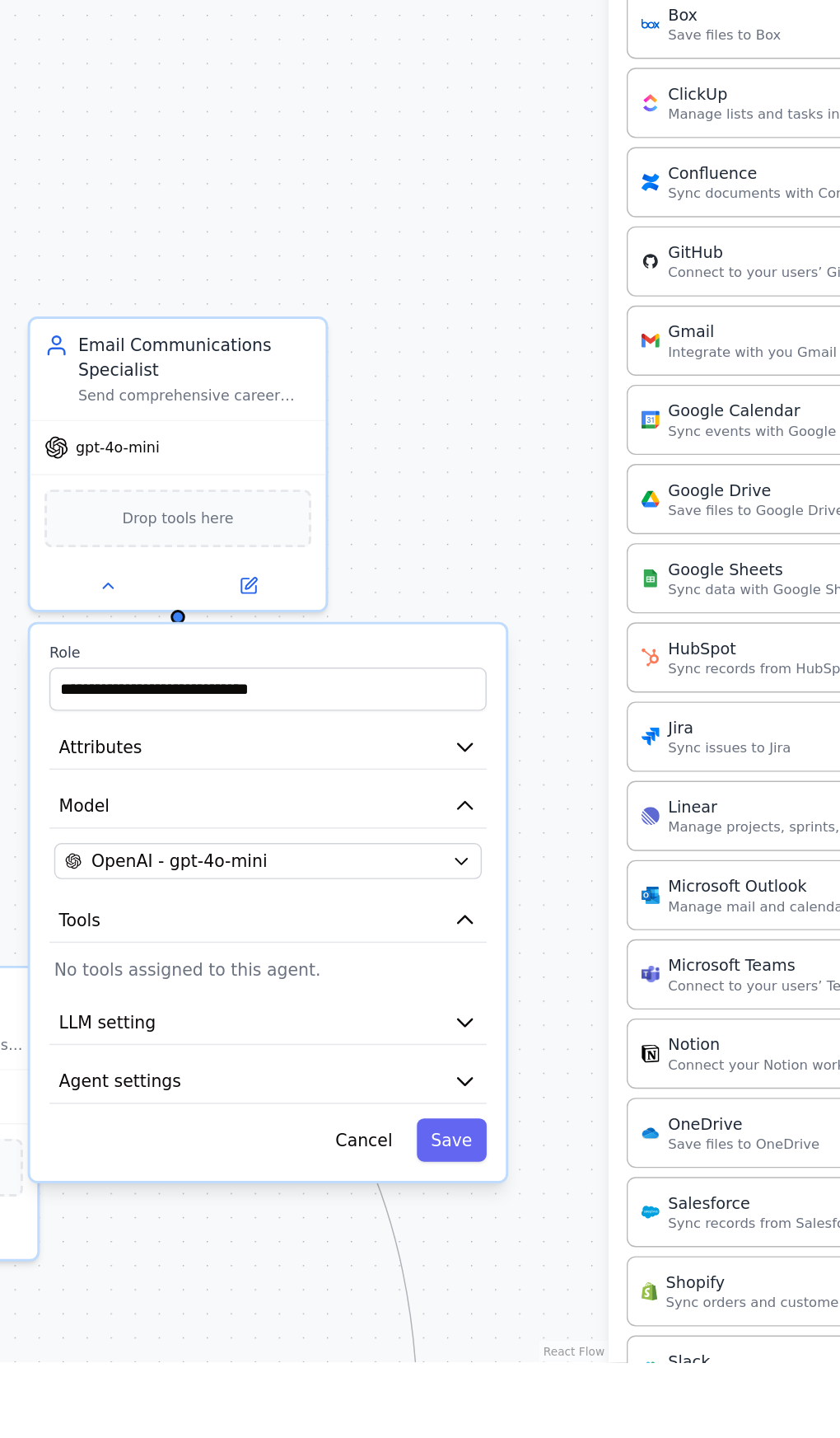
click at [283, 773] on div "gpt-4o-mini" at bounding box center [297, 772] width 215 height 39
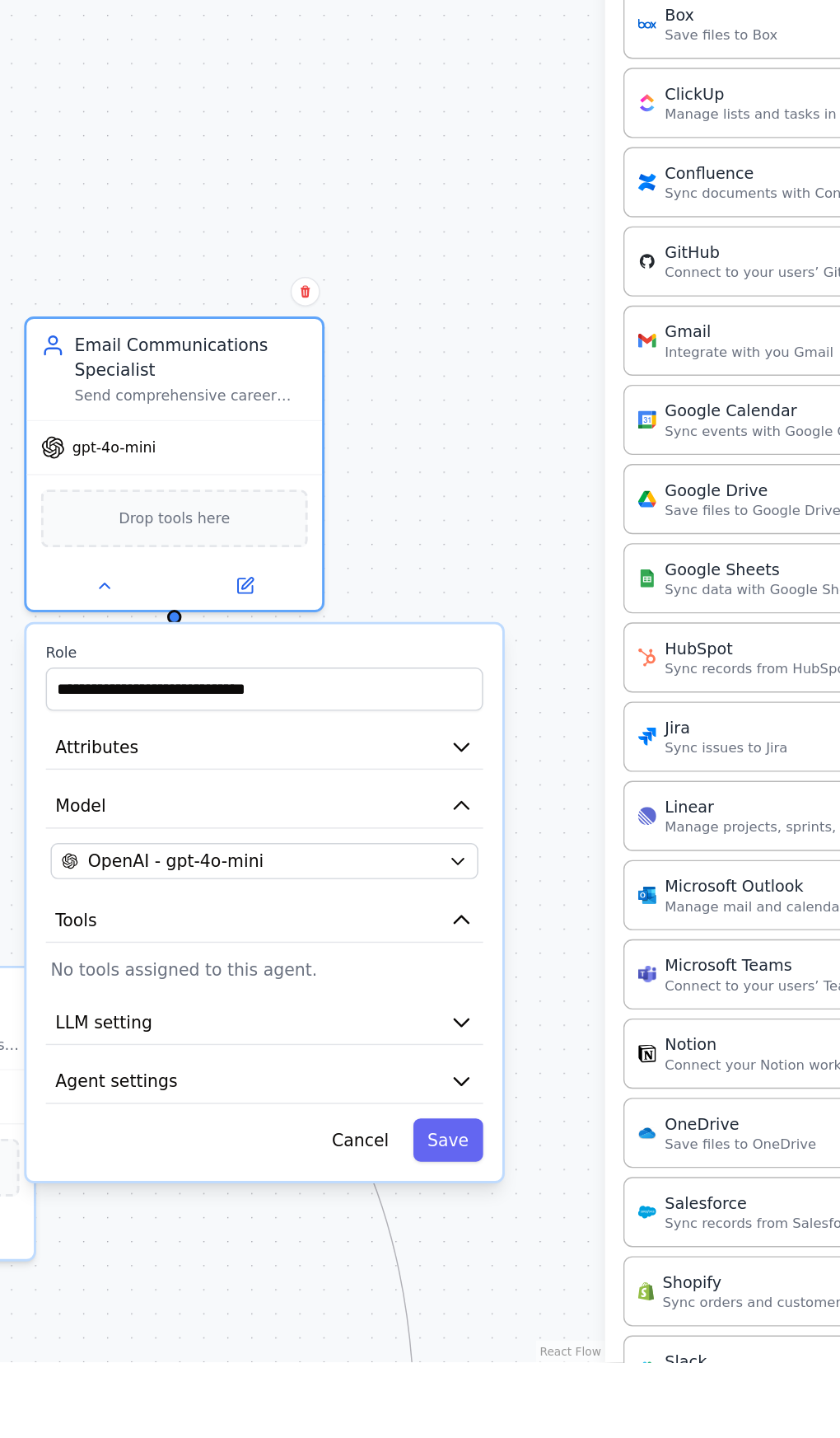
click at [506, 1268] on button "Save" at bounding box center [496, 1275] width 51 height 31
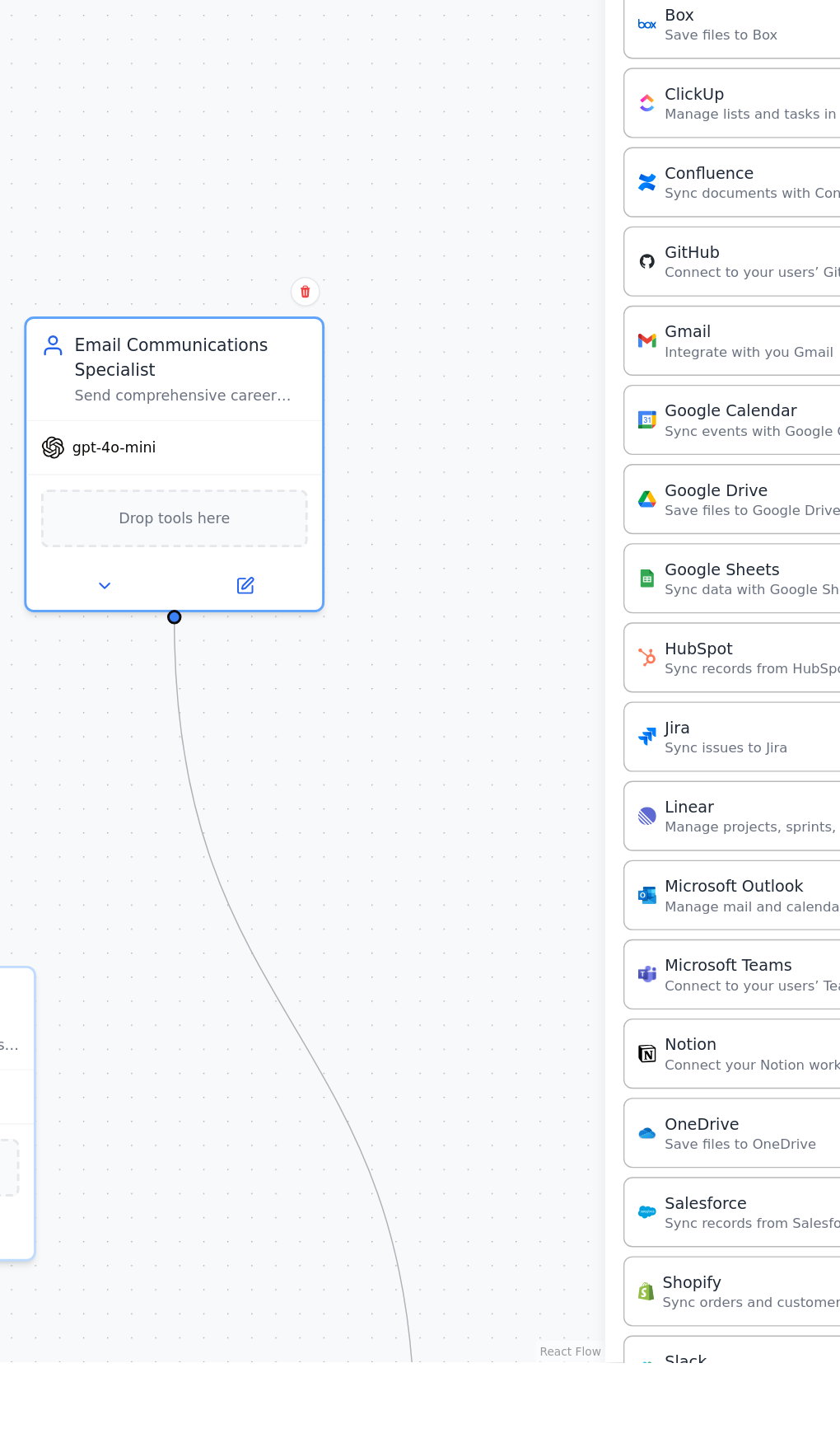
click at [338, 804] on div "Drop tools here" at bounding box center [297, 824] width 195 height 42
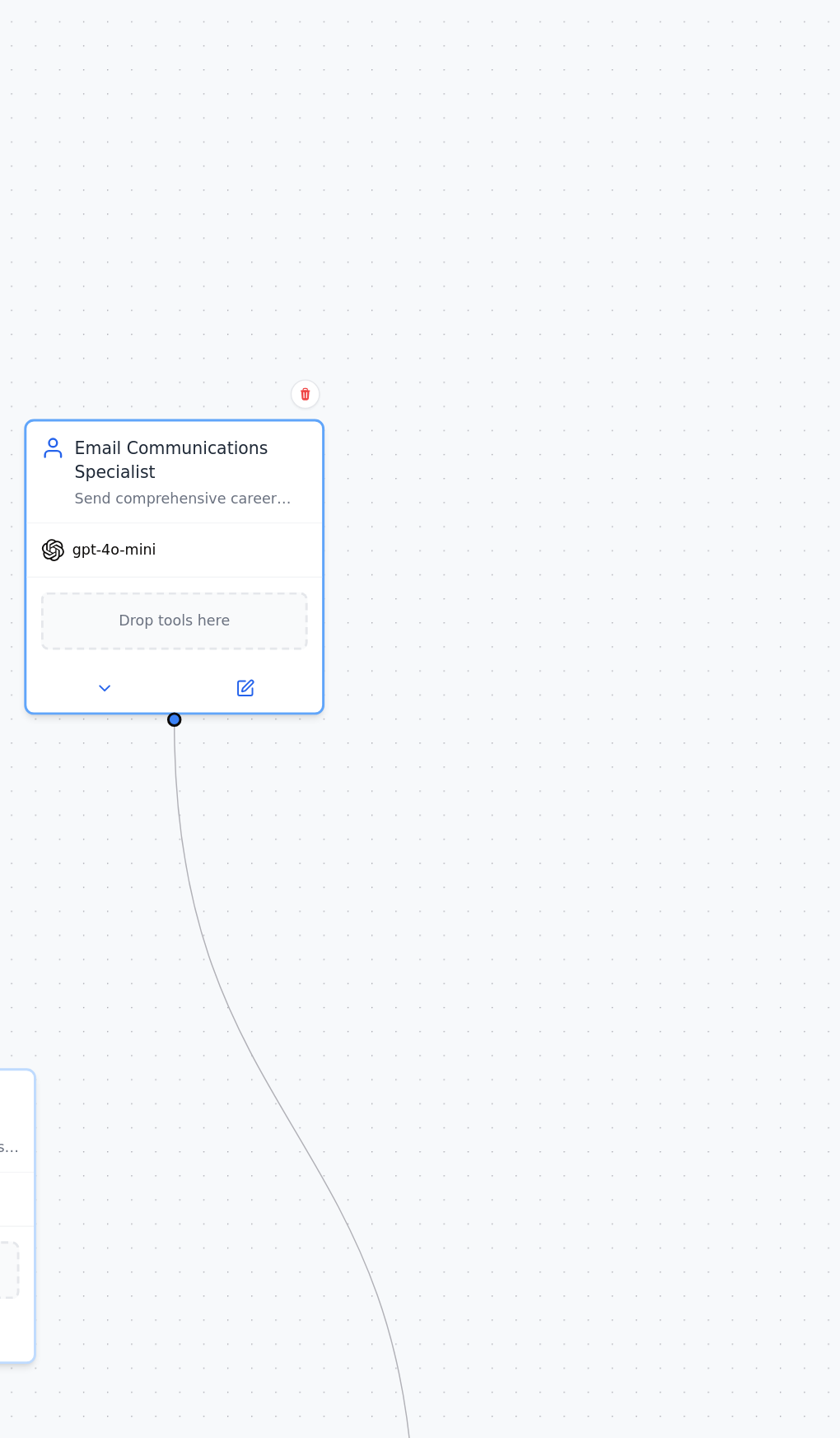
scroll to position [242, 0]
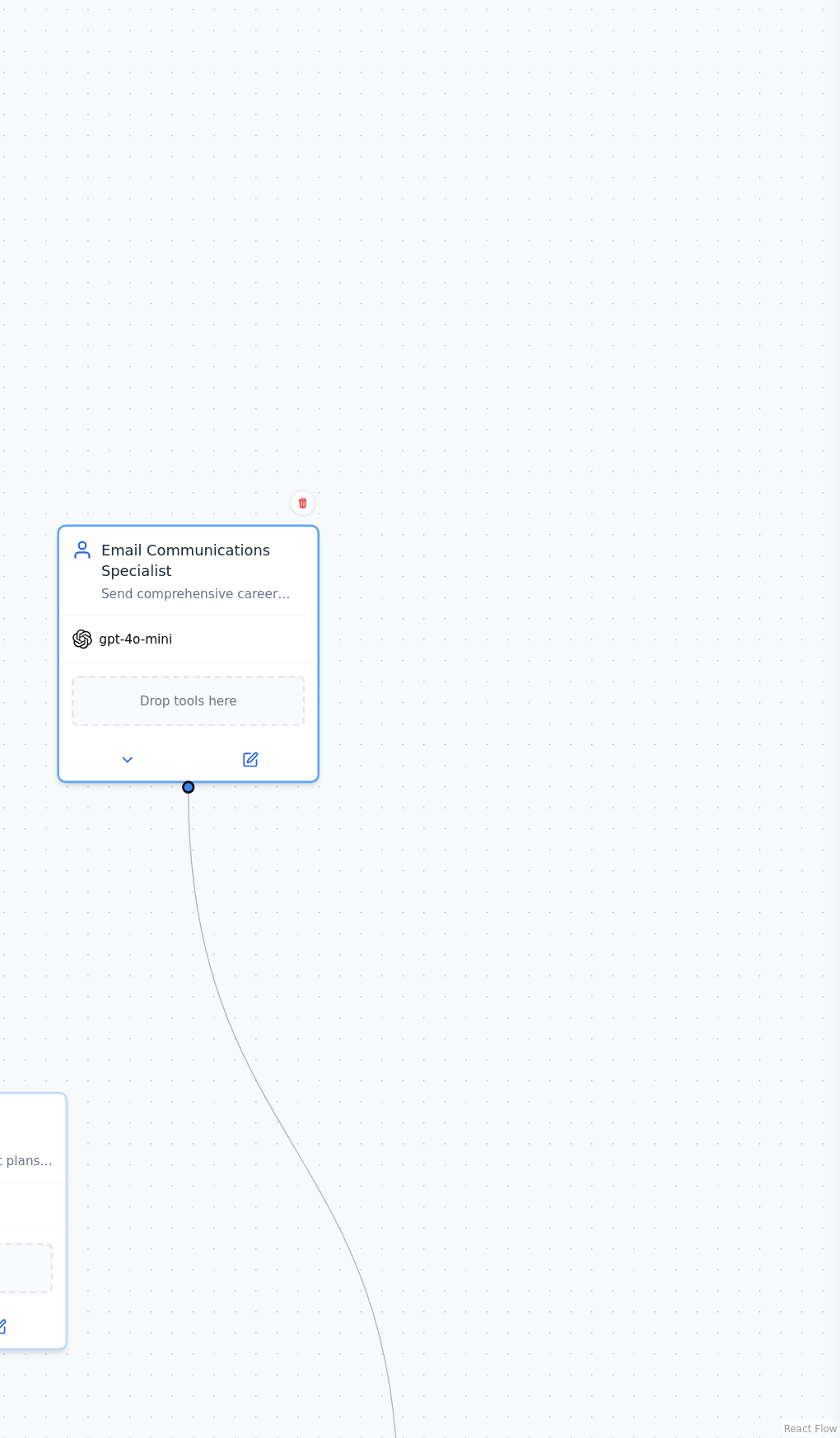
click at [689, 977] on div ".deletable-edge-delete-btn { width: 20px; height: 20px; border: 0px solid #ffff…" at bounding box center [420, 761] width 840 height 1352
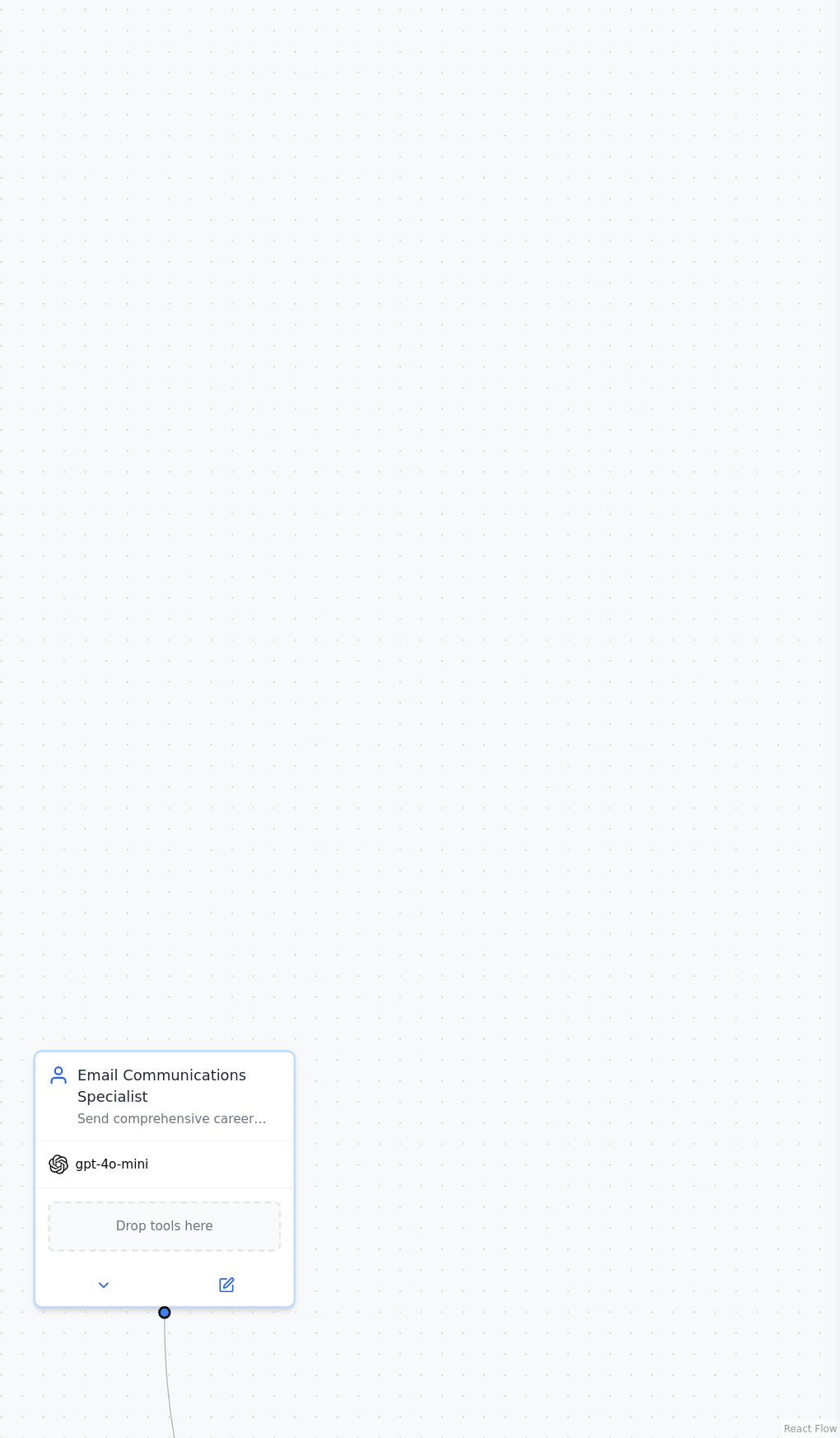
click at [697, 1026] on div ".deletable-edge-delete-btn { width: 20px; height: 20px; border: 0px solid #ffff…" at bounding box center [420, 761] width 840 height 1352
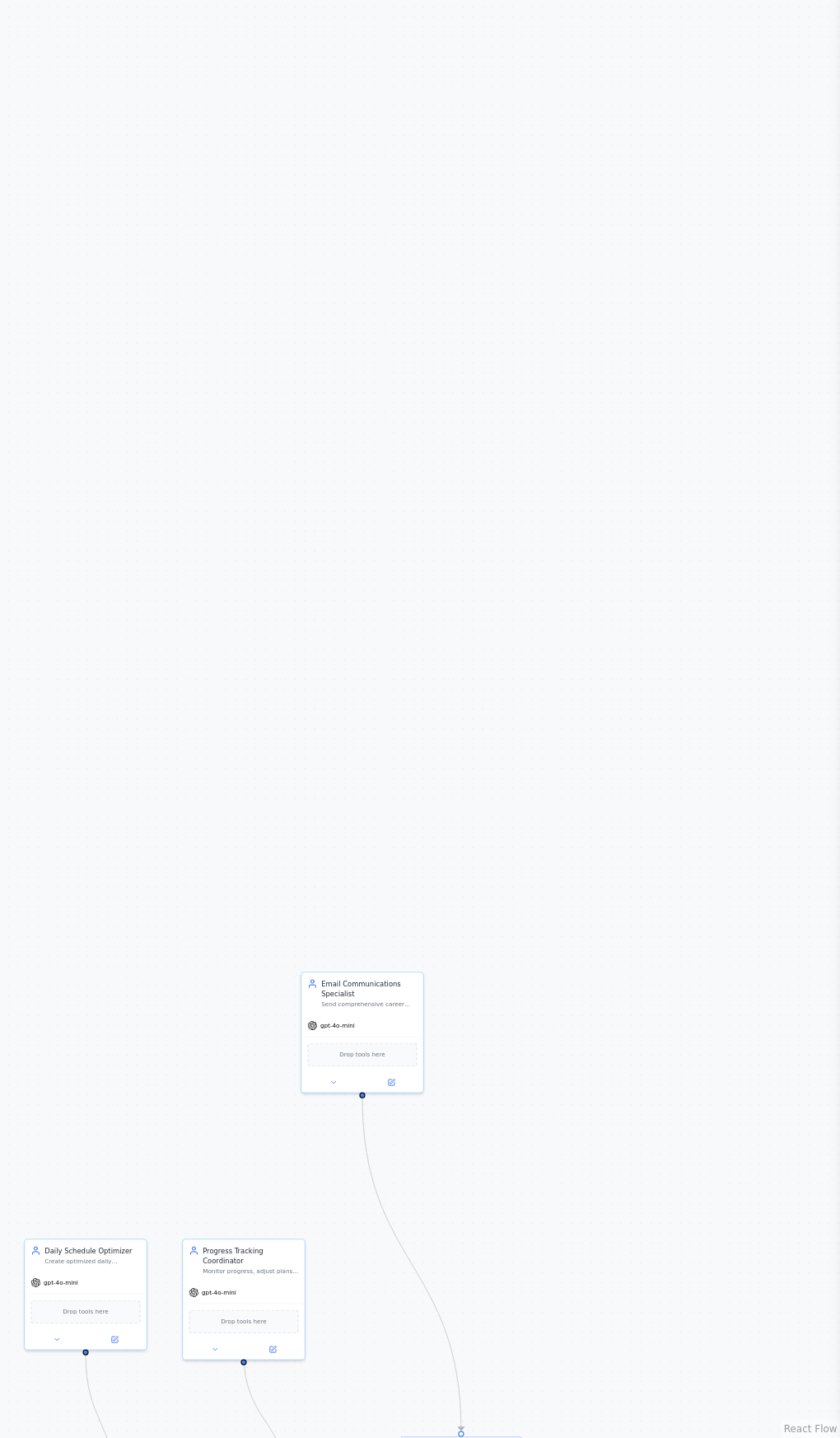
click at [709, 1014] on div ".deletable-edge-delete-btn { width: 20px; height: 20px; border: 0px solid #ffff…" at bounding box center [420, 761] width 840 height 1352
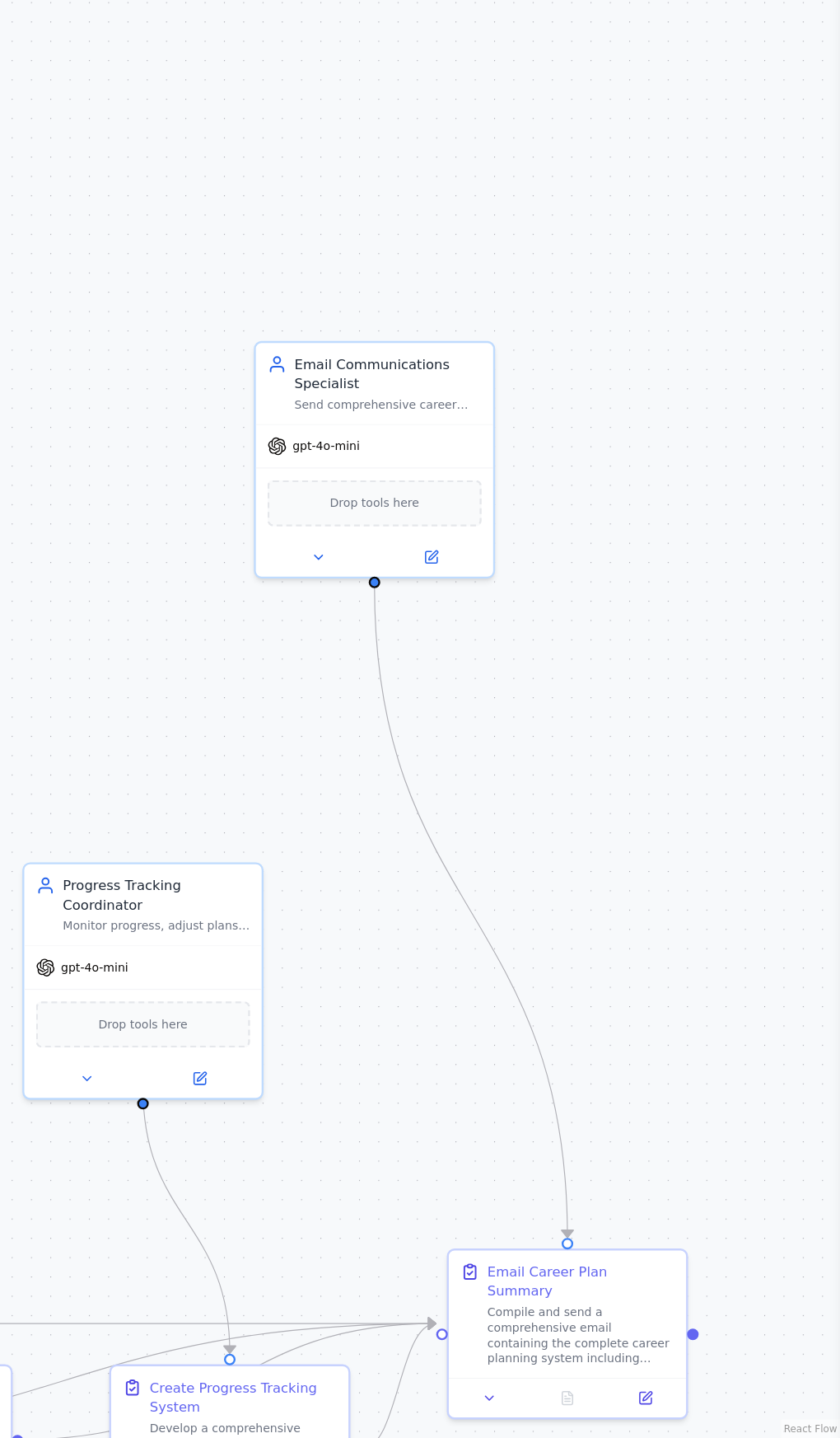
click at [509, 639] on div "Drop tools here" at bounding box center [451, 658] width 178 height 39
click at [444, 639] on div "Drop tools here" at bounding box center [451, 658] width 178 height 39
click at [387, 694] on button at bounding box center [404, 703] width 91 height 19
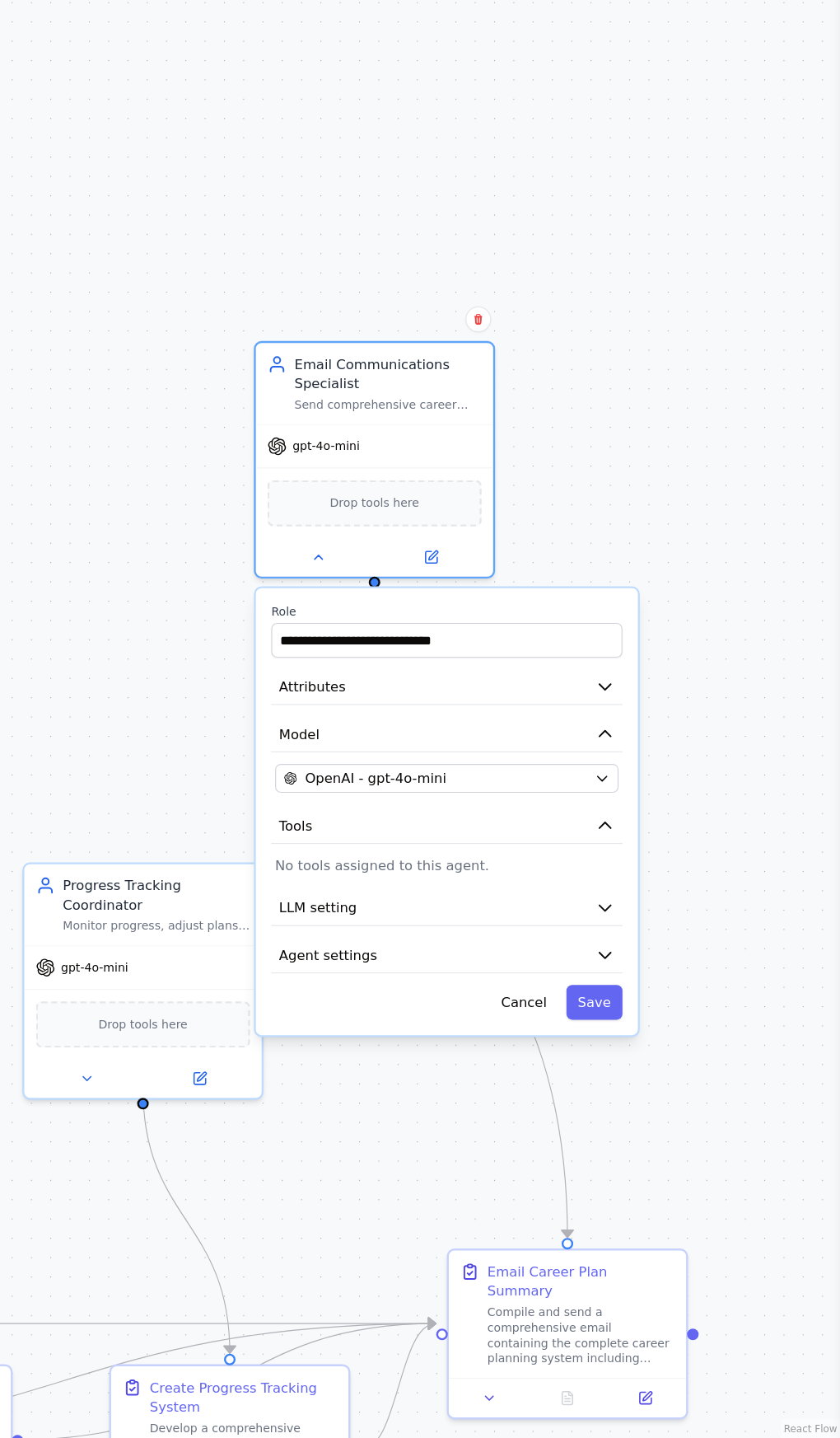
click at [590, 1061] on button "Cancel" at bounding box center [576, 1075] width 58 height 29
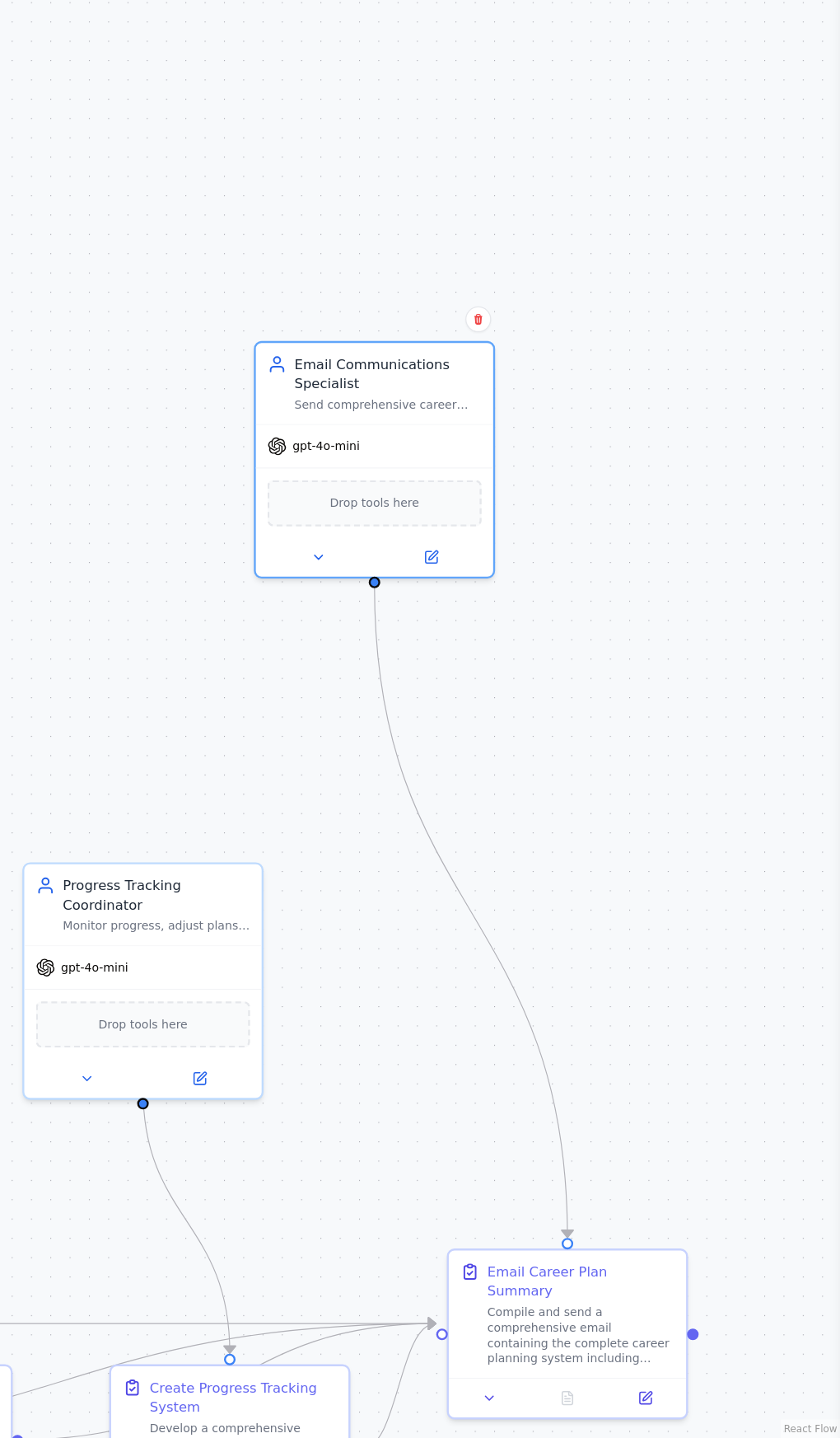
click at [546, 494] on button at bounding box center [538, 504] width 21 height 21
click at [539, 501] on icon at bounding box center [538, 505] width 7 height 9
click at [537, 494] on button at bounding box center [538, 504] width 21 height 21
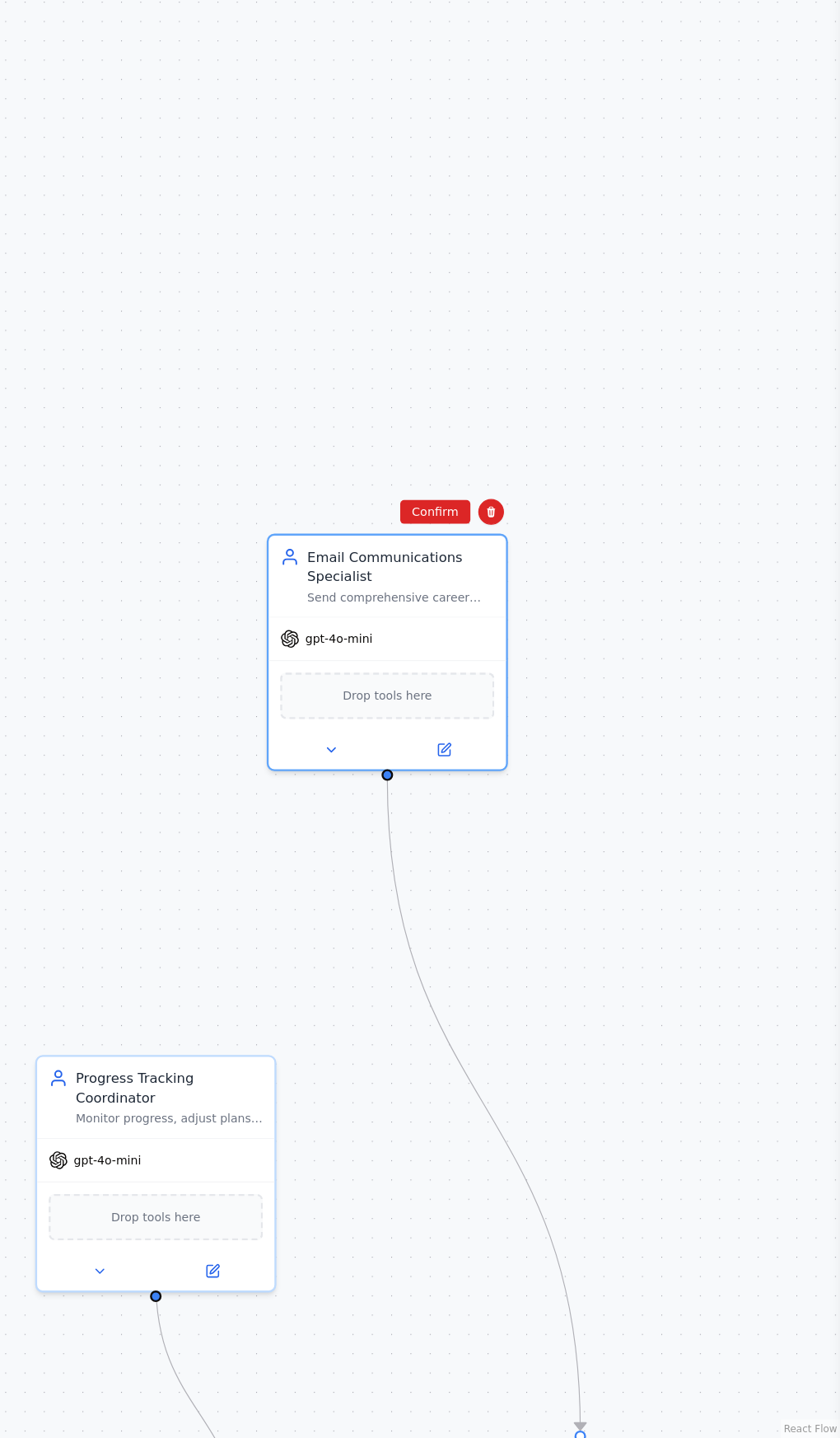
click at [509, 656] on button "Confirm" at bounding box center [502, 665] width 58 height 19
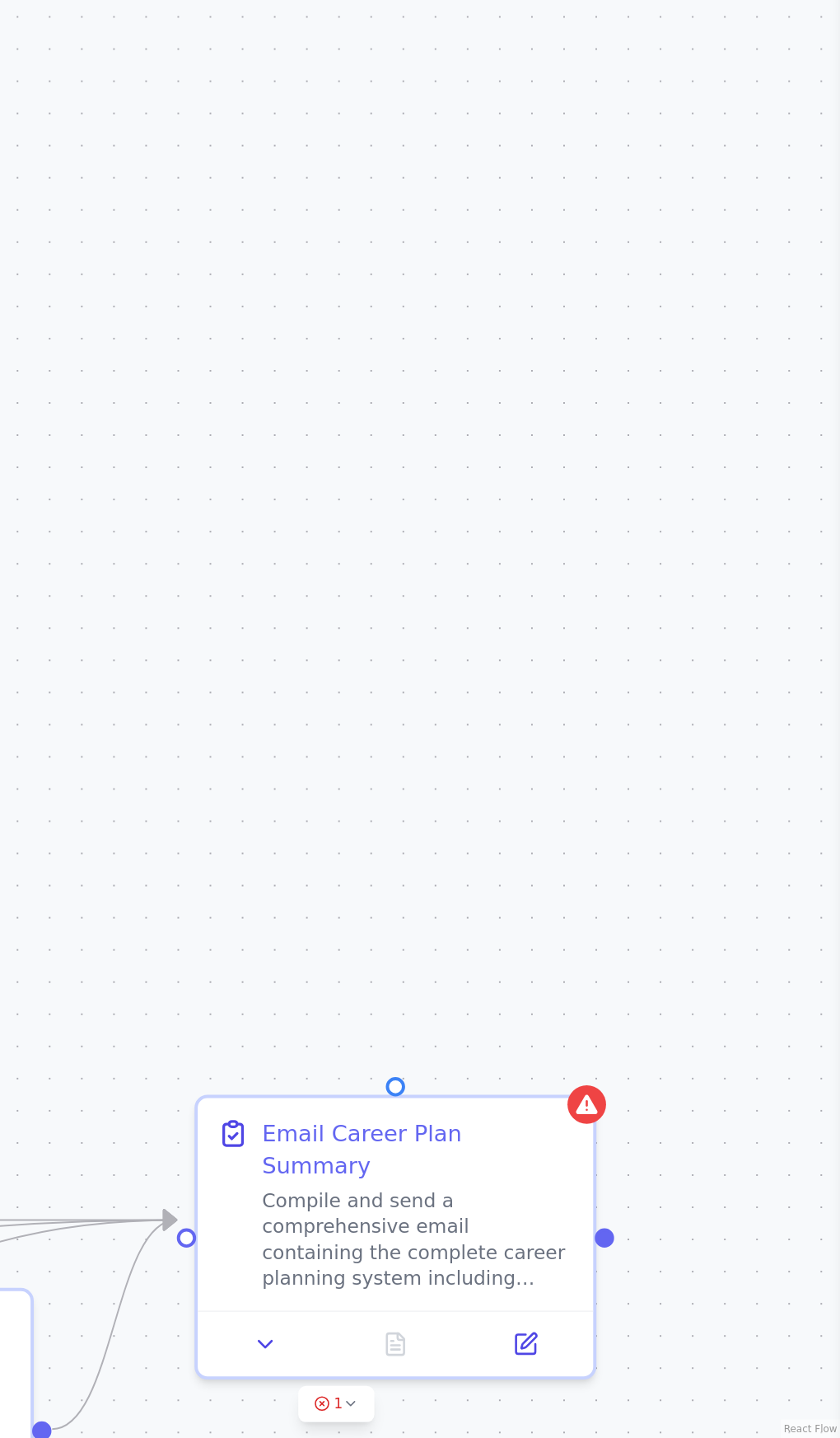
click at [647, 1262] on div at bounding box center [643, 1270] width 16 height 16
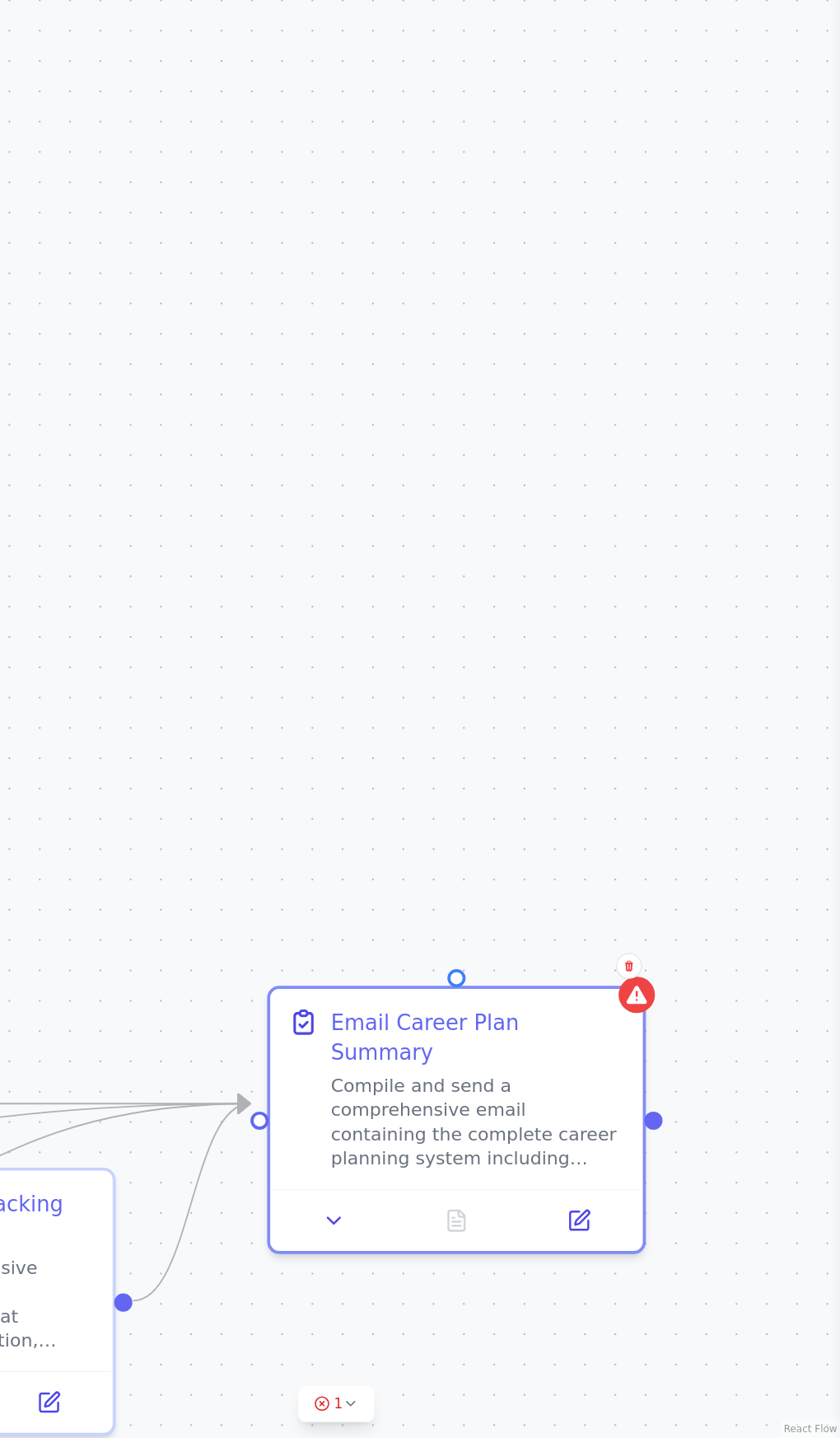
click at [432, 1242] on button at bounding box center [418, 1257] width 86 height 30
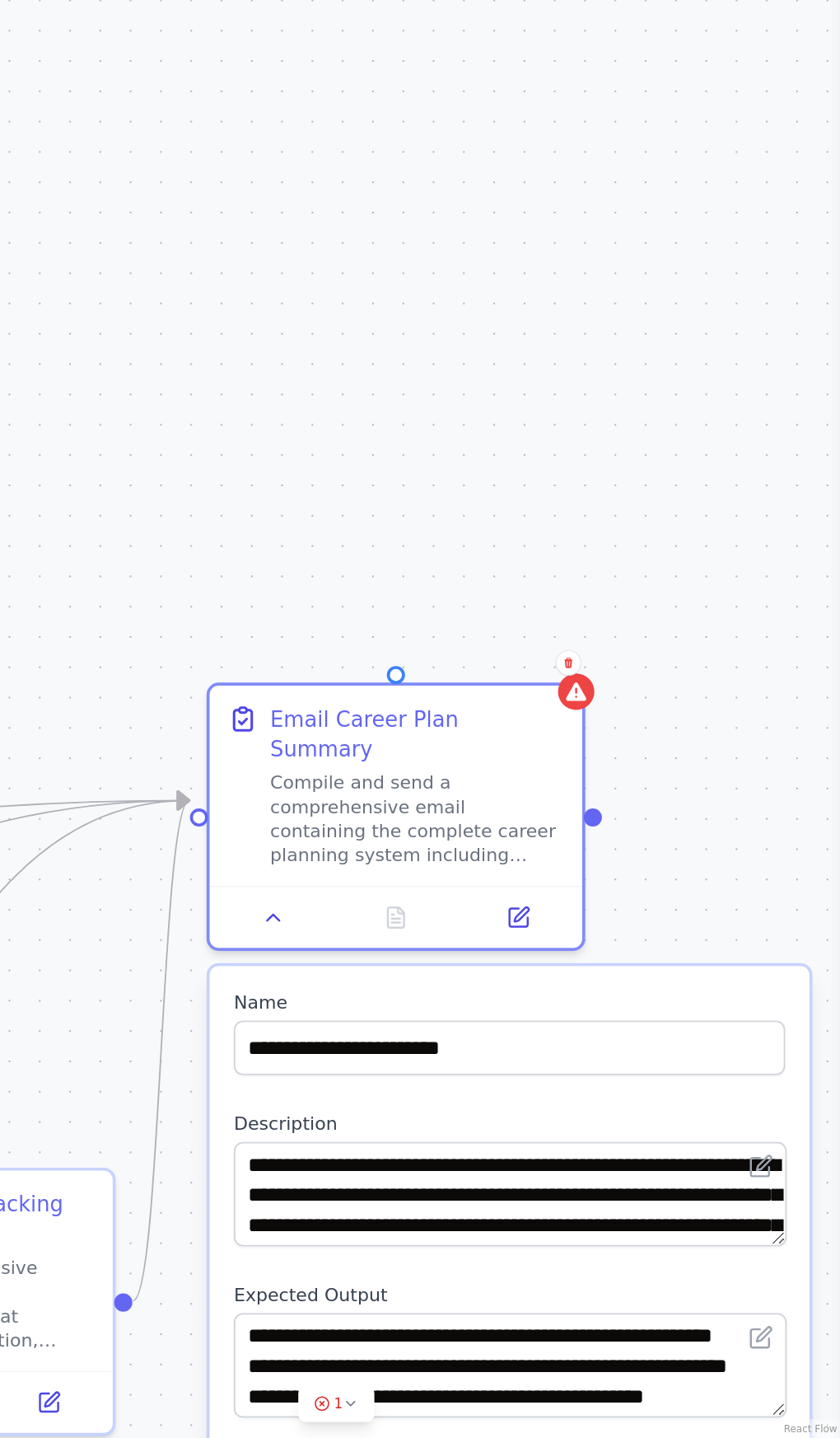
click at [766, 1204] on icon at bounding box center [773, 1212] width 15 height 15
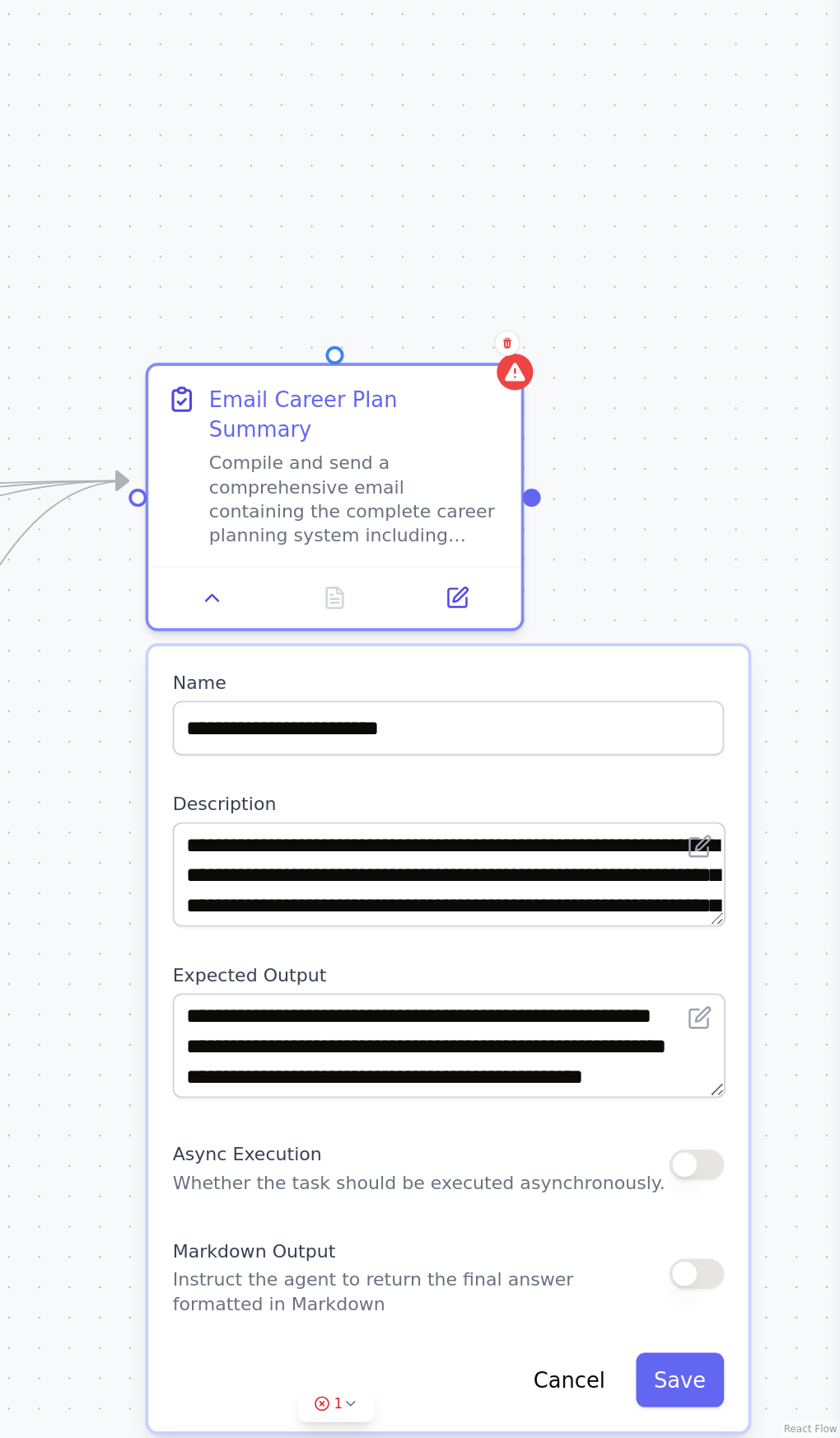
click at [582, 1295] on div ".deletable-edge-delete-btn { width: 20px; height: 20px; border: 0px solid #ffff…" at bounding box center [420, 761] width 840 height 1352
click at [583, 646] on div at bounding box center [583, 653] width 15 height 15
click at [758, 361] on div ".deletable-edge-delete-btn { width: 20px; height: 20px; border: 0px solid #ffff…" at bounding box center [420, 761] width 840 height 1352
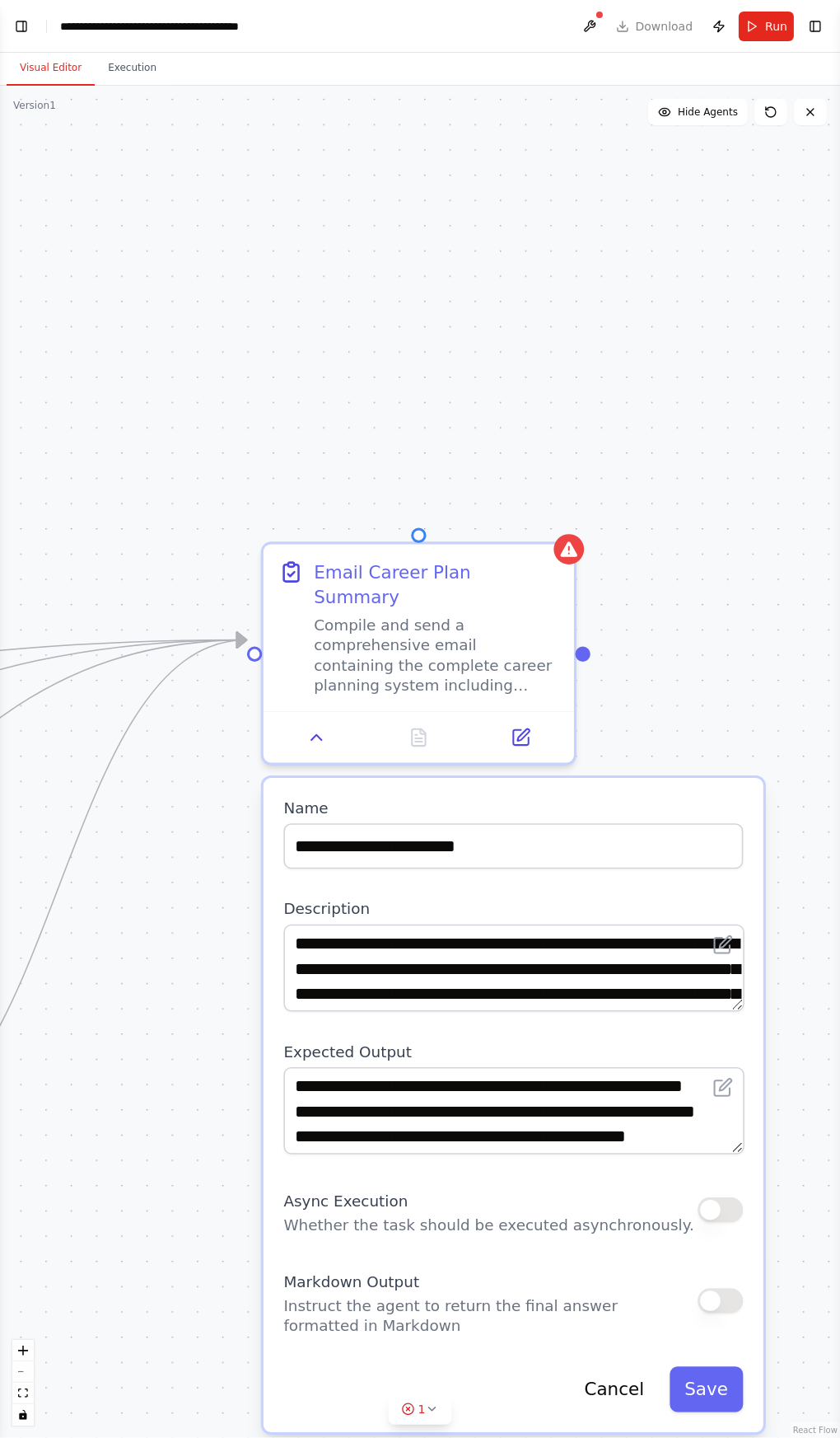
click at [47, 1375] on div ".deletable-edge-delete-btn { width: 20px; height: 20px; border: 0px solid #ffff…" at bounding box center [420, 761] width 840 height 1352
click at [43, 1351] on div ".deletable-edge-delete-btn { width: 20px; height: 20px; border: 0px solid #ffff…" at bounding box center [420, 761] width 840 height 1352
click at [32, 1376] on button "zoom out" at bounding box center [23, 1371] width 21 height 21
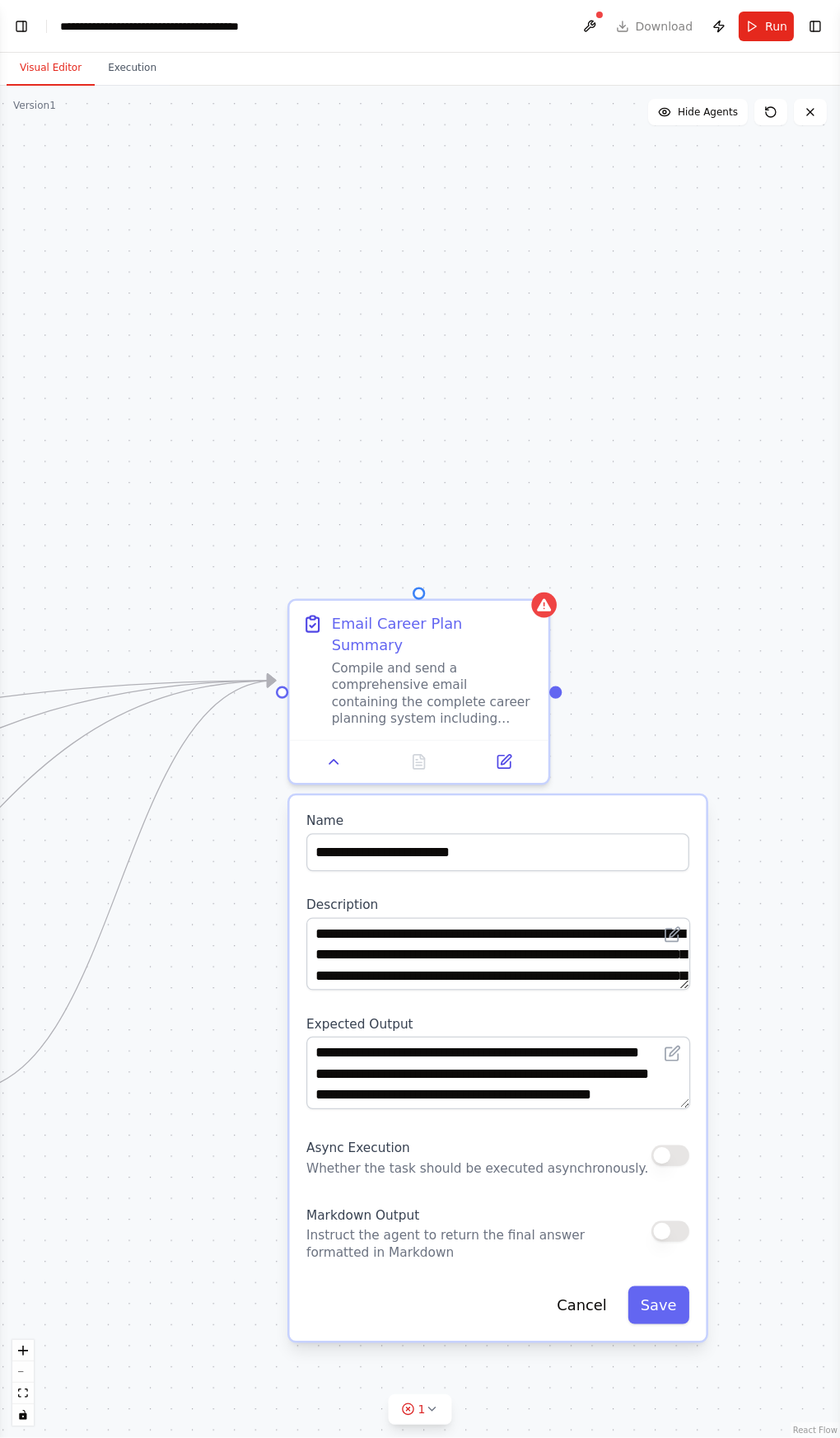
click at [26, 1381] on button "zoom out" at bounding box center [23, 1371] width 21 height 21
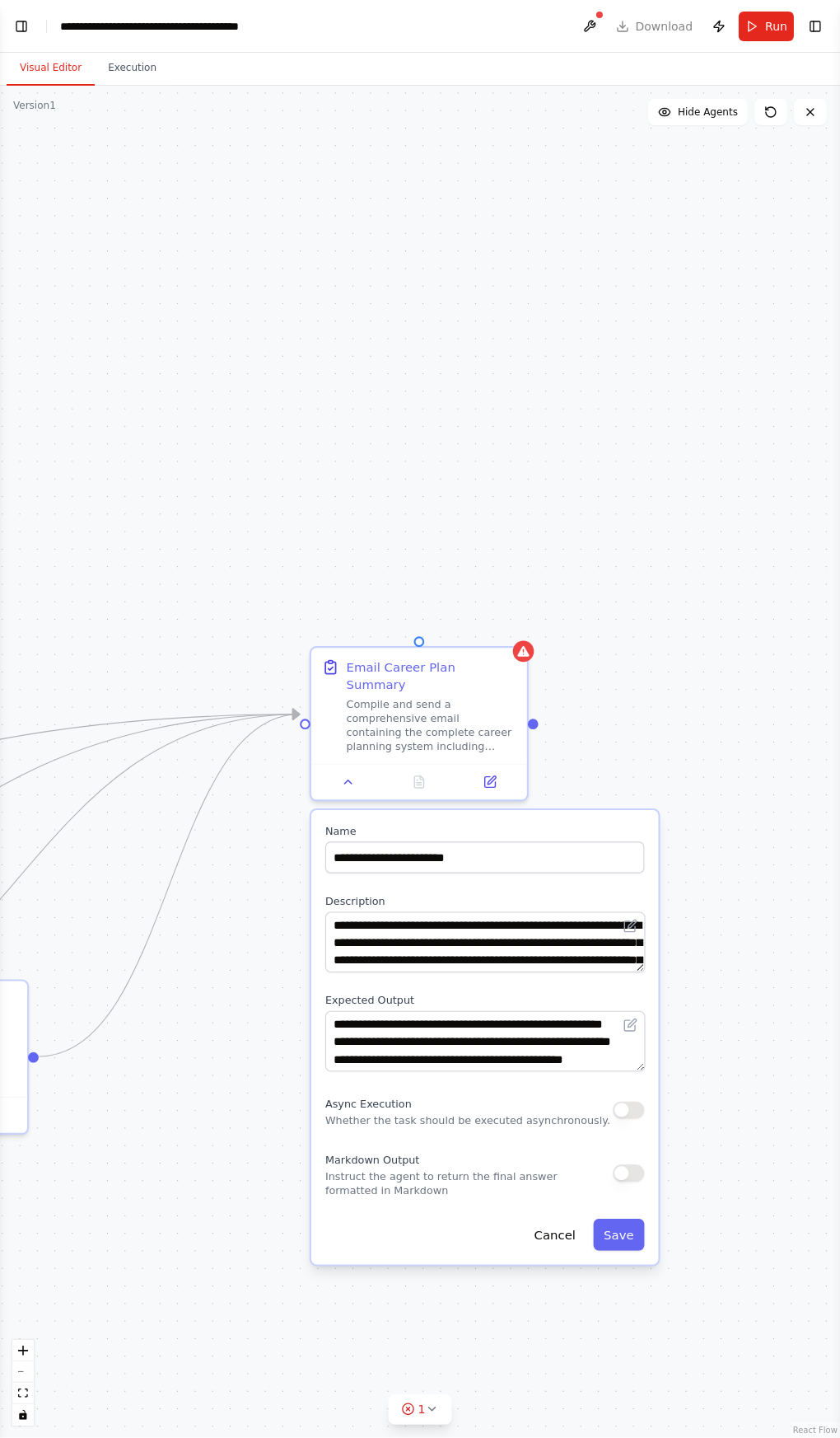
click at [30, 1342] on button "zoom in" at bounding box center [23, 1350] width 21 height 21
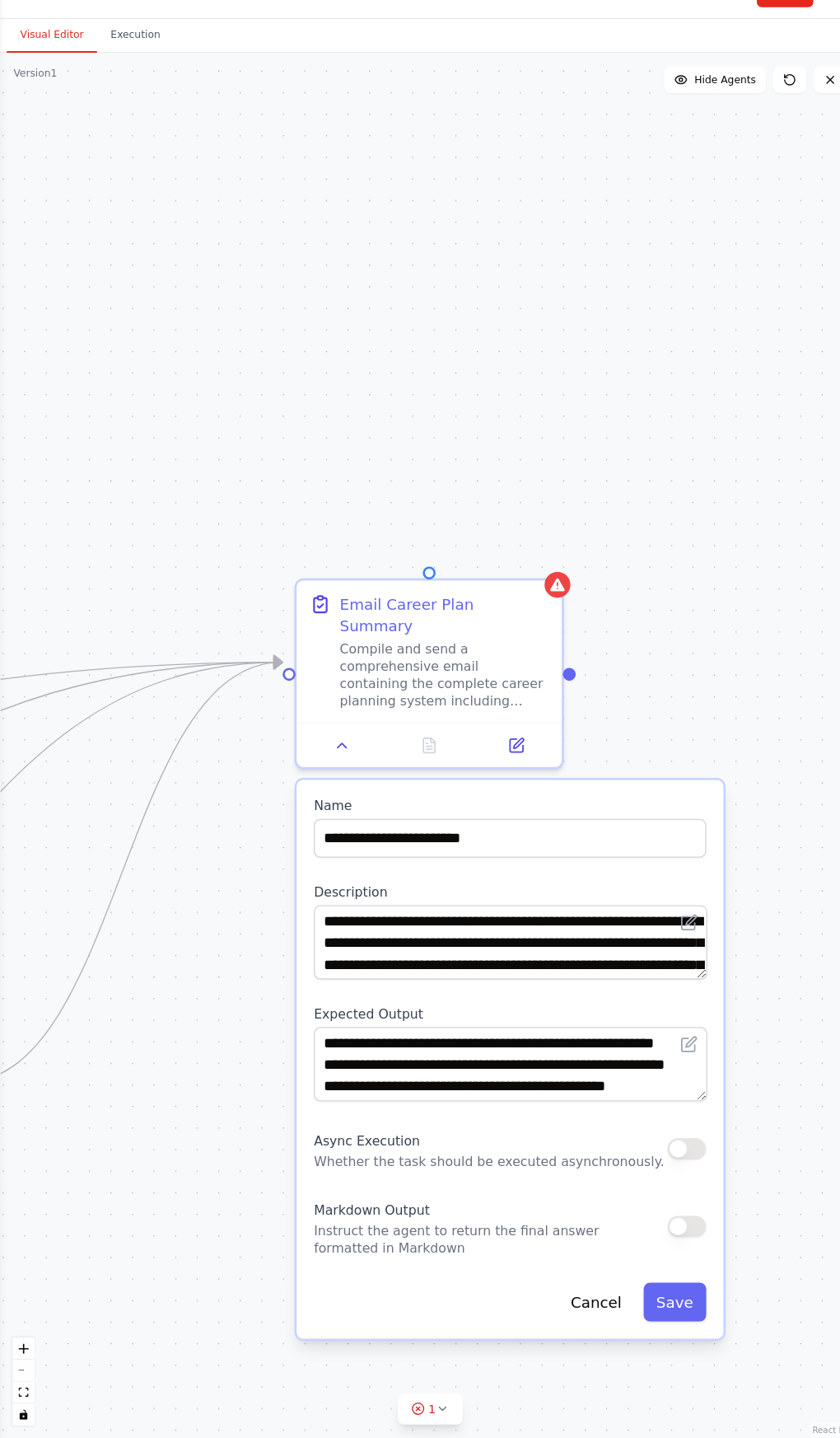
scroll to position [241, 0]
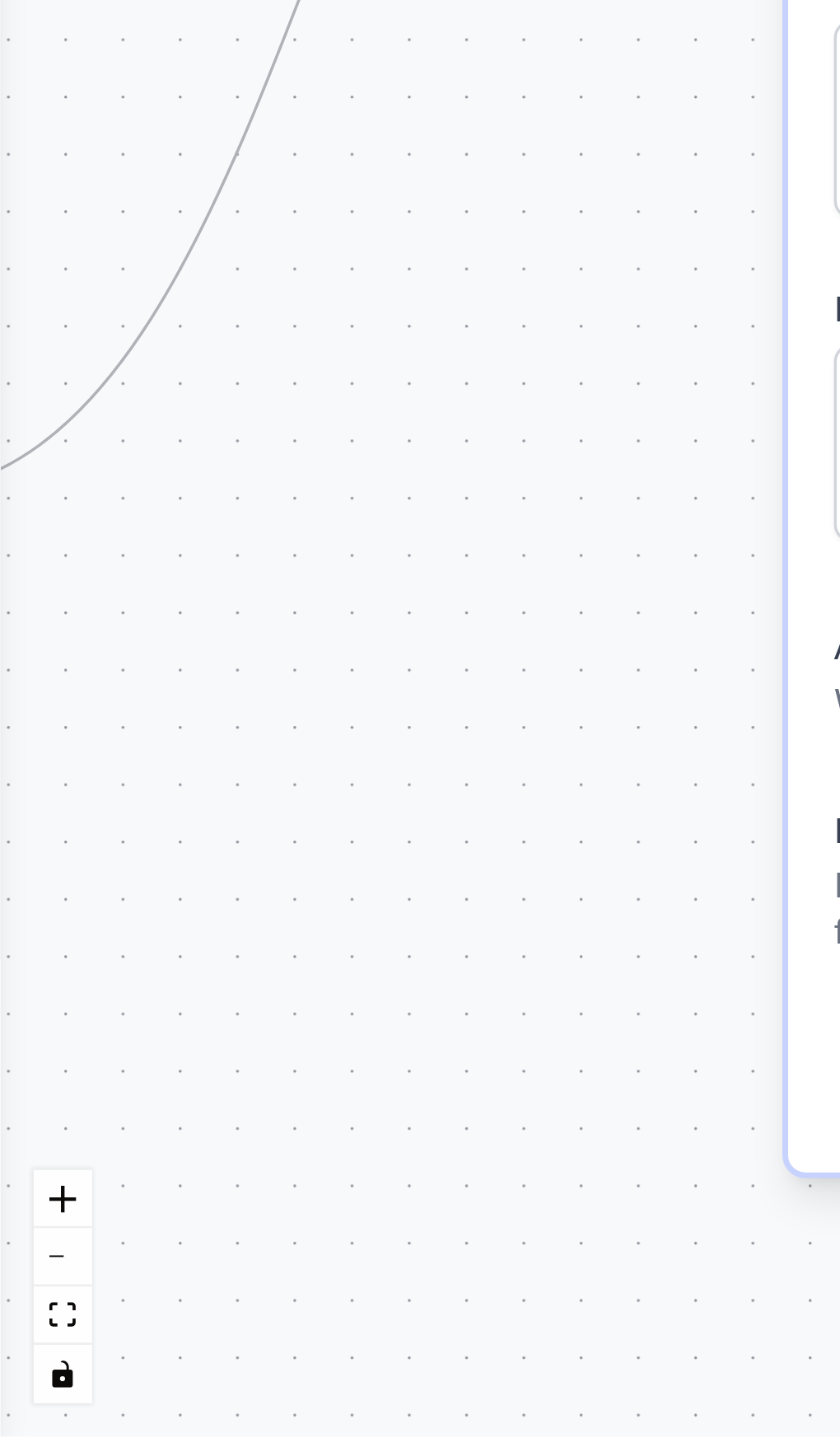
click at [26, 1397] on icon "fit view" at bounding box center [23, 1392] width 10 height 9
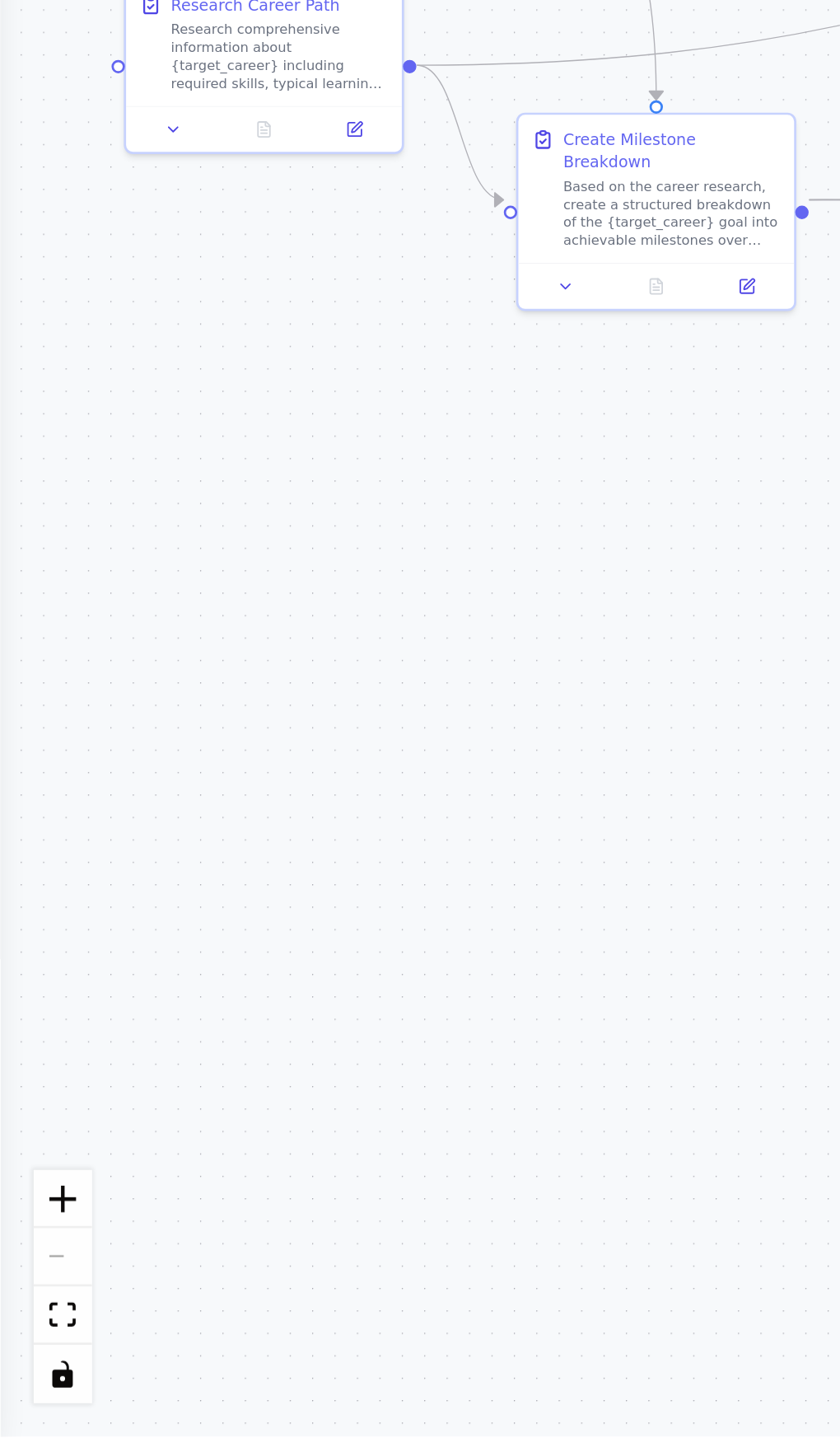
click at [30, 1392] on button "fit view" at bounding box center [23, 1392] width 21 height 21
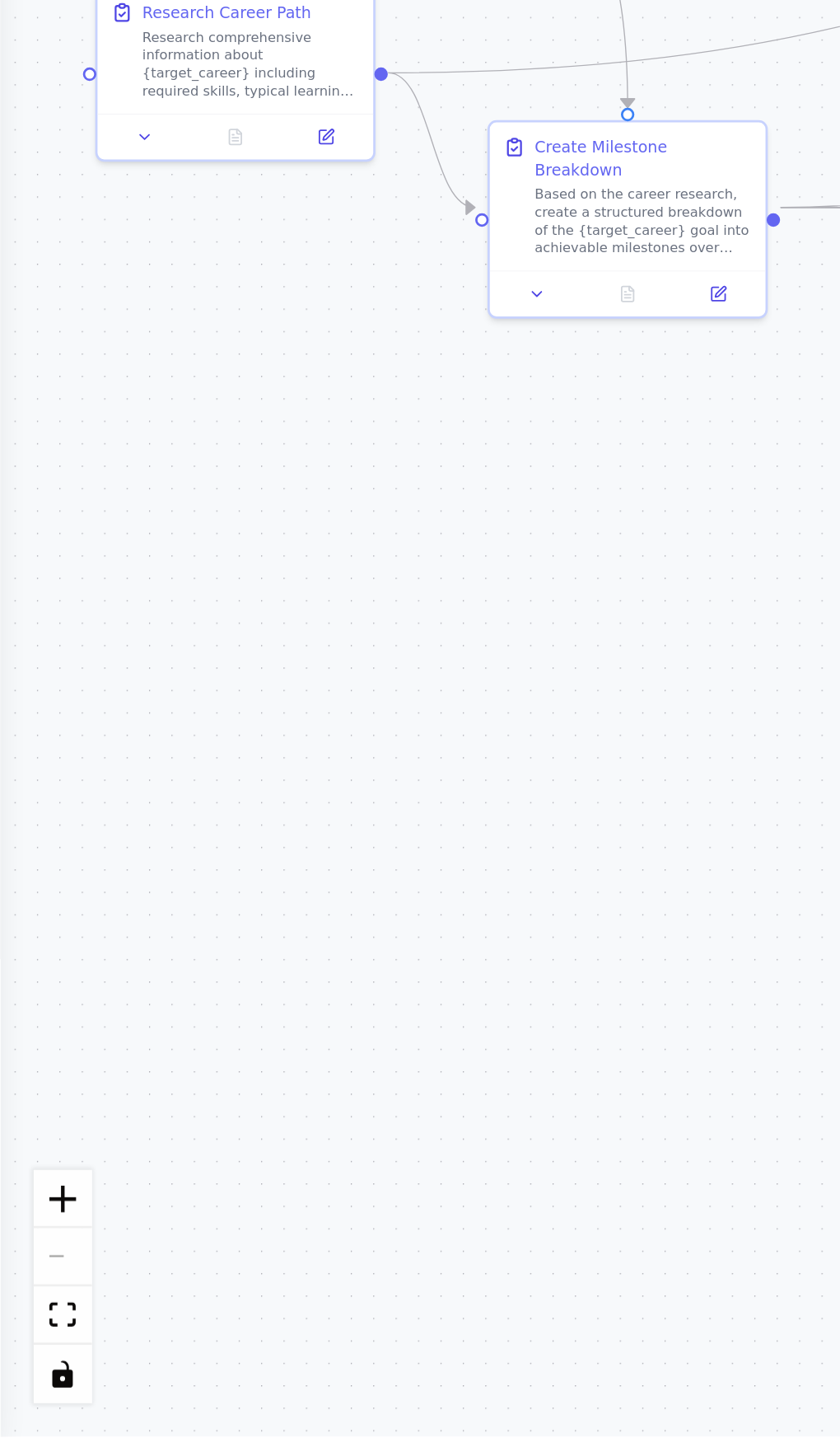
click at [172, 1315] on div ".deletable-edge-delete-btn { width: 20px; height: 20px; border: 0px solid #ffff…" at bounding box center [420, 761] width 840 height 1352
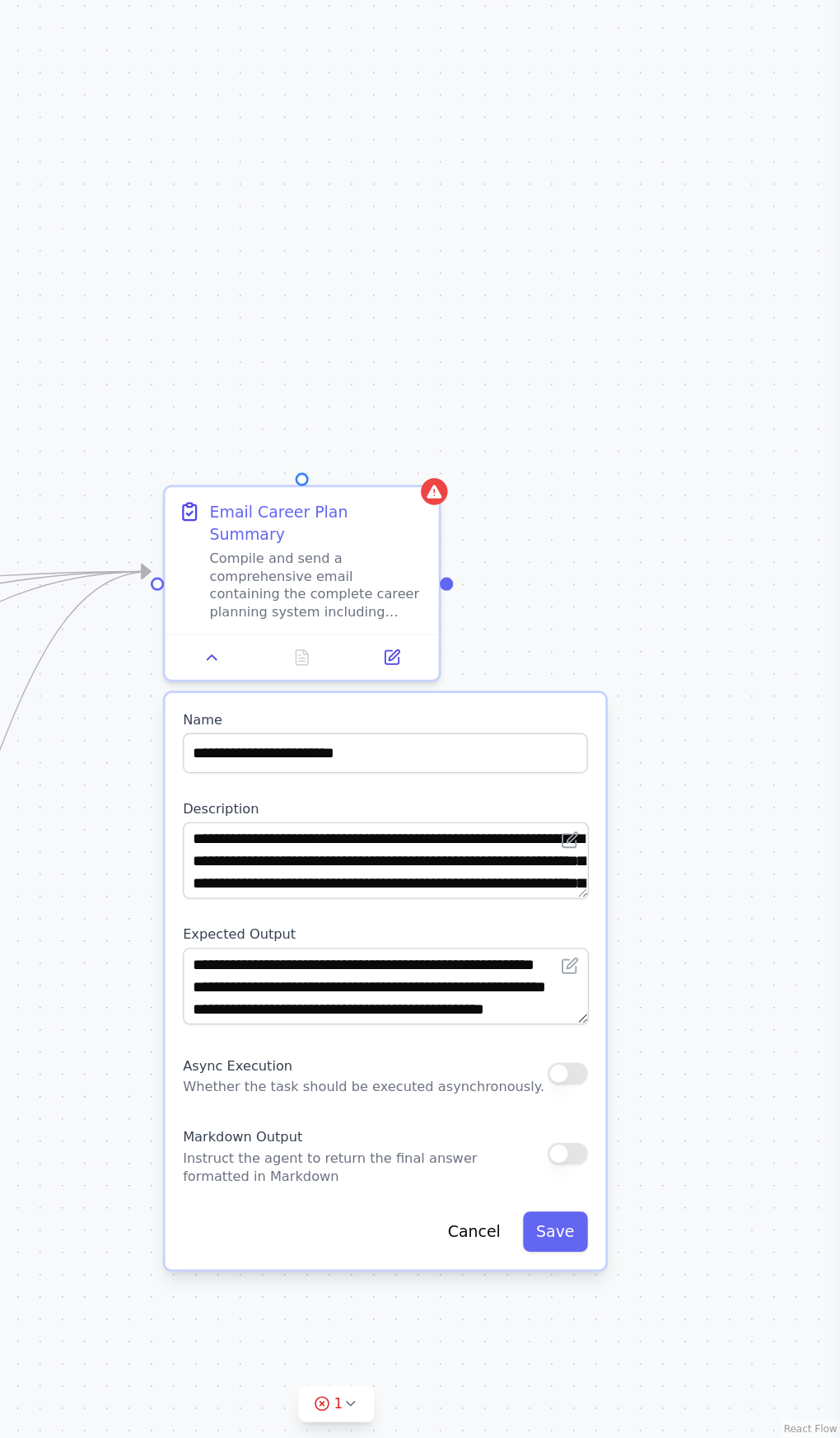
click at [483, 657] on div "Email Career Plan Summary" at bounding box center [404, 675] width 179 height 37
click at [475, 643] on div "Email Career Plan Summary Compile and send a comprehensive email containing the…" at bounding box center [392, 725] width 232 height 164
click at [495, 622] on icon at bounding box center [493, 626] width 7 height 9
click at [431, 617] on button "Confirm" at bounding box center [447, 626] width 58 height 19
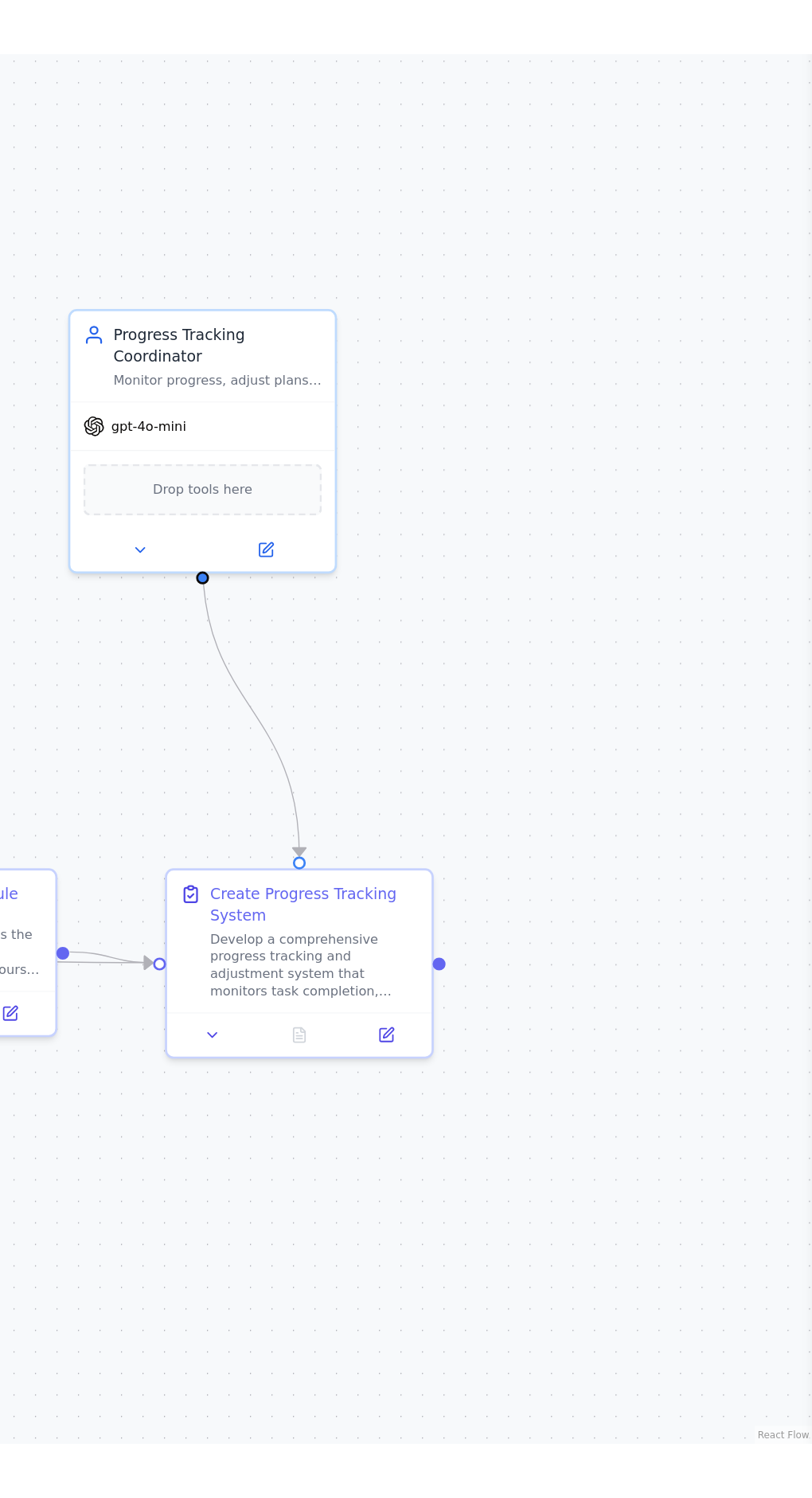
scroll to position [1799, 0]
